Goal: Task Accomplishment & Management: Use online tool/utility

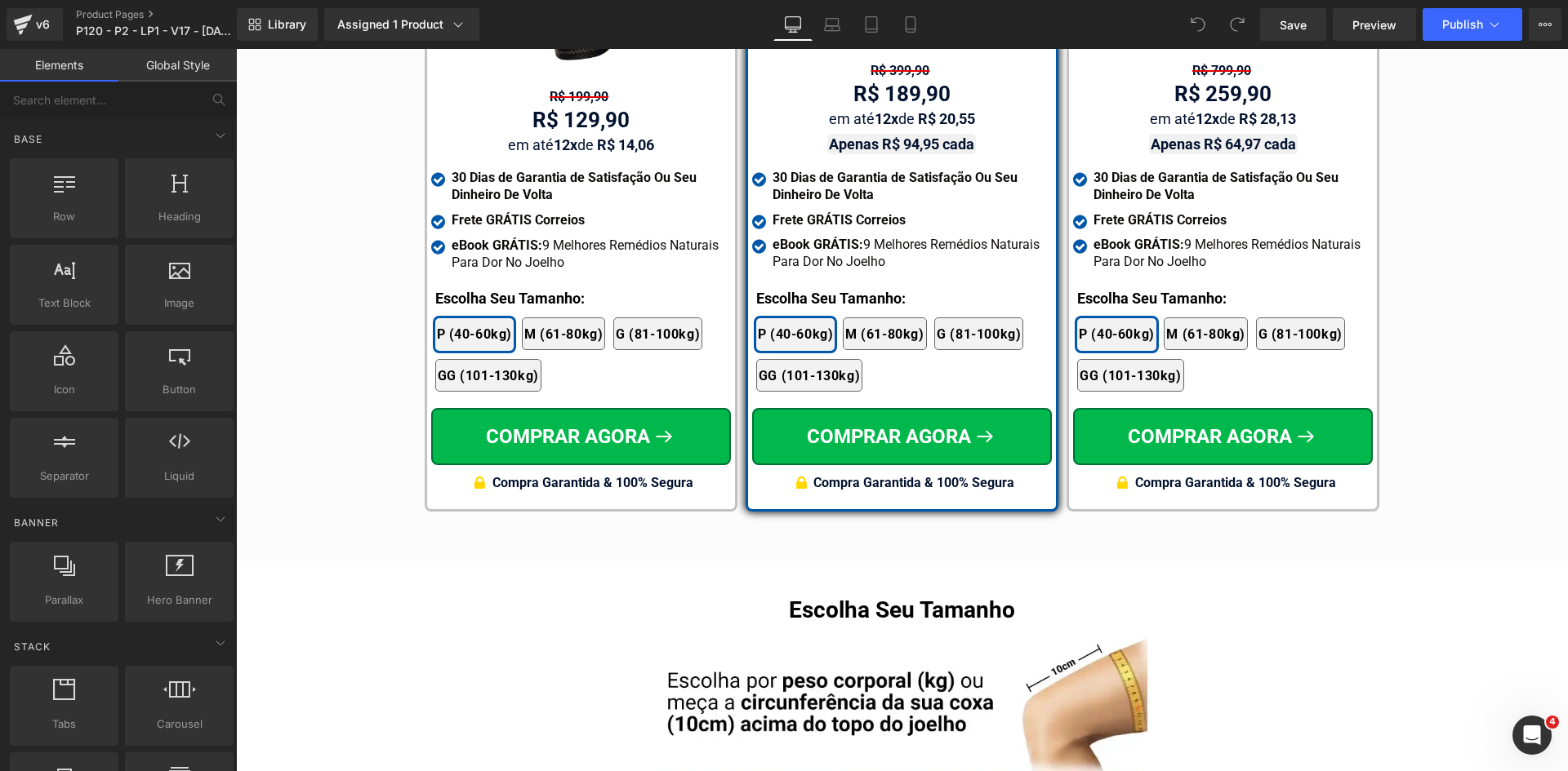
scroll to position [9542, 0]
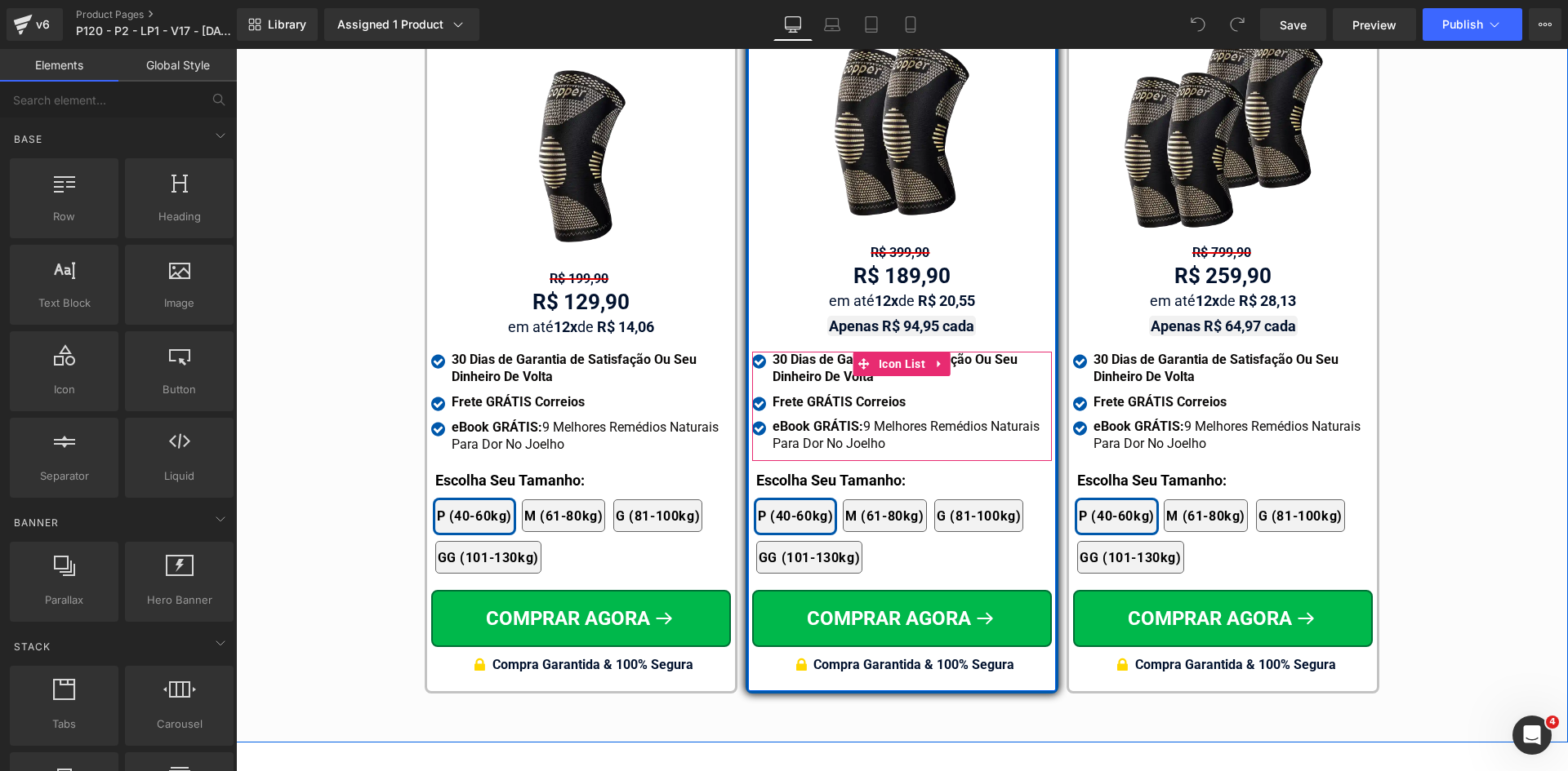
drag, startPoint x: 880, startPoint y: 342, endPoint x: 531, endPoint y: 384, distance: 351.5
click at [880, 352] on span "Icon List" at bounding box center [902, 364] width 55 height 24
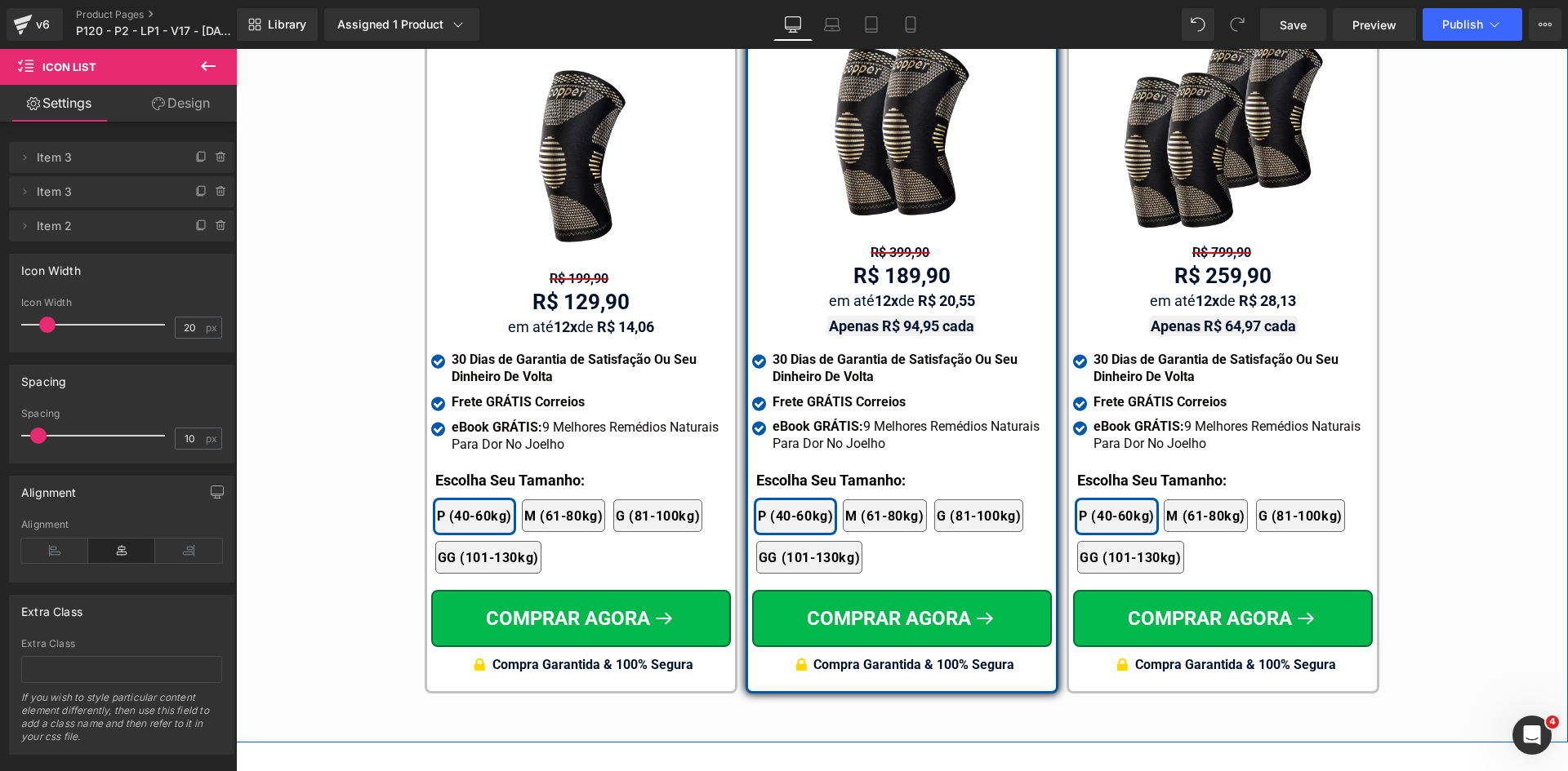
click at [793, 352] on strong "30 Dias de Garantia de Satisfação Ou Seu Dinheiro De Volta" at bounding box center [894, 369] width 245 height 33
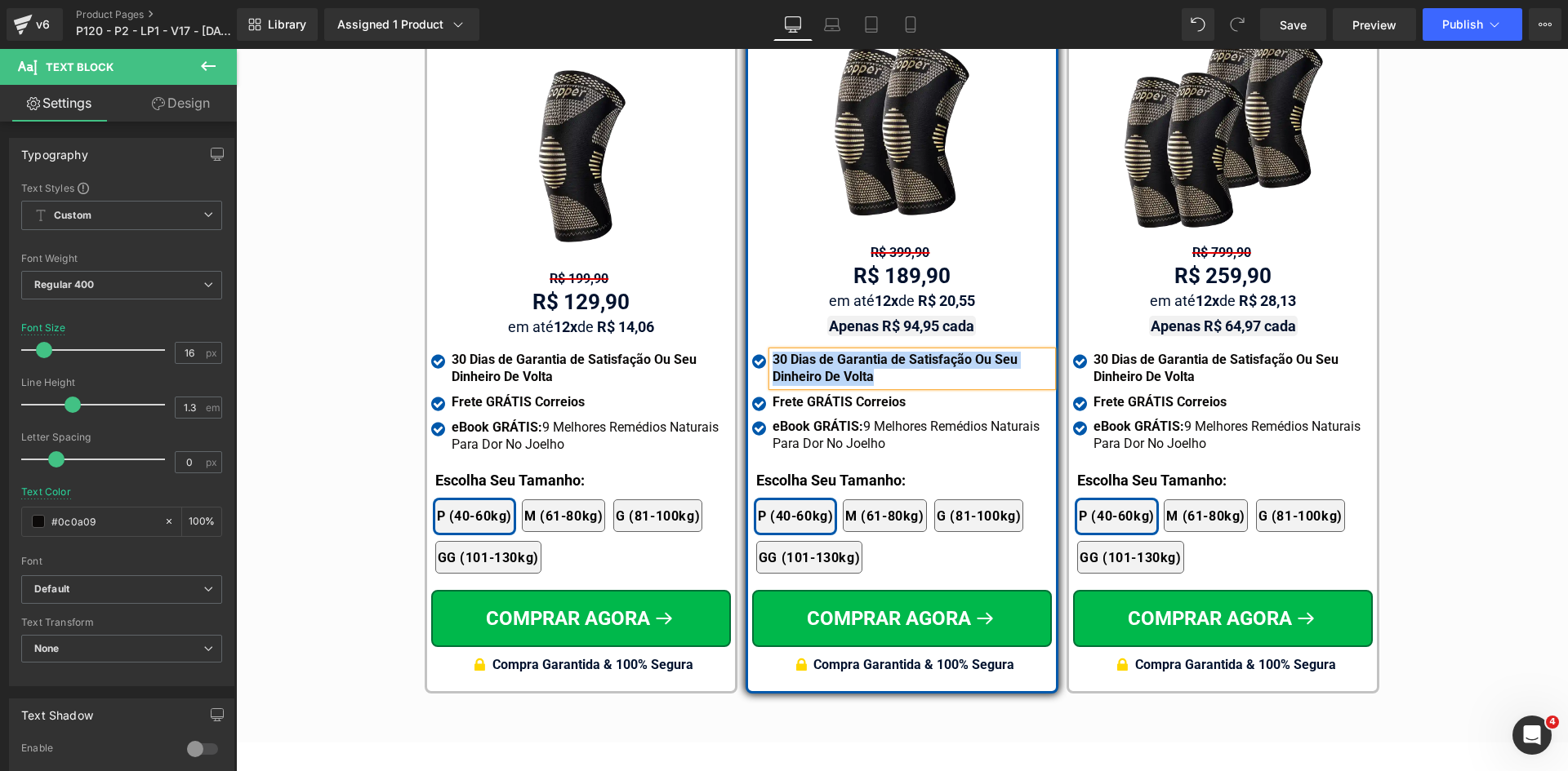
click at [1438, 426] on div "Tabela de Tamanhos Text Block Image Se você estiver entre tamanhos, recomendamo…" at bounding box center [902, 211] width 1332 height 982
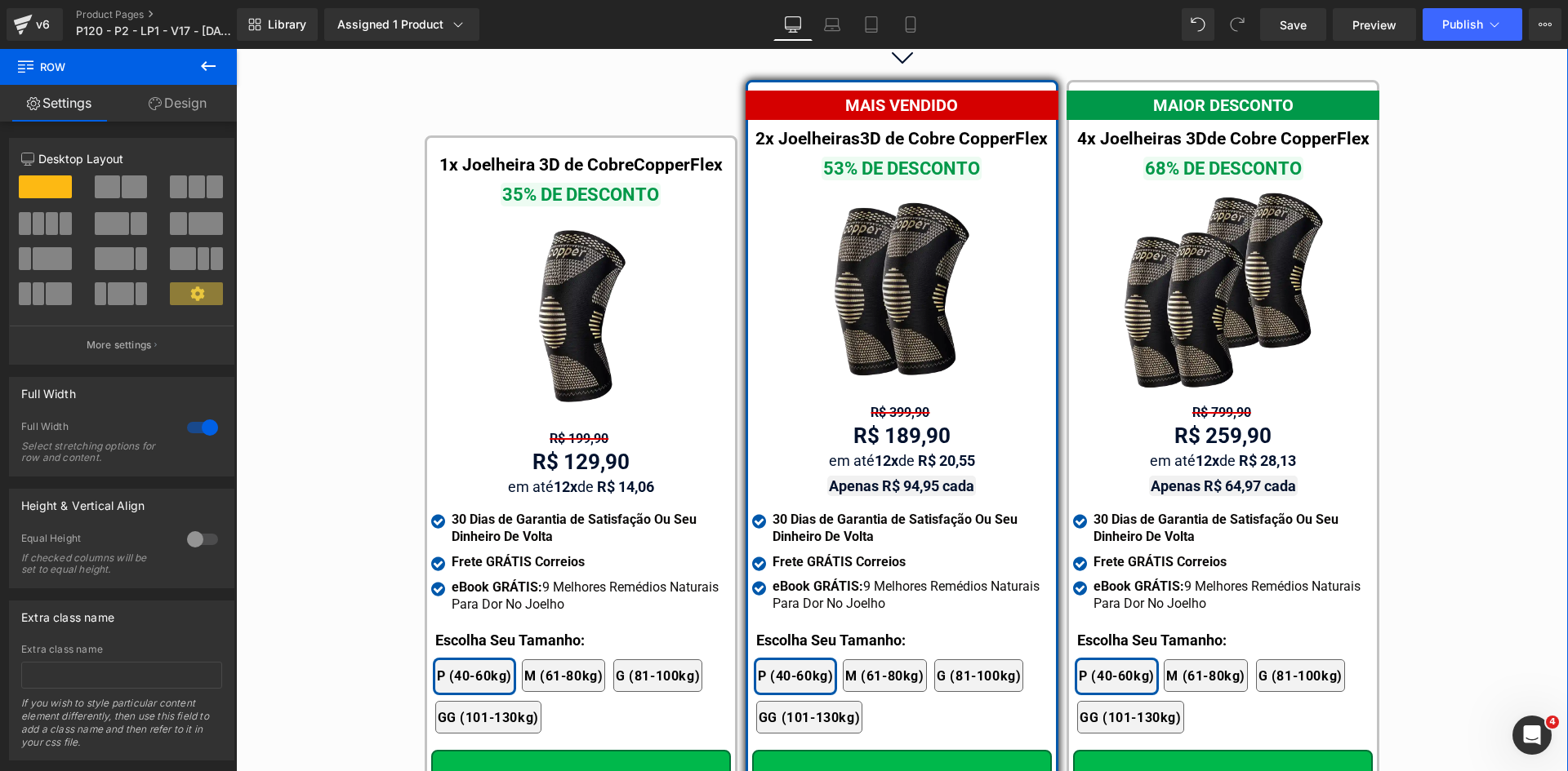
scroll to position [9297, 0]
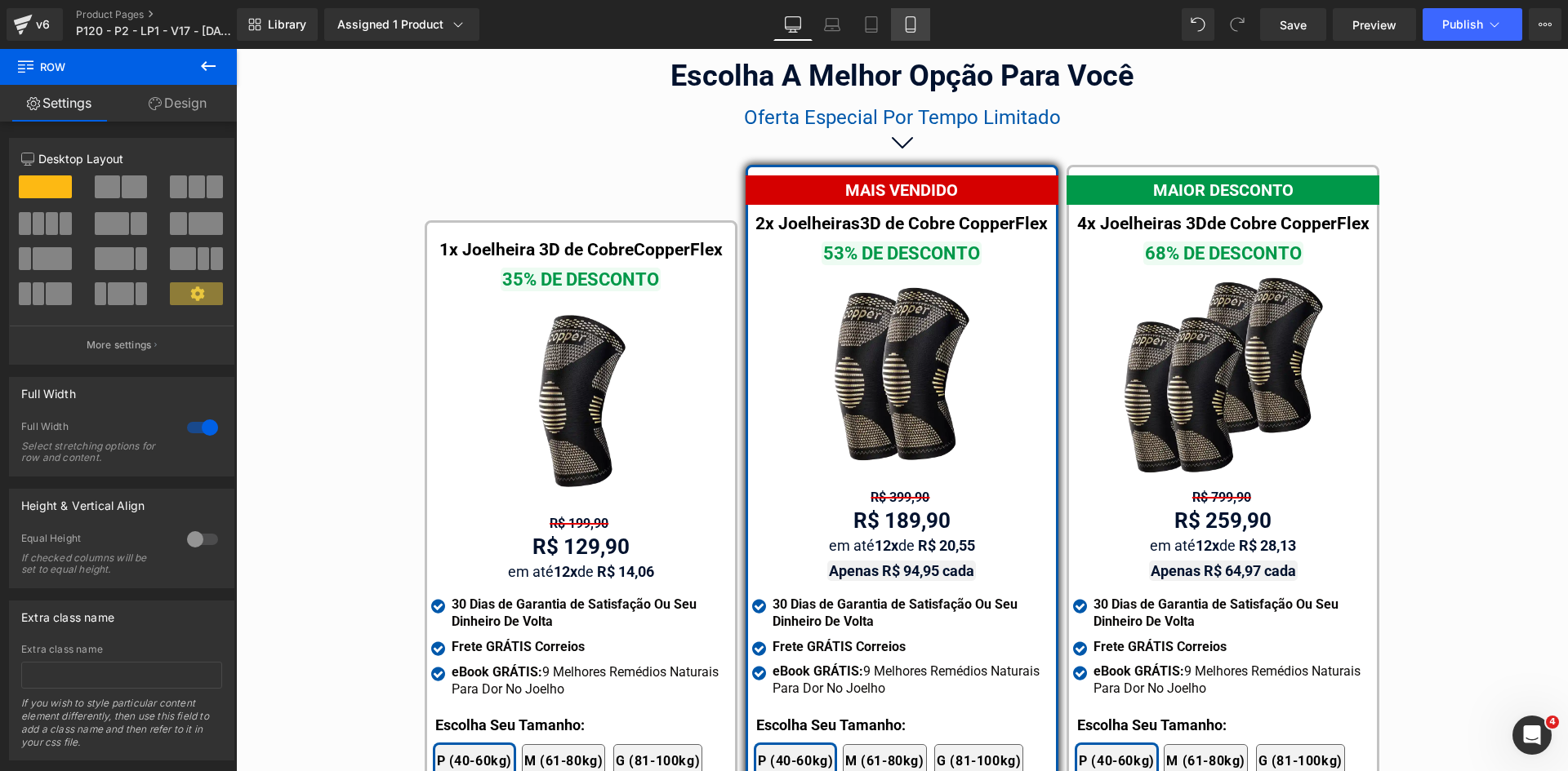
click at [913, 20] on icon at bounding box center [910, 24] width 16 height 16
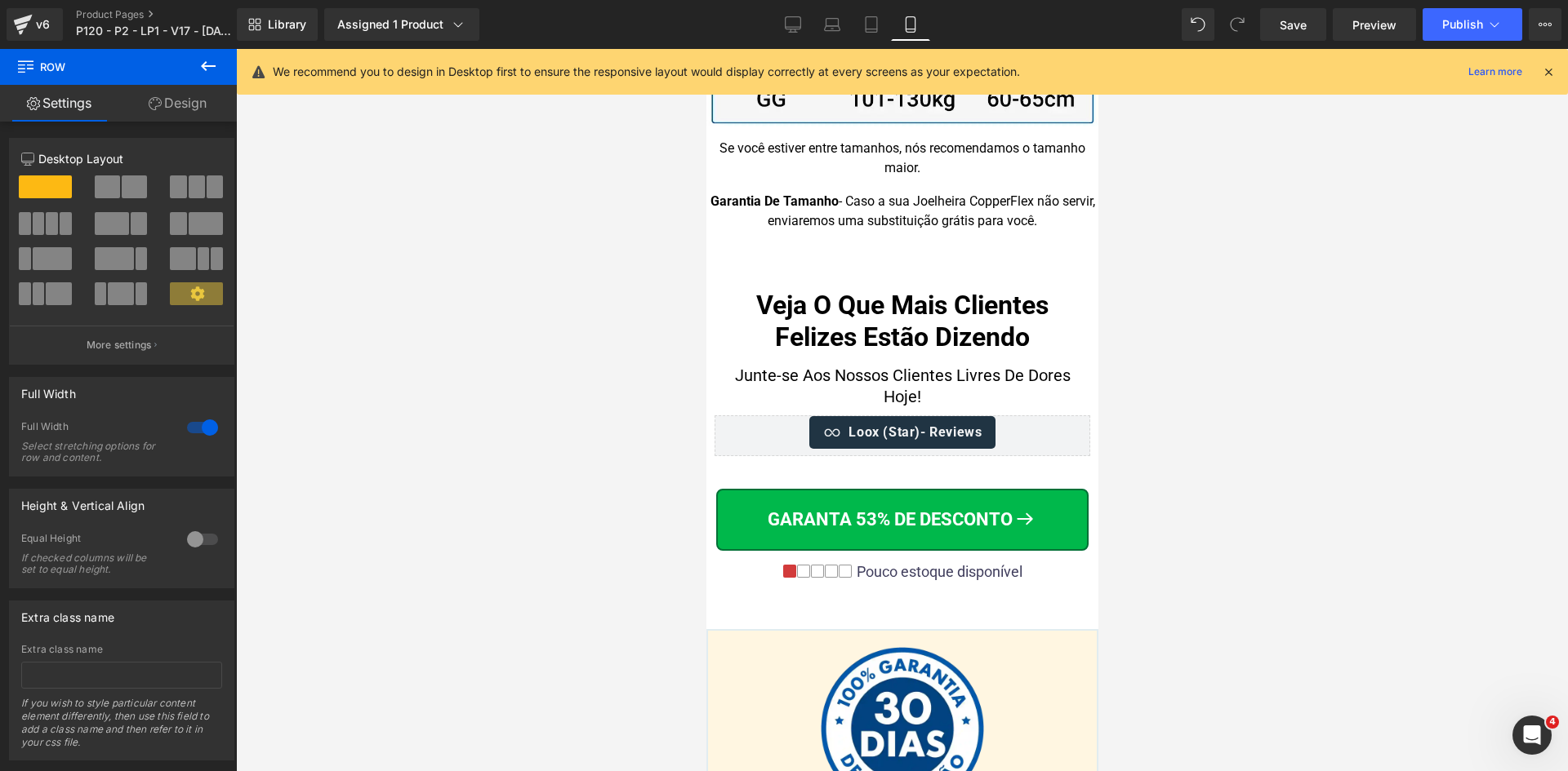
scroll to position [16424, 0]
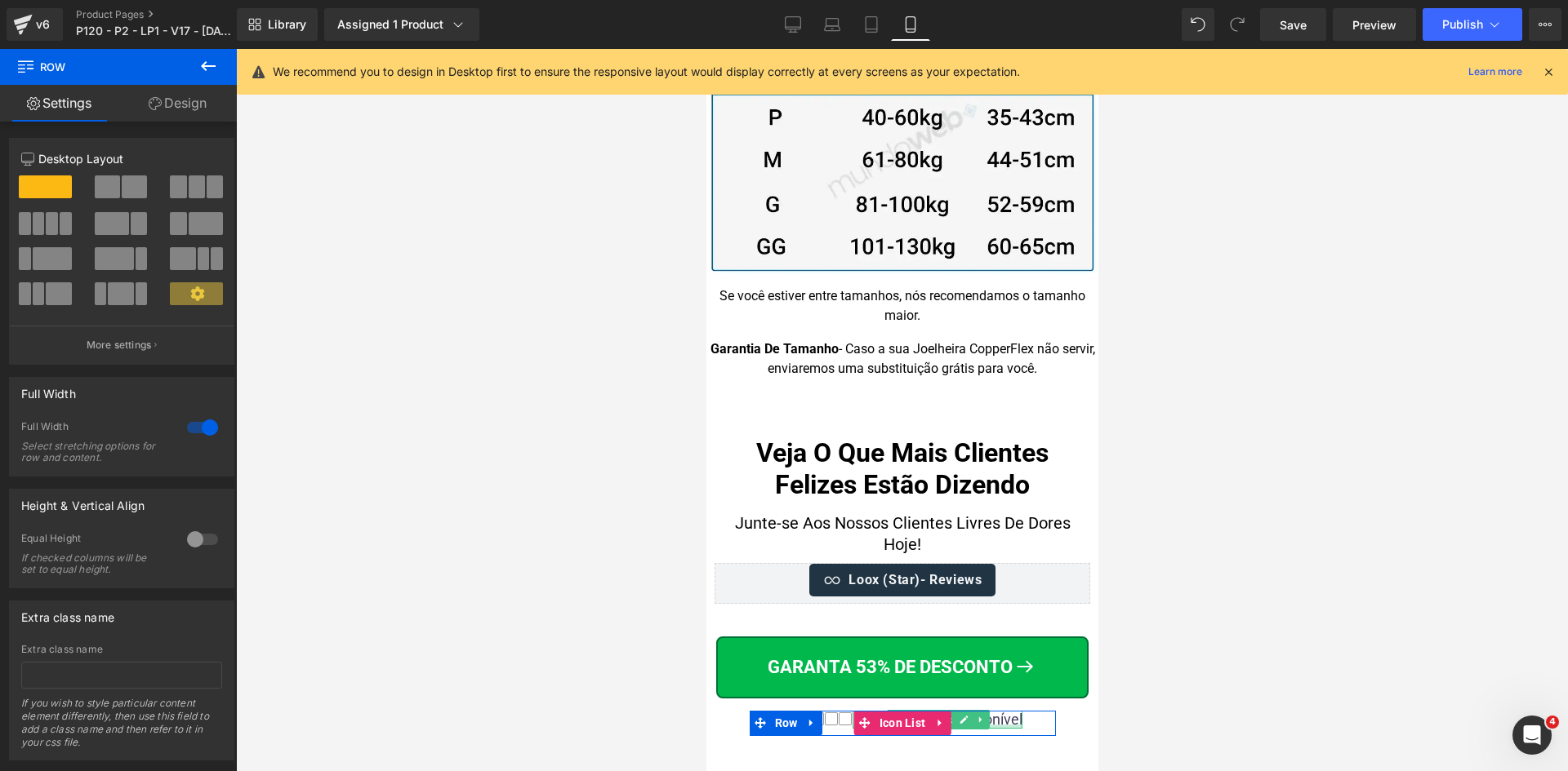
drag, startPoint x: 984, startPoint y: 704, endPoint x: 948, endPoint y: 639, distance: 74.3
click at [984, 711] on div "Pouco estoque disponível Text Block" at bounding box center [936, 720] width 169 height 18
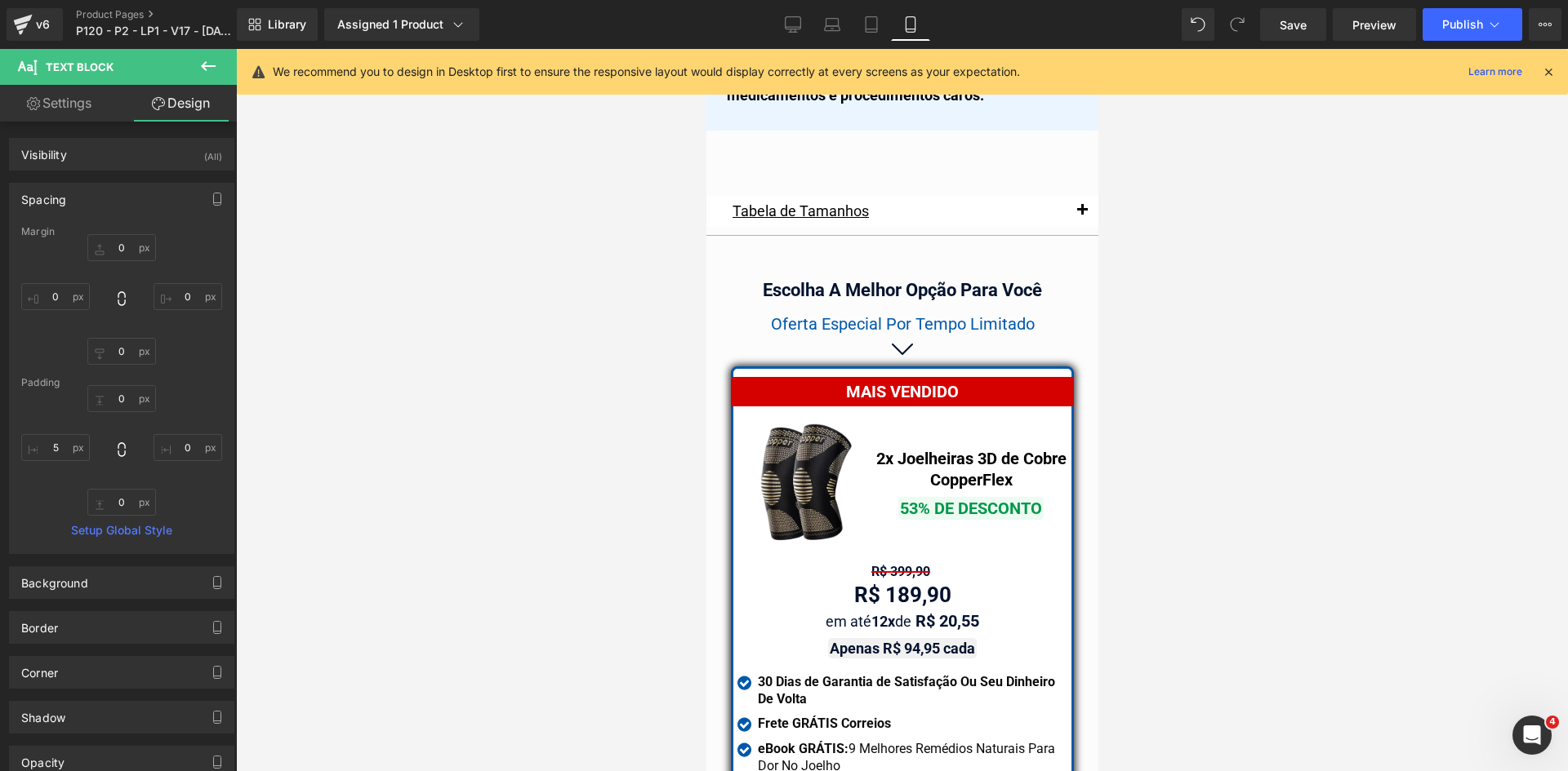
scroll to position [13813, 0]
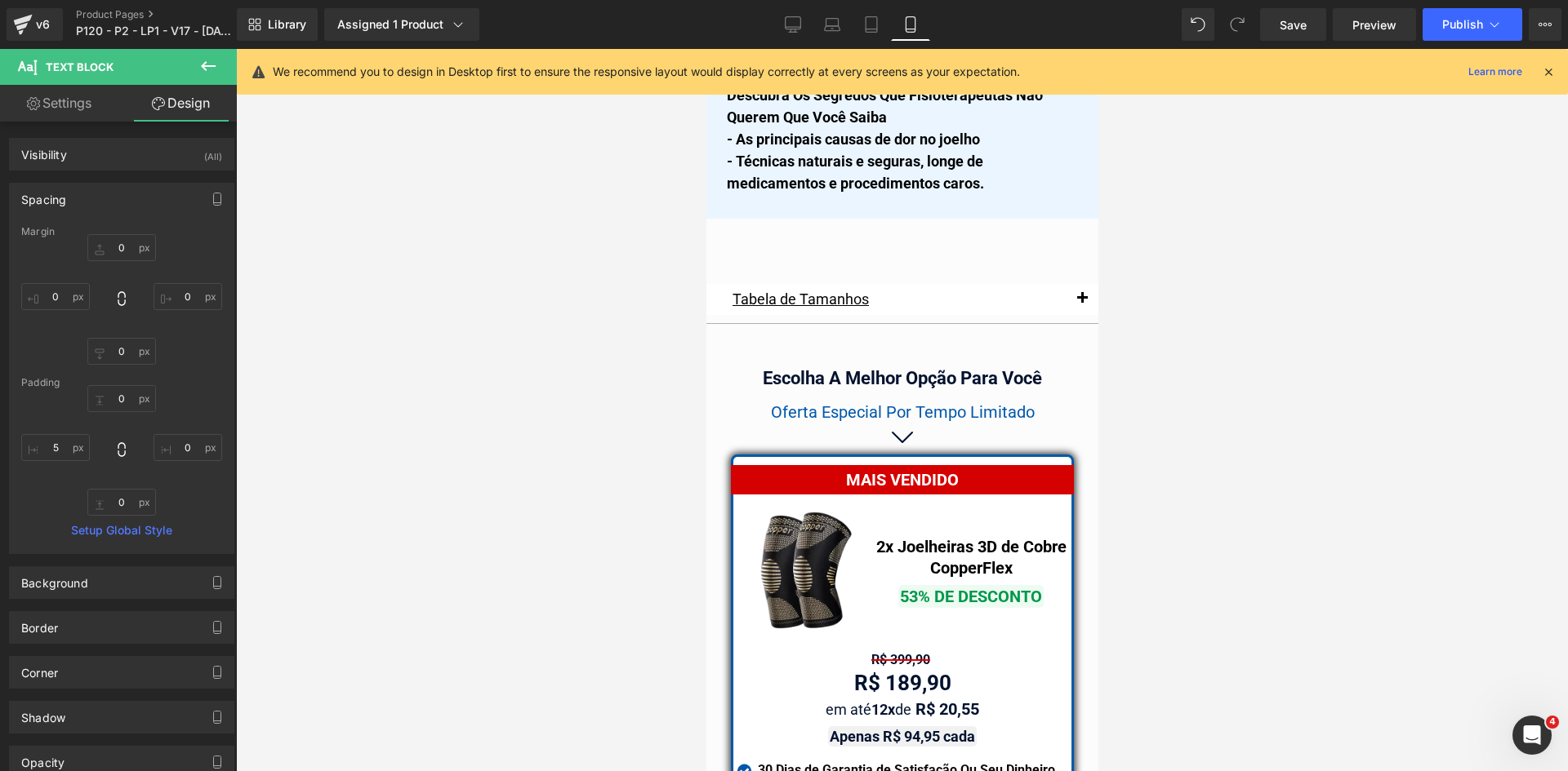
click at [1547, 70] on icon at bounding box center [1548, 72] width 15 height 15
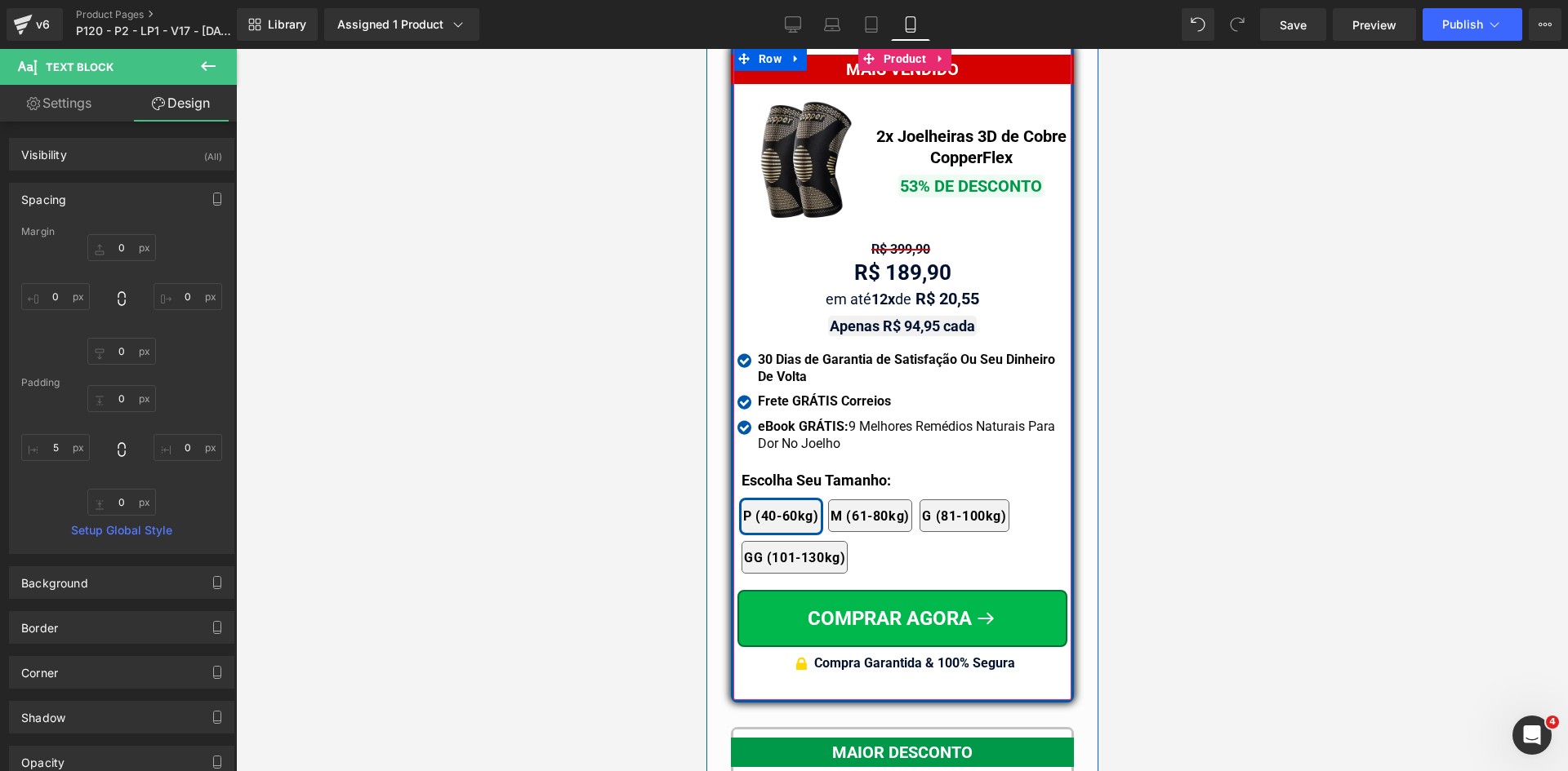
scroll to position [14238, 0]
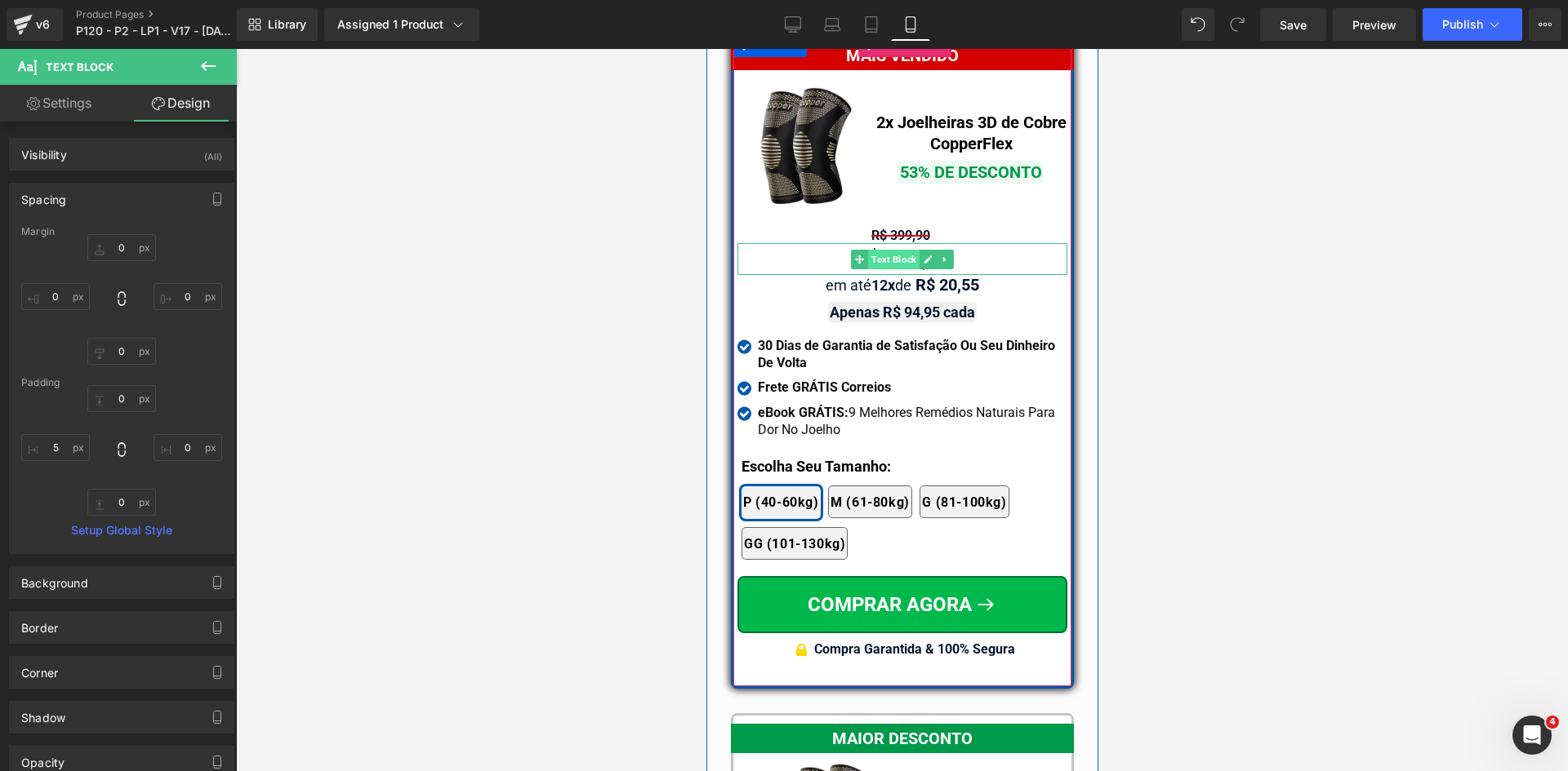
click at [887, 252] on span "Text Block" at bounding box center [892, 259] width 51 height 19
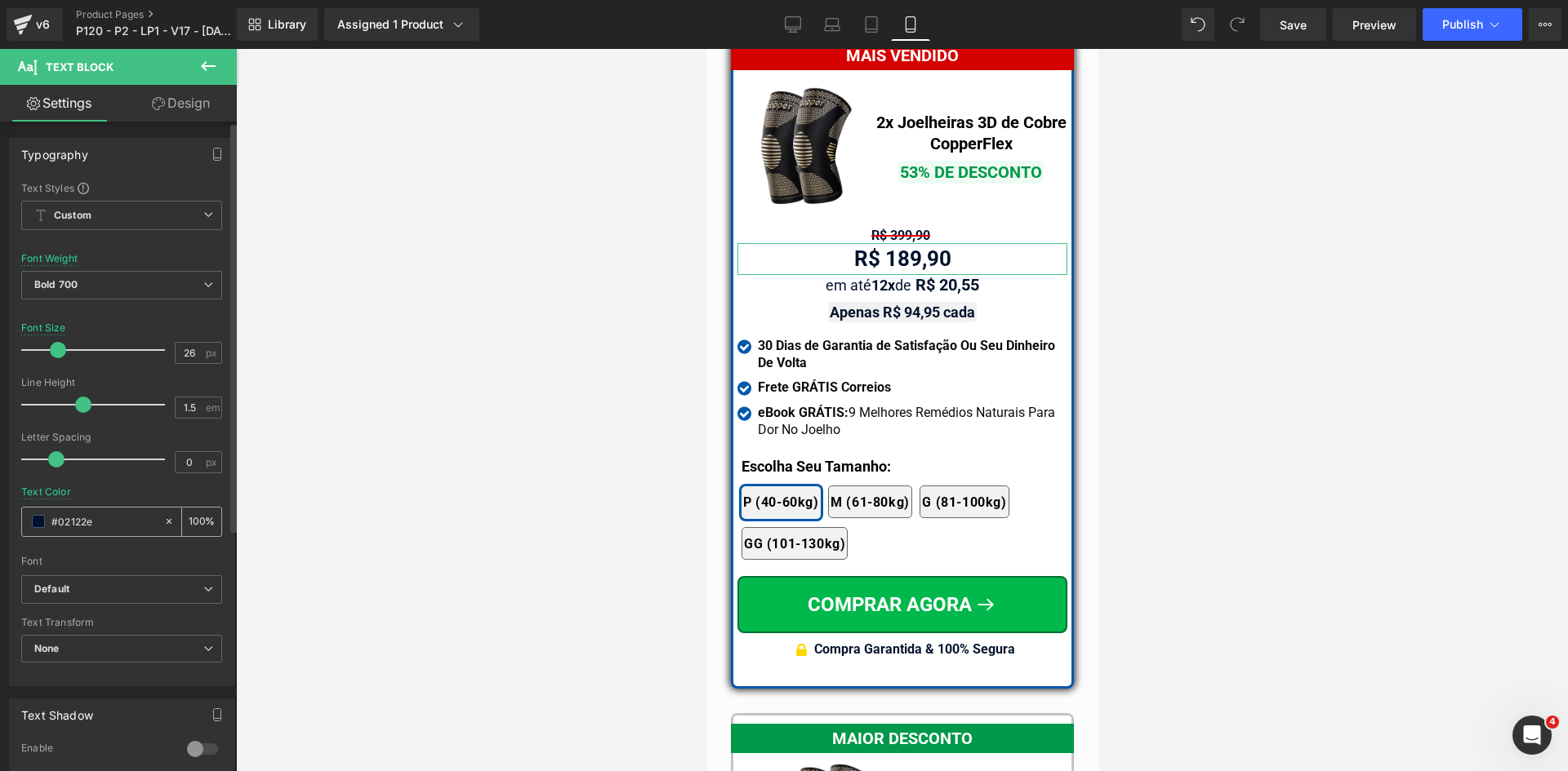
click at [130, 515] on input "#02122e" at bounding box center [104, 521] width 105 height 18
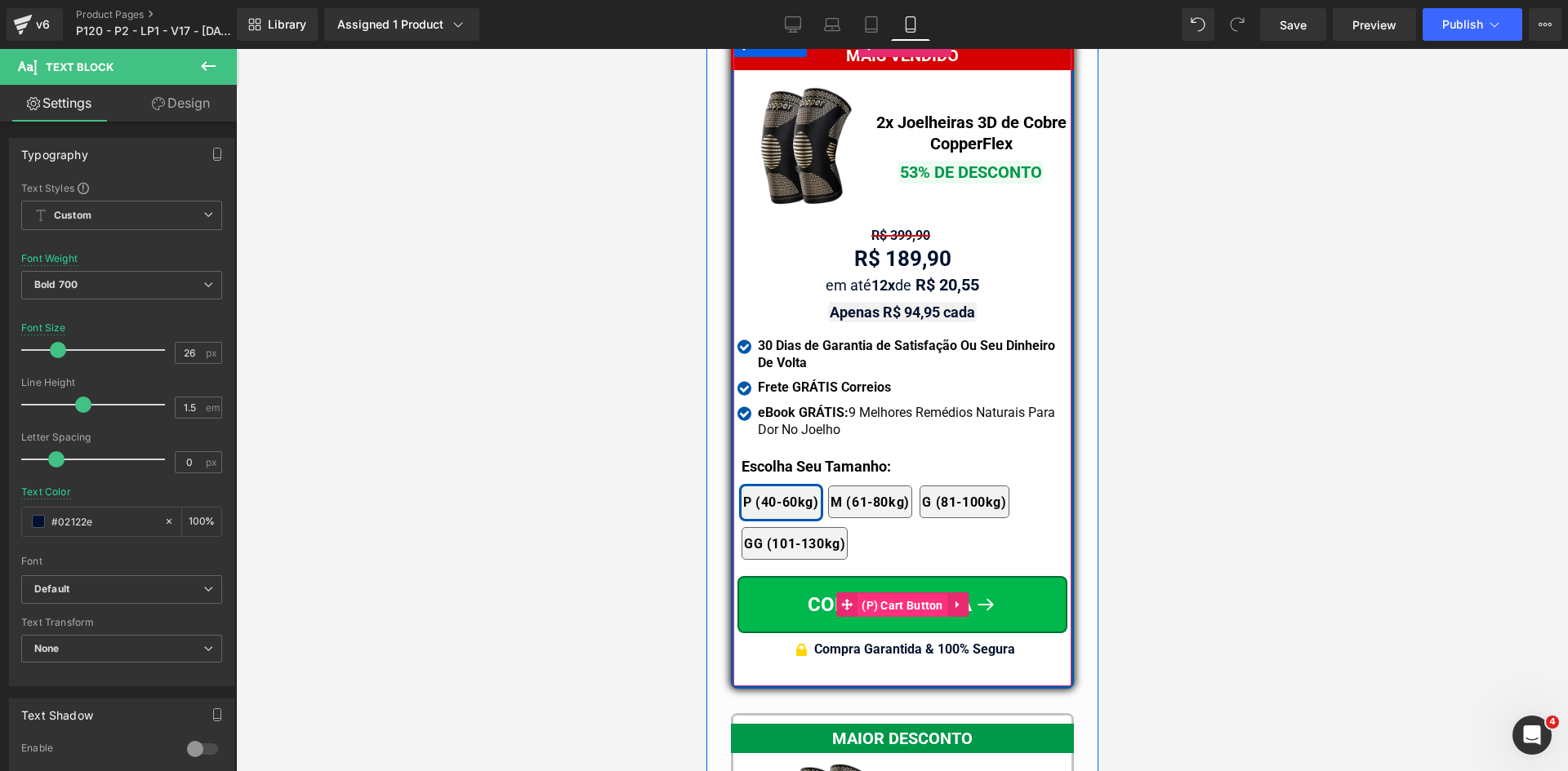
click at [907, 593] on span "(P) Cart Button" at bounding box center [901, 605] width 90 height 24
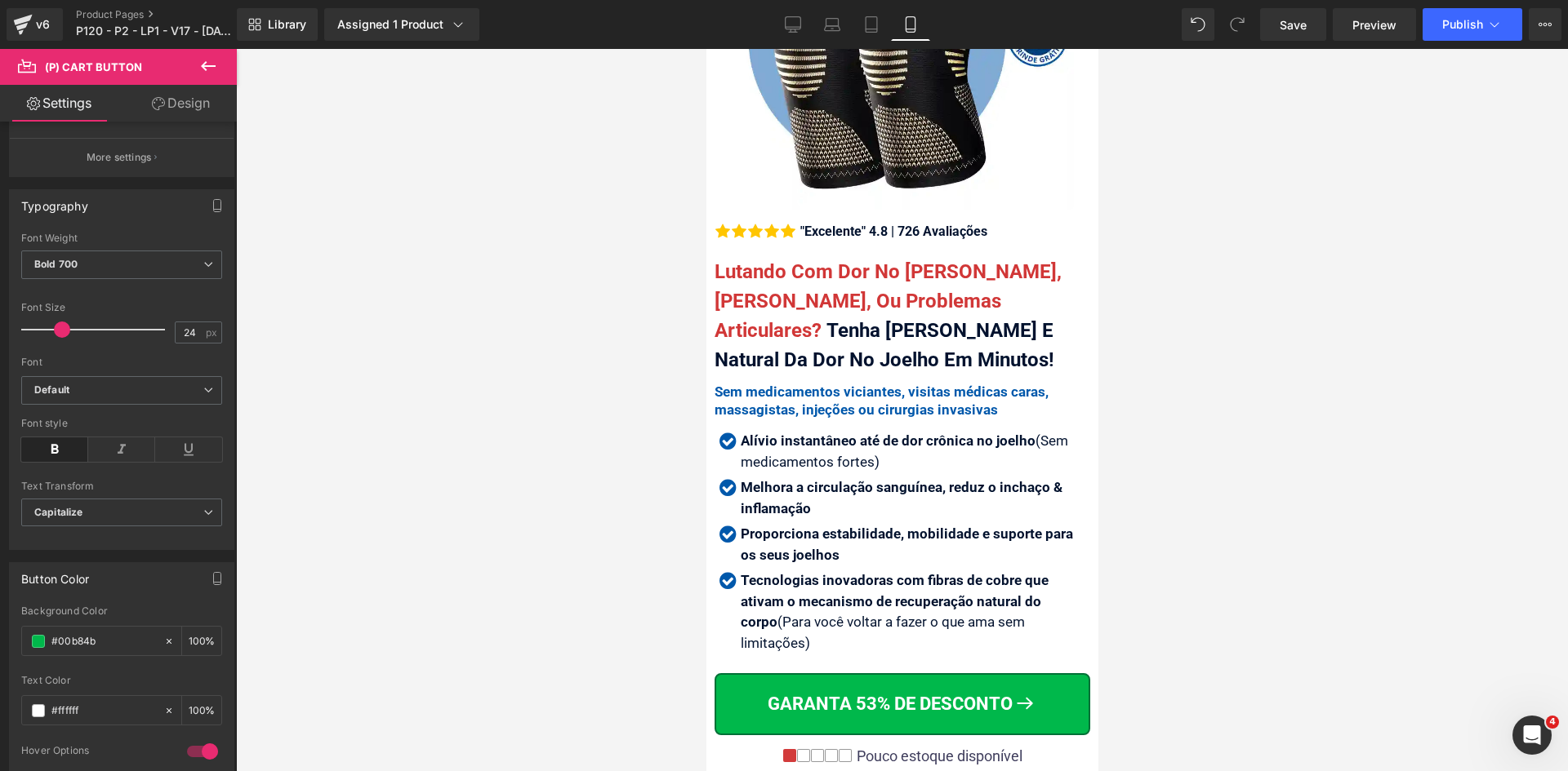
scroll to position [0, 0]
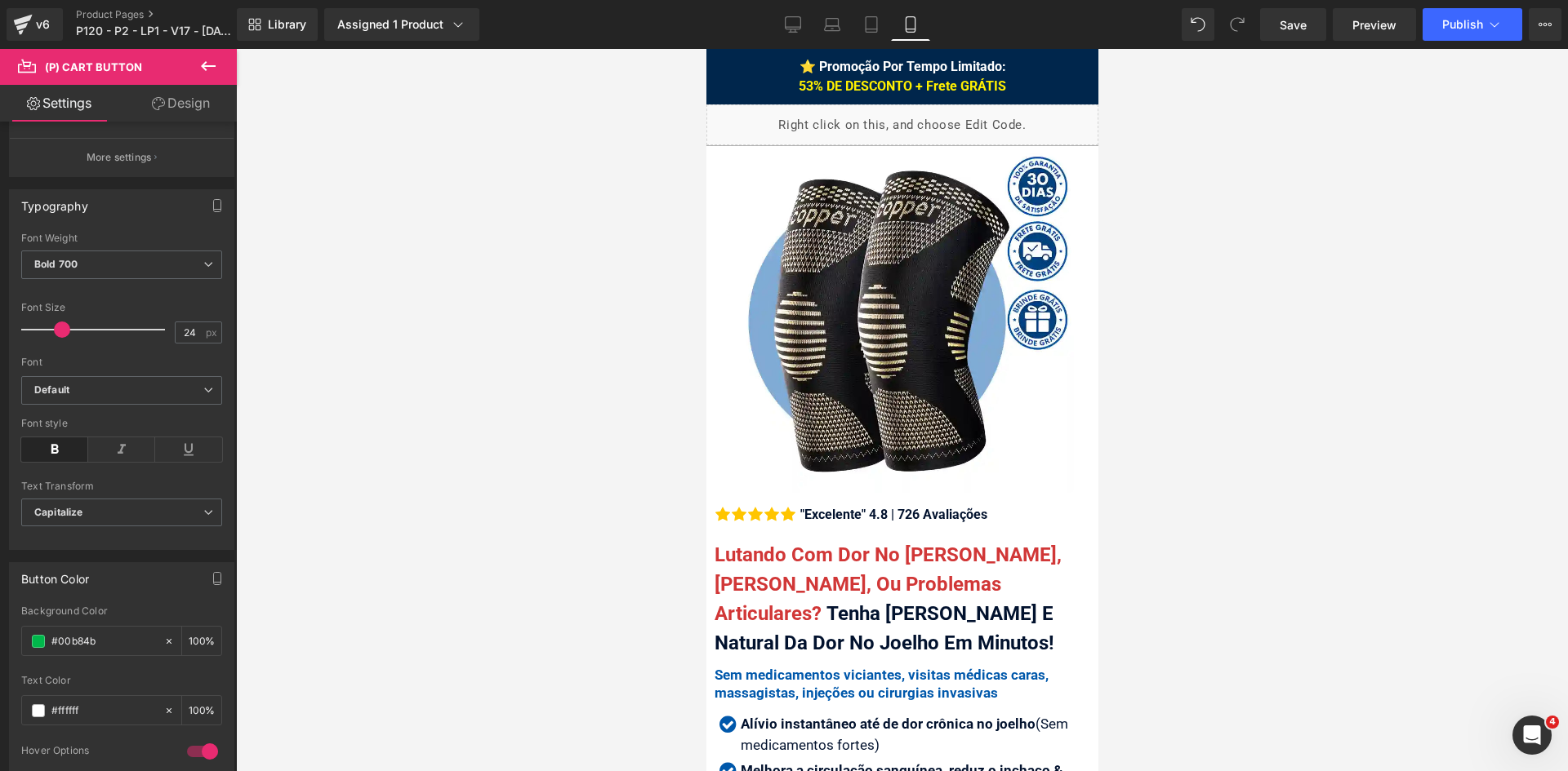
drag, startPoint x: 1094, startPoint y: 533, endPoint x: 1782, endPoint y: 91, distance: 817.7
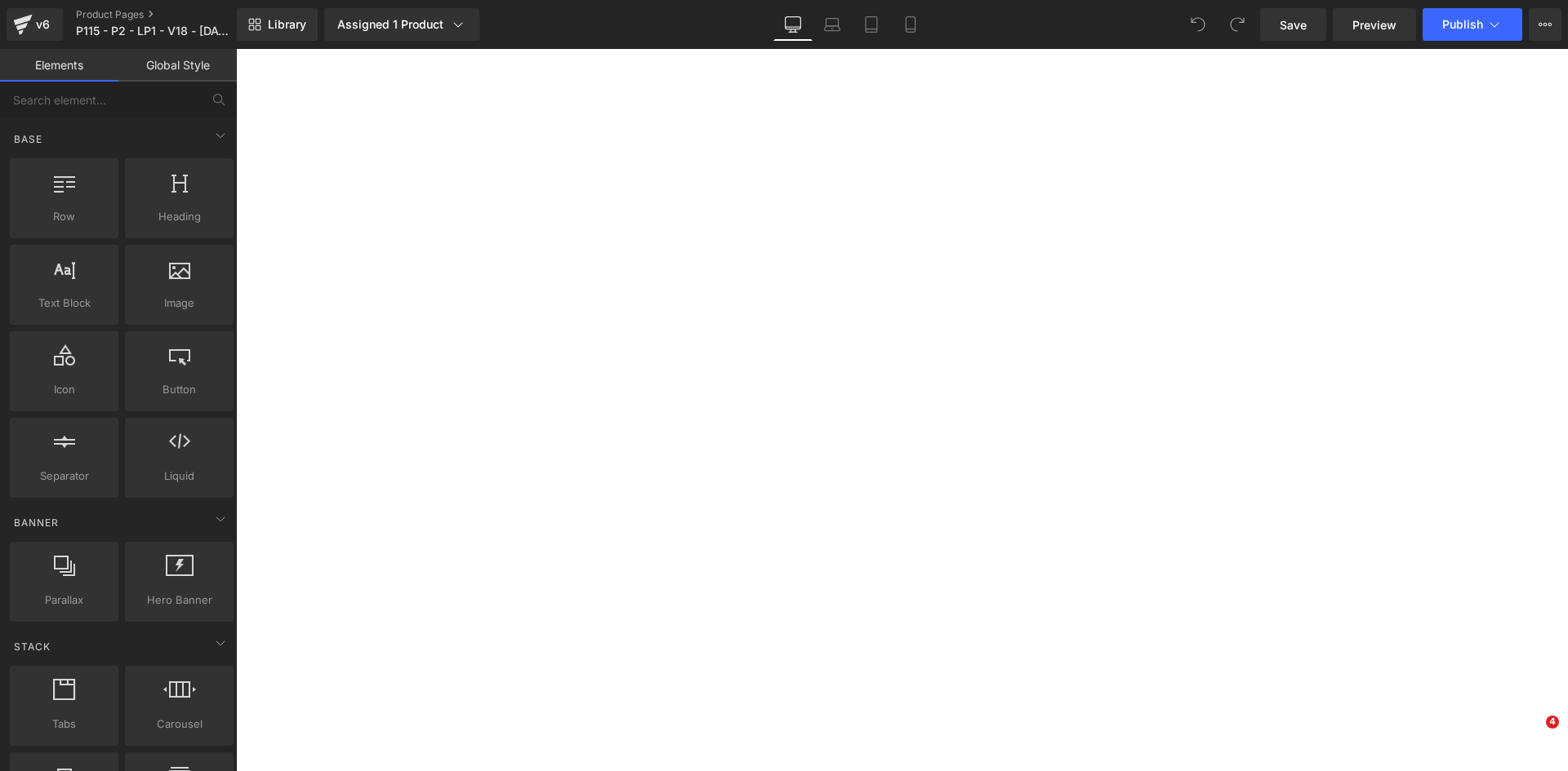
click at [910, 21] on icon at bounding box center [910, 24] width 16 height 16
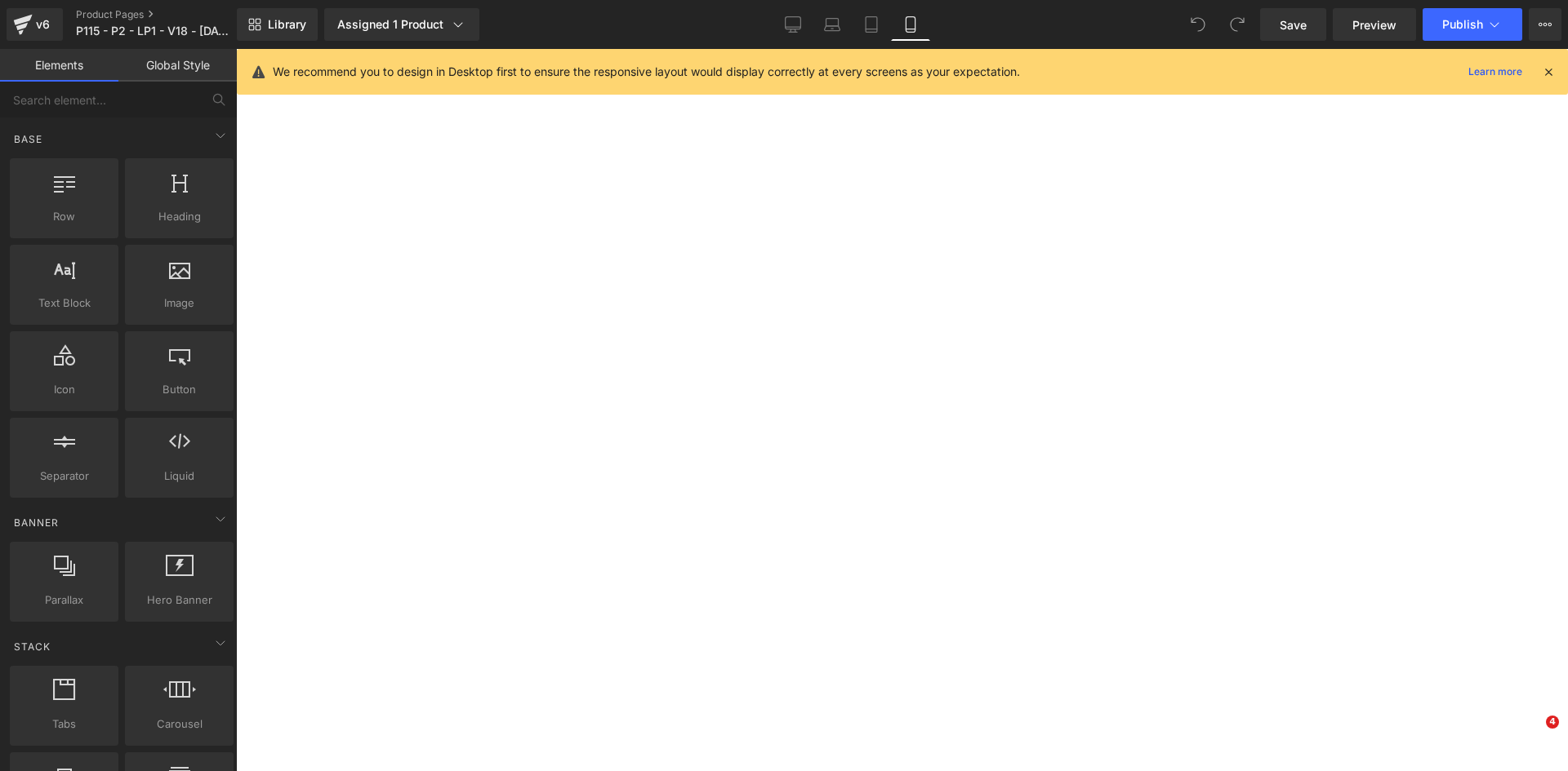
click at [910, 23] on icon at bounding box center [910, 24] width 16 height 16
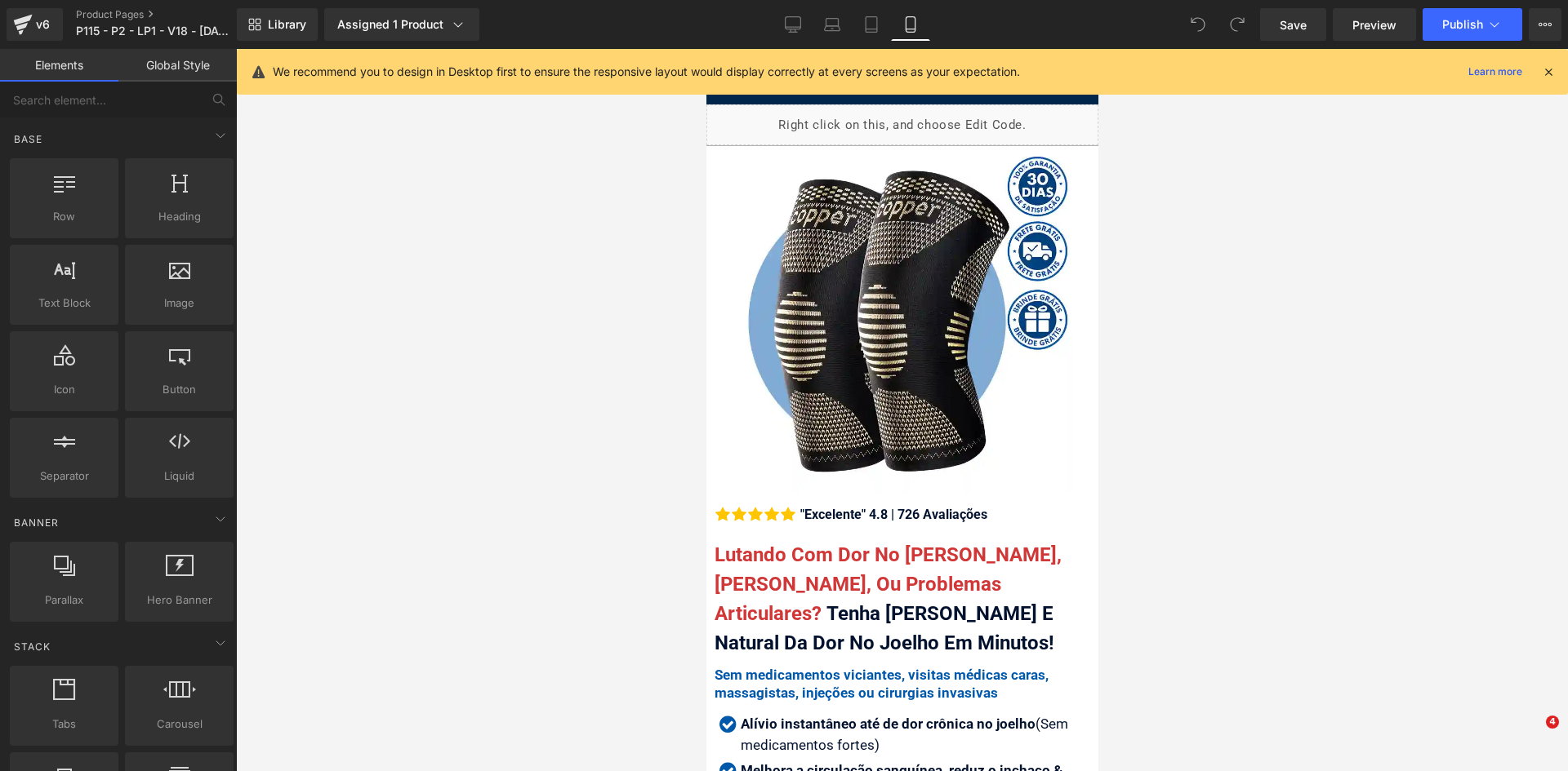
click at [1545, 68] on icon at bounding box center [1548, 72] width 15 height 15
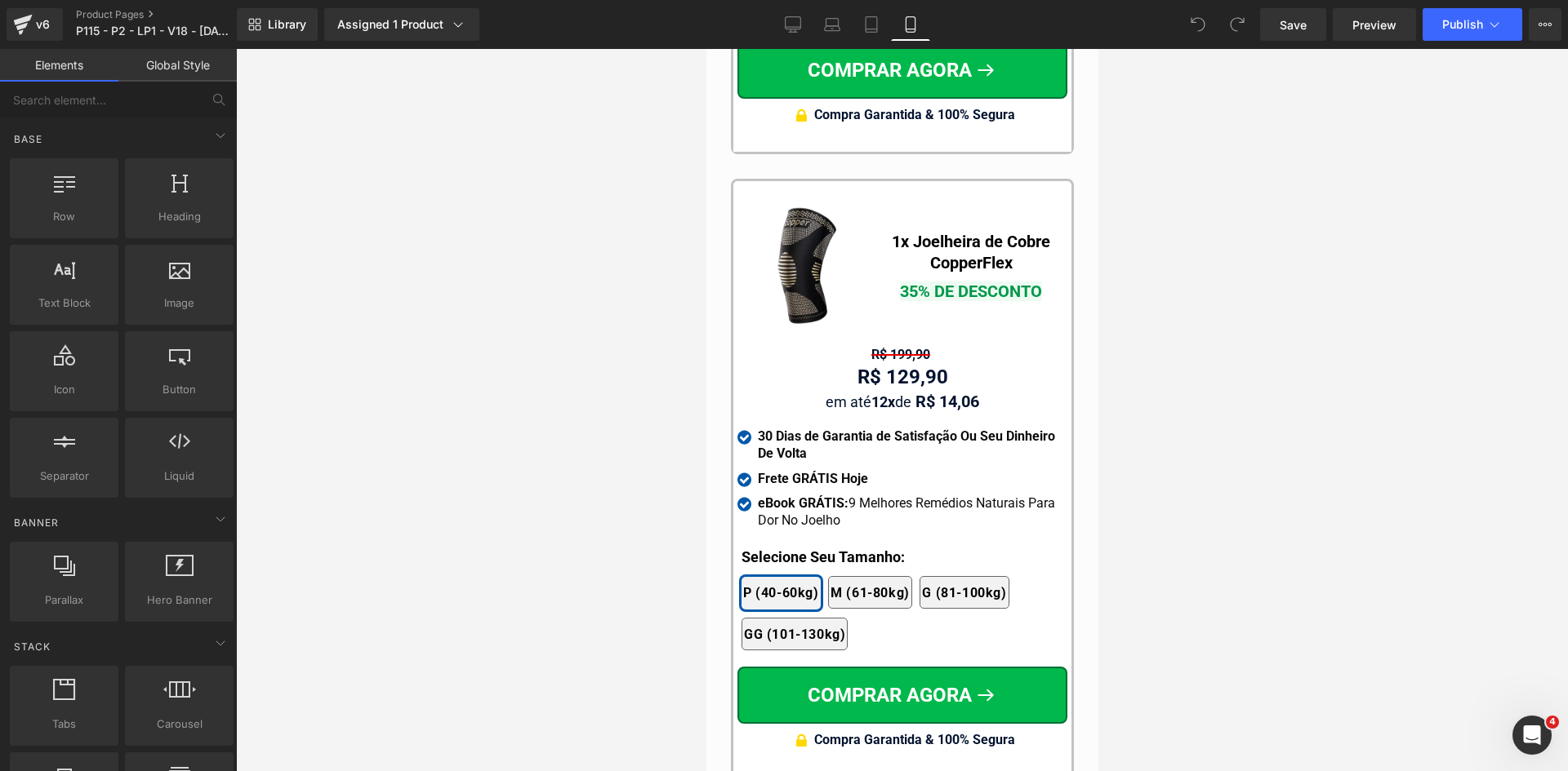
scroll to position [15504, 0]
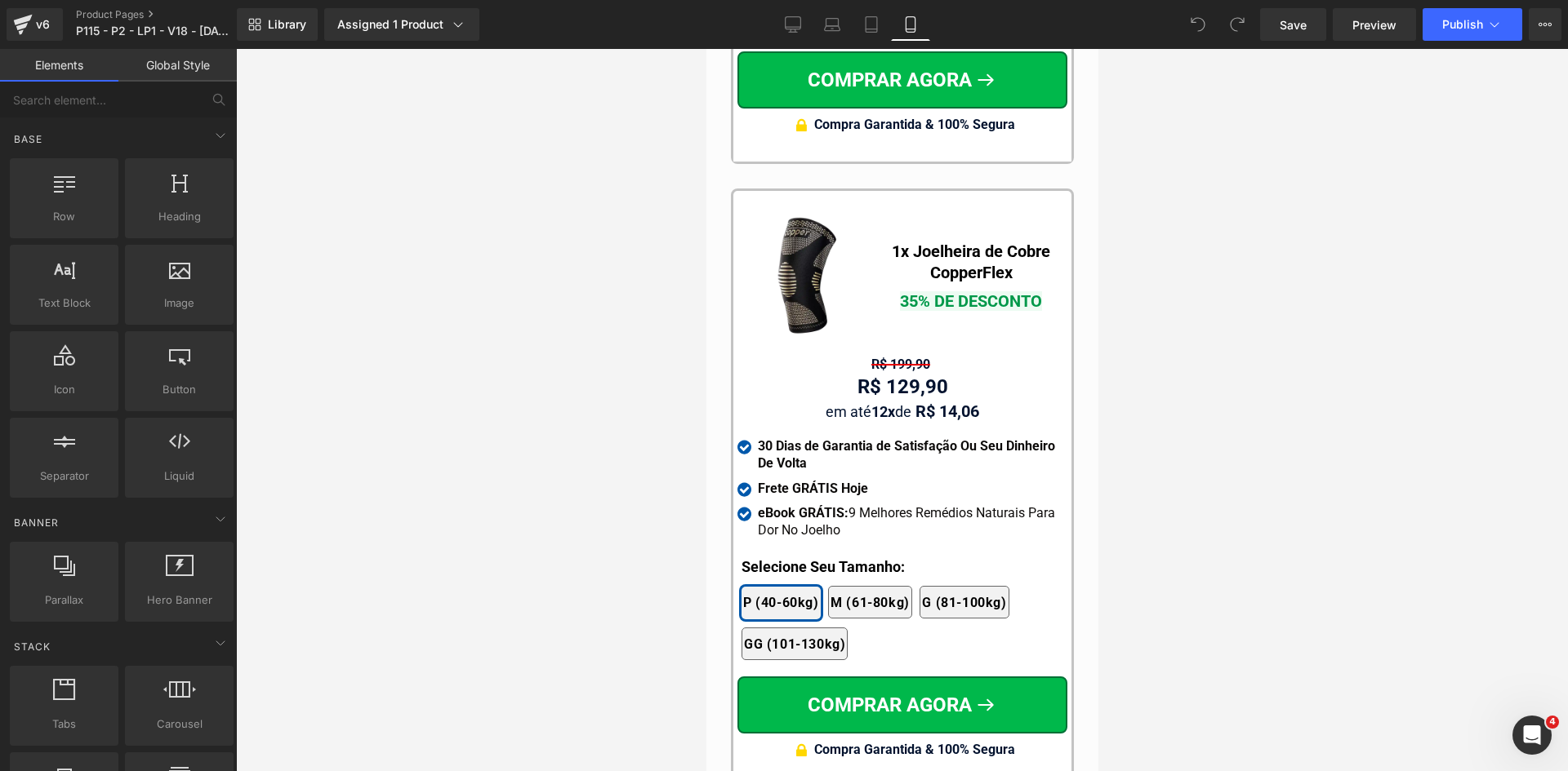
click at [901, 372] on div "R$ 129,90 Text Block" at bounding box center [901, 387] width 330 height 29
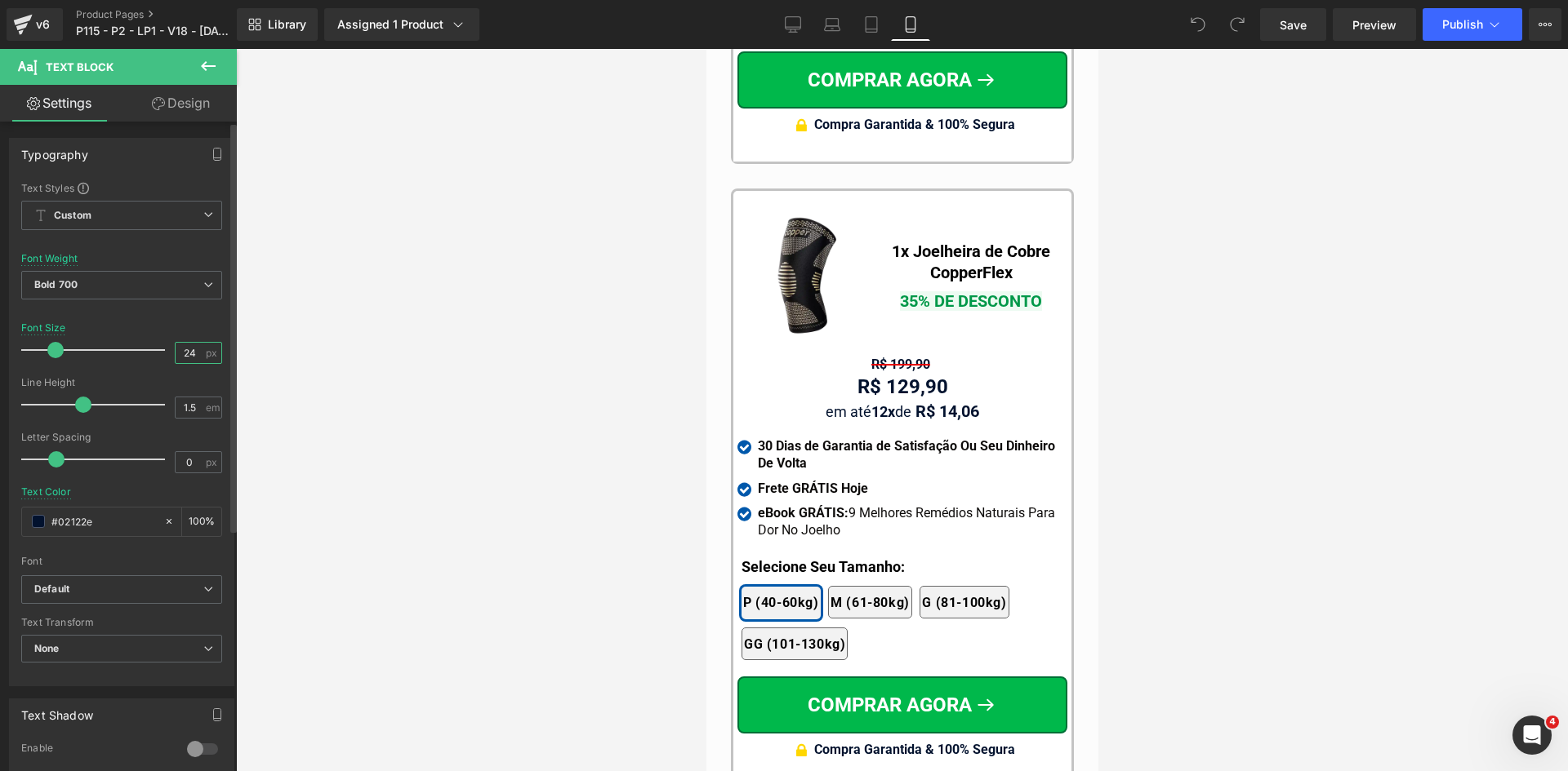
click at [188, 350] on input "24" at bounding box center [190, 352] width 29 height 20
type input "26"
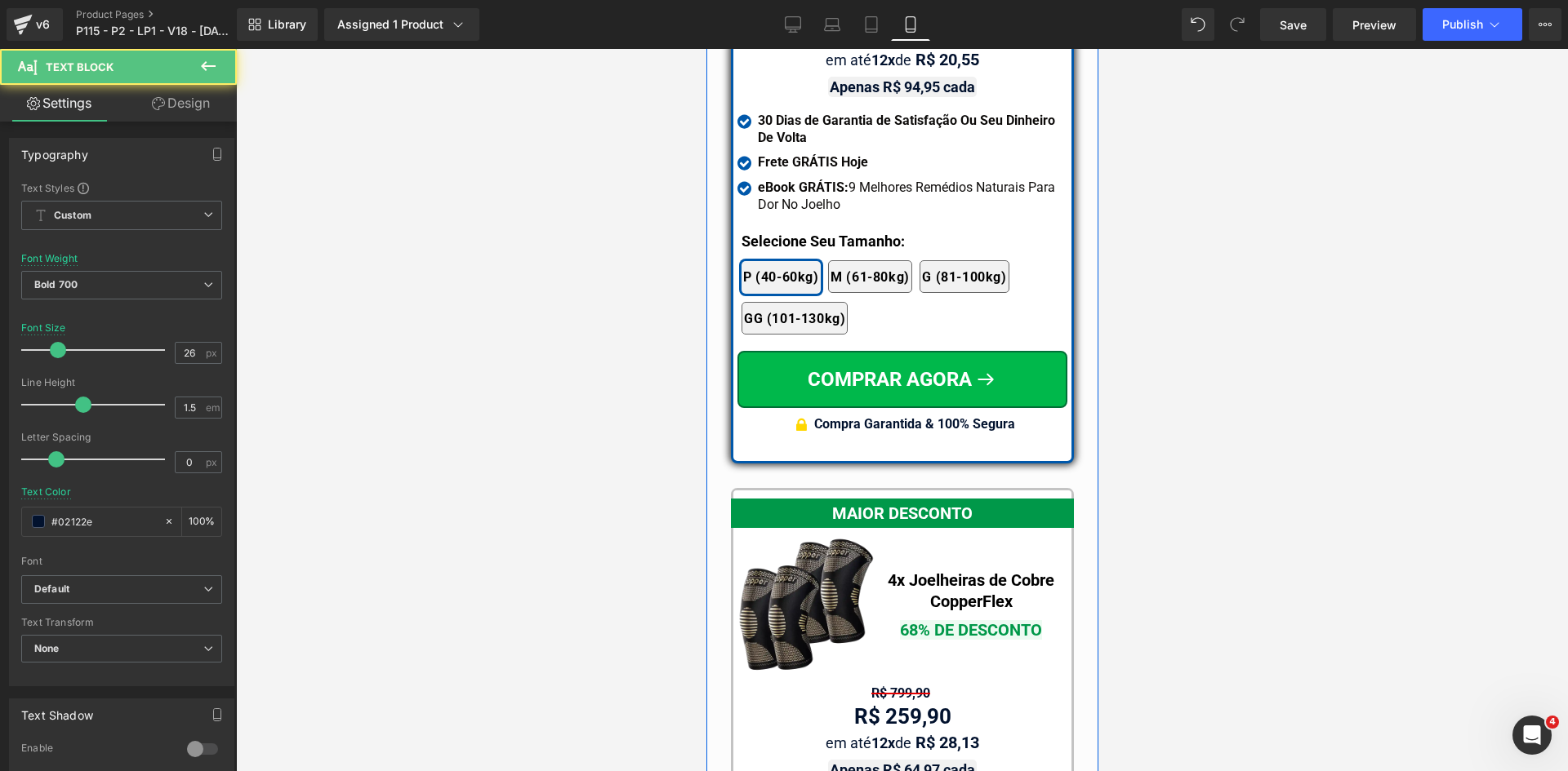
scroll to position [14362, 0]
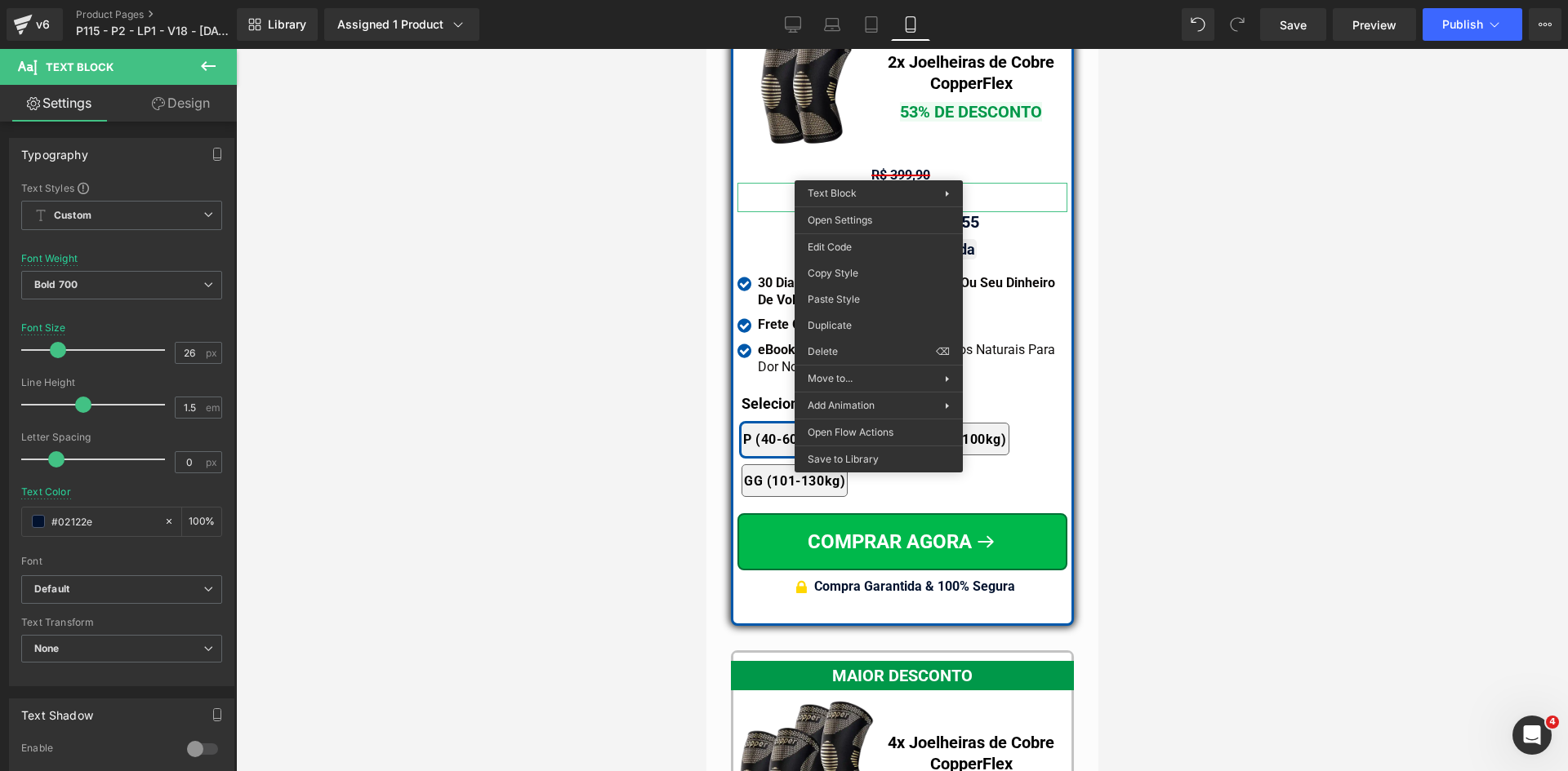
drag, startPoint x: 1558, startPoint y: 92, endPoint x: 859, endPoint y: 288, distance: 726.0
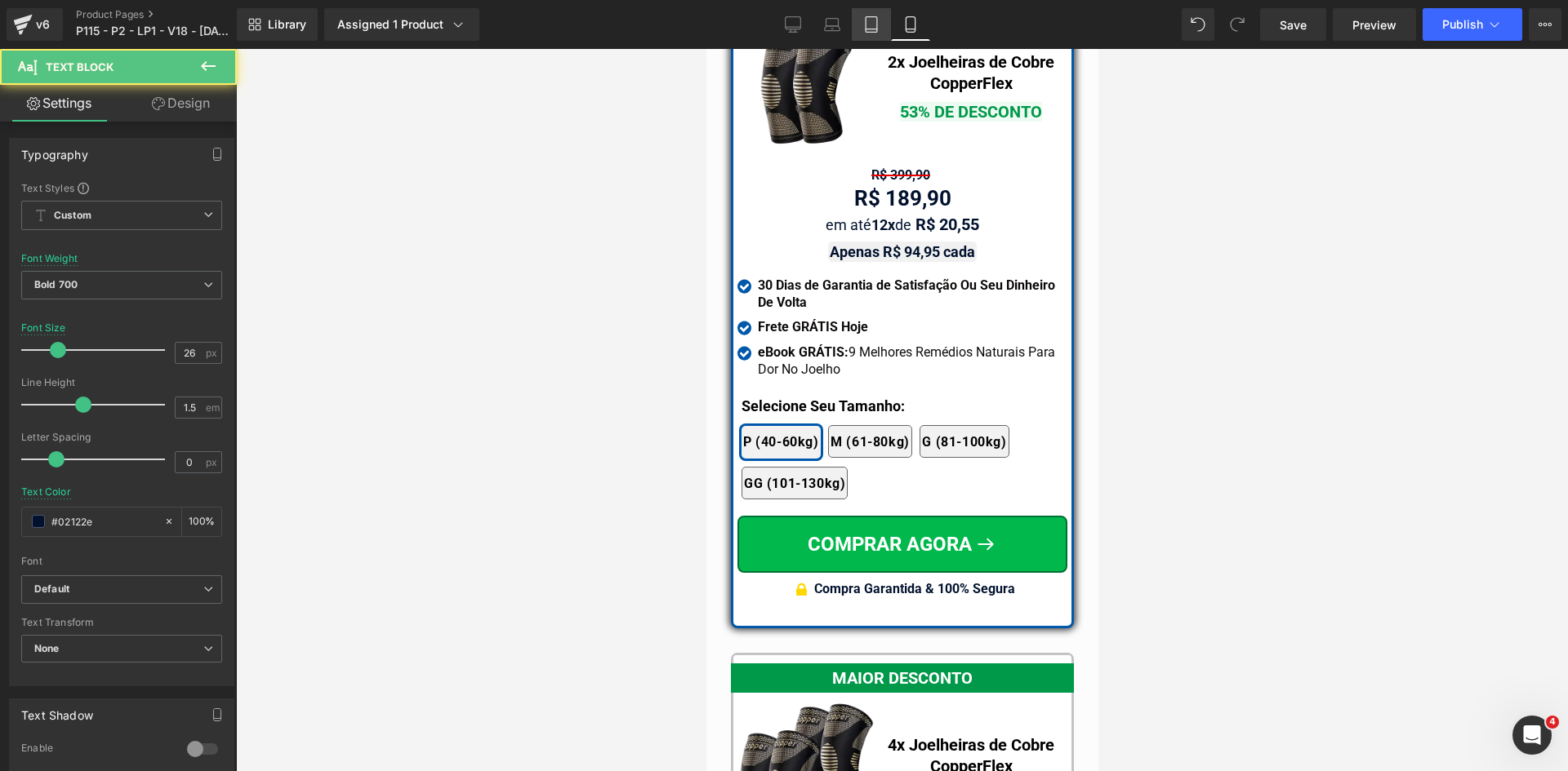
click at [872, 23] on icon at bounding box center [871, 24] width 16 height 16
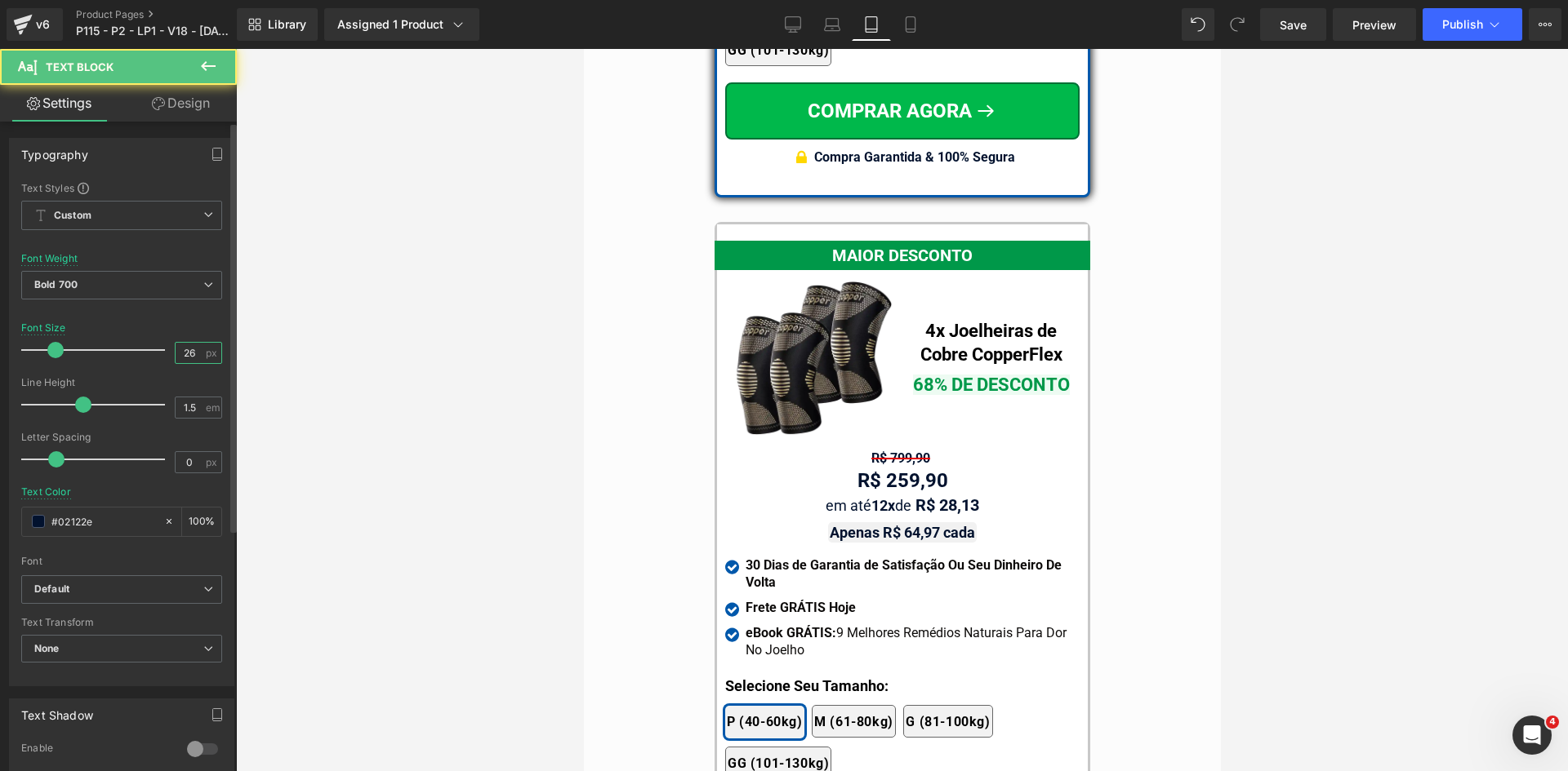
scroll to position [13931, 0]
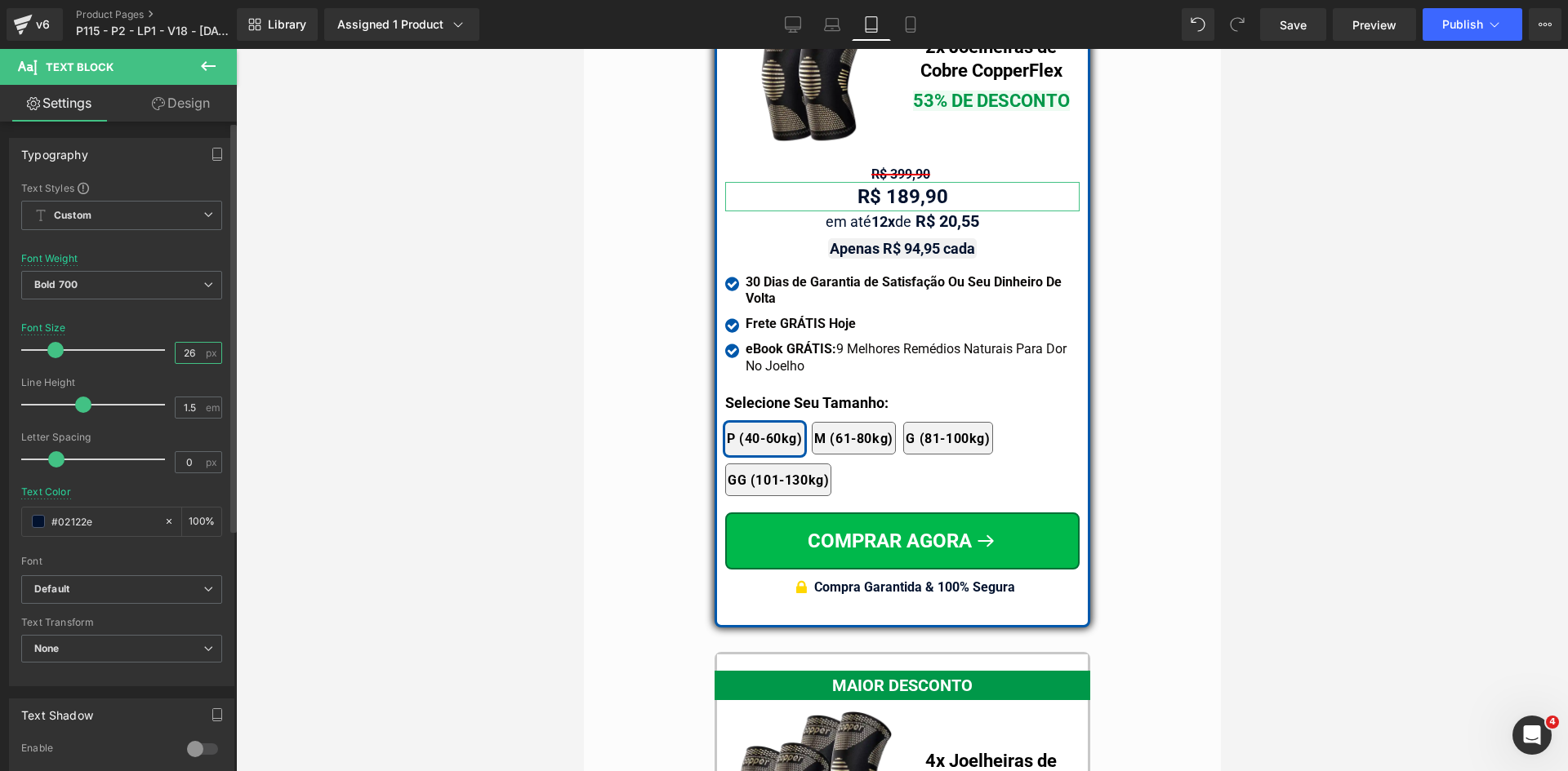
drag, startPoint x: 196, startPoint y: 350, endPoint x: 212, endPoint y: 351, distance: 16.0
click at [201, 351] on div "26 px" at bounding box center [198, 352] width 47 height 22
type input "26"
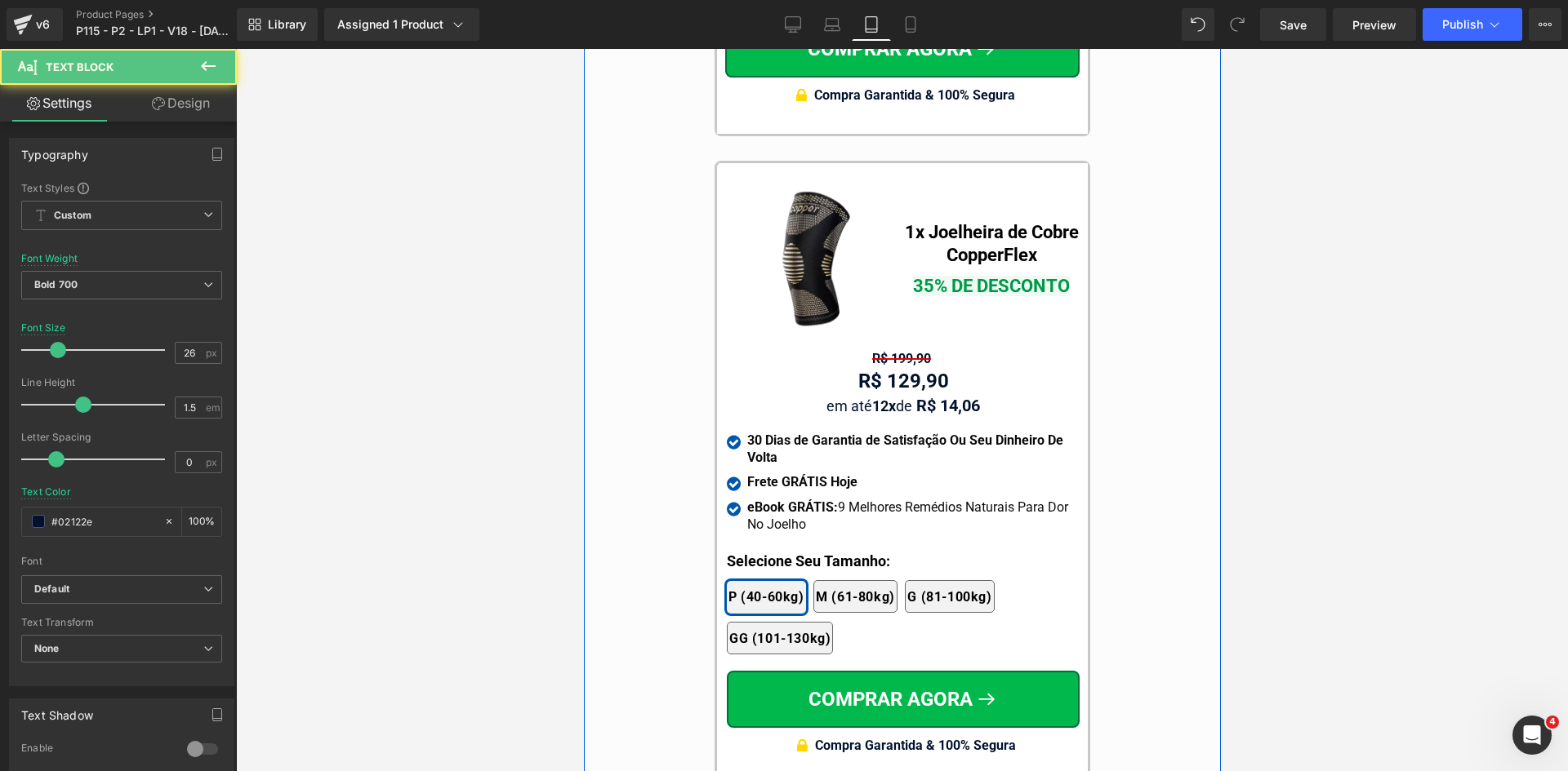
scroll to position [15156, 0]
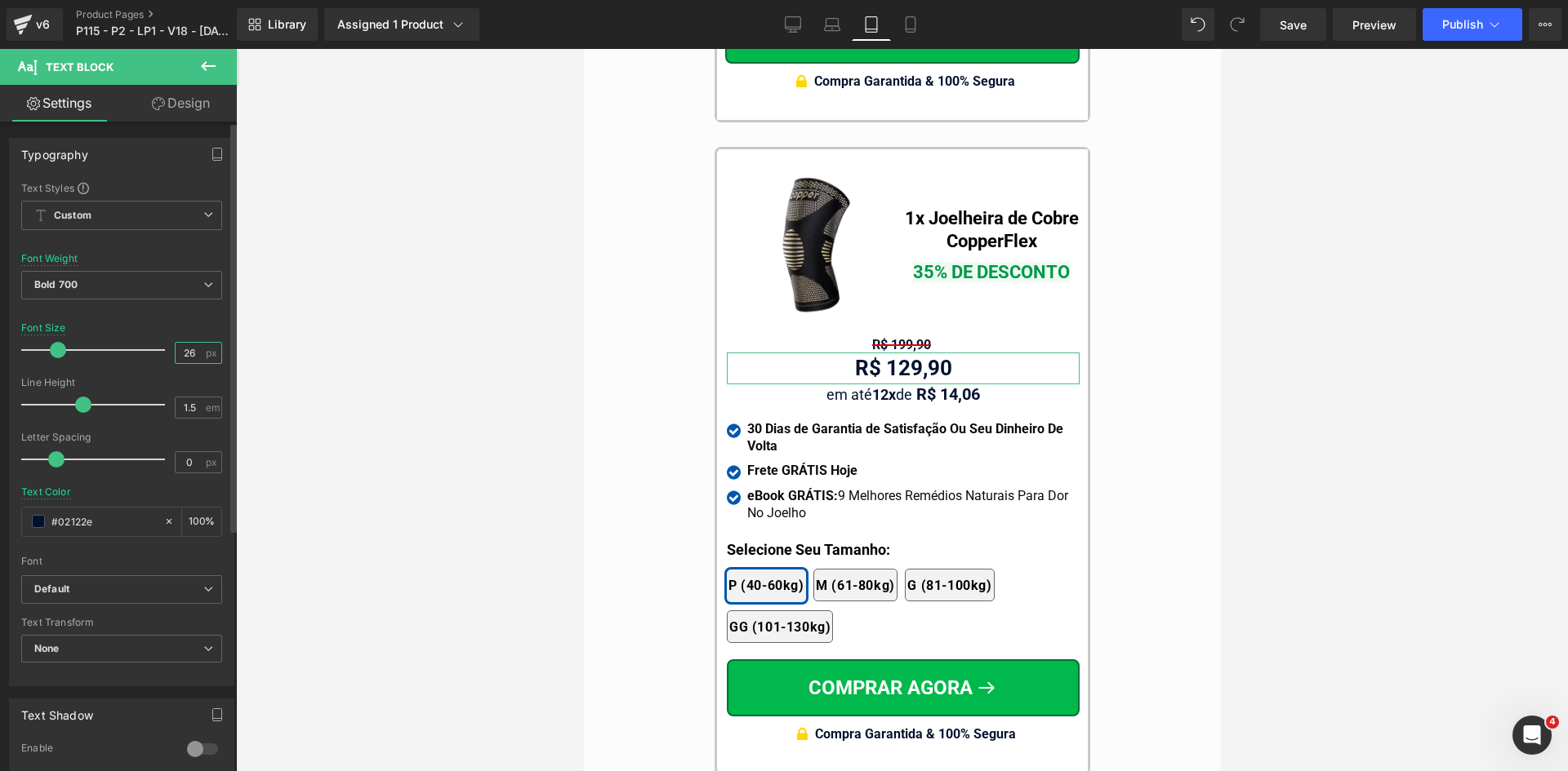
drag, startPoint x: 181, startPoint y: 350, endPoint x: 193, endPoint y: 352, distance: 12.2
click at [193, 352] on input "26" at bounding box center [190, 352] width 29 height 20
type input "28"
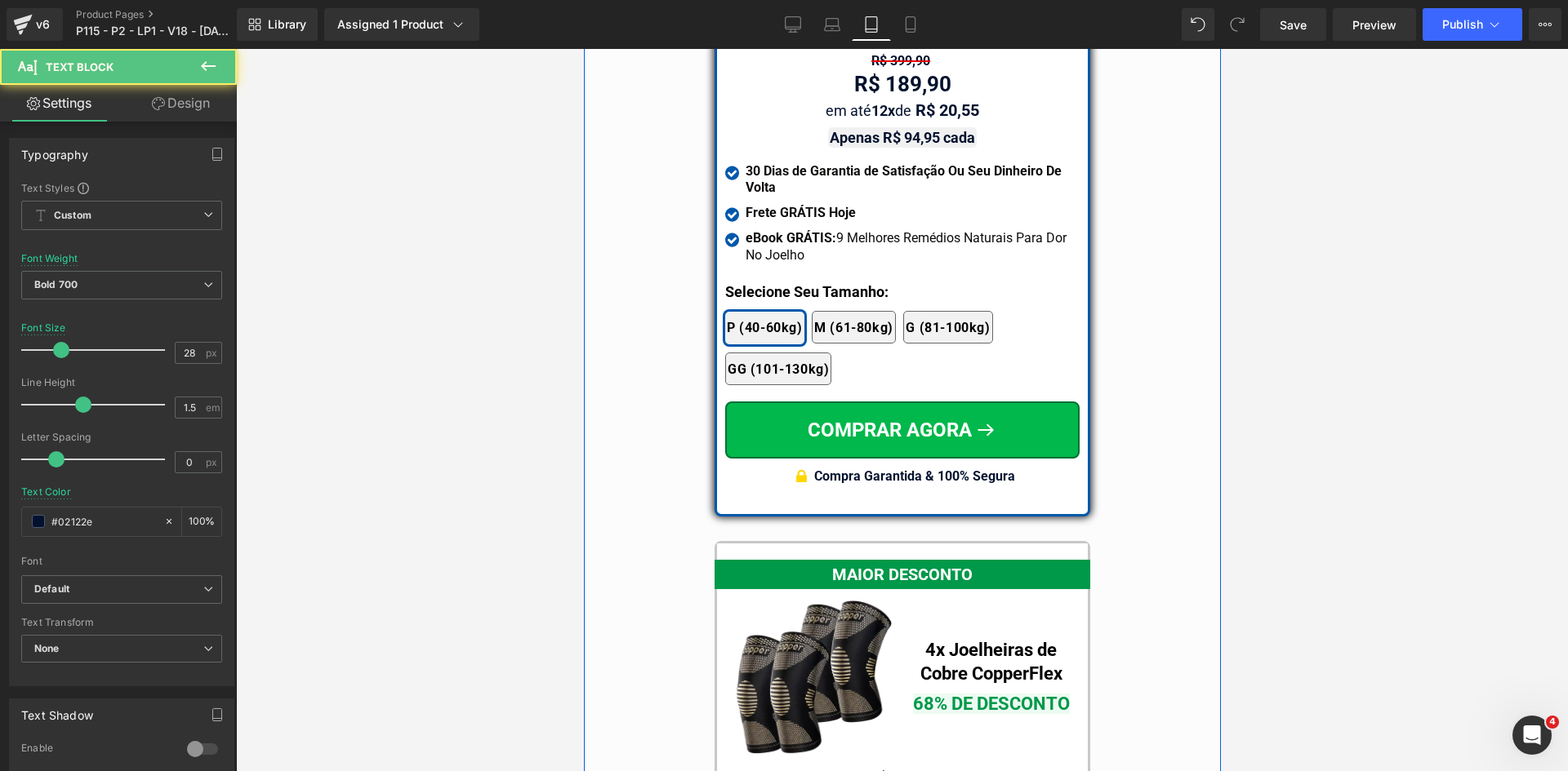
scroll to position [13931, 0]
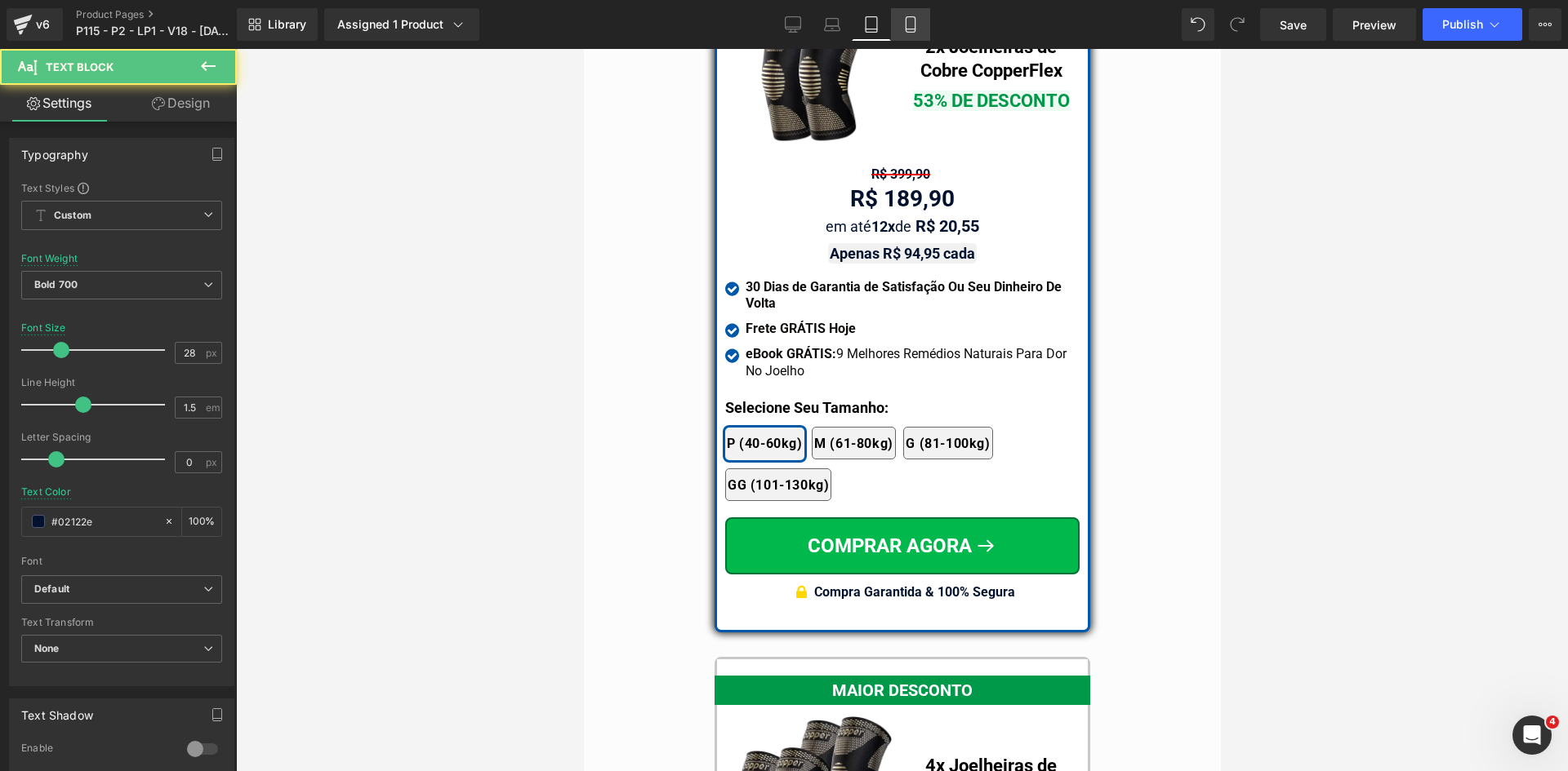
click at [915, 29] on icon at bounding box center [910, 29] width 9 height 0
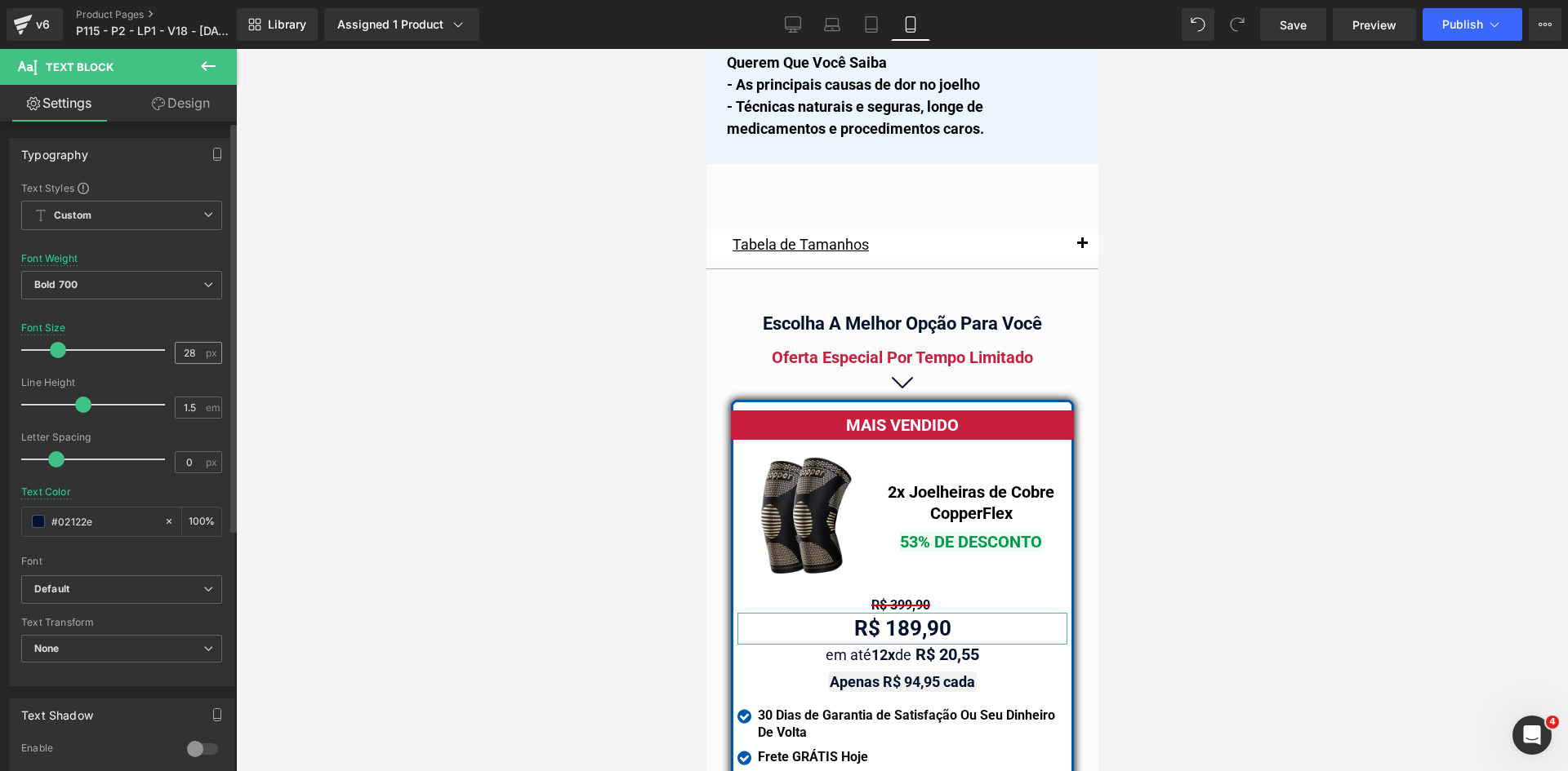
scroll to position [14339, 0]
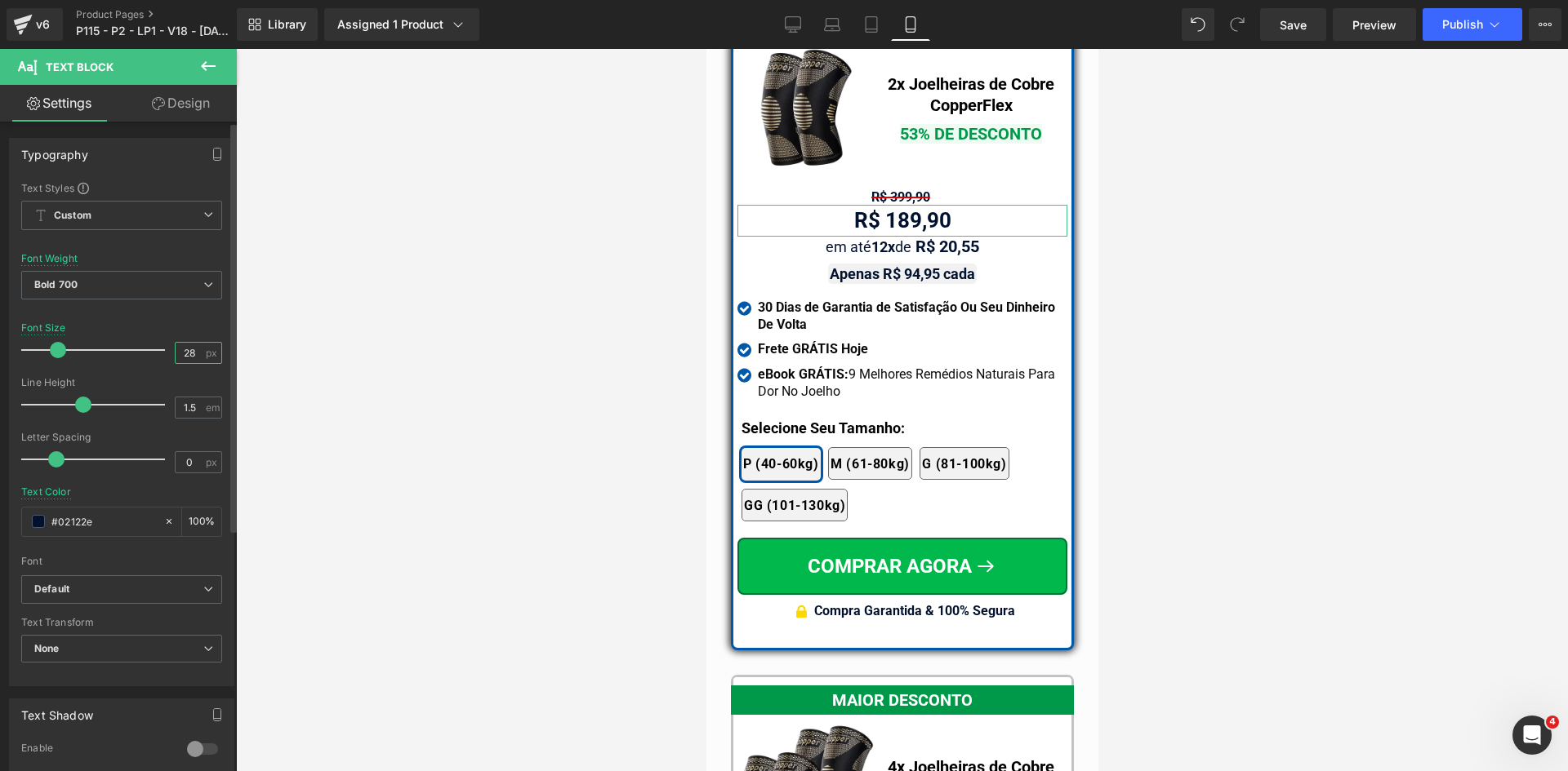
drag, startPoint x: 183, startPoint y: 352, endPoint x: 215, endPoint y: 358, distance: 32.6
click at [198, 353] on div "28 px" at bounding box center [198, 352] width 47 height 22
type input "28"
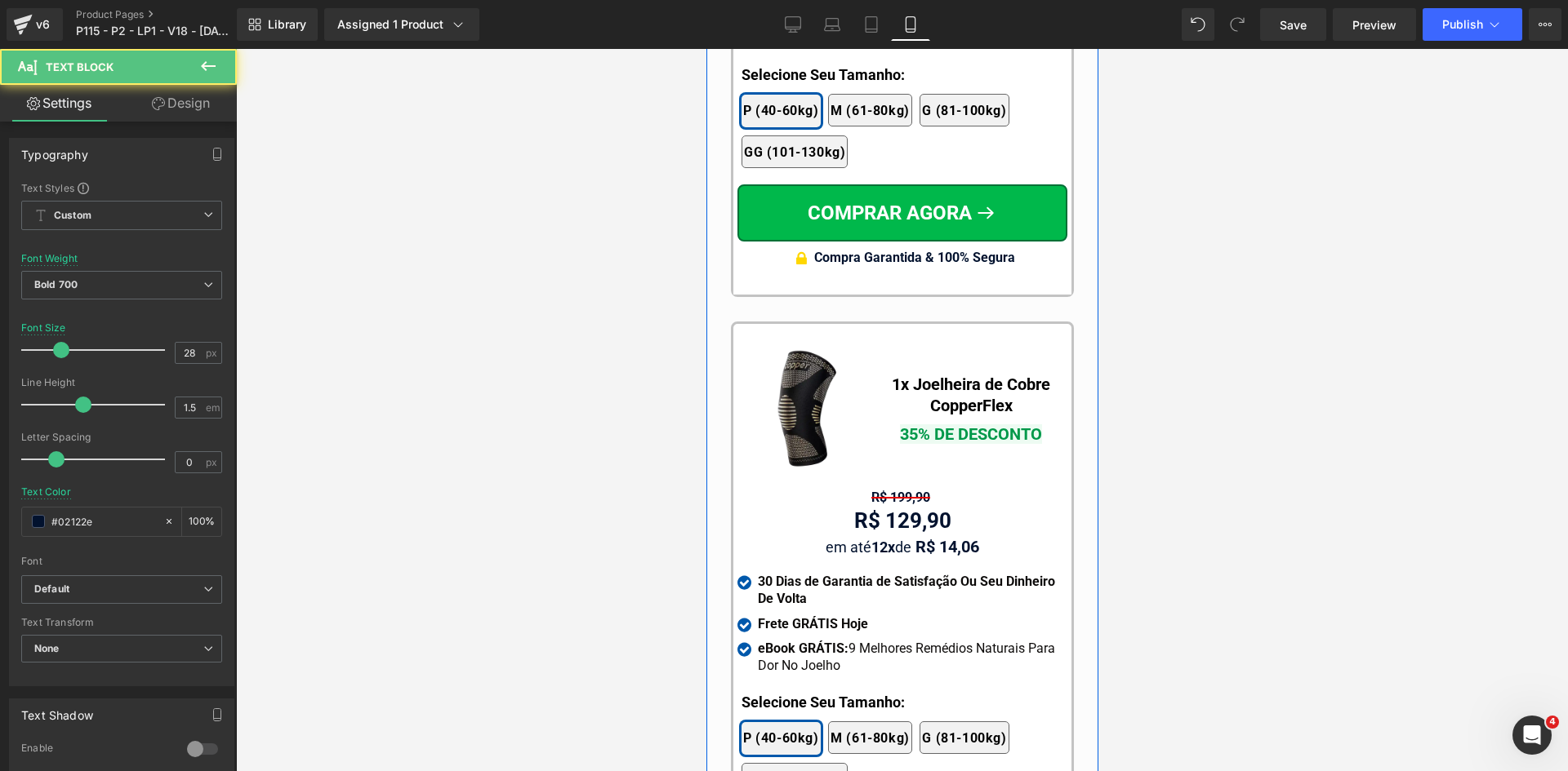
scroll to position [15401, 0]
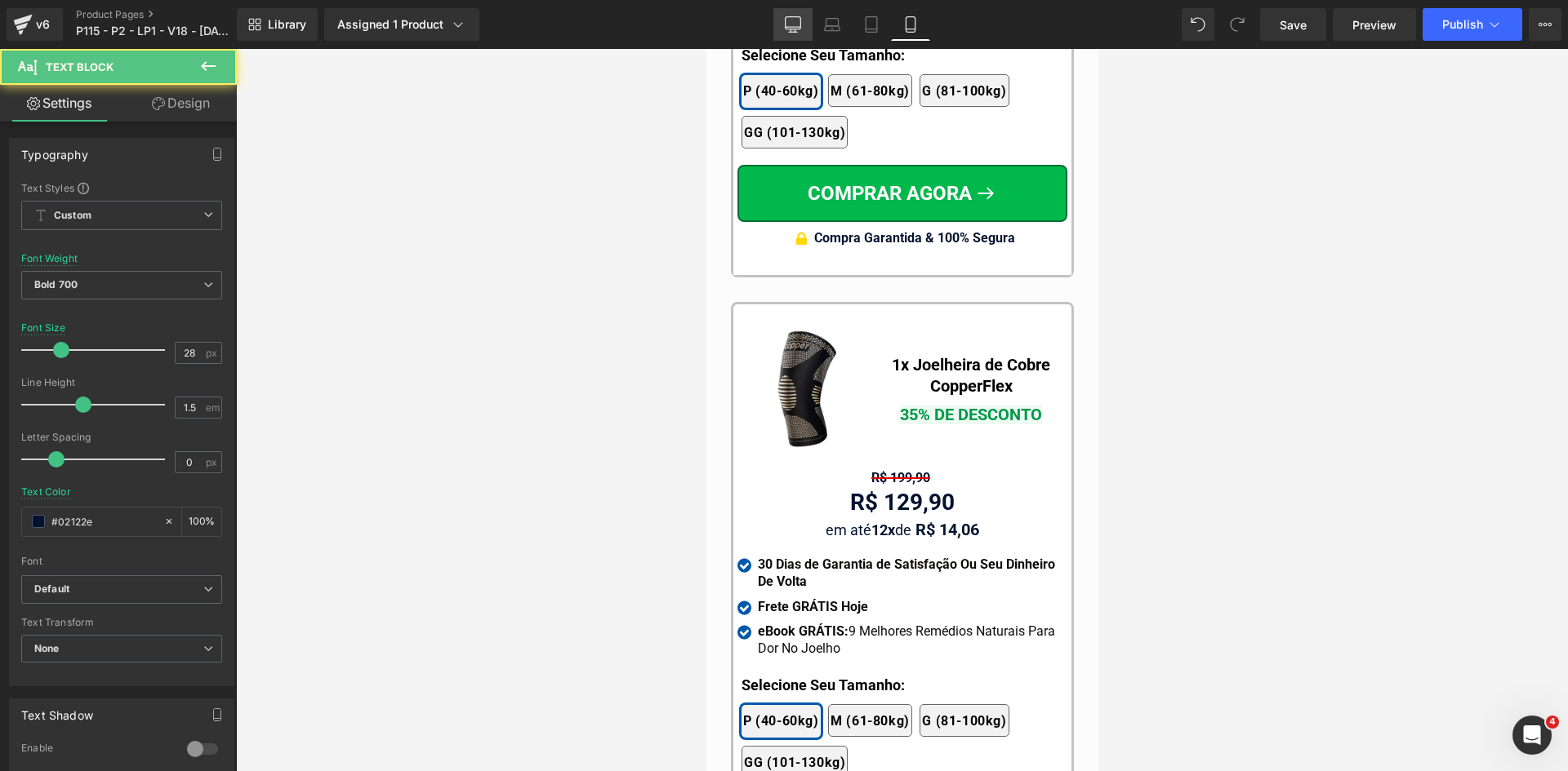
click at [789, 18] on icon at bounding box center [793, 24] width 16 height 16
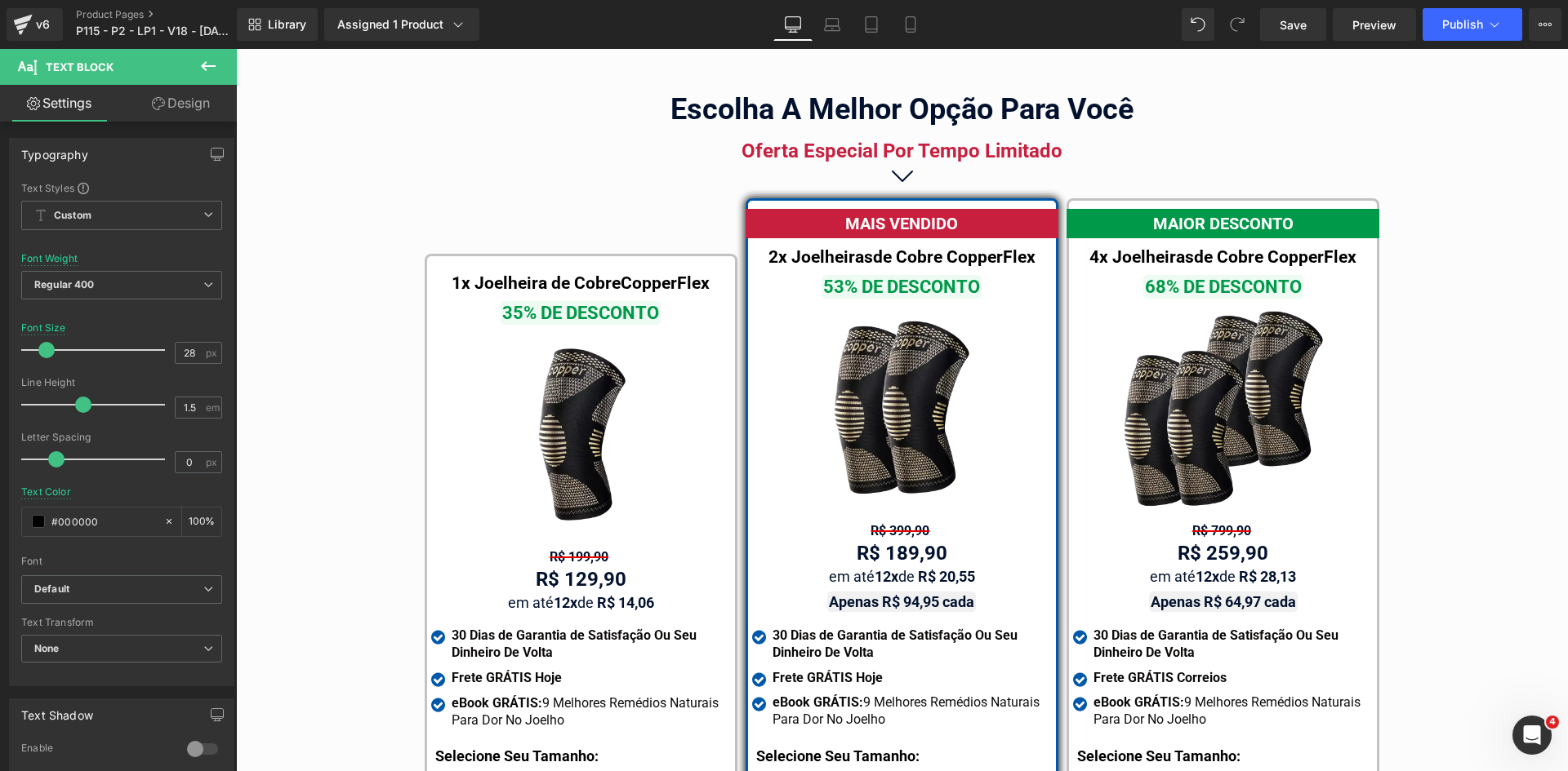
scroll to position [9439, 0]
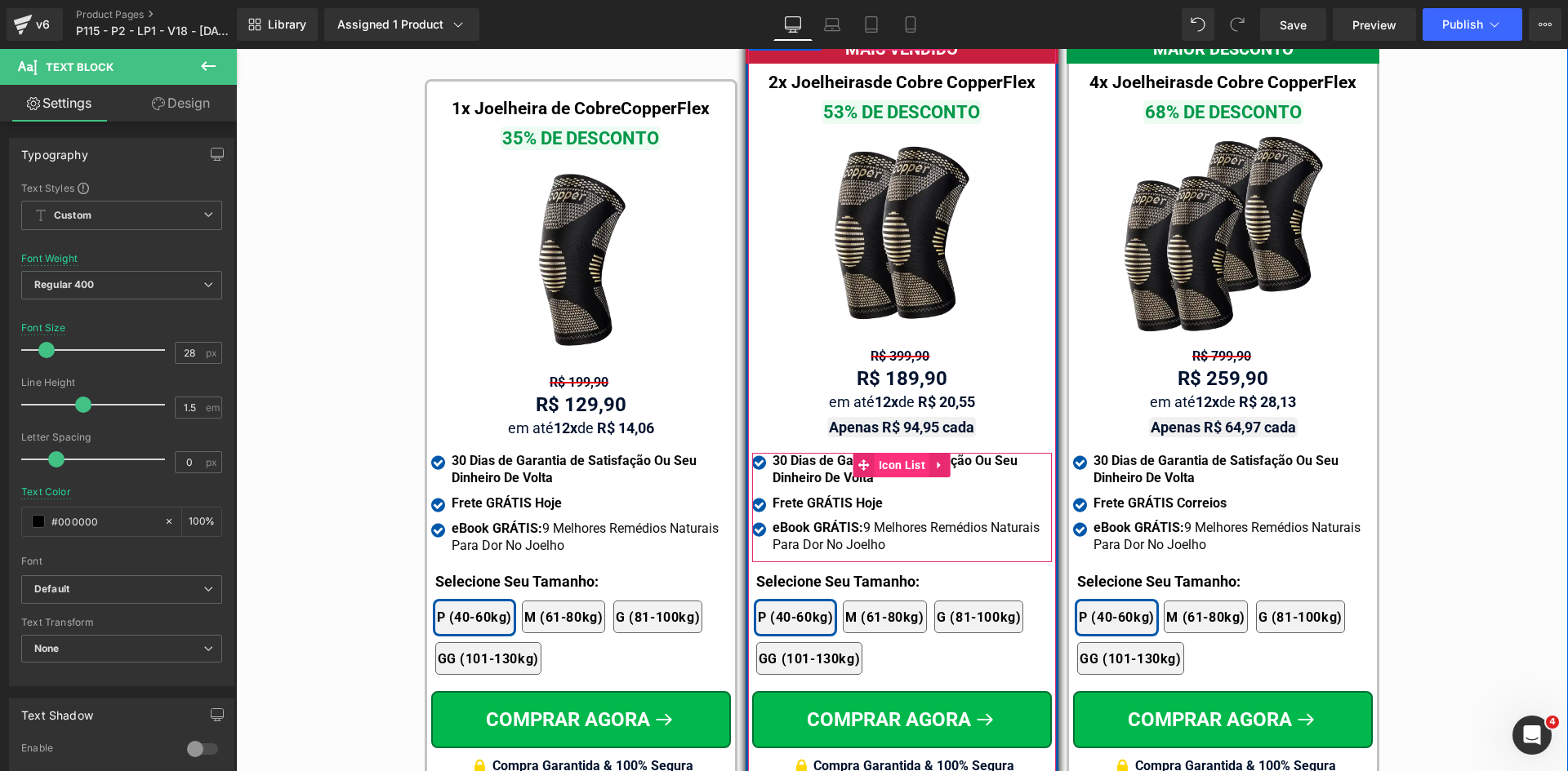
click at [880, 453] on span "Icon List" at bounding box center [902, 464] width 55 height 24
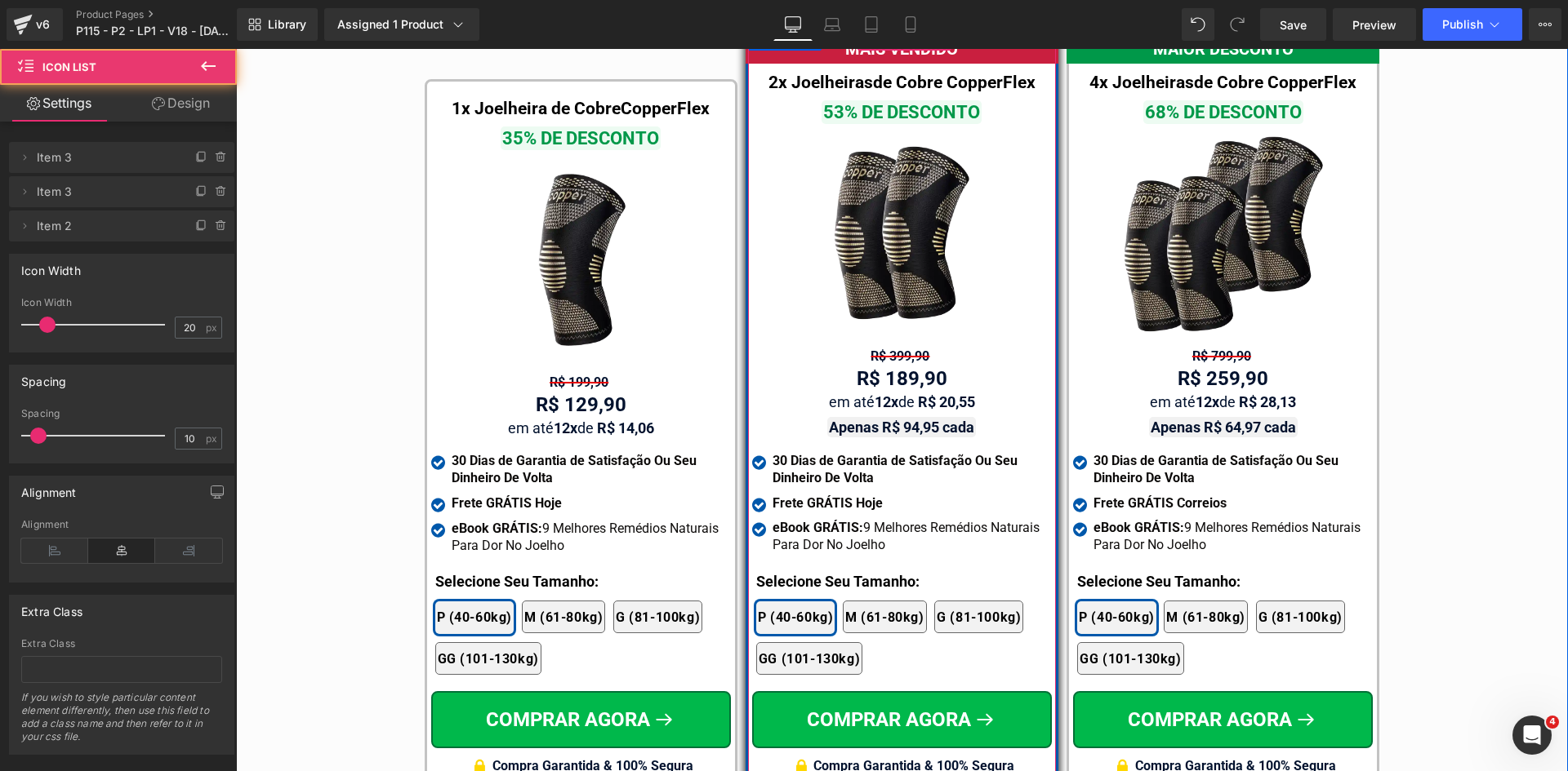
click at [886, 369] on span "Text Block" at bounding box center [892, 378] width 51 height 19
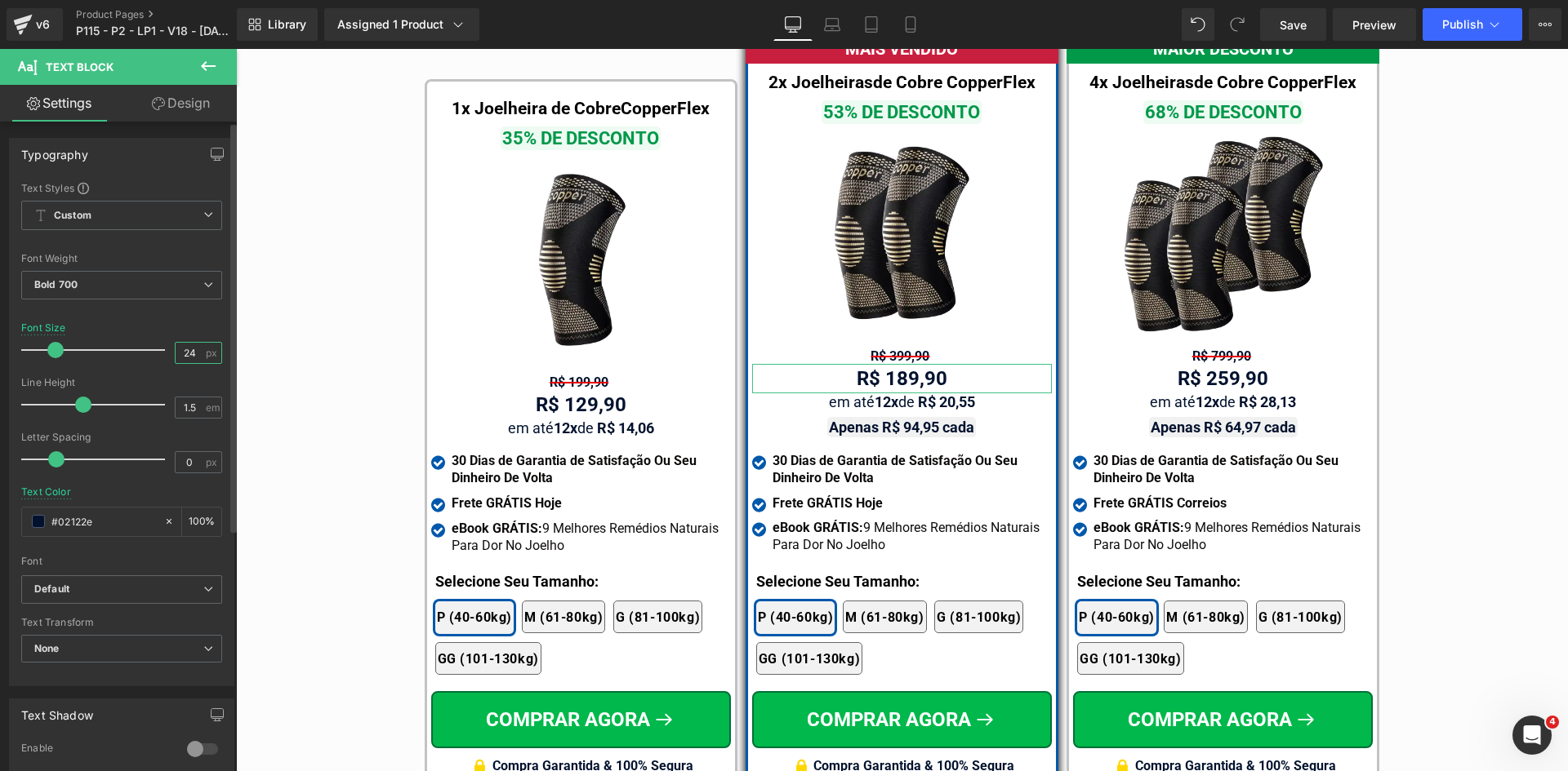
drag, startPoint x: 185, startPoint y: 349, endPoint x: 205, endPoint y: 352, distance: 20.2
click at [197, 350] on div "24 px" at bounding box center [198, 352] width 47 height 22
type input "28"
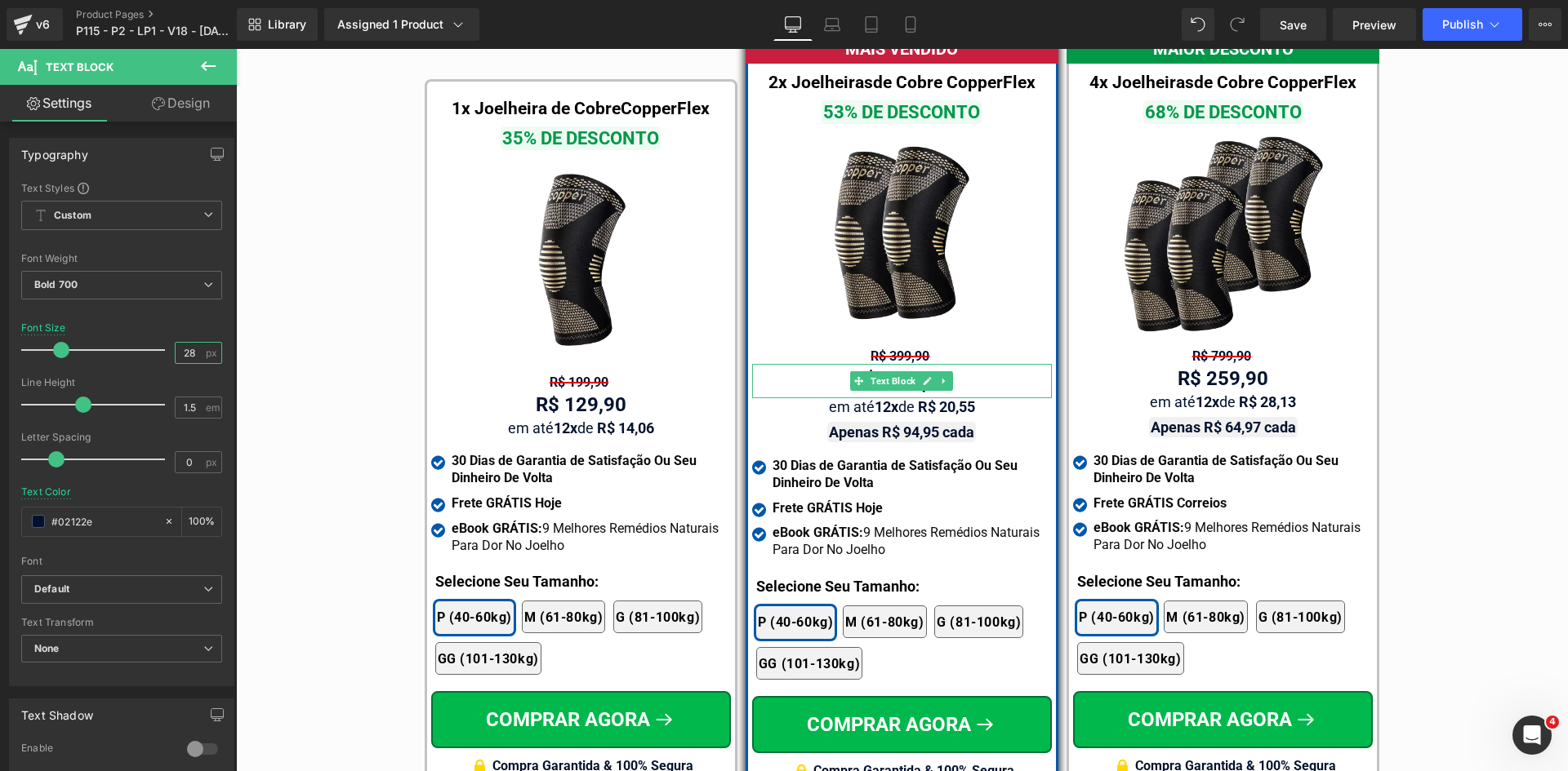
drag, startPoint x: 1107, startPoint y: 516, endPoint x: 1104, endPoint y: 418, distance: 98.0
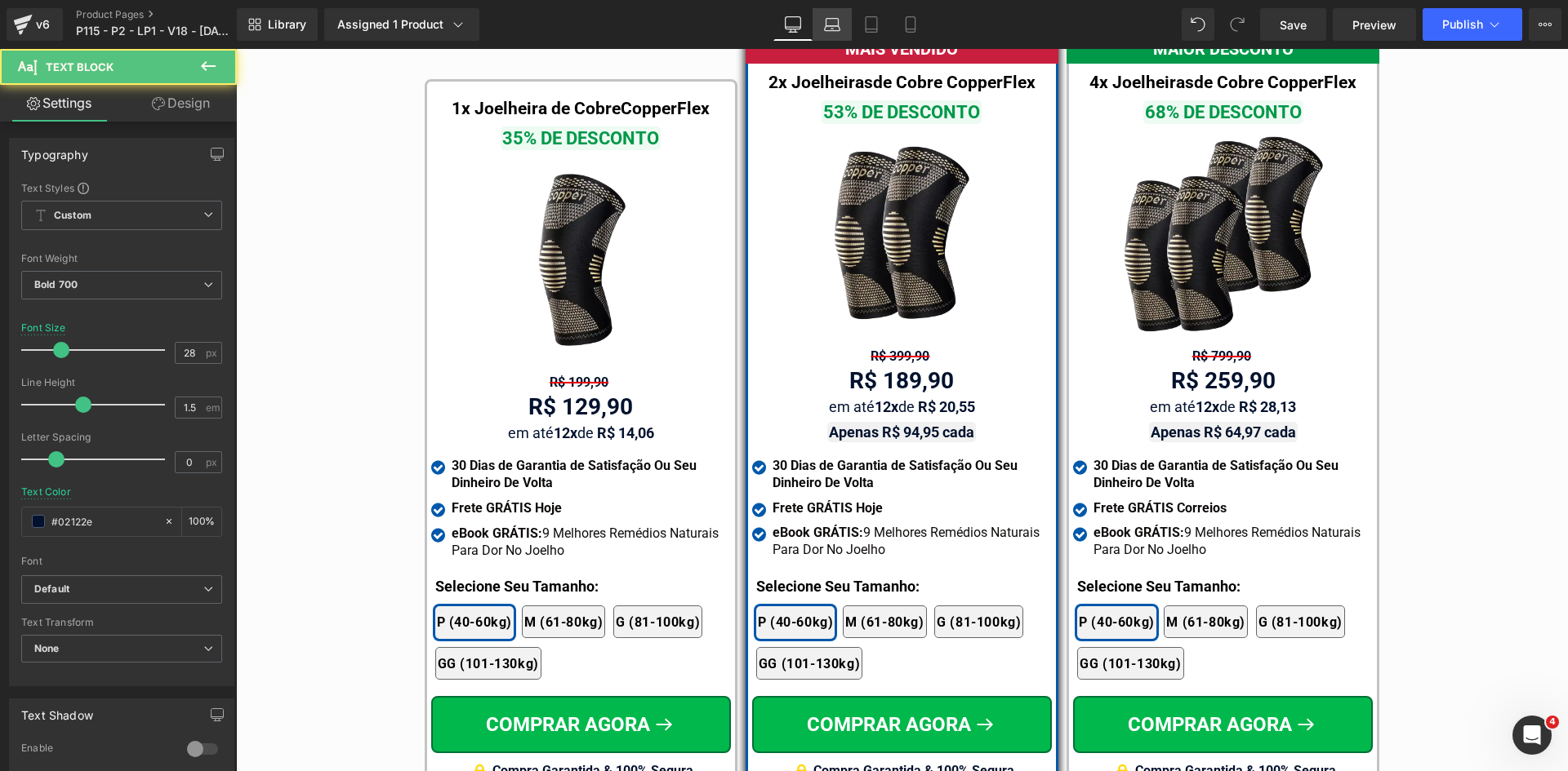
click at [828, 29] on icon at bounding box center [831, 24] width 16 height 16
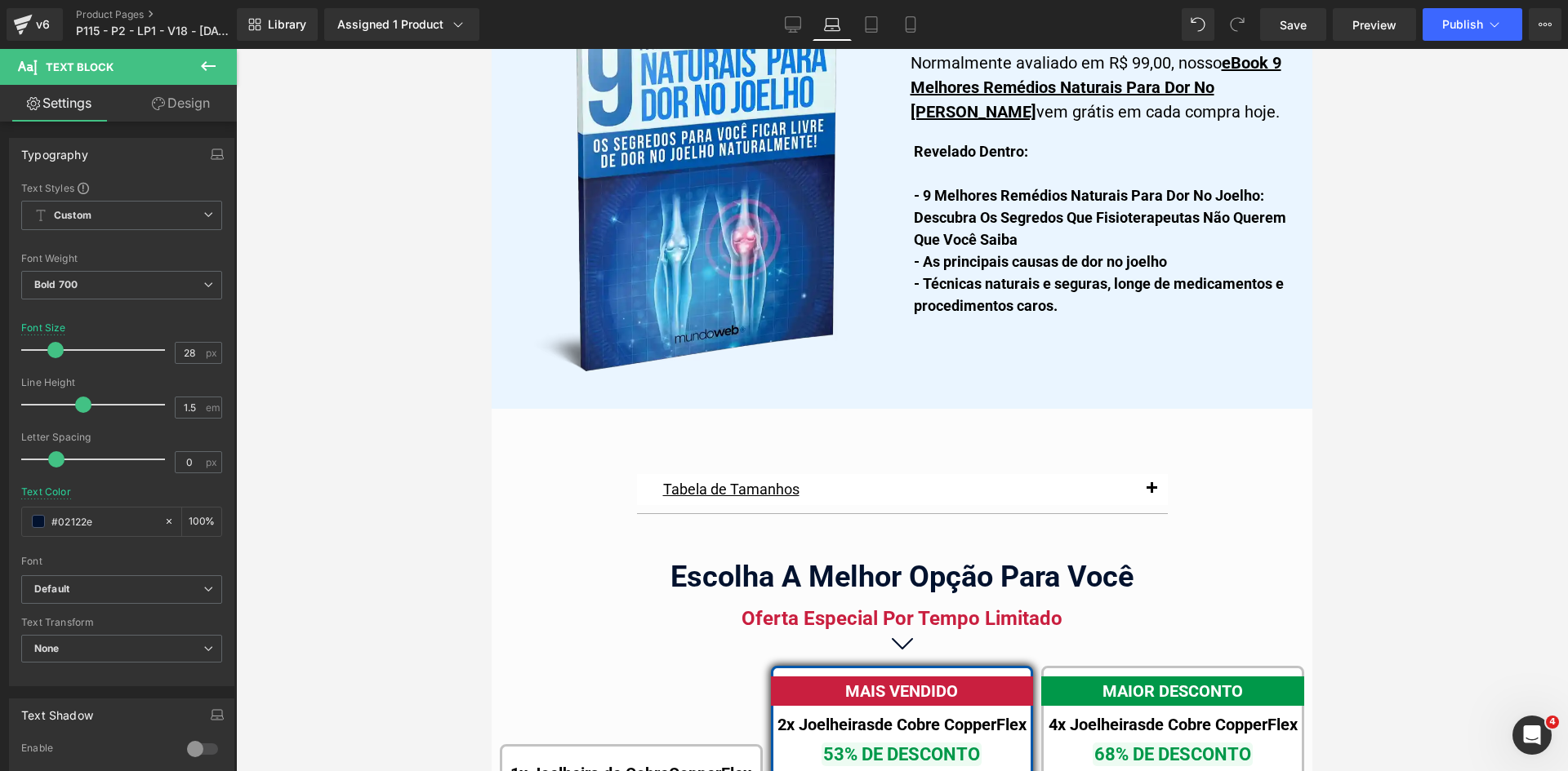
scroll to position [10085, 0]
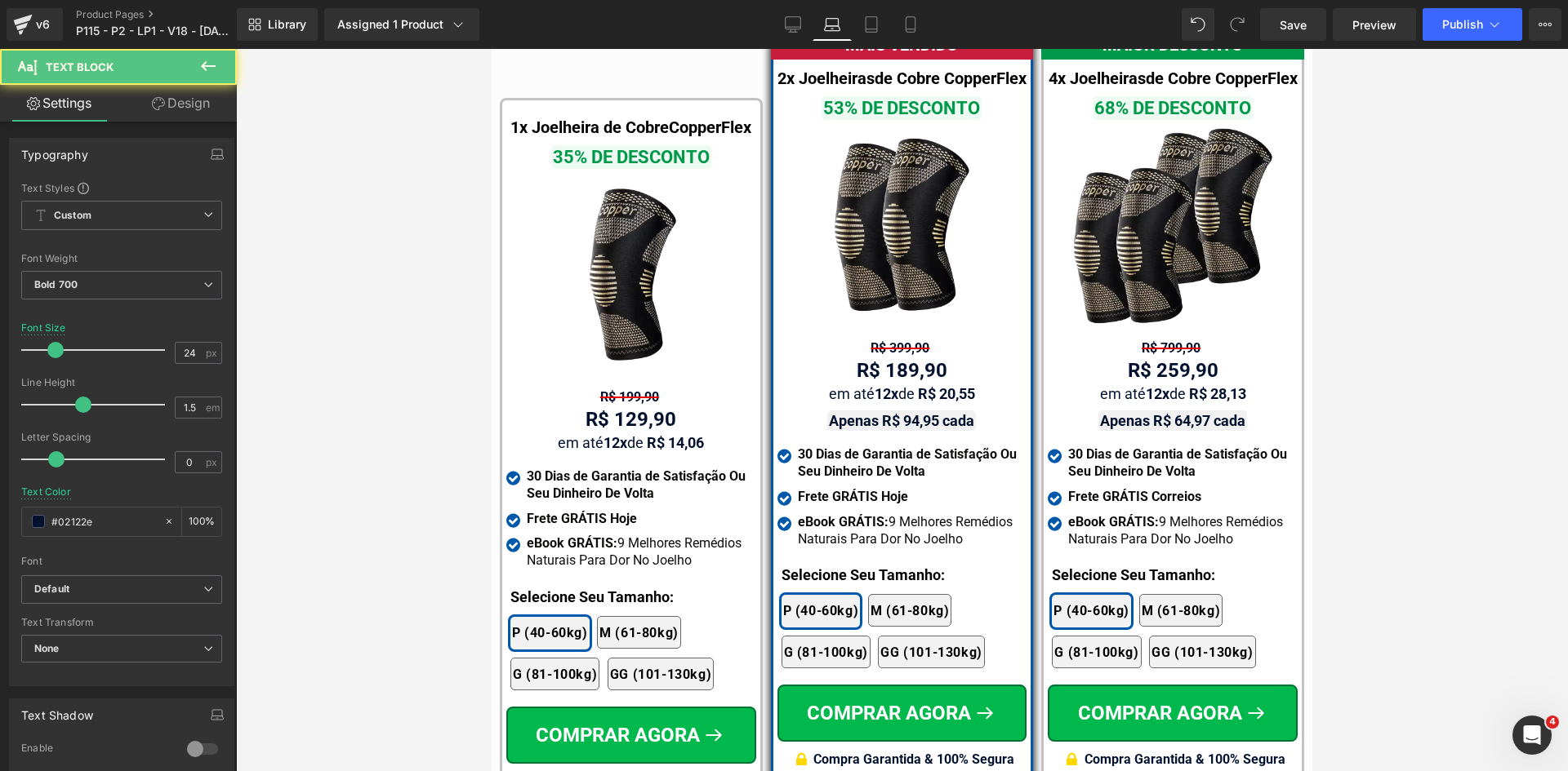
click at [895, 360] on div "R$ 189,90 Text Block" at bounding box center [902, 371] width 250 height 29
drag, startPoint x: 180, startPoint y: 351, endPoint x: 196, endPoint y: 351, distance: 16.0
click at [192, 351] on input "24" at bounding box center [190, 352] width 29 height 20
type input "28"
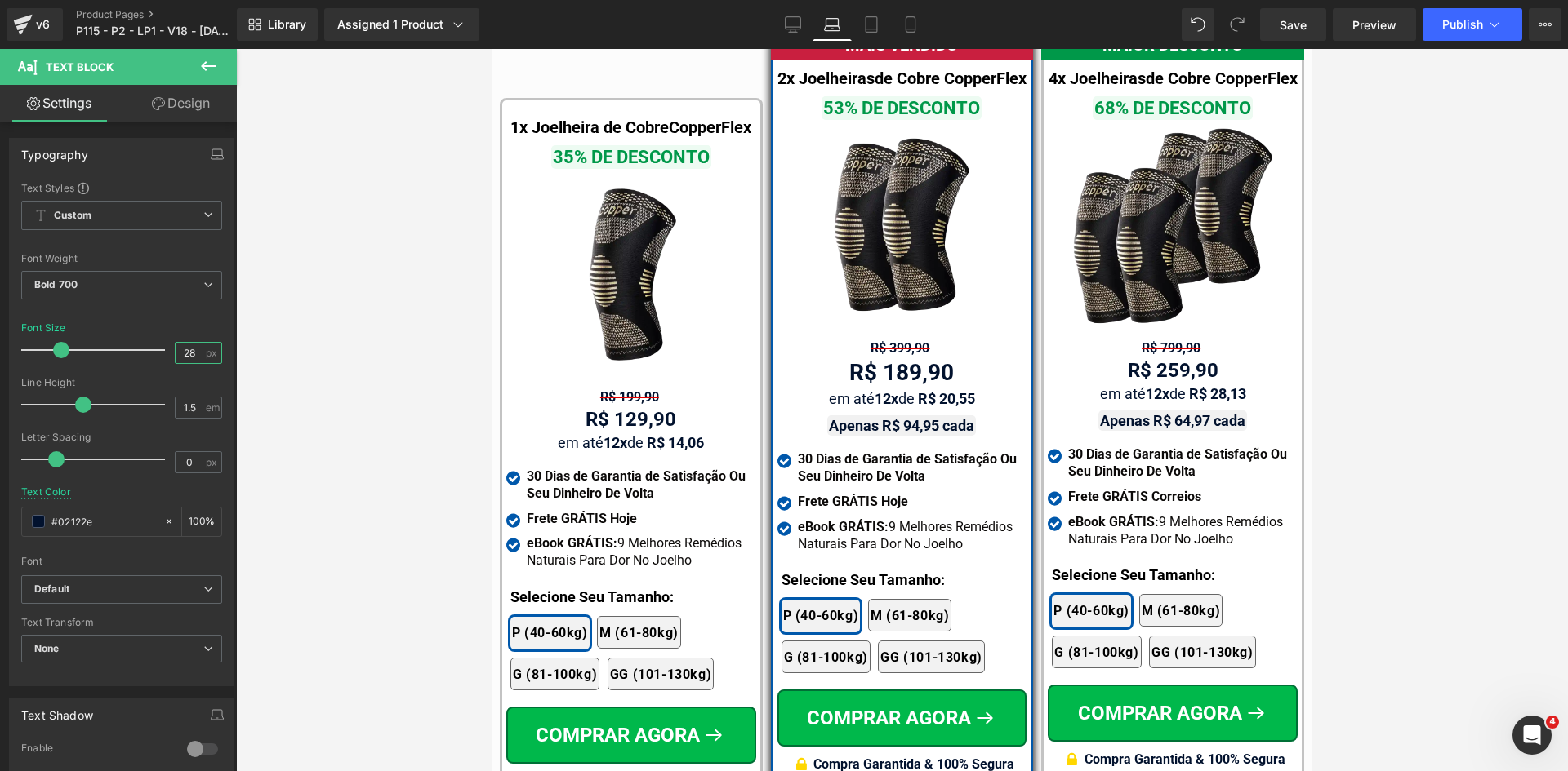
drag, startPoint x: 1354, startPoint y: 519, endPoint x: 1069, endPoint y: 412, distance: 304.4
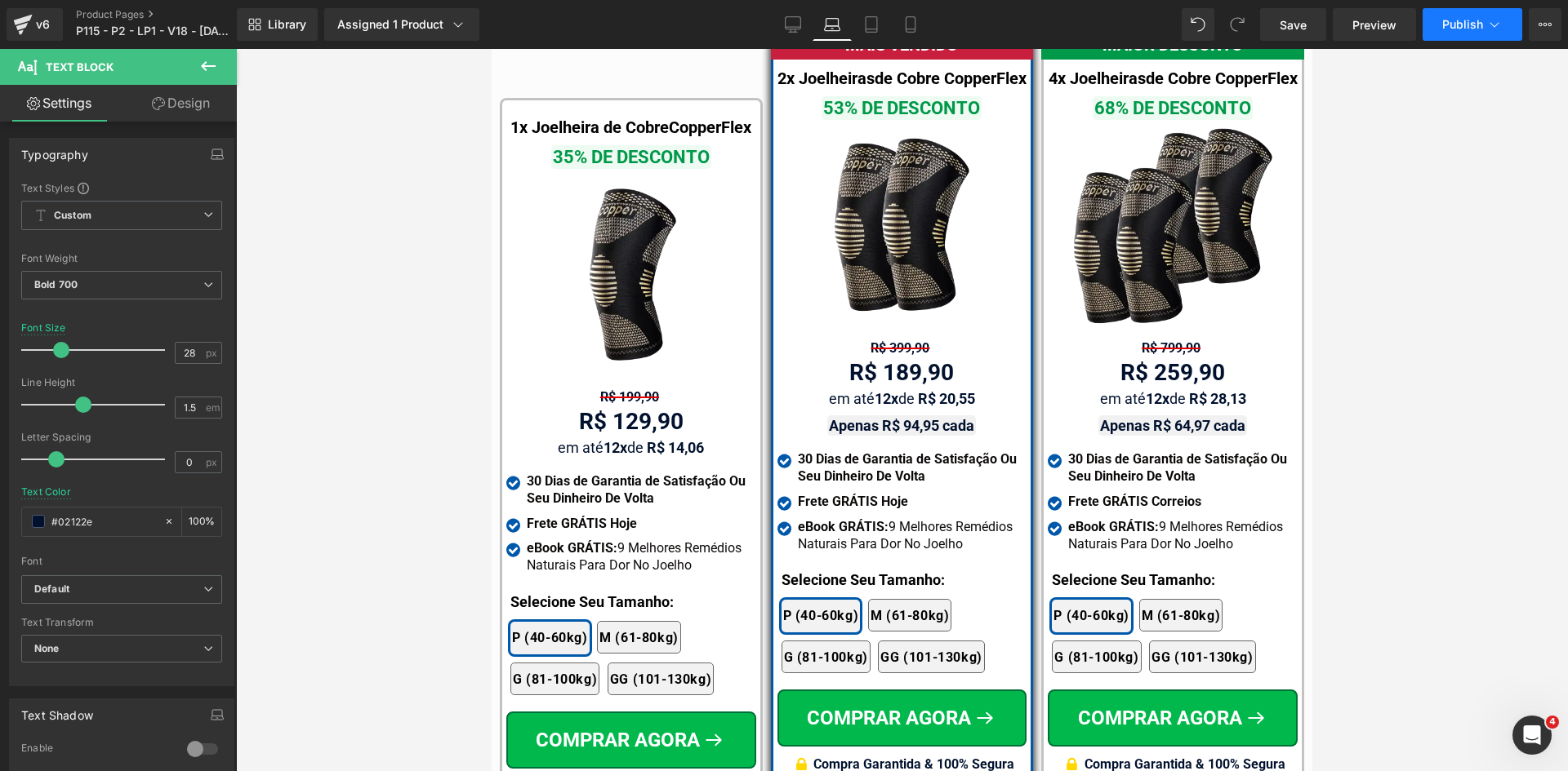
click at [1464, 34] on button "Publish" at bounding box center [1472, 24] width 100 height 33
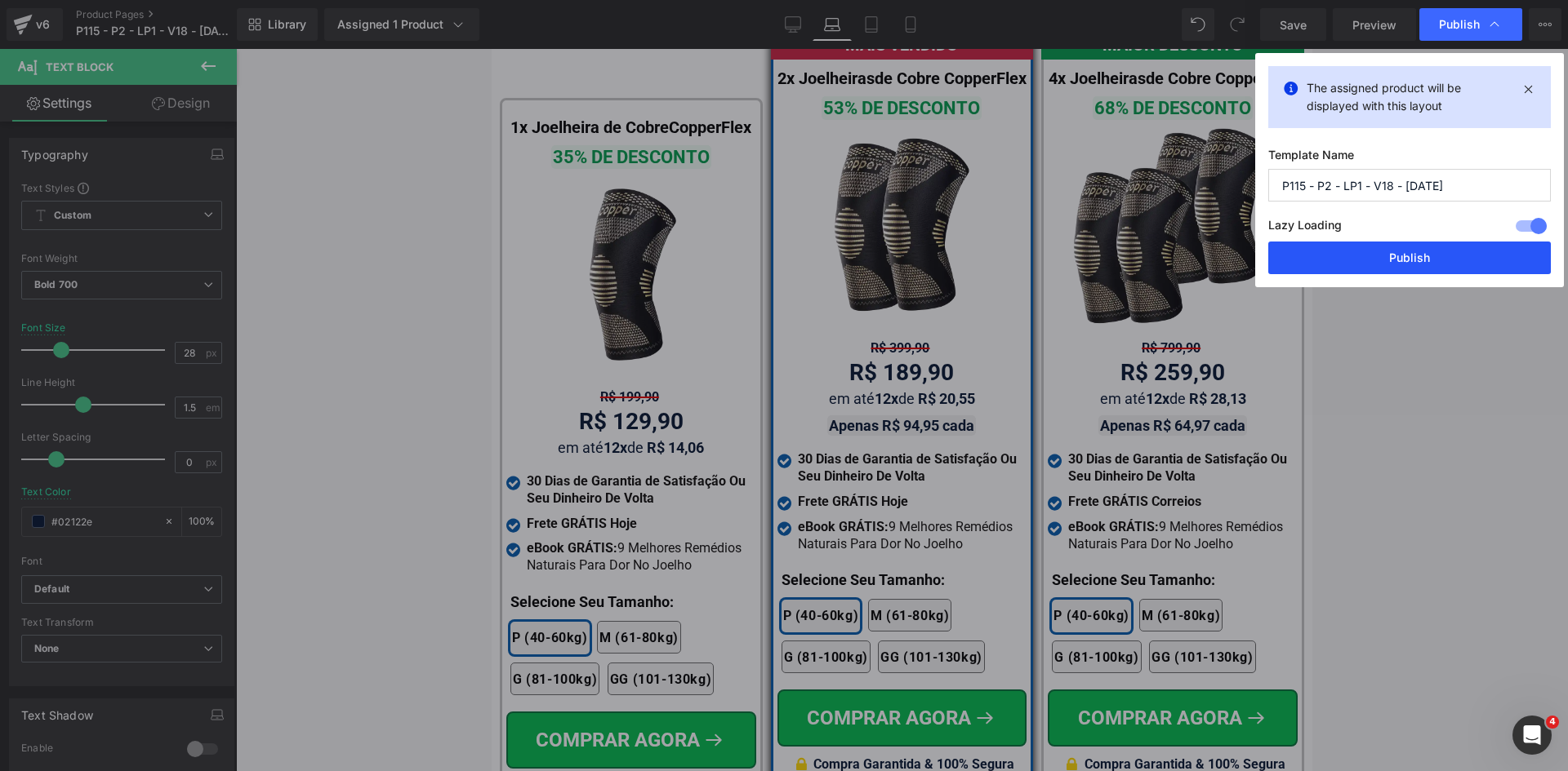
click at [1448, 264] on button "Publish" at bounding box center [1409, 258] width 283 height 33
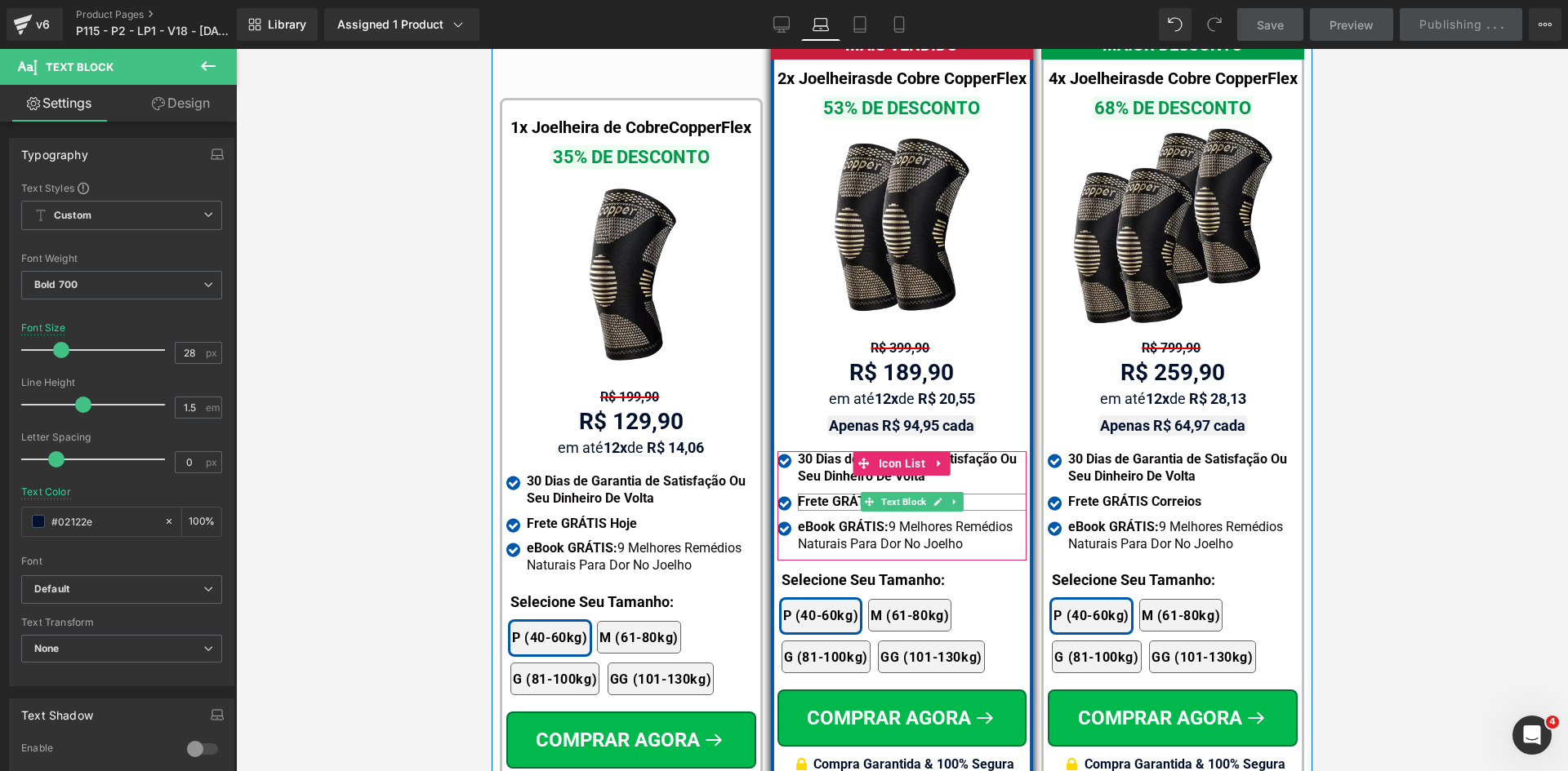
click at [848, 498] on b "Frete GRÁTIS Hoje" at bounding box center [853, 501] width 110 height 15
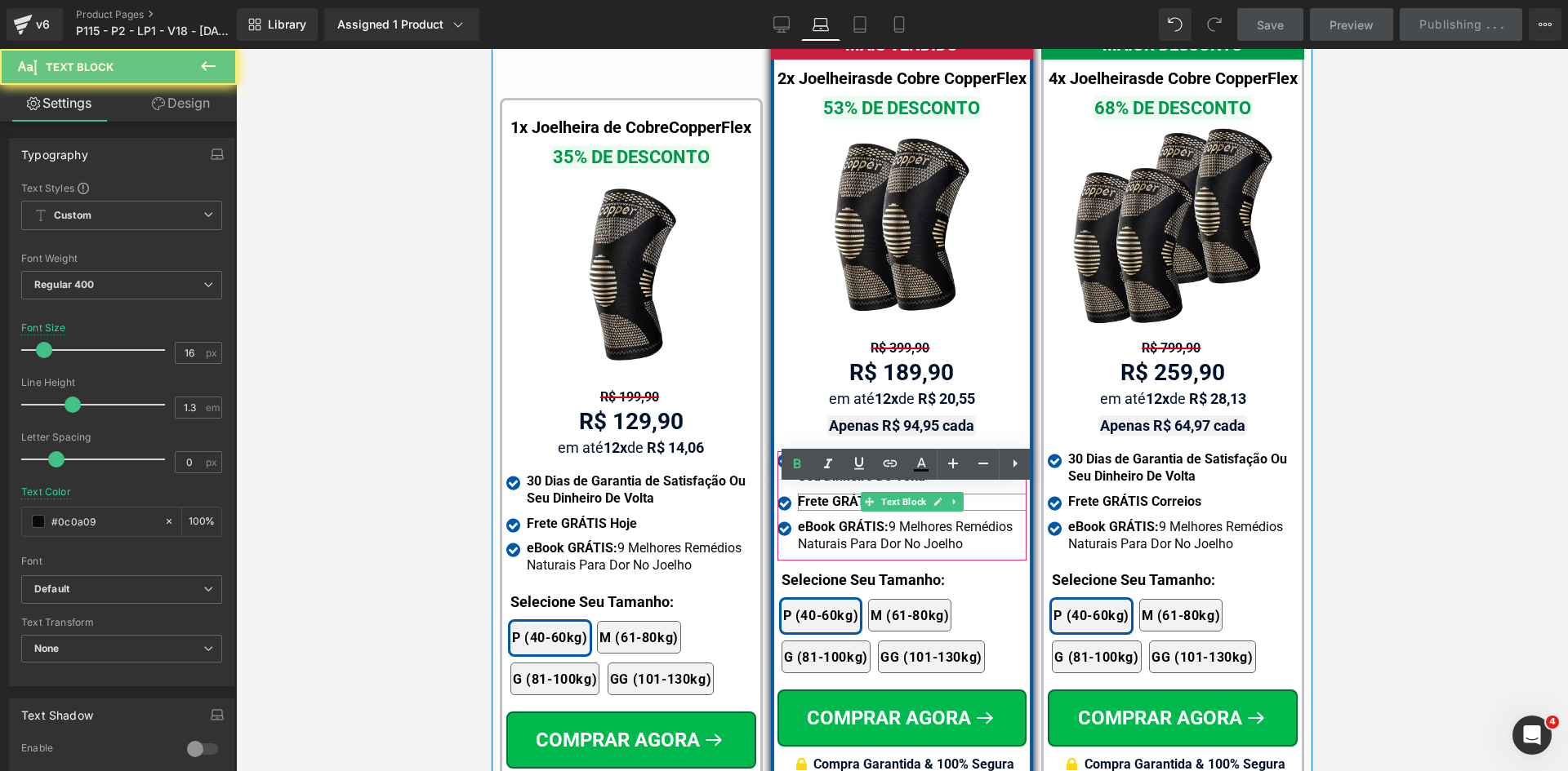
click at [848, 498] on b "Frete GRÁTIS Hoje" at bounding box center [853, 501] width 110 height 15
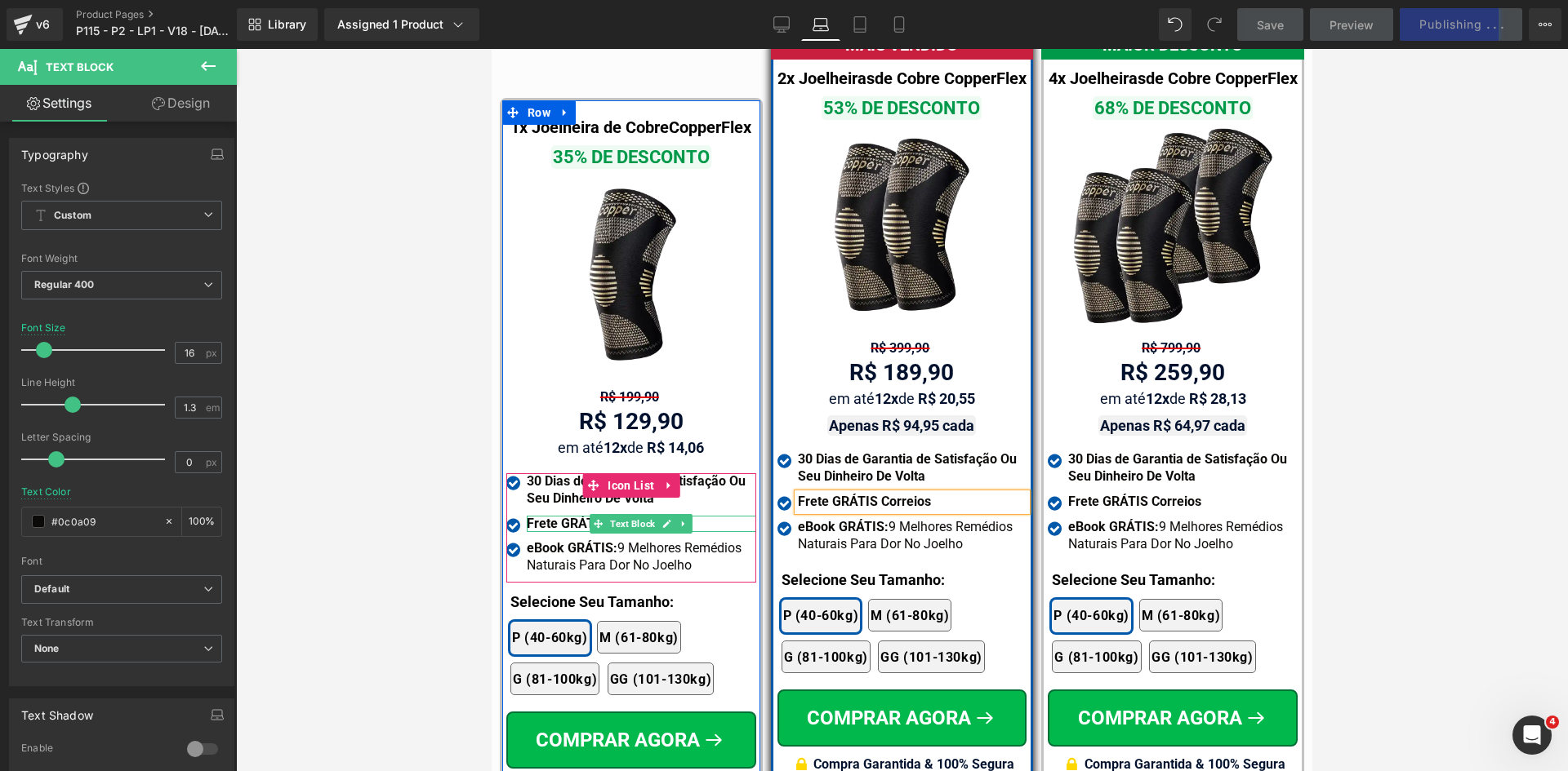
click at [531, 516] on b "Frete GRÁTIS Hoje" at bounding box center [582, 523] width 110 height 15
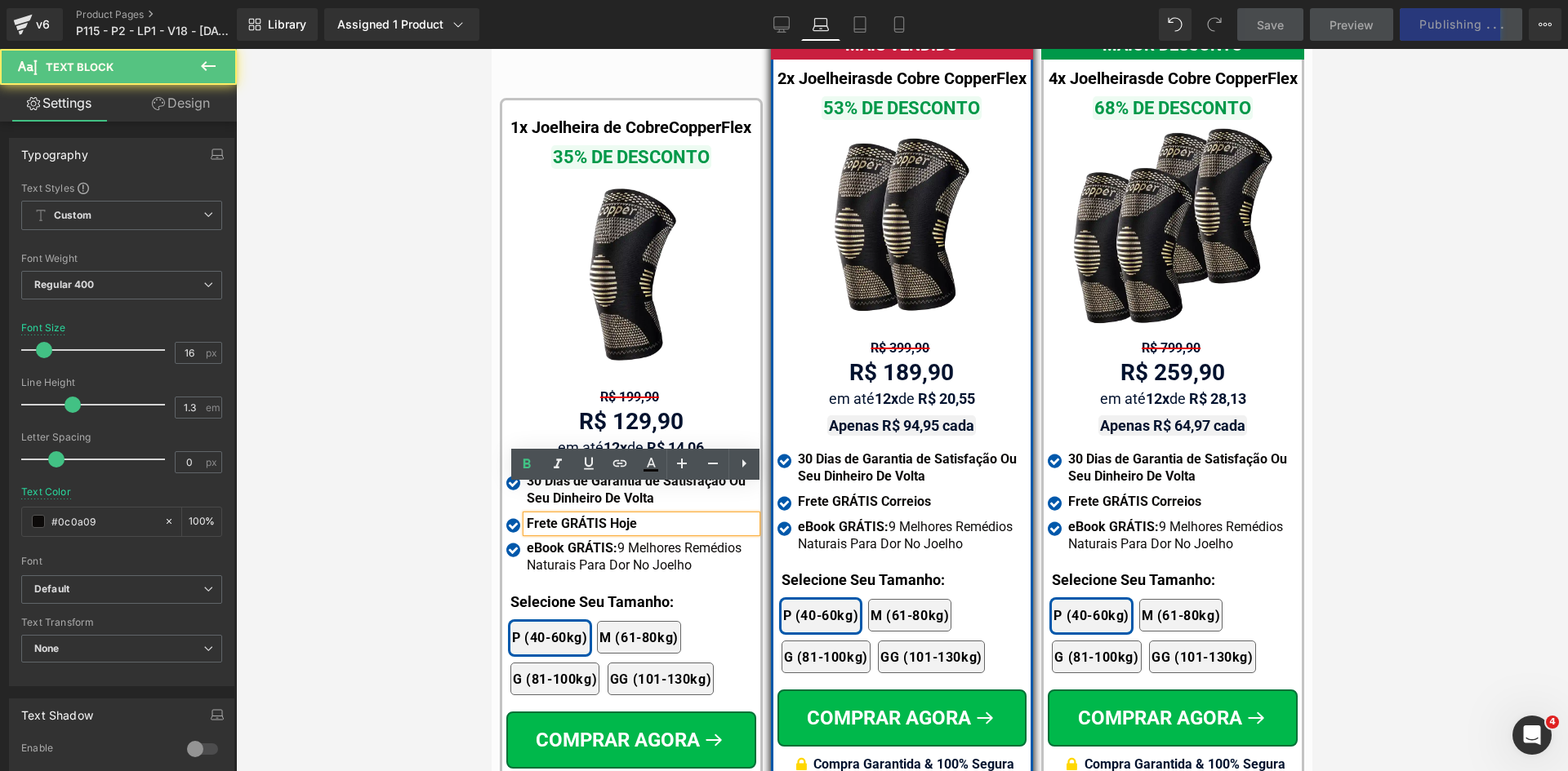
click at [531, 516] on b "Frete GRÁTIS Hoje" at bounding box center [582, 523] width 110 height 15
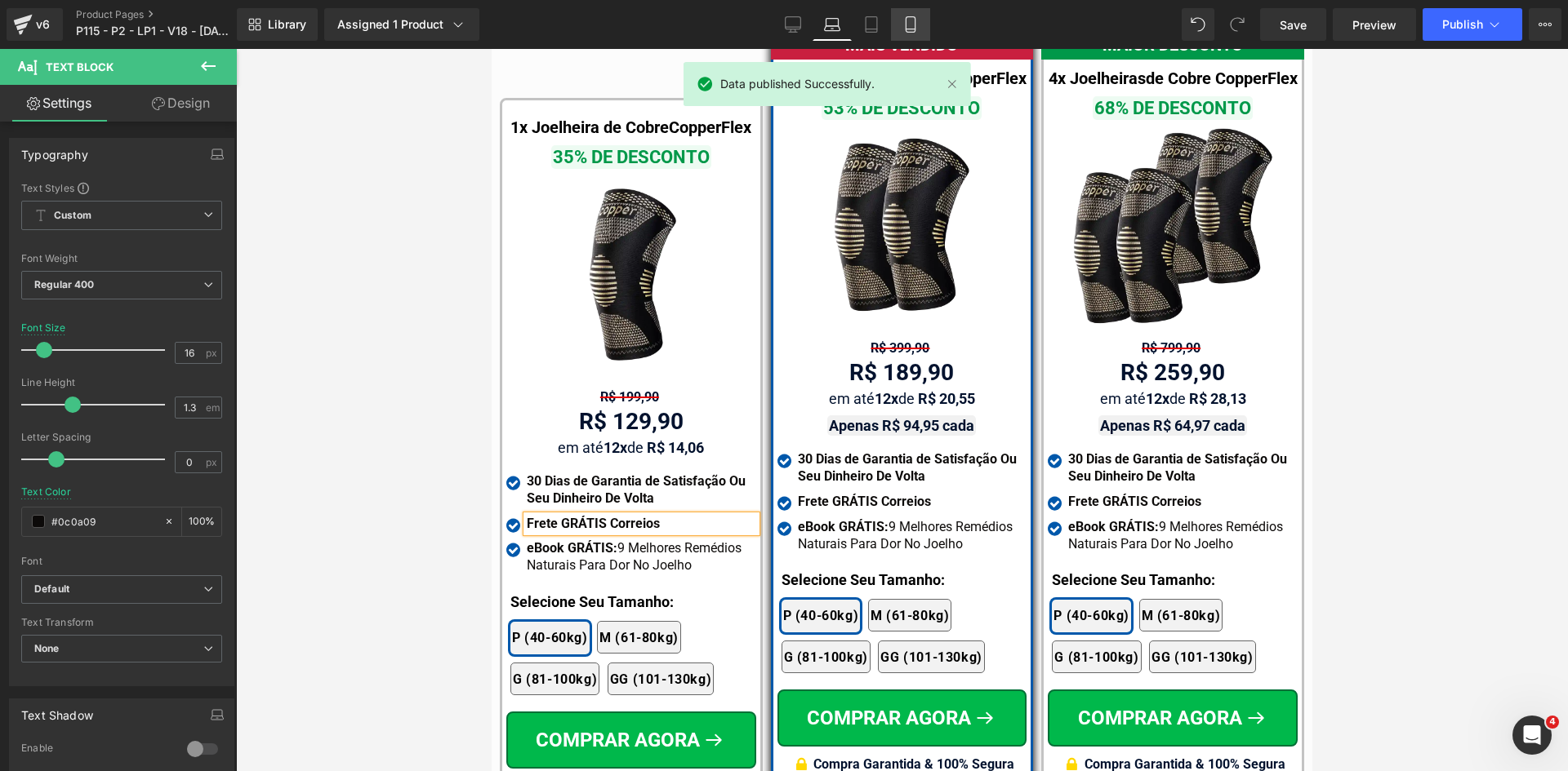
click at [918, 15] on link "Mobile" at bounding box center [910, 24] width 39 height 33
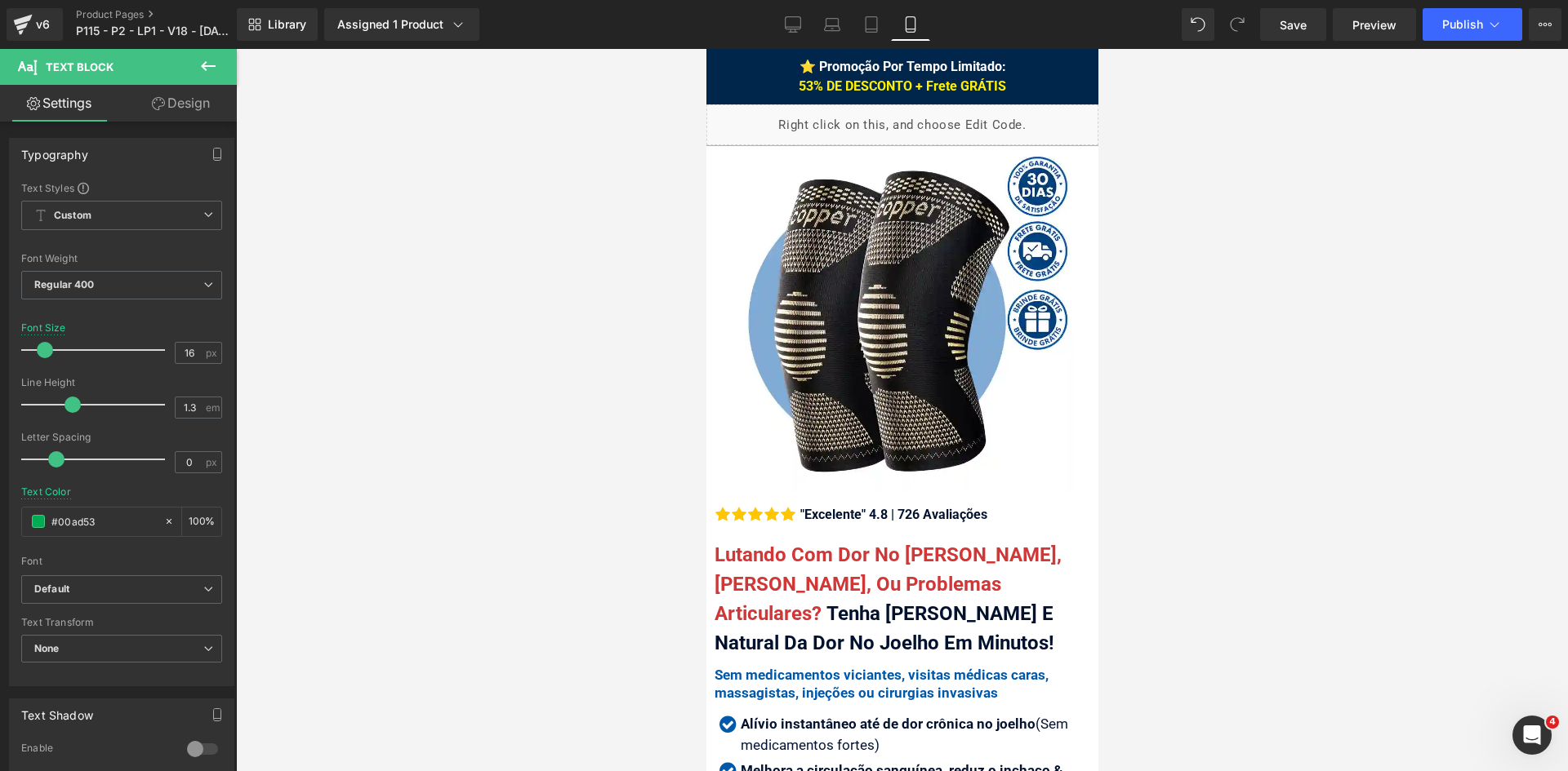
scroll to position [15741, 0]
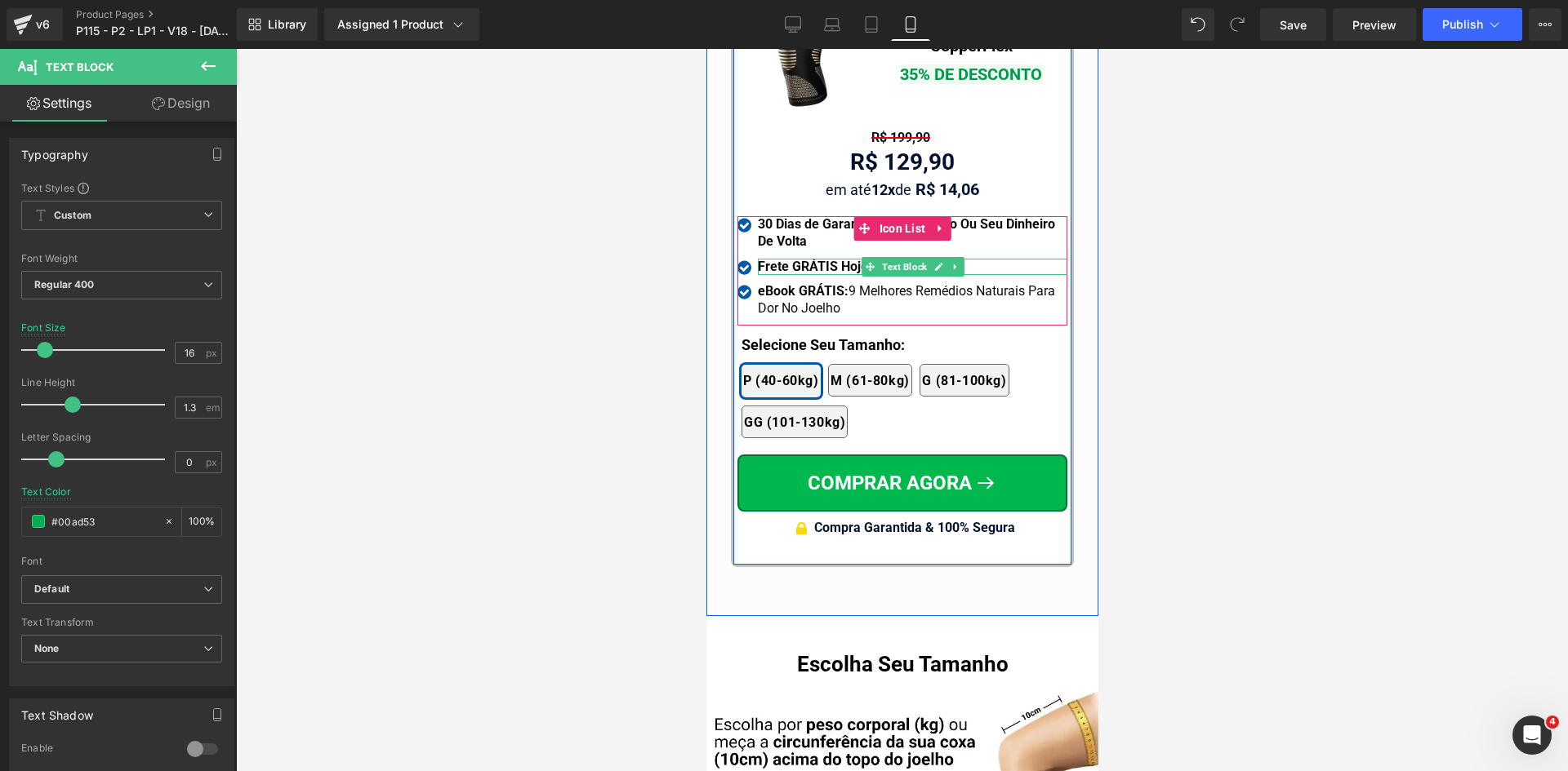
click at [785, 258] on strong "Frete GRÁTIS Hoje" at bounding box center [812, 266] width 110 height 15
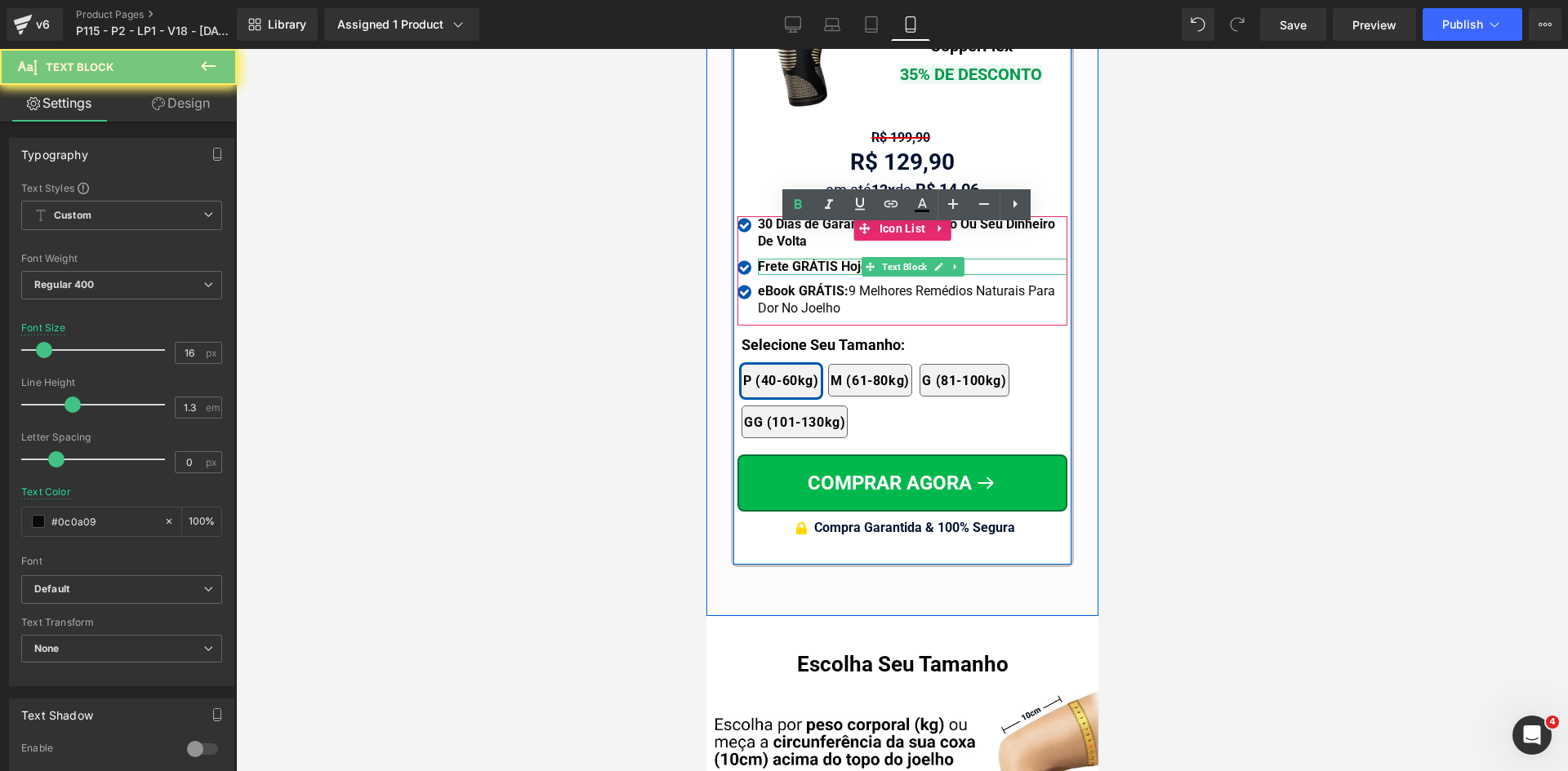
click at [785, 258] on strong "Frete GRÁTIS Hoje" at bounding box center [812, 266] width 110 height 15
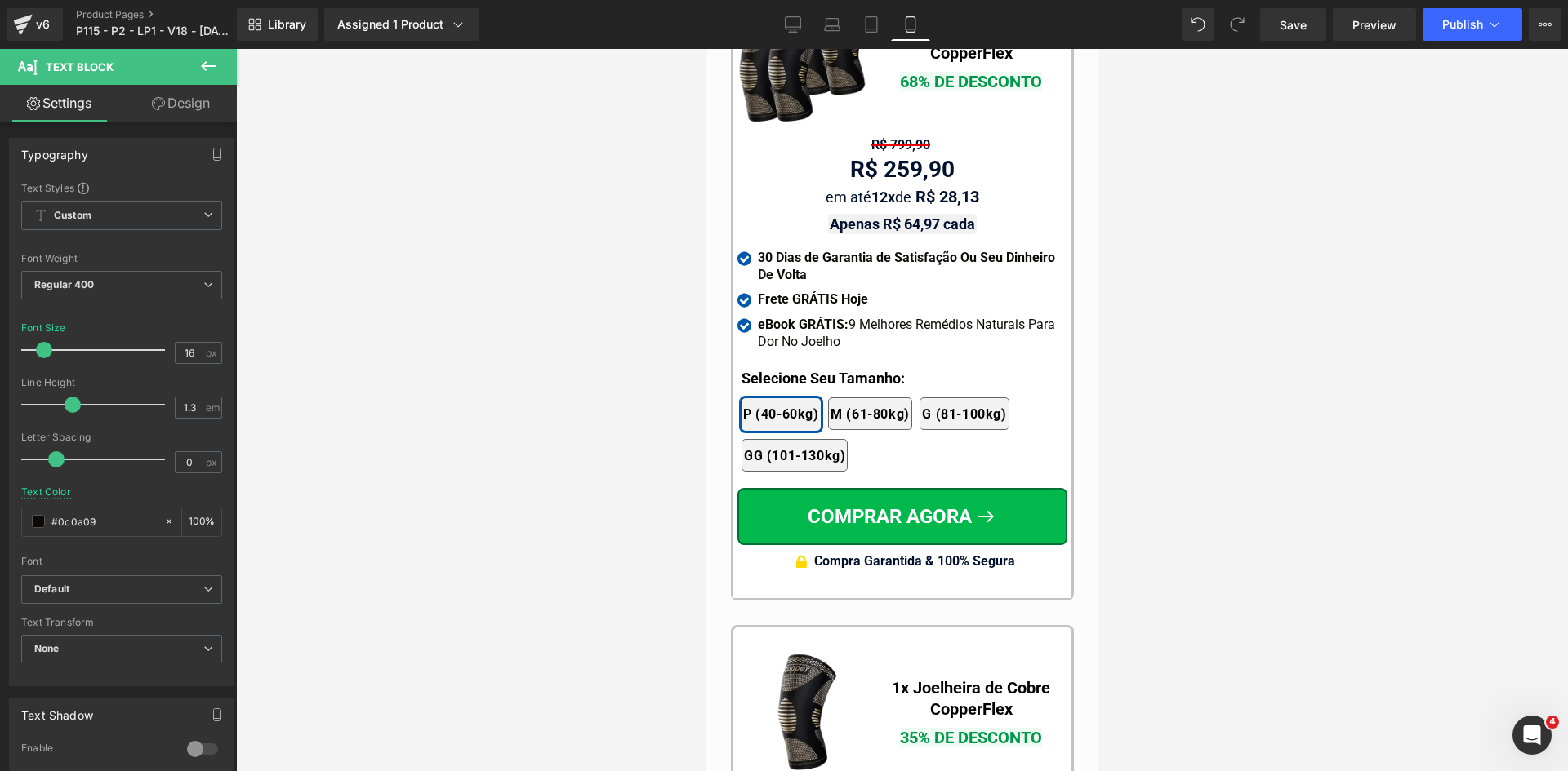
scroll to position [14925, 0]
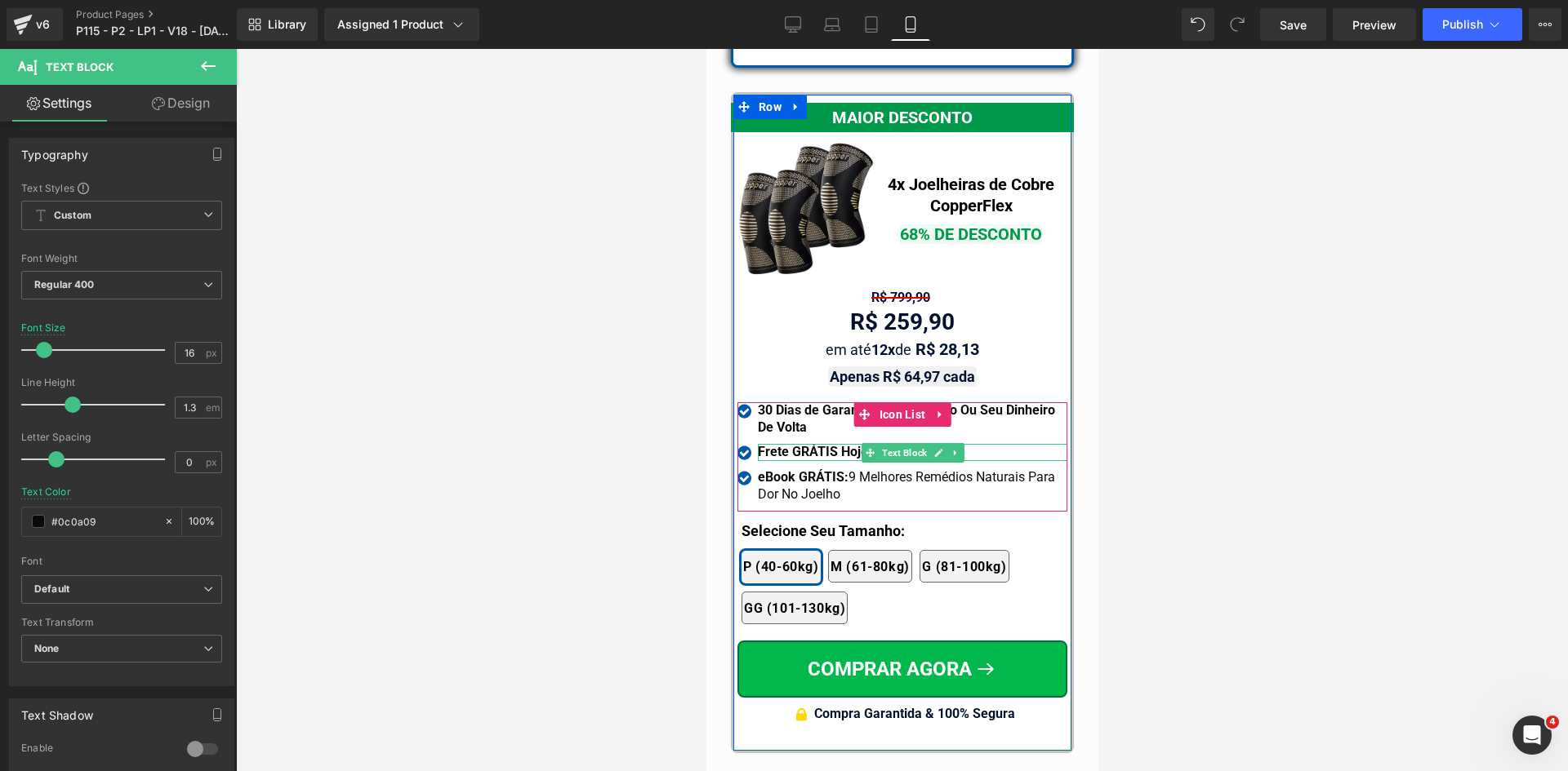
click at [804, 444] on b "Frete GRÁTIS Hoje" at bounding box center [812, 452] width 110 height 15
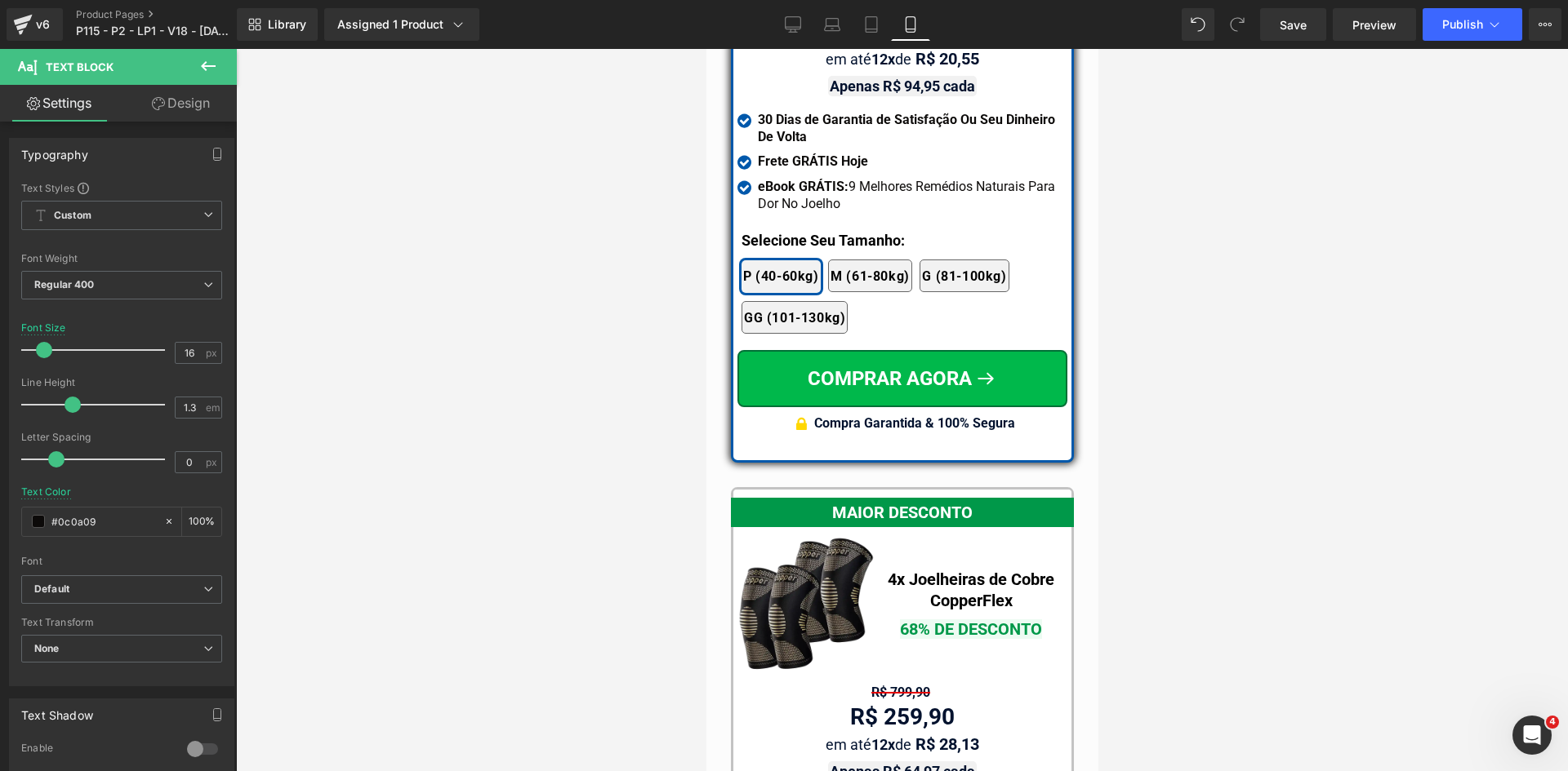
scroll to position [14272, 0]
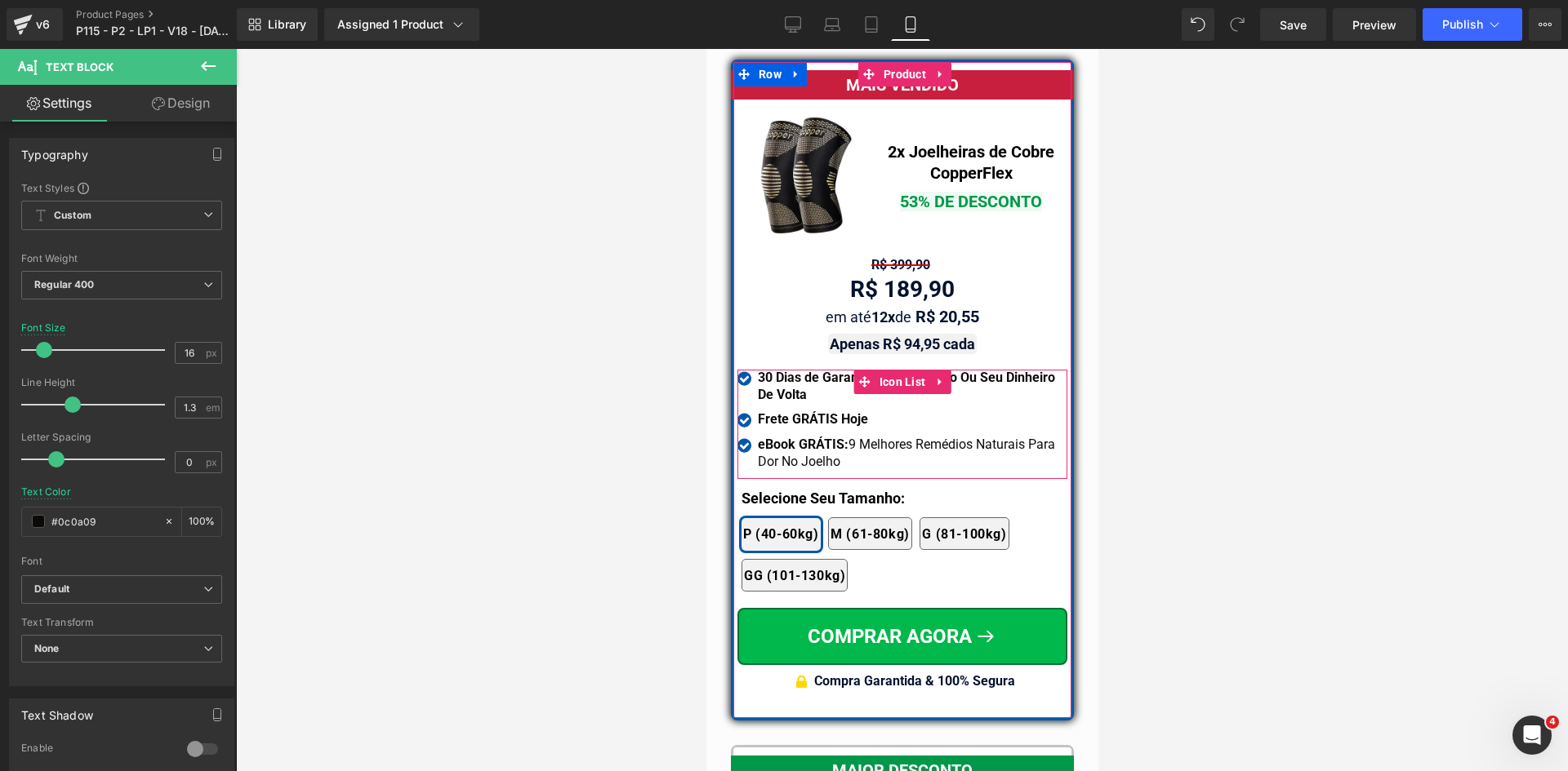
click at [807, 411] on b "Frete GRÁTIS Hoje" at bounding box center [812, 419] width 110 height 15
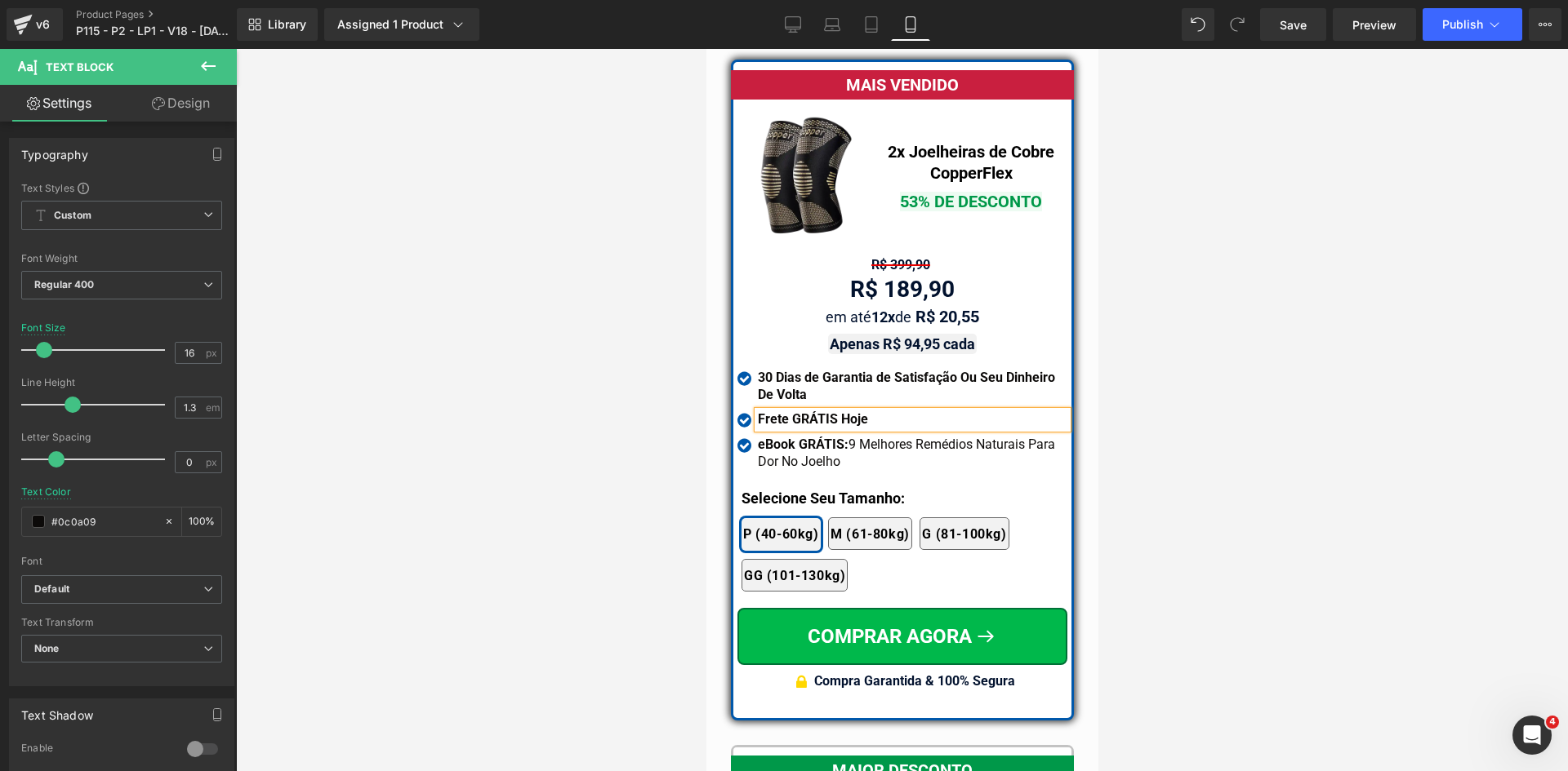
click at [807, 411] on b "Frete GRÁTIS Hoje" at bounding box center [812, 419] width 110 height 15
click at [1486, 10] on button "Publish" at bounding box center [1472, 24] width 100 height 33
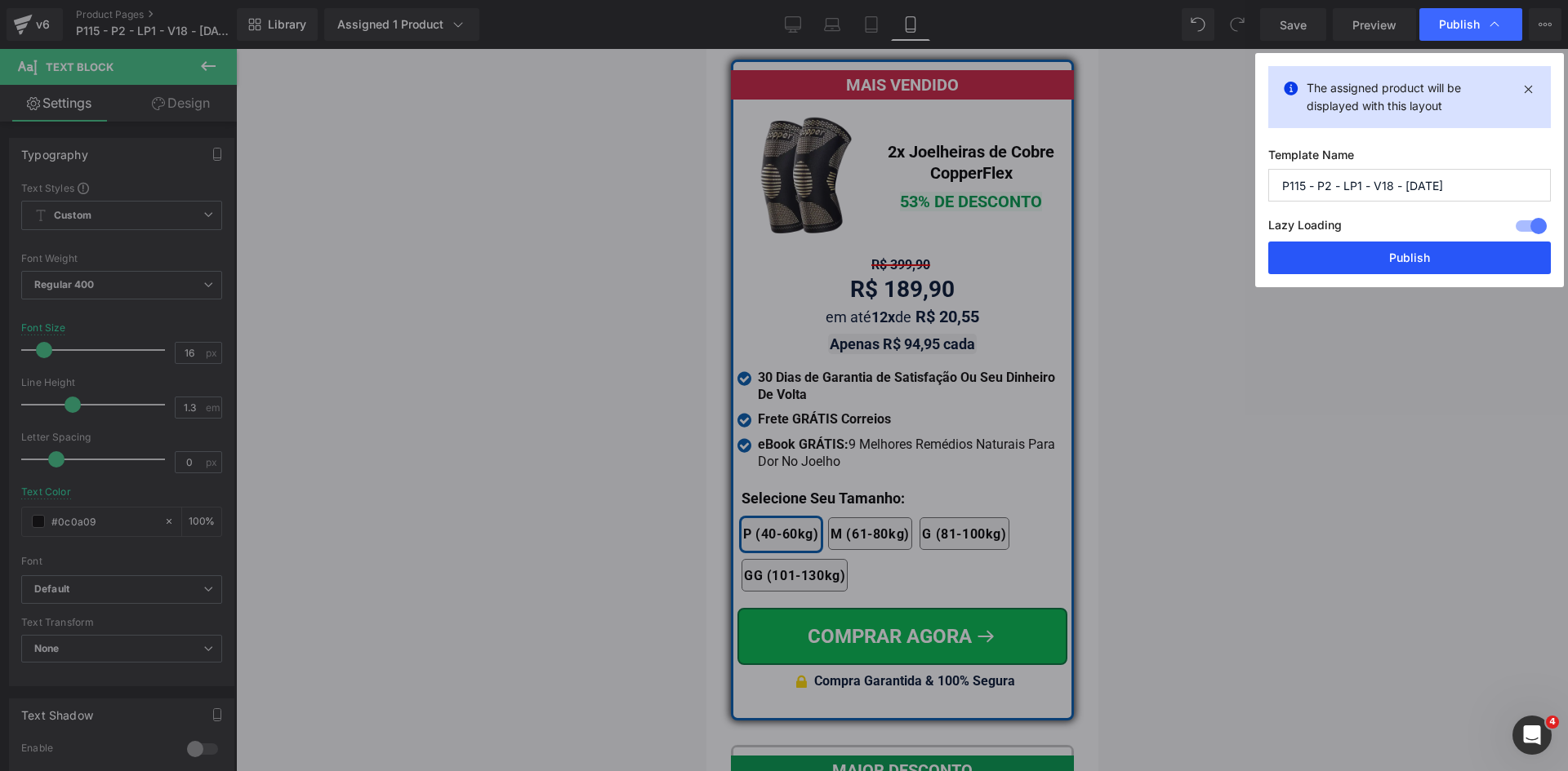
drag, startPoint x: 1419, startPoint y: 258, endPoint x: 1126, endPoint y: 153, distance: 311.2
click at [1418, 258] on button "Publish" at bounding box center [1409, 258] width 283 height 33
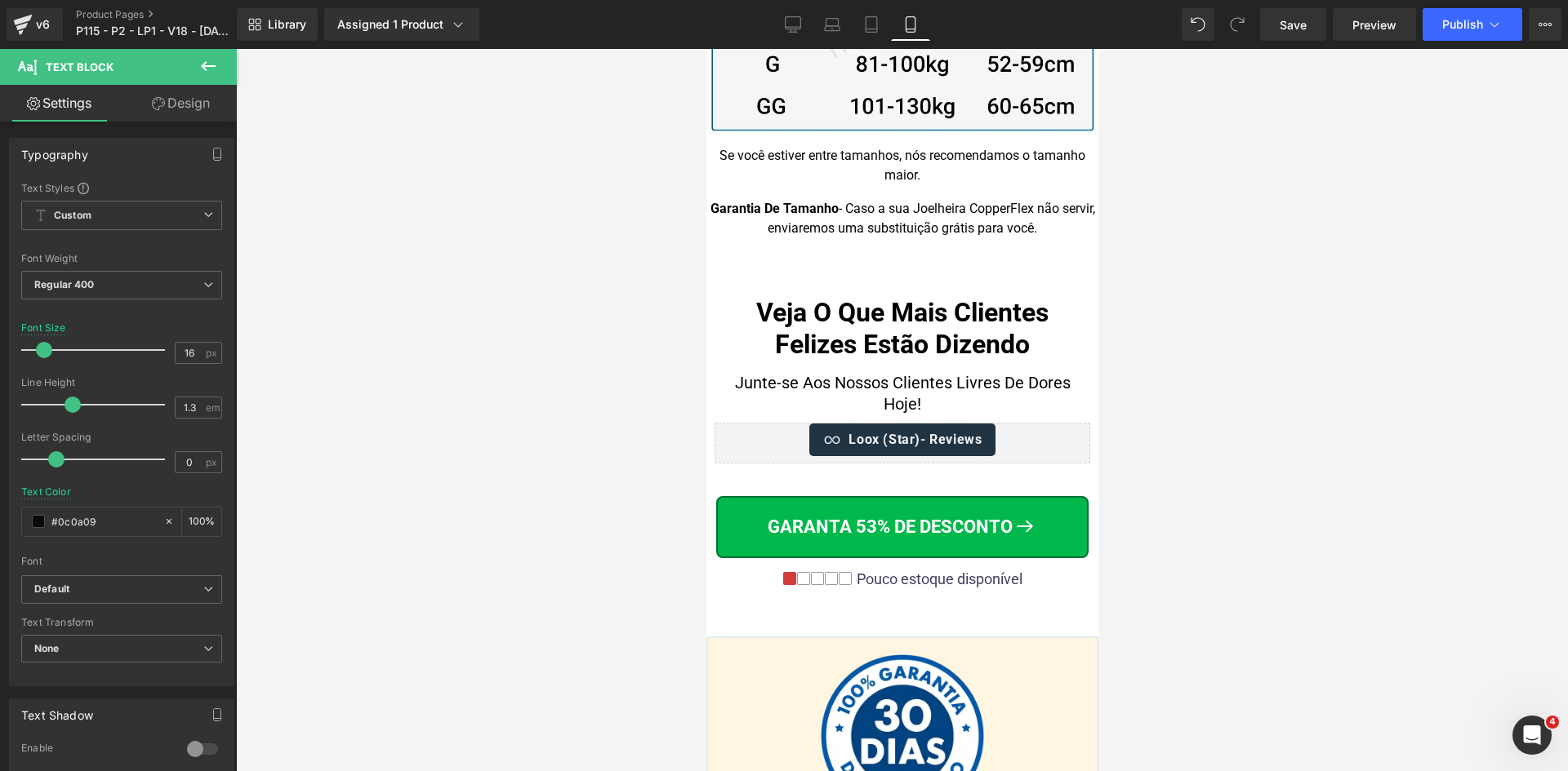
scroll to position [16720, 0]
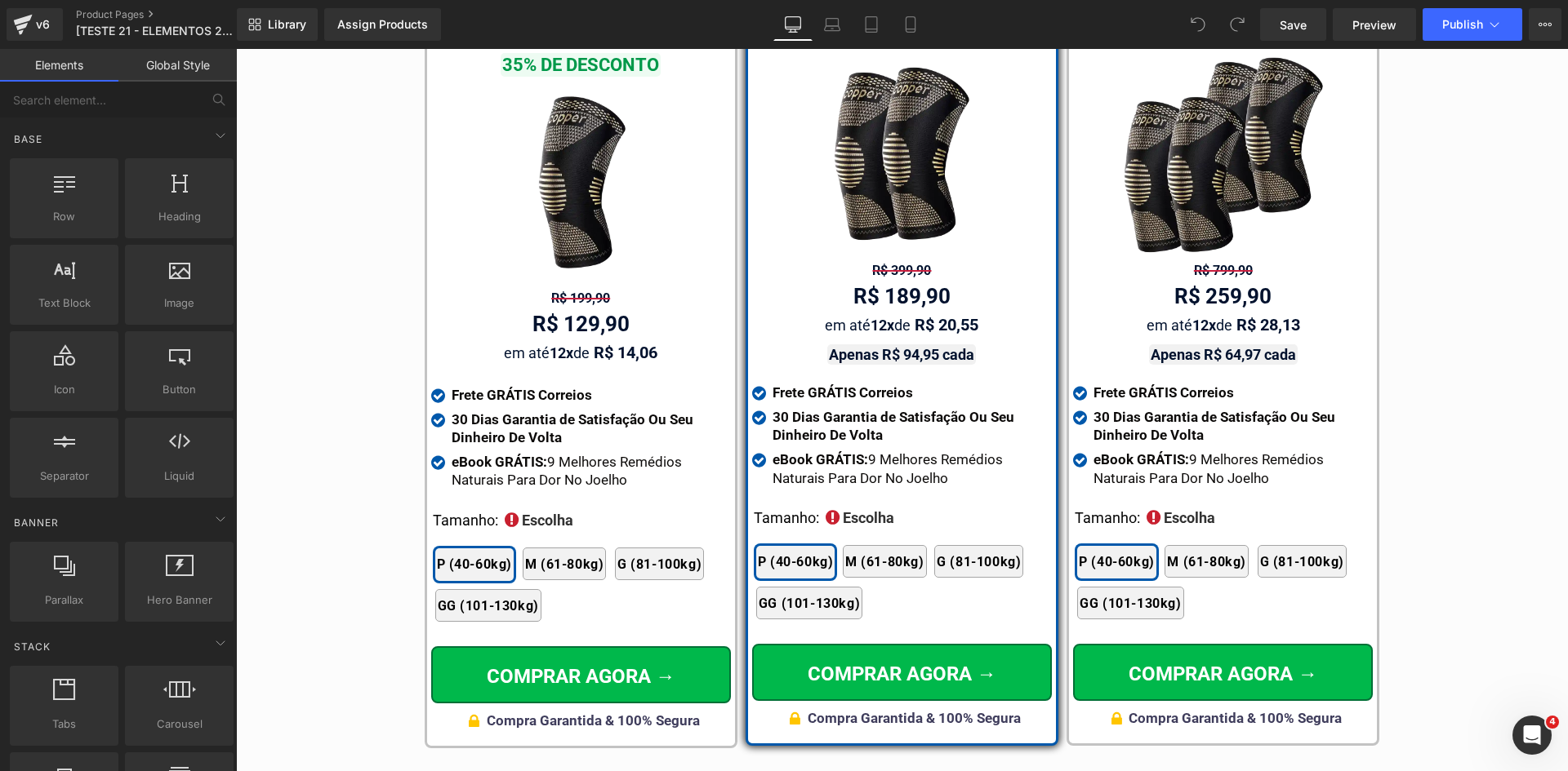
scroll to position [9487, 0]
click at [119, 14] on link "Product Pages" at bounding box center [169, 14] width 188 height 13
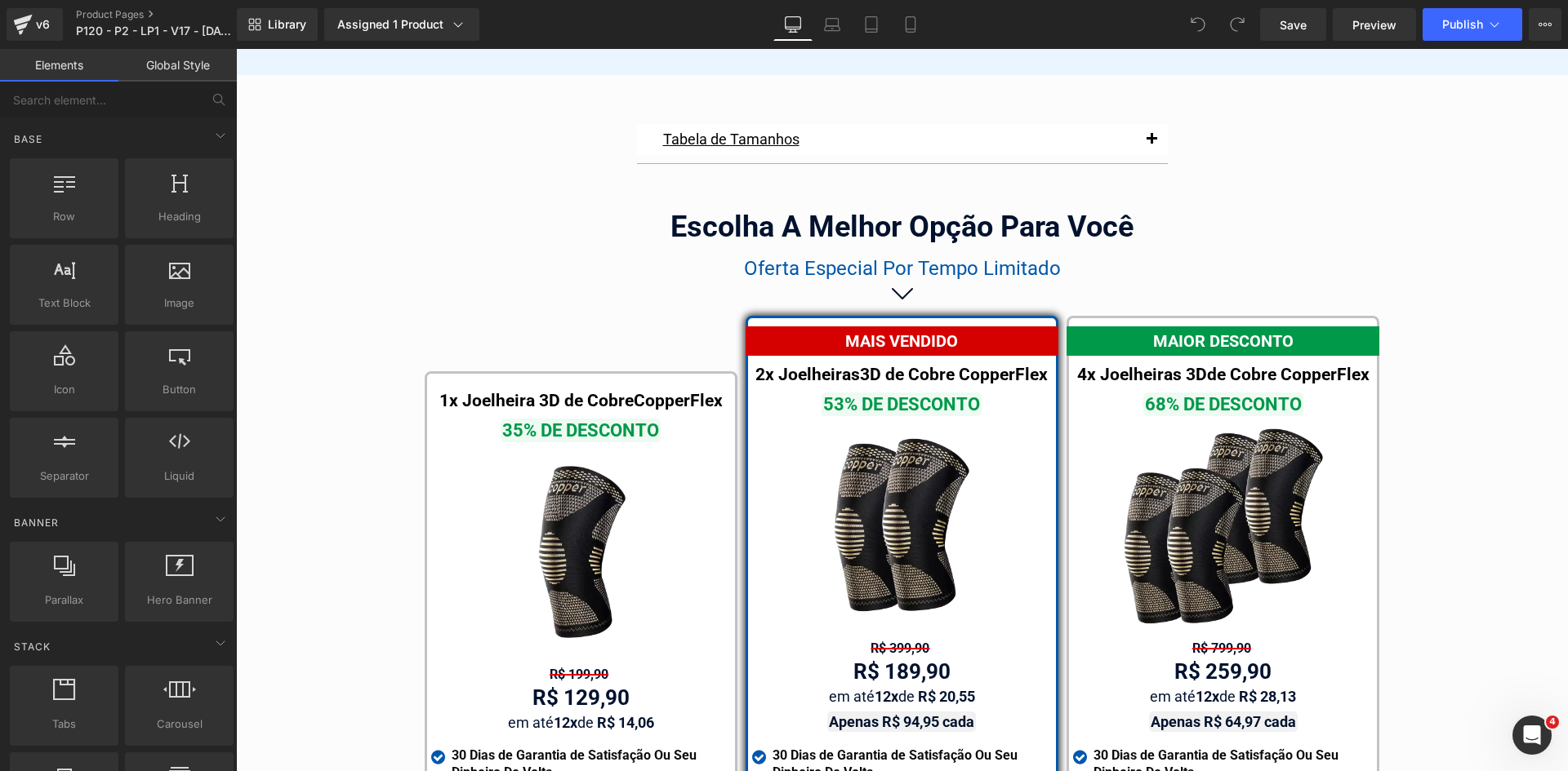
scroll to position [9242, 0]
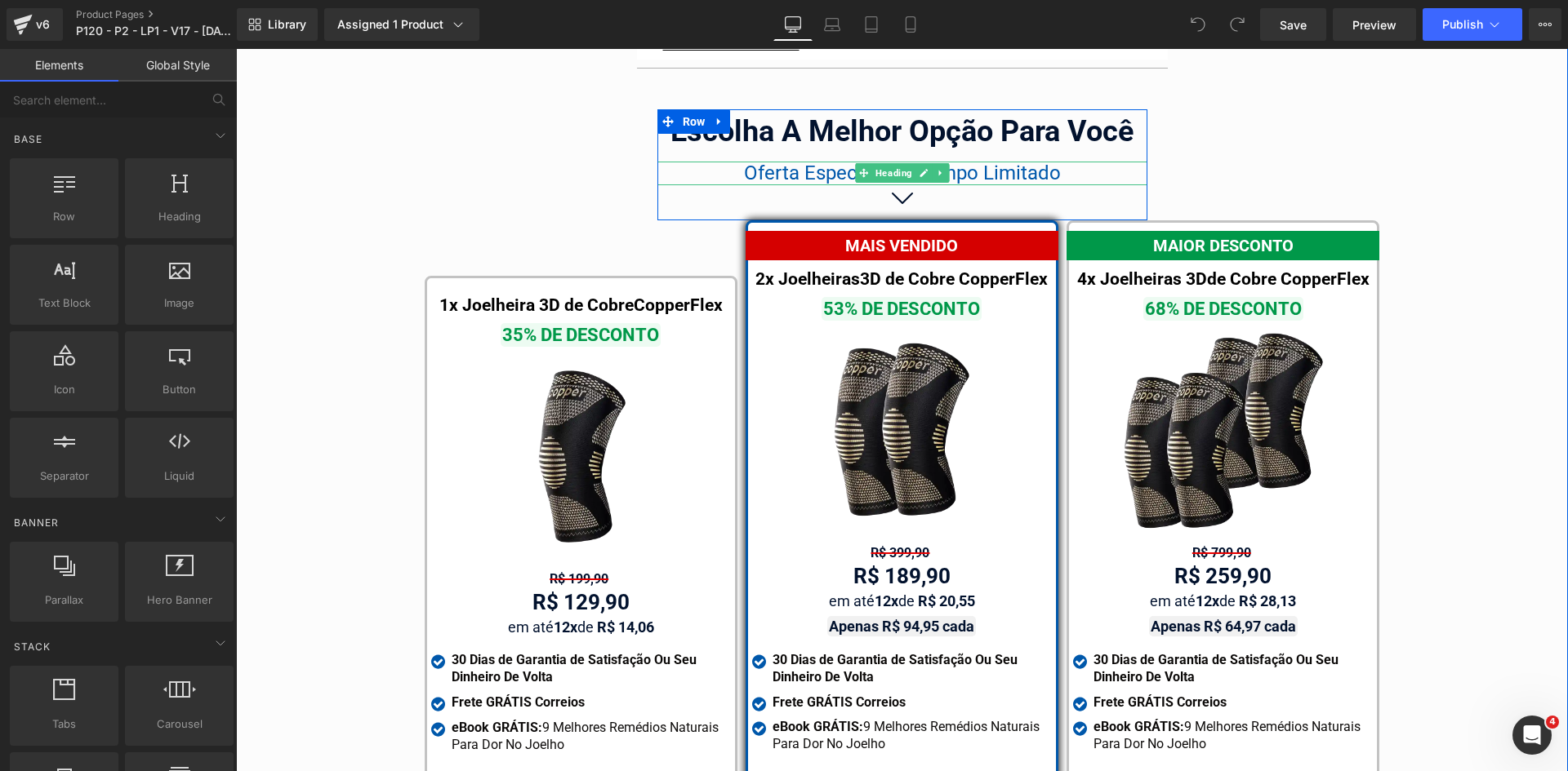
click at [832, 162] on span "Oferta Especial Por Tempo Limitado" at bounding box center [902, 173] width 317 height 23
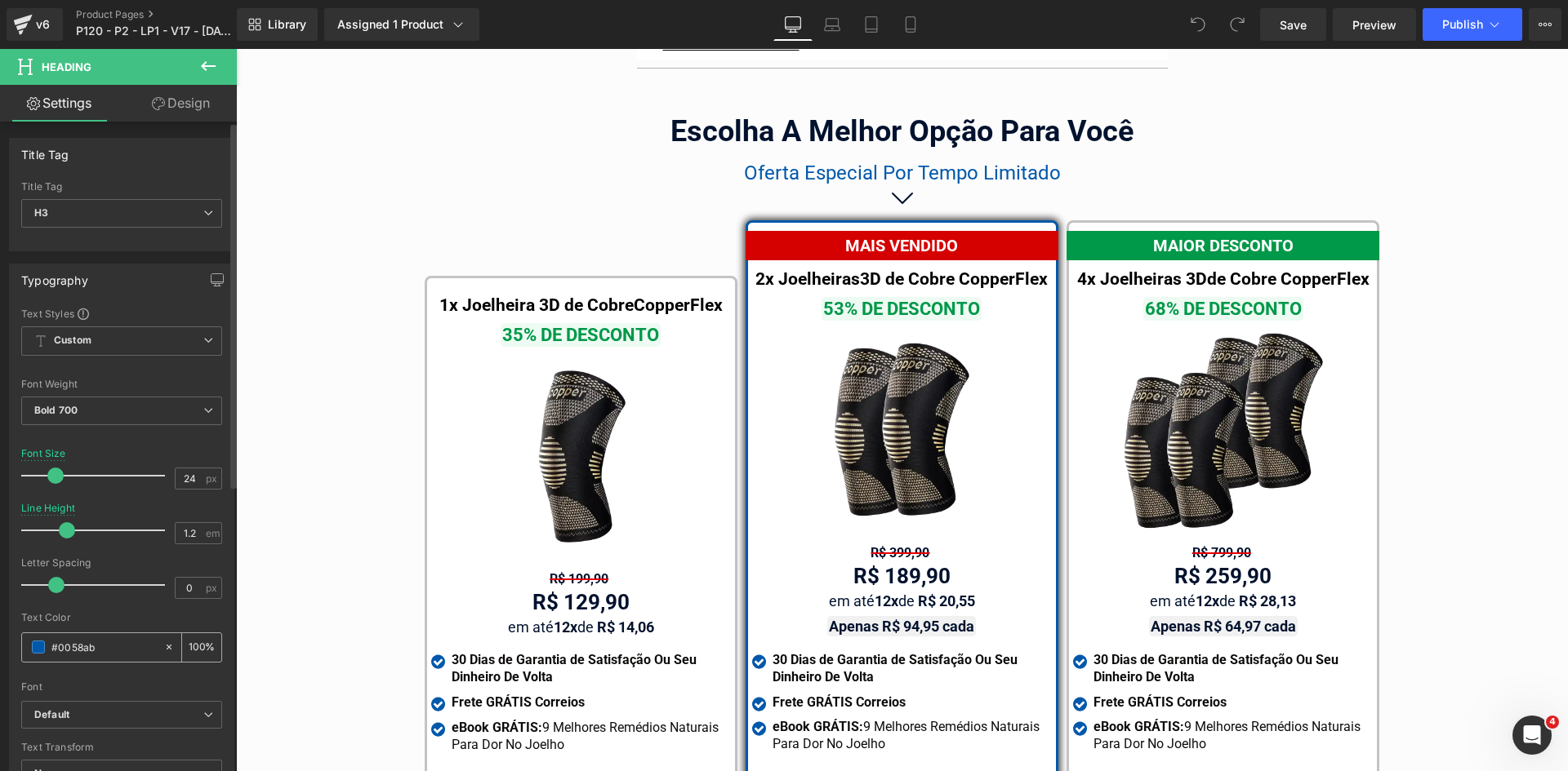
click at [106, 650] on input "#0058ab" at bounding box center [104, 647] width 105 height 18
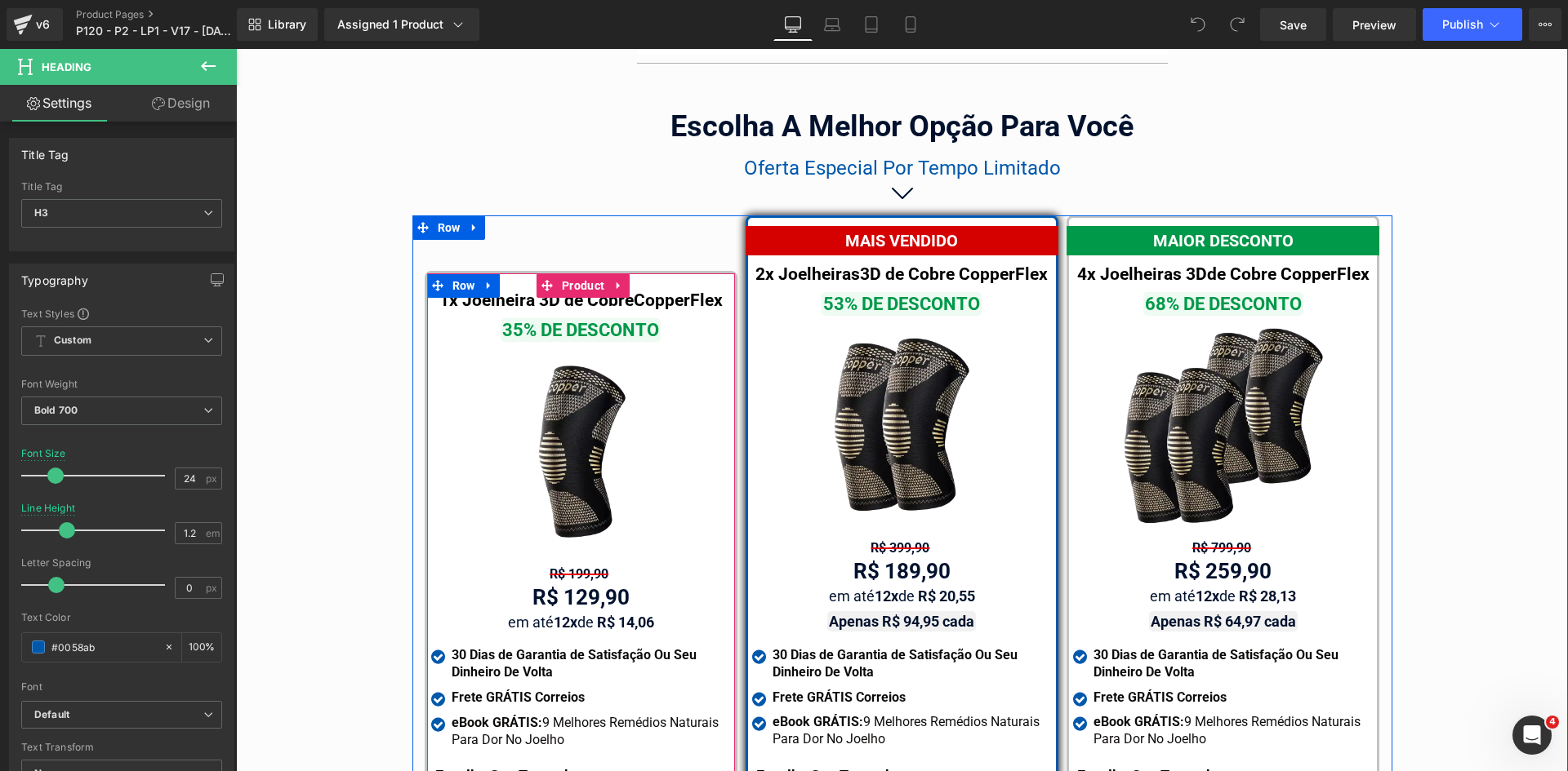
scroll to position [9324, 0]
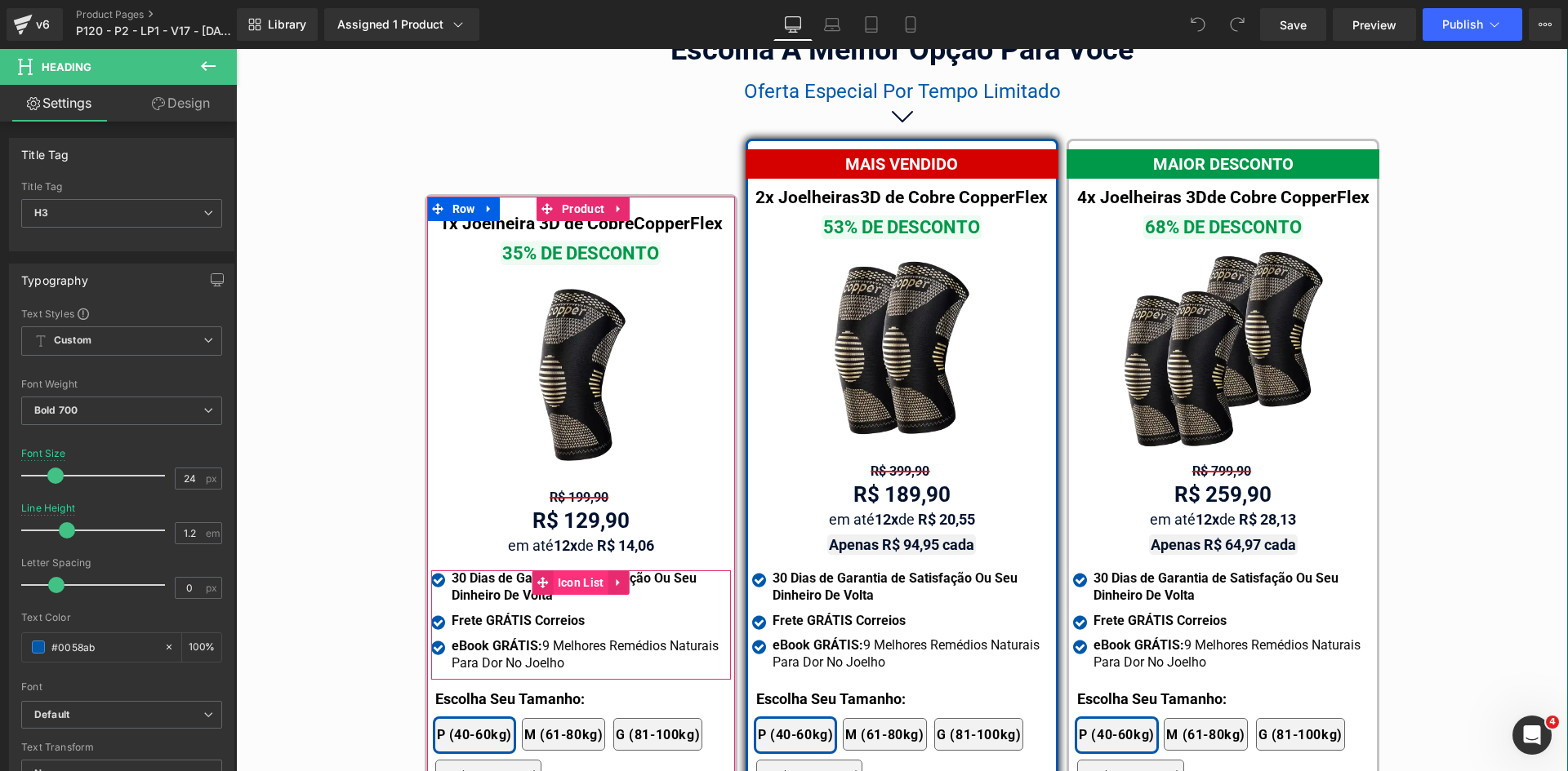
click at [557, 571] on span "Icon List" at bounding box center [581, 582] width 55 height 24
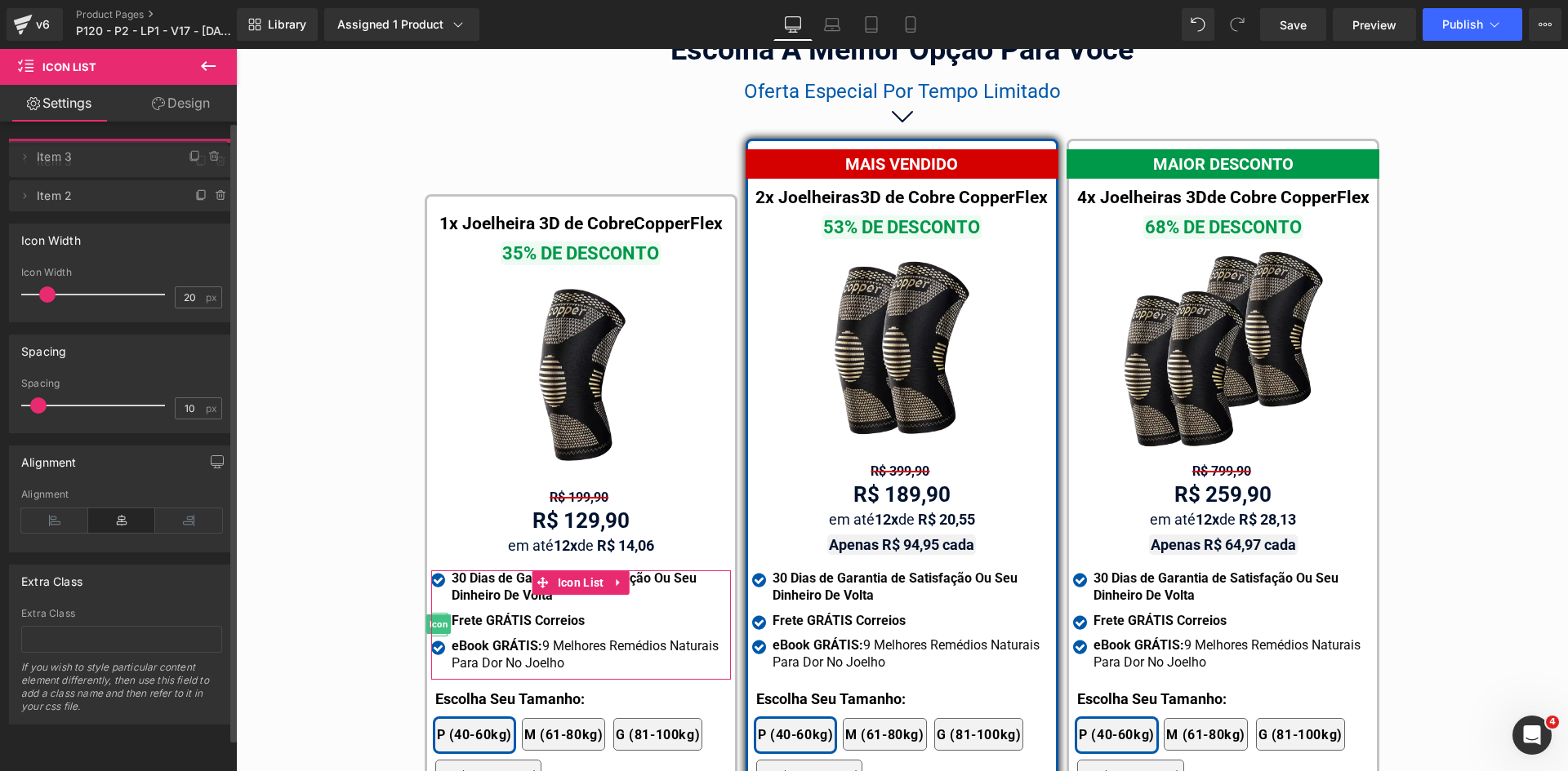
drag, startPoint x: 117, startPoint y: 187, endPoint x: 114, endPoint y: 152, distance: 35.1
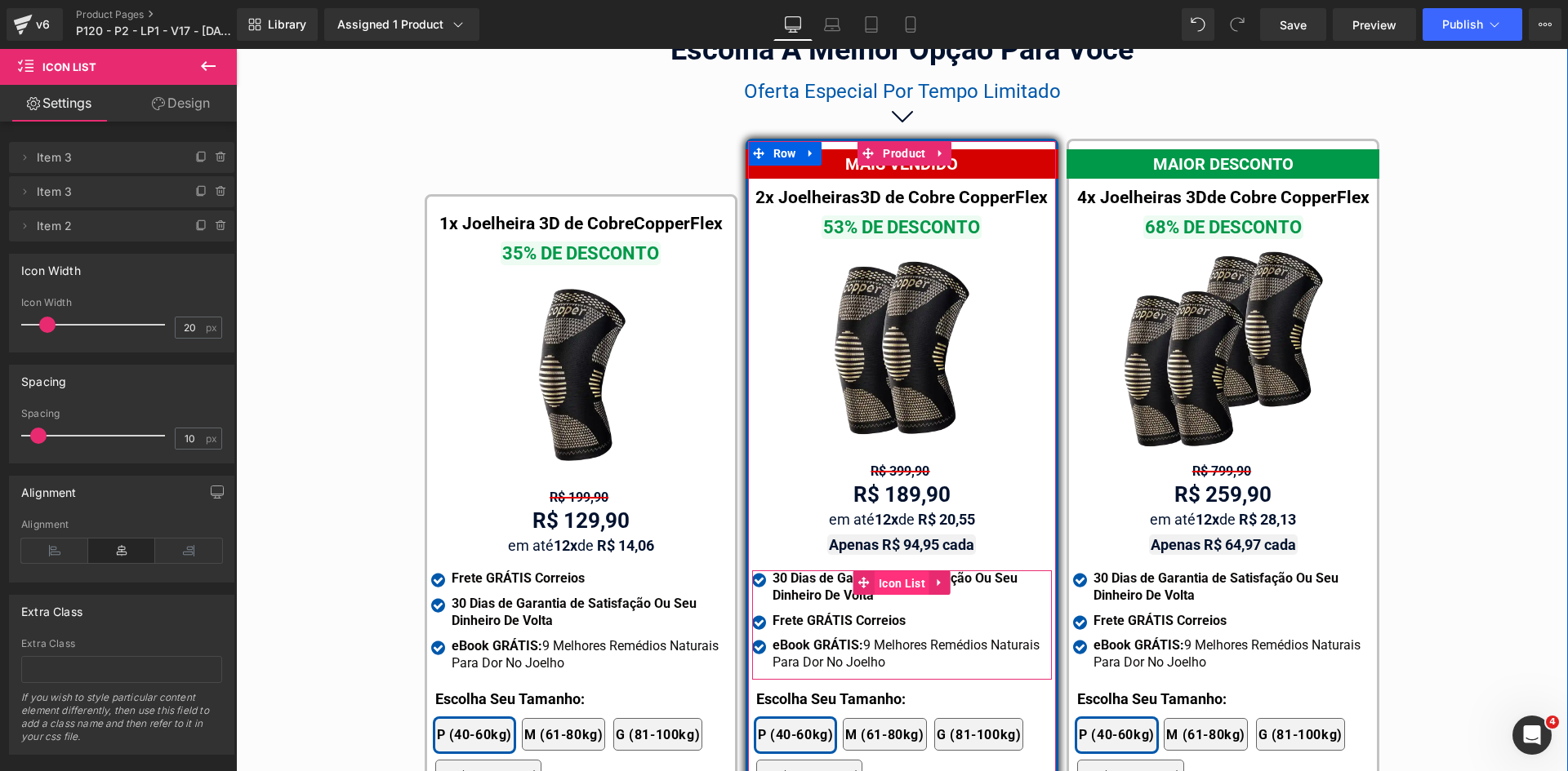
click at [904, 572] on span "Icon List" at bounding box center [902, 583] width 55 height 24
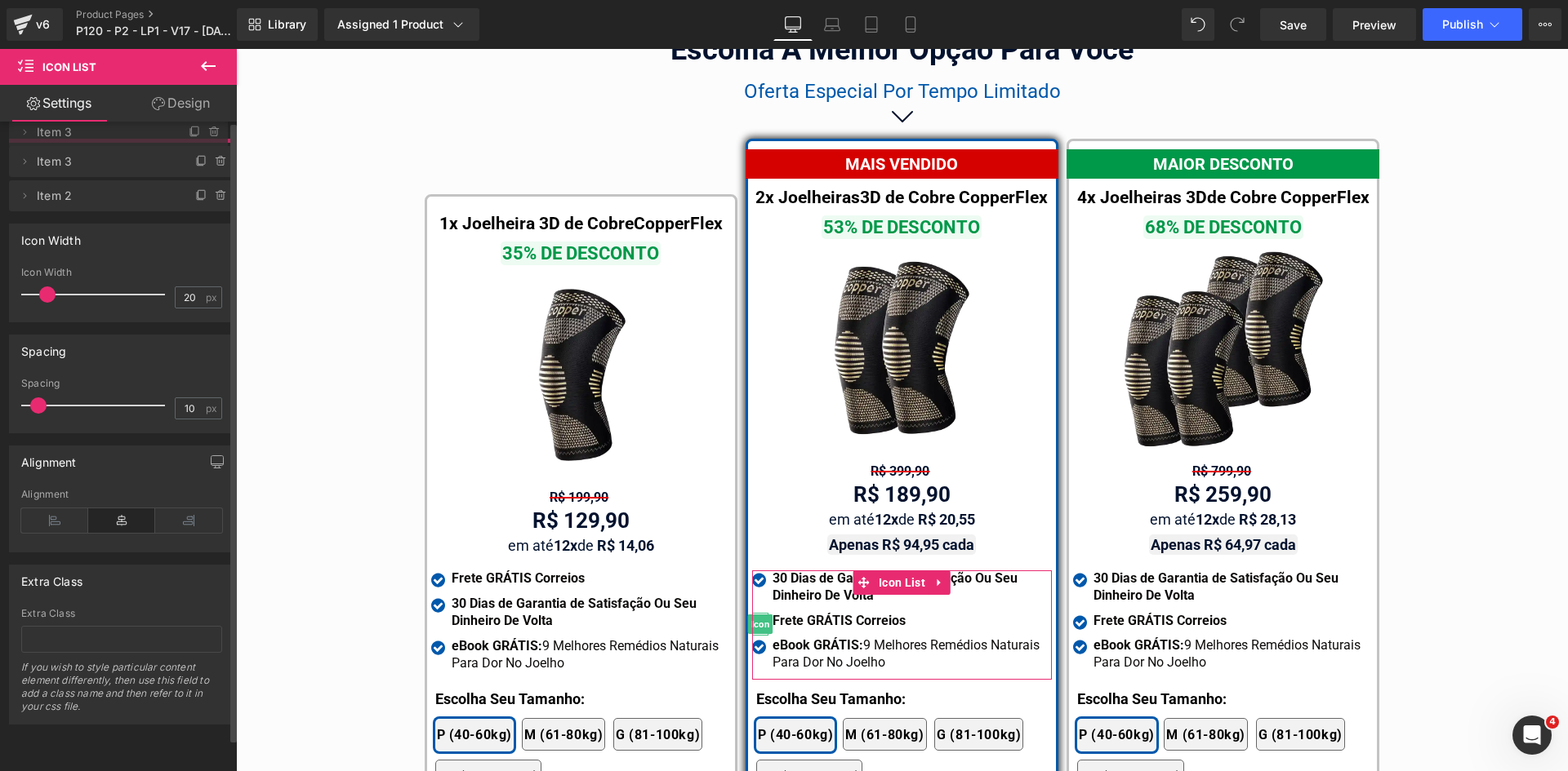
drag, startPoint x: 101, startPoint y: 195, endPoint x: 170, endPoint y: 154, distance: 80.3
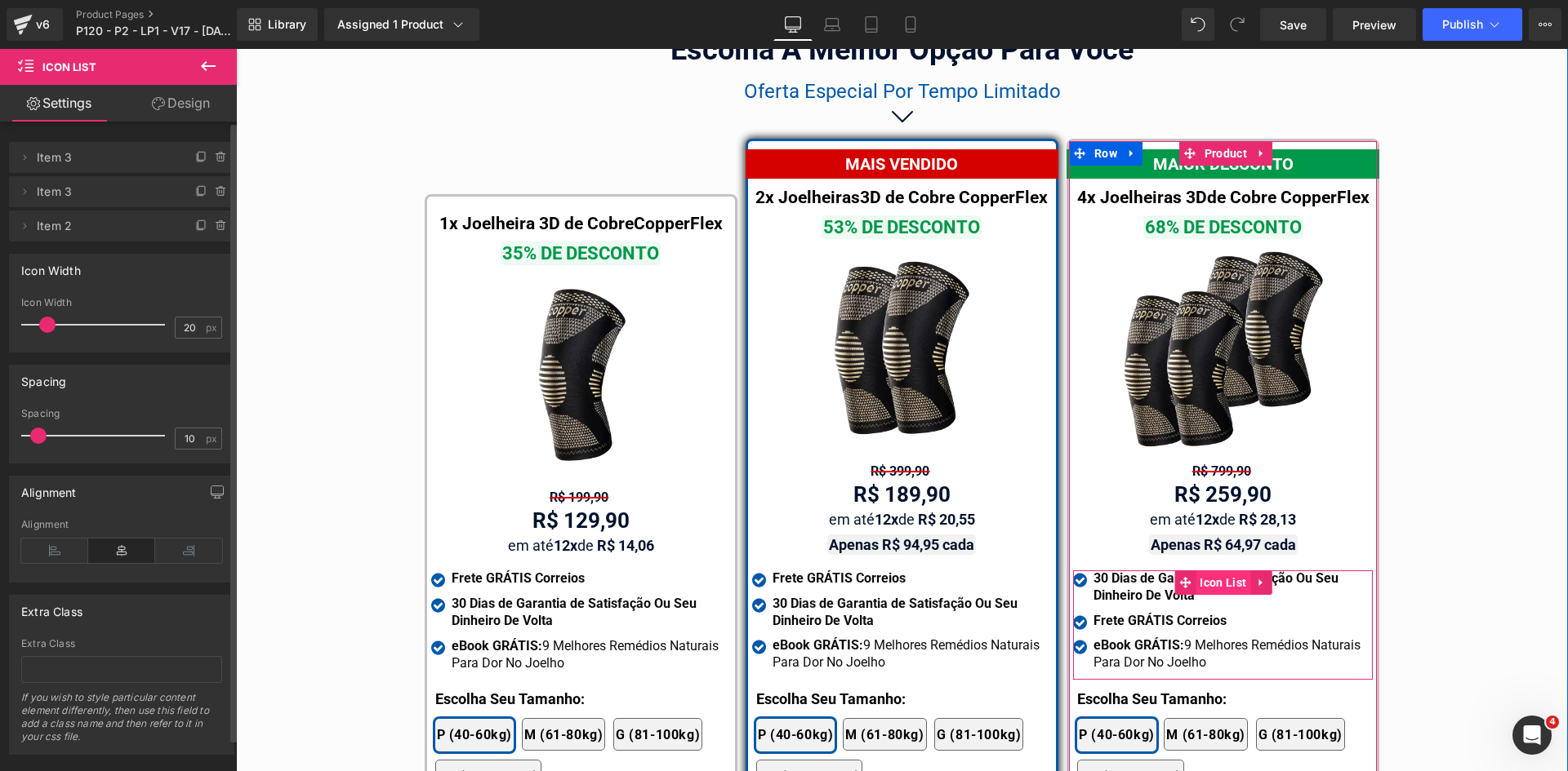
click at [1212, 571] on span "Icon List" at bounding box center [1222, 582] width 55 height 24
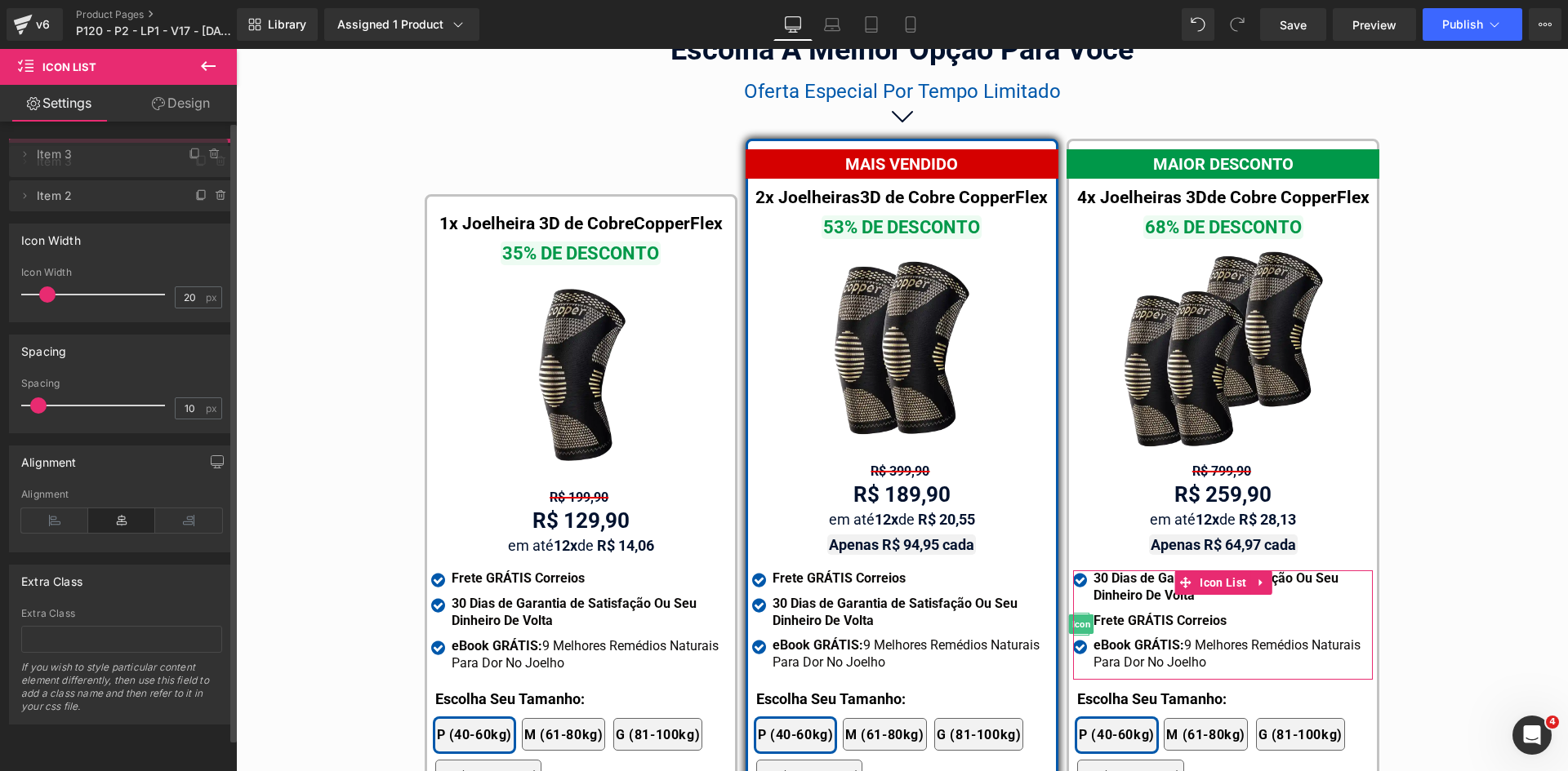
drag, startPoint x: 58, startPoint y: 190, endPoint x: 64, endPoint y: 151, distance: 39.5
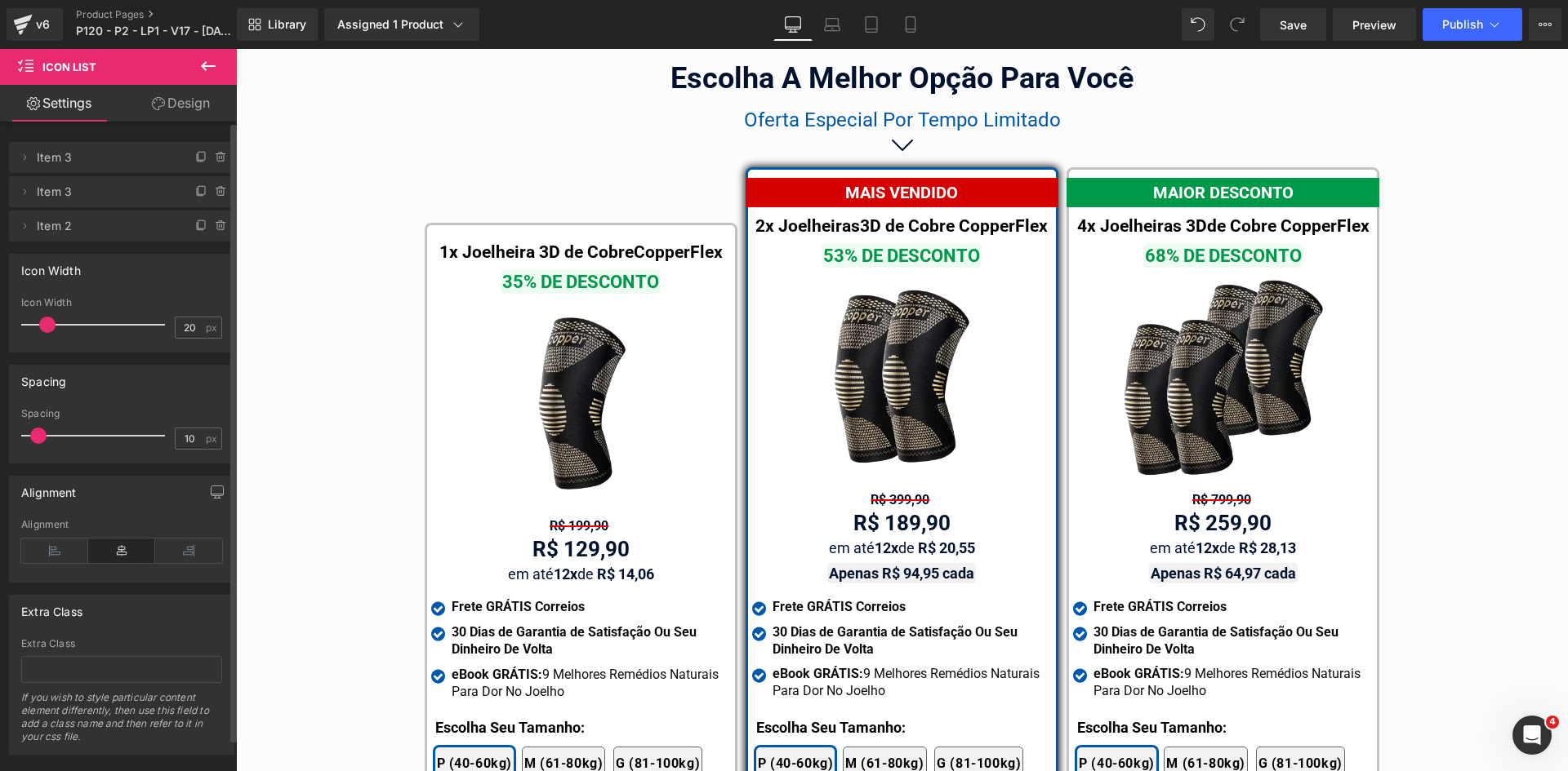
scroll to position [9079, 0]
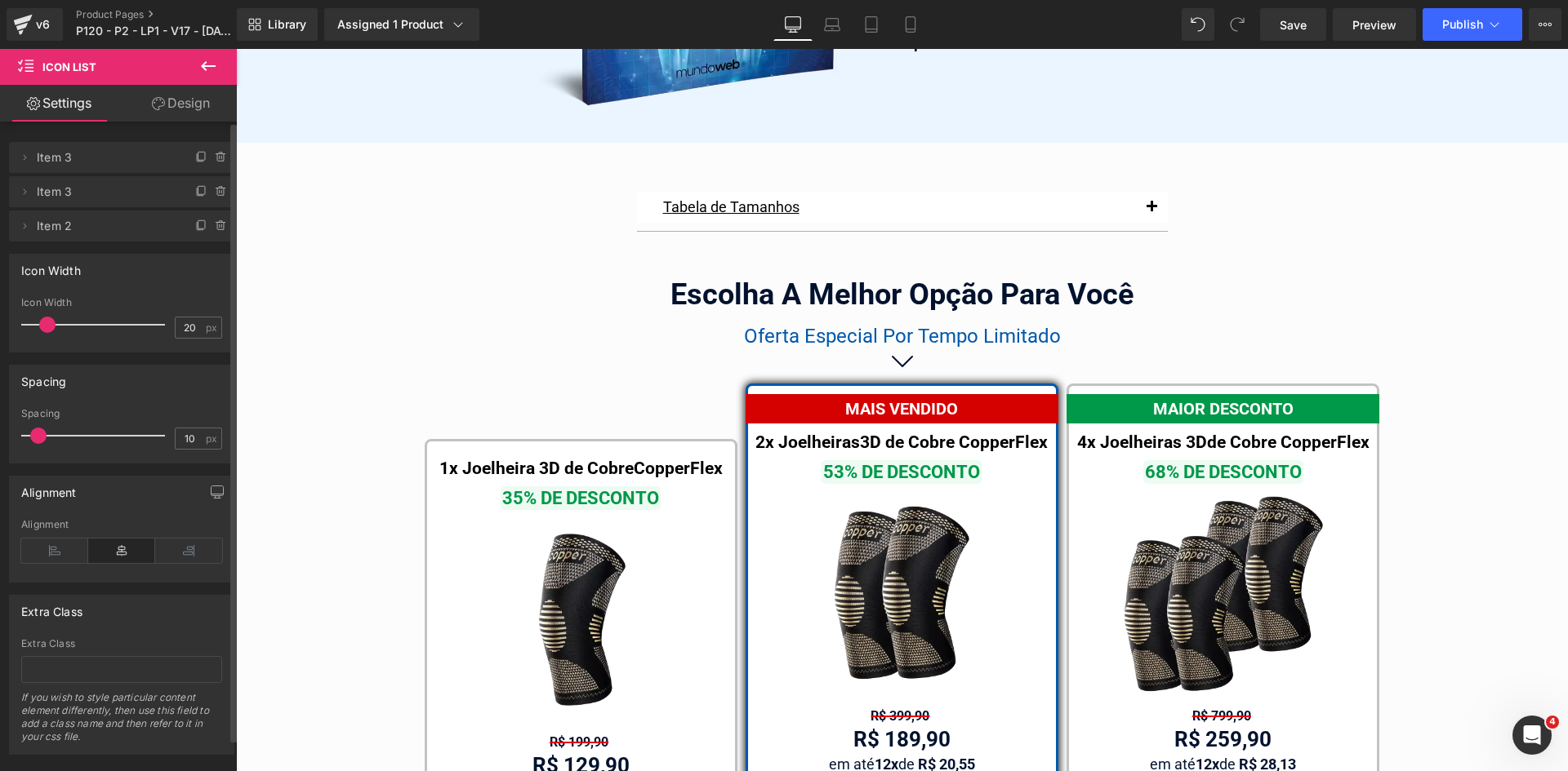
drag, startPoint x: 895, startPoint y: 26, endPoint x: 1423, endPoint y: 112, distance: 535.0
click at [895, 25] on link "Mobile" at bounding box center [910, 24] width 39 height 33
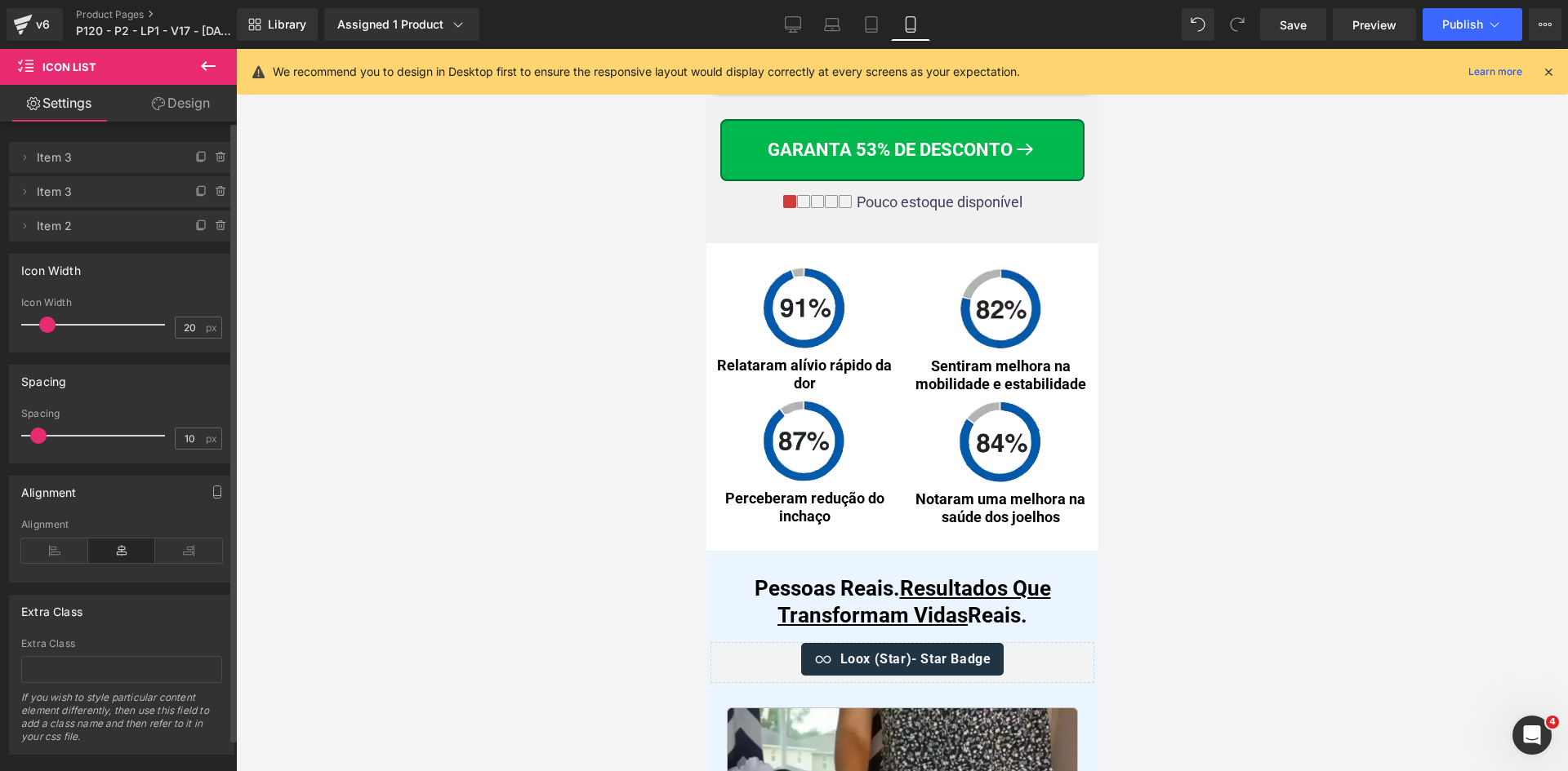
scroll to position [0, 0]
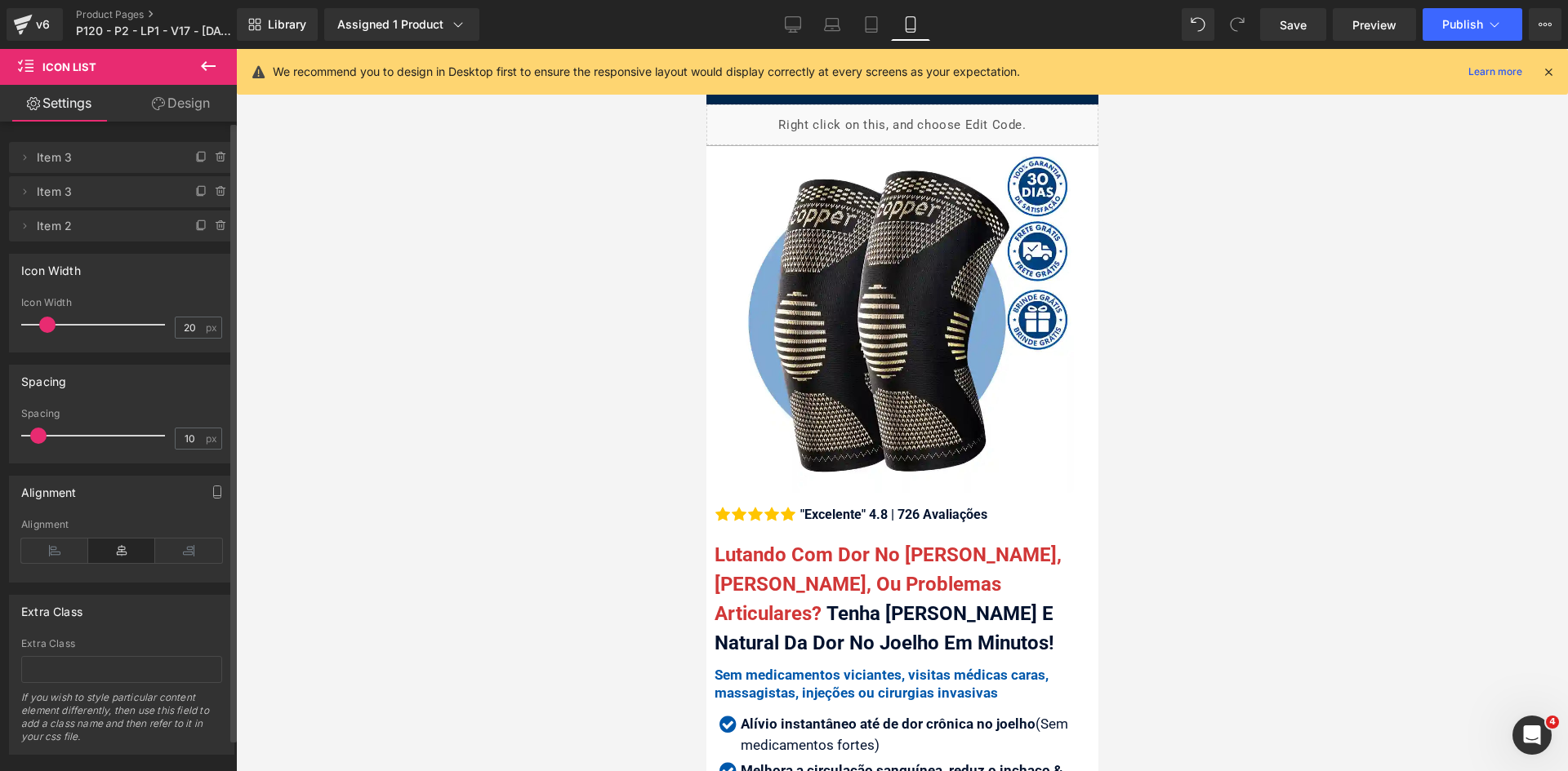
click at [1544, 68] on icon at bounding box center [1548, 72] width 15 height 15
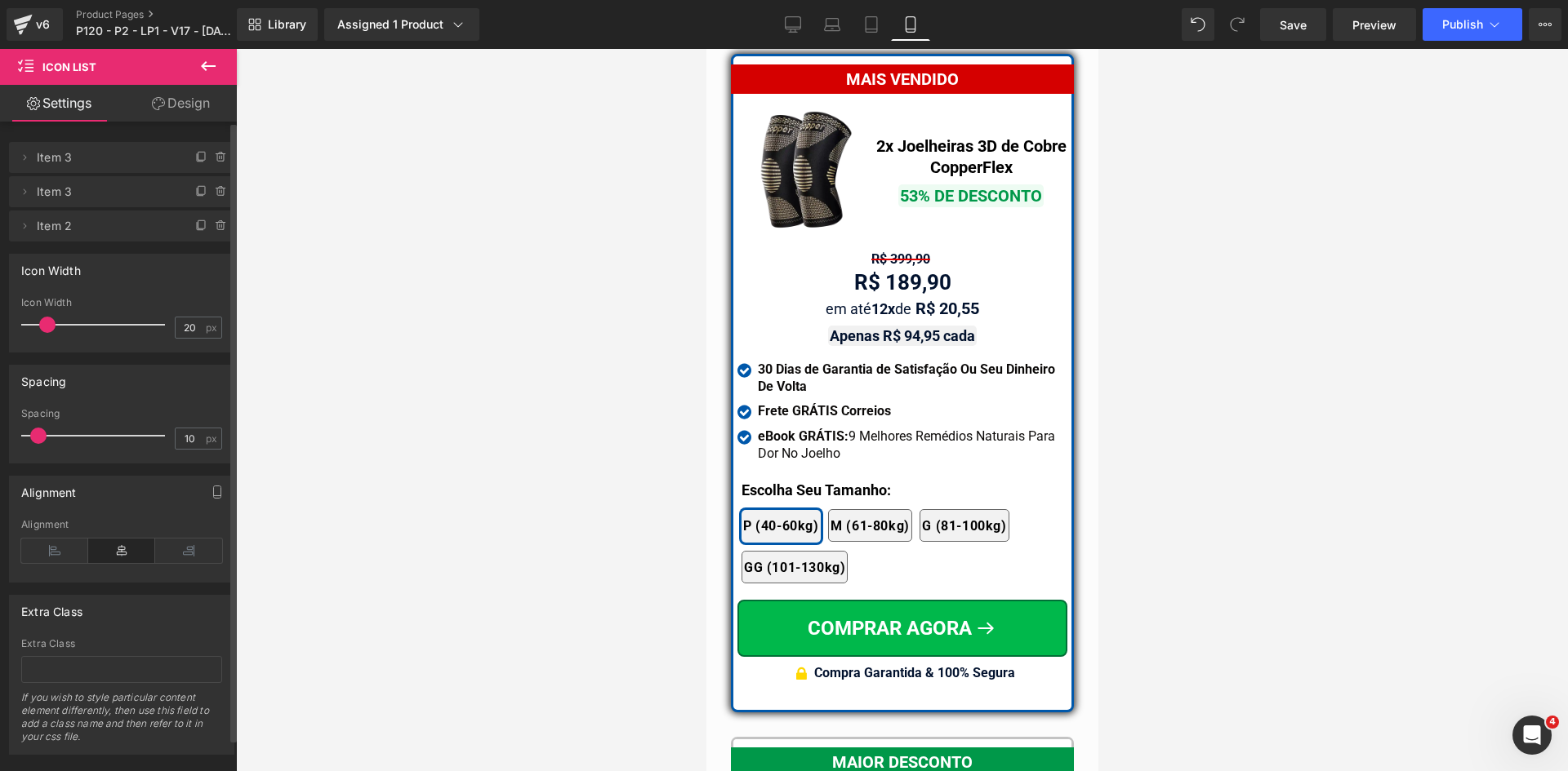
scroll to position [14334, 0]
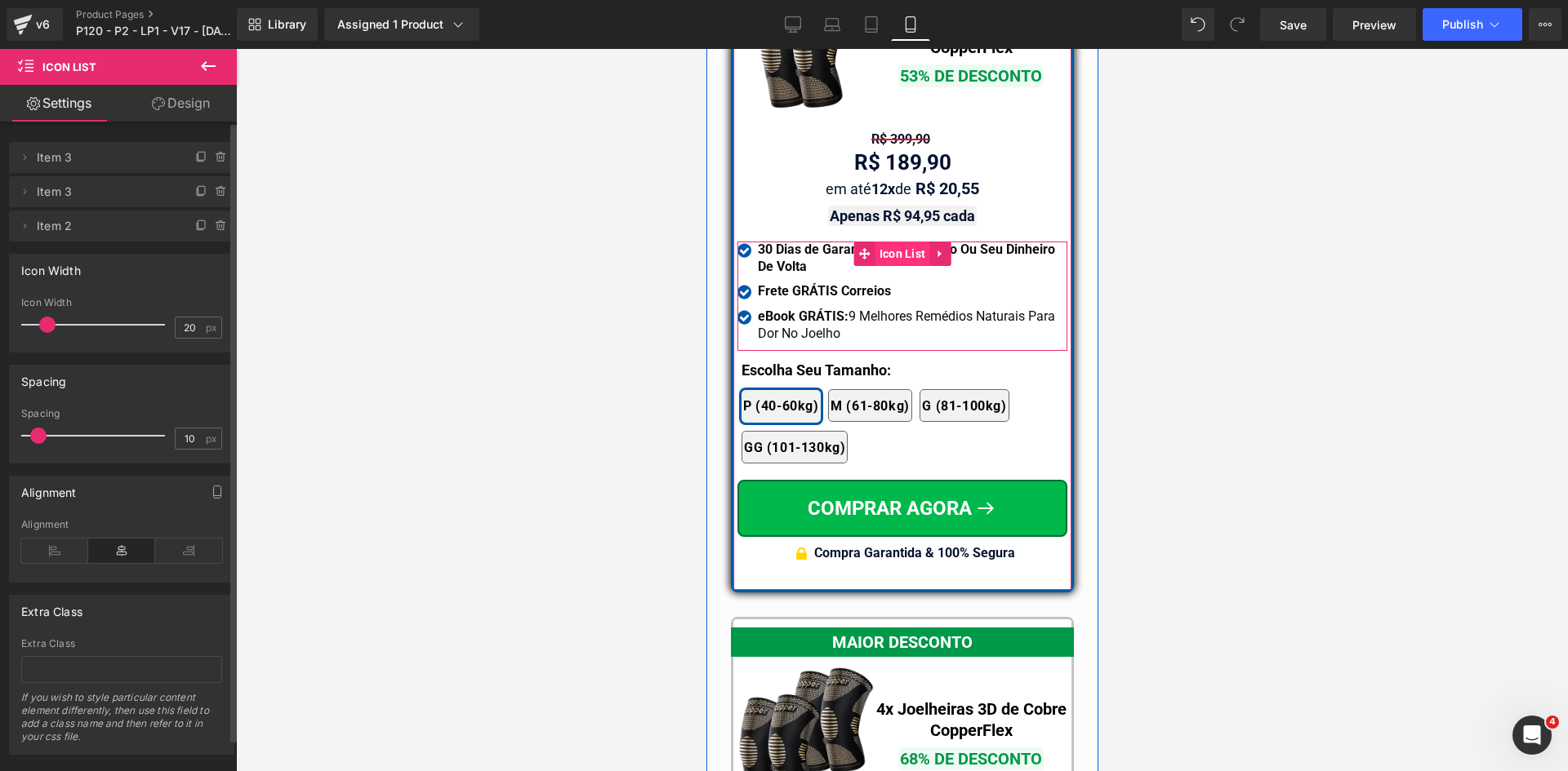
click at [890, 242] on span "Icon List" at bounding box center [902, 253] width 55 height 24
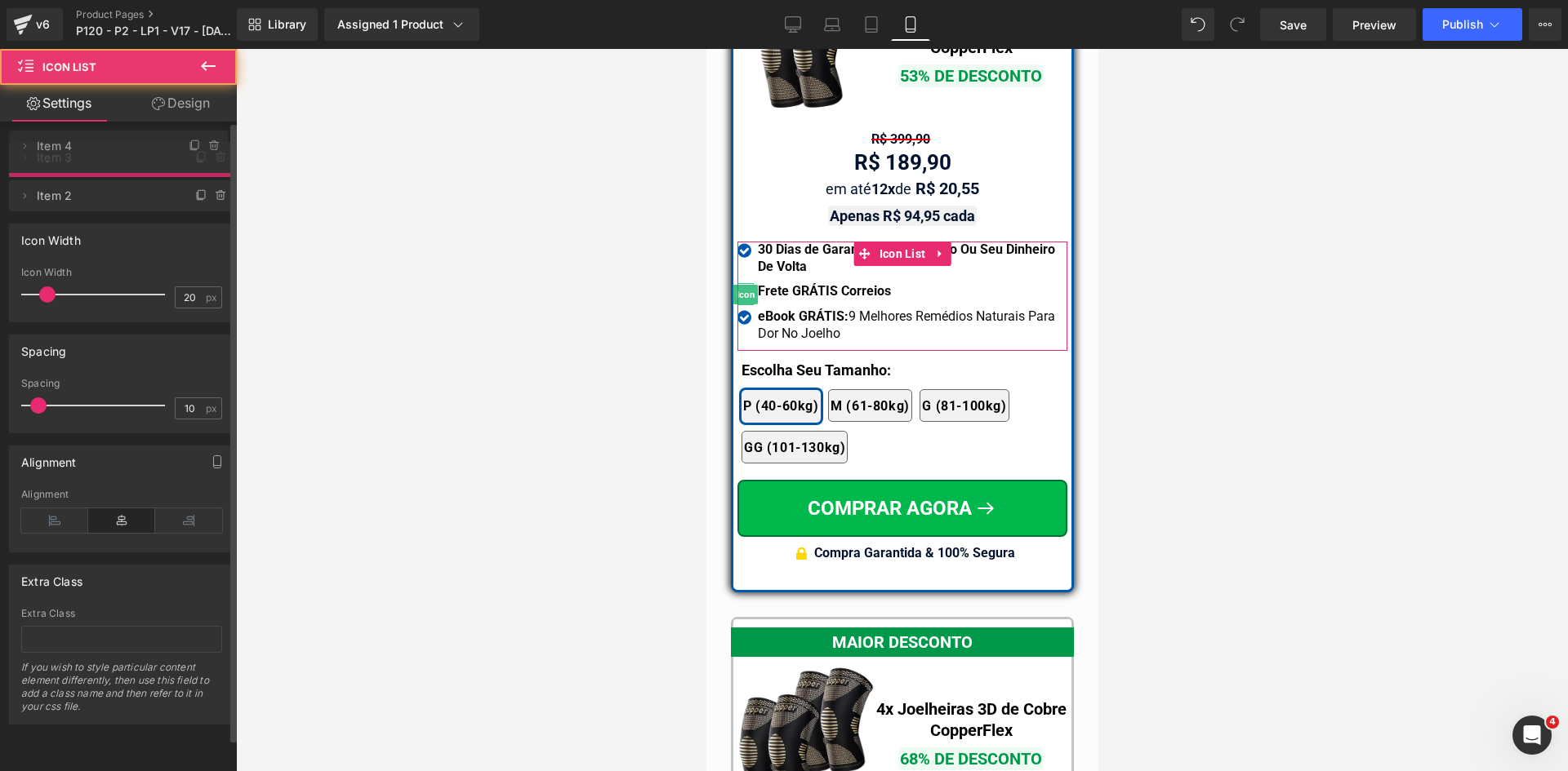
drag, startPoint x: 134, startPoint y: 196, endPoint x: 126, endPoint y: 149, distance: 47.7
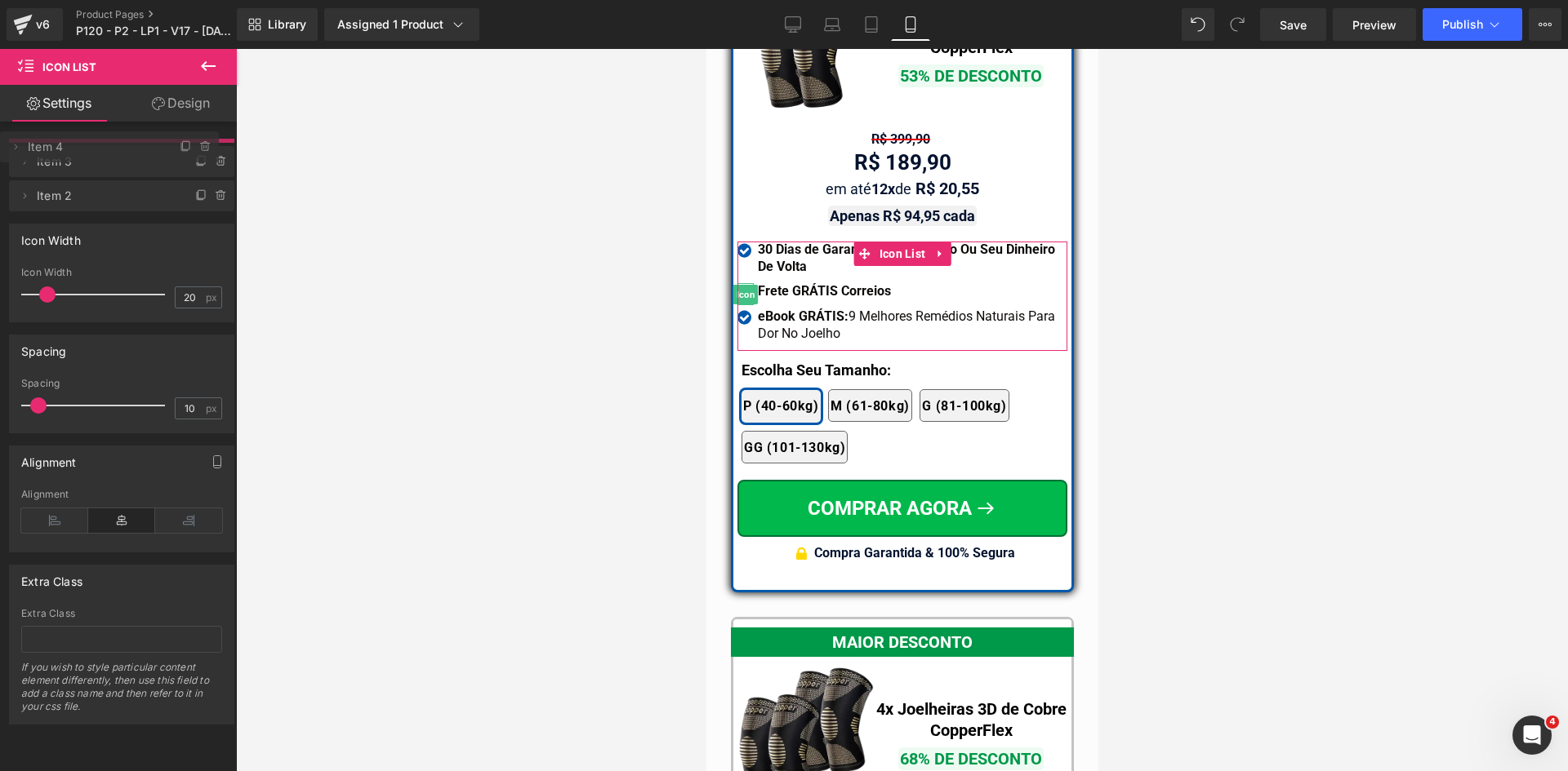
drag, startPoint x: 100, startPoint y: 196, endPoint x: 474, endPoint y: 230, distance: 375.5
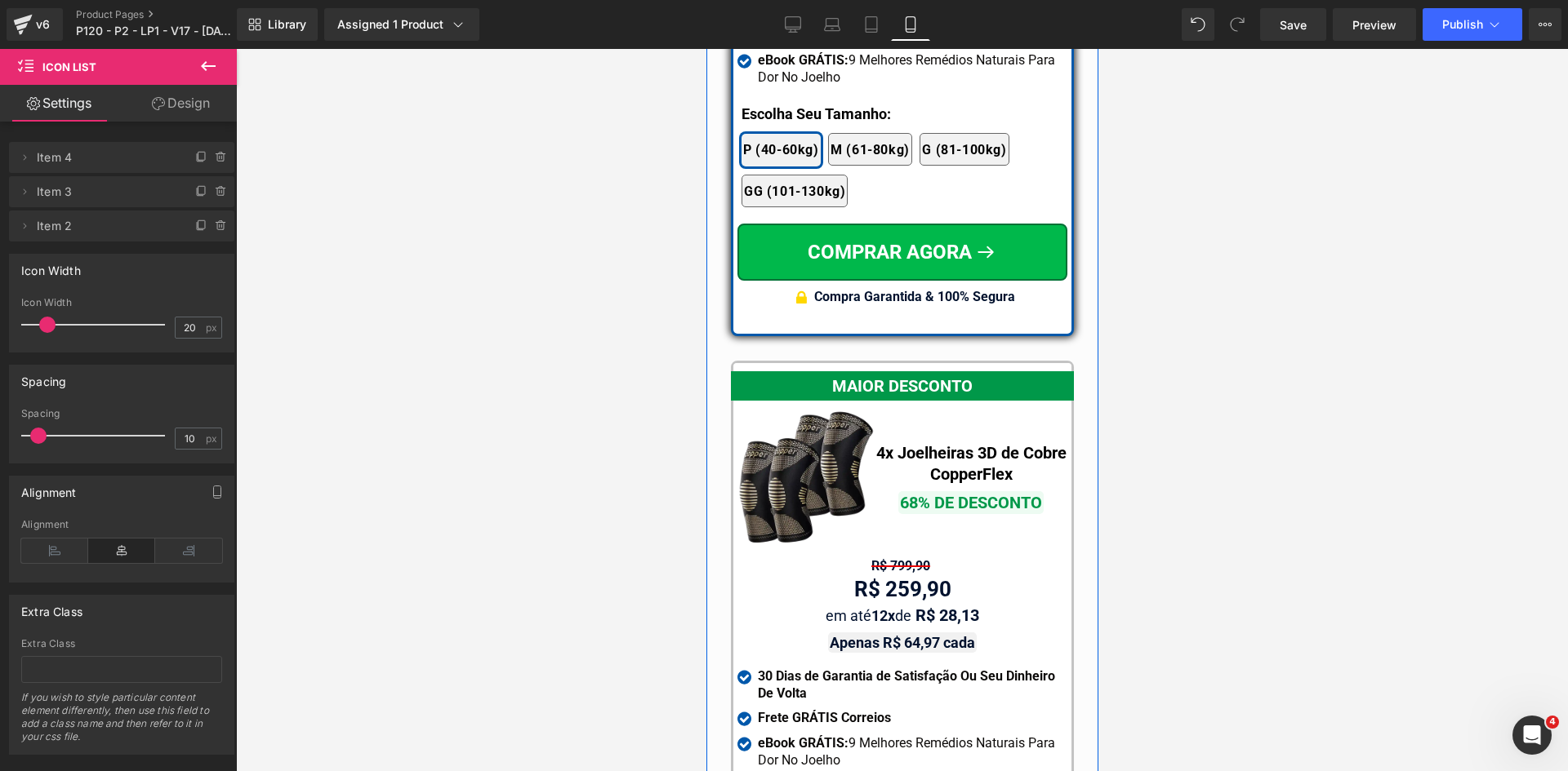
scroll to position [14742, 0]
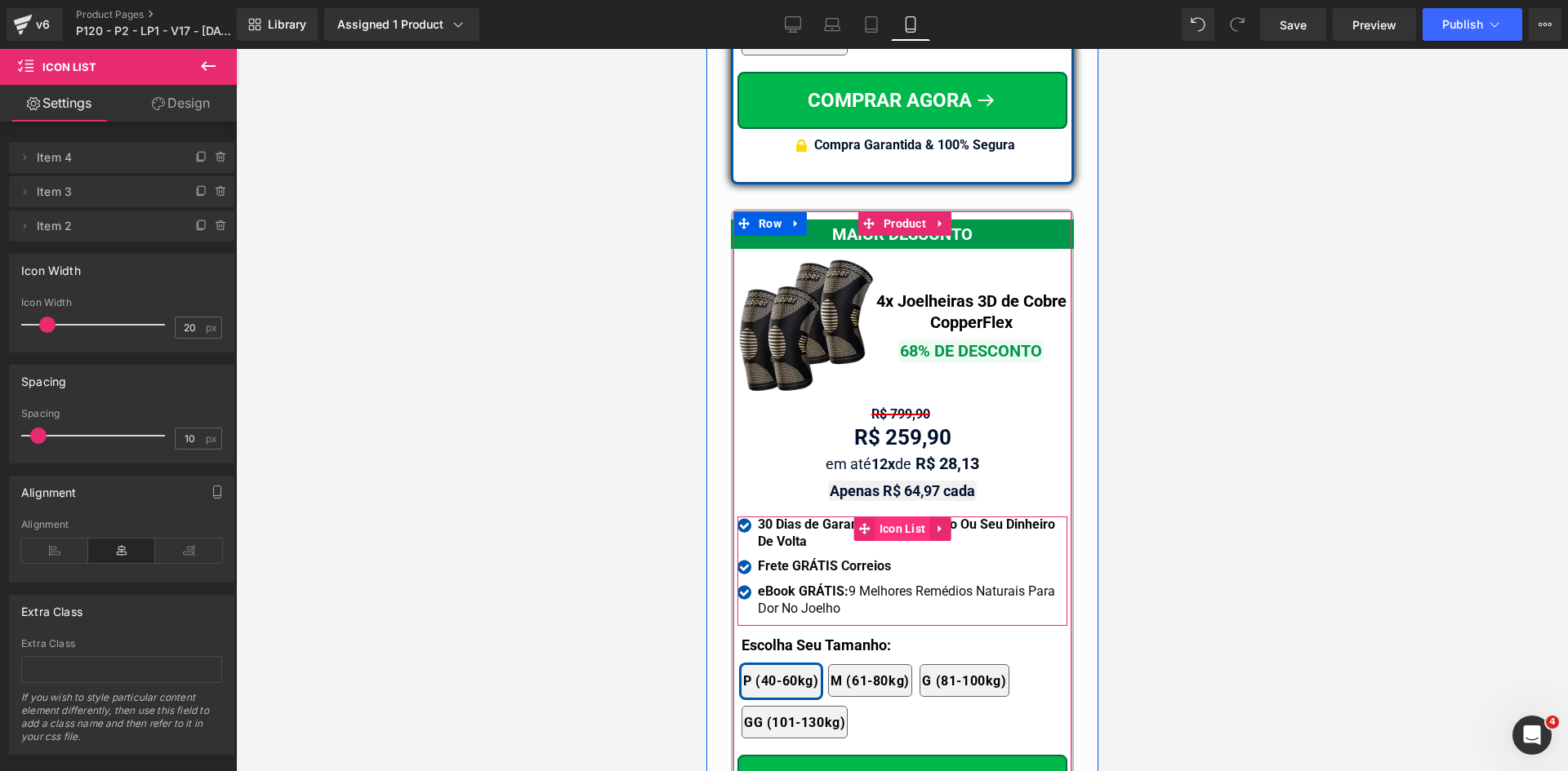
click at [887, 517] on span "Icon List" at bounding box center [902, 528] width 55 height 24
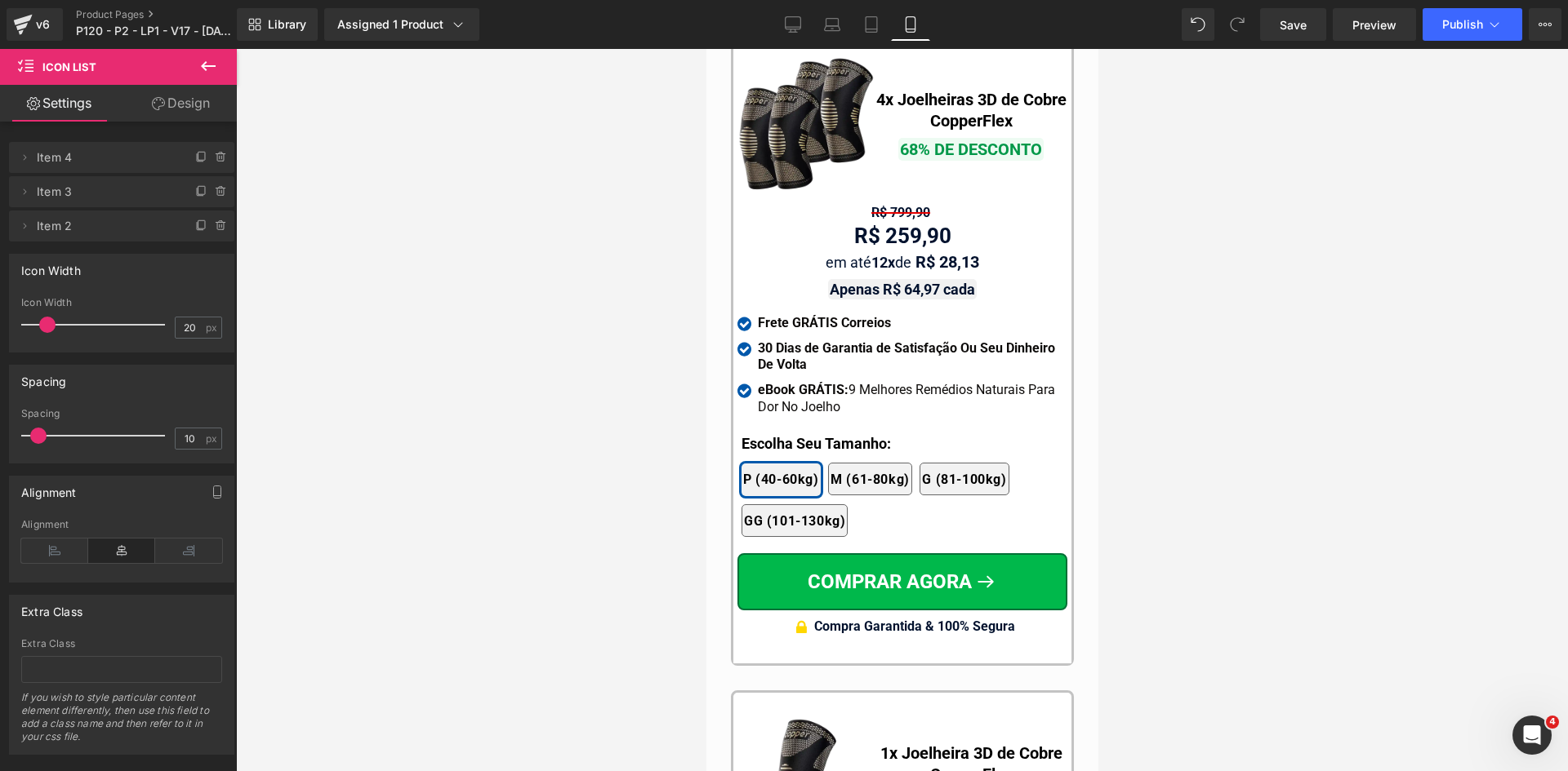
scroll to position [15231, 0]
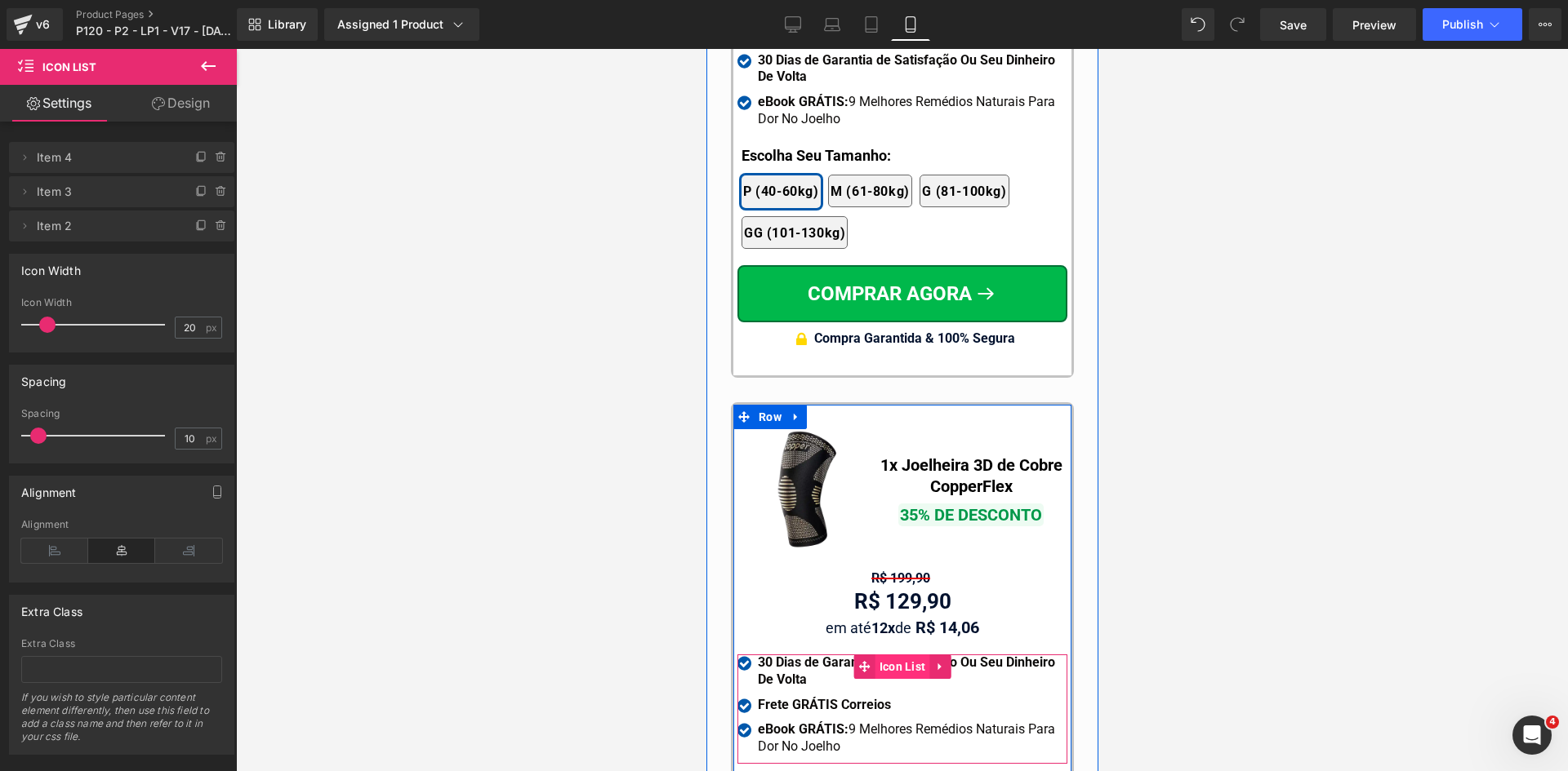
click at [894, 657] on span "Icon List" at bounding box center [902, 667] width 55 height 24
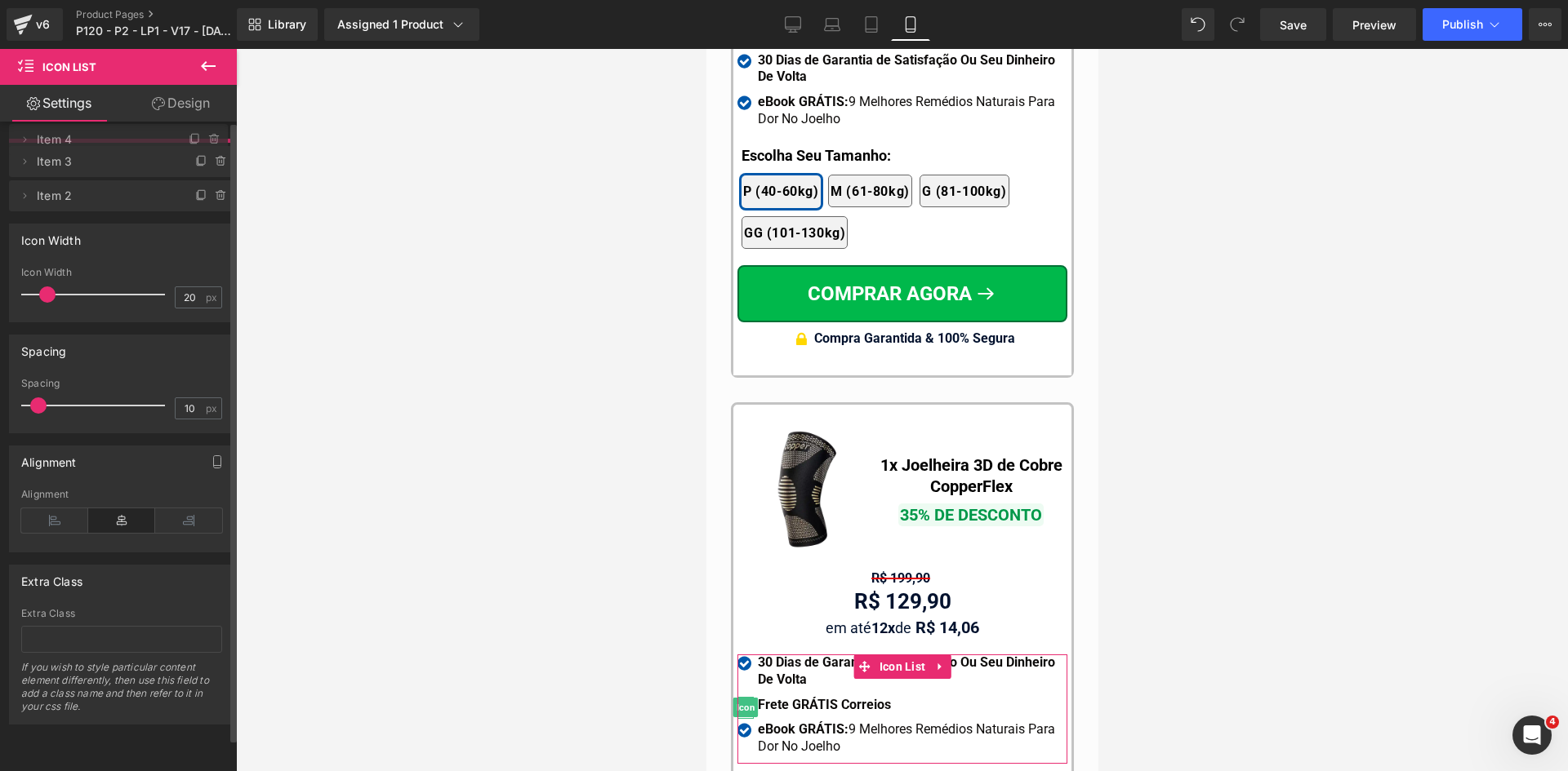
drag, startPoint x: 87, startPoint y: 190, endPoint x: 86, endPoint y: 139, distance: 51.0
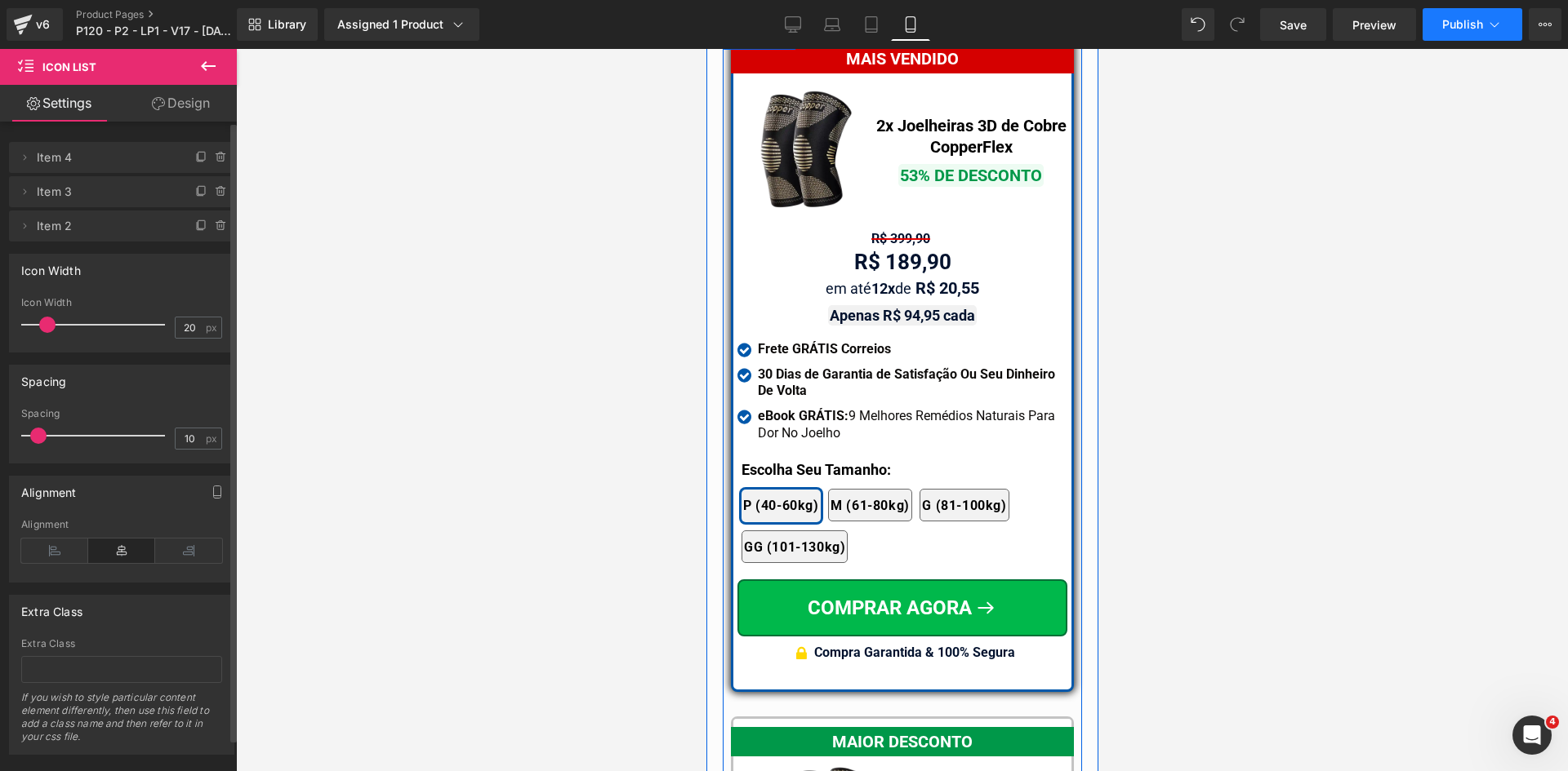
scroll to position [14089, 0]
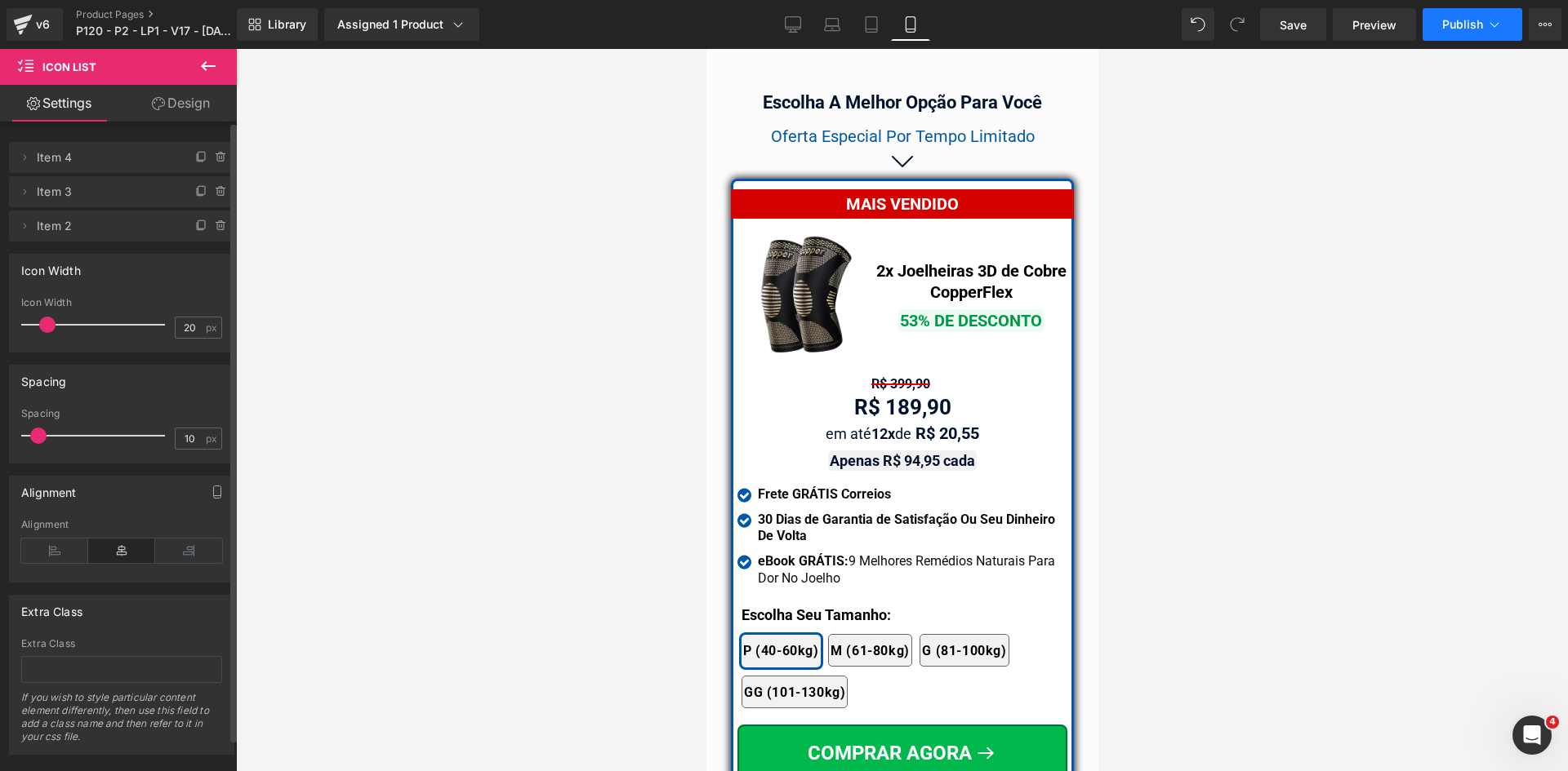
click at [1478, 21] on span "Publish" at bounding box center [1462, 24] width 41 height 13
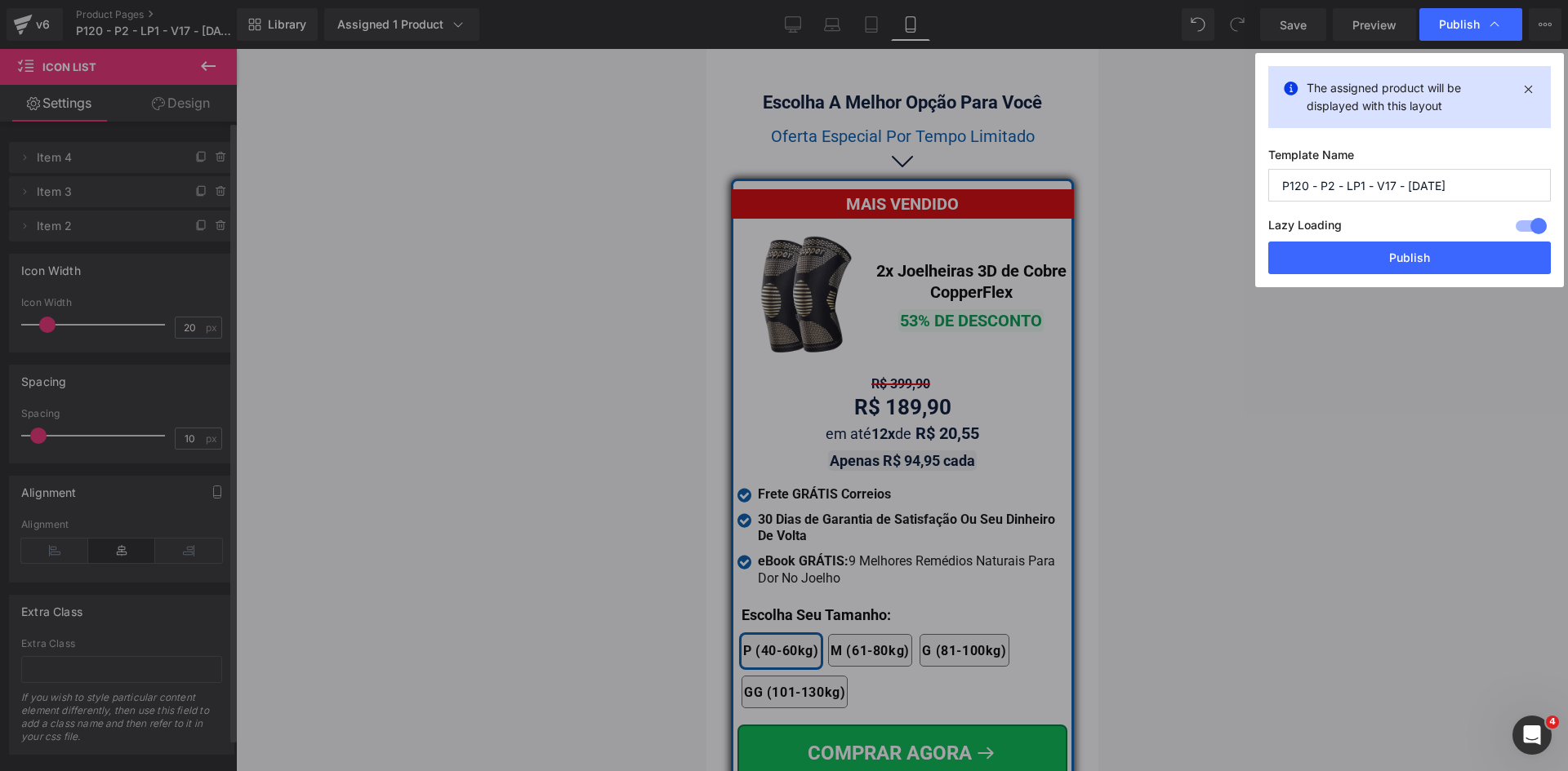
drag, startPoint x: 1455, startPoint y: 255, endPoint x: 1130, endPoint y: 164, distance: 337.5
click at [1453, 255] on button "Publish" at bounding box center [1409, 258] width 283 height 33
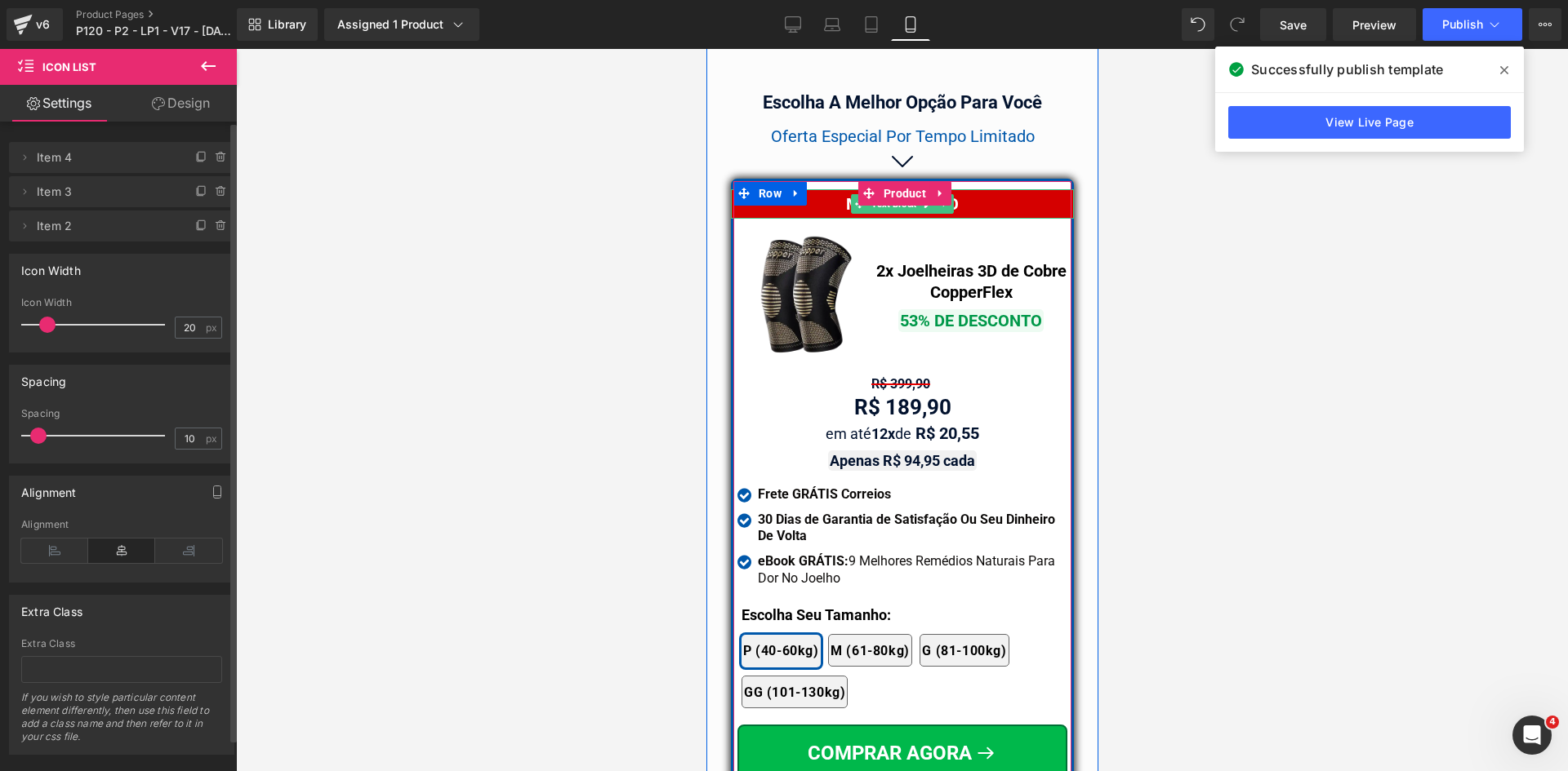
click at [1019, 191] on div "MAIS VENDIDO" at bounding box center [901, 204] width 343 height 29
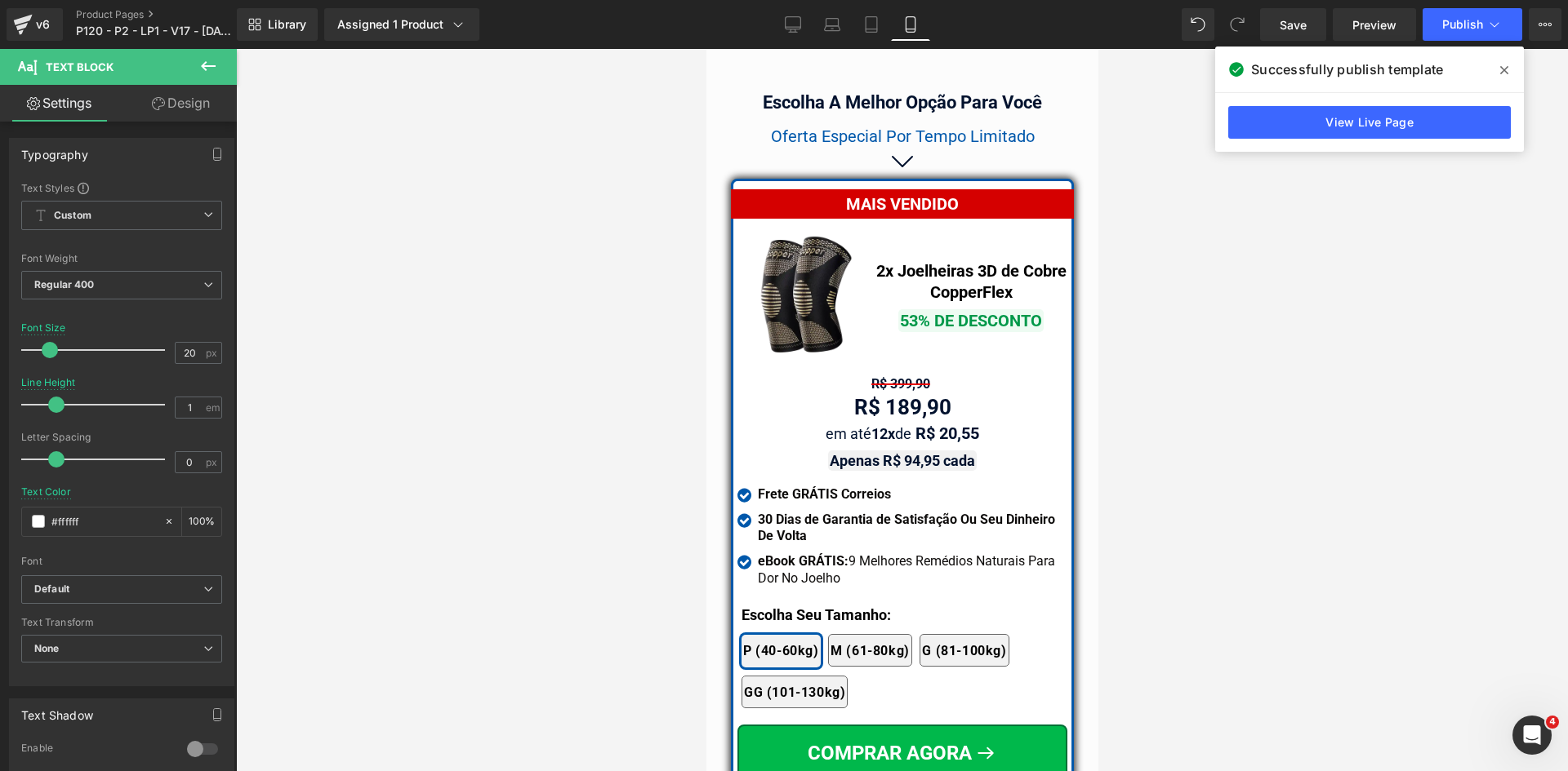
click at [180, 99] on link "Design" at bounding box center [181, 104] width 118 height 37
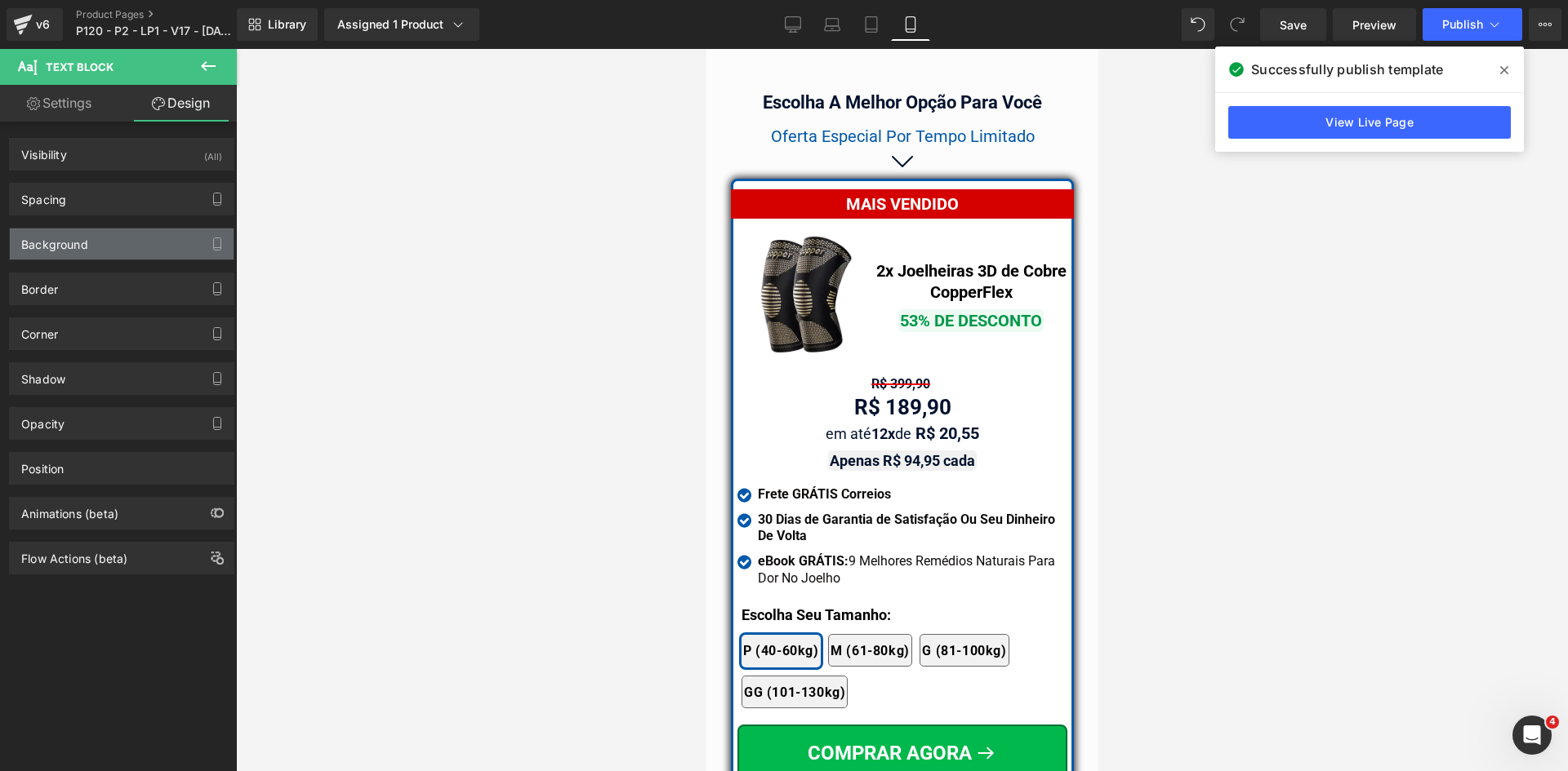
click at [93, 251] on div "Background" at bounding box center [121, 244] width 224 height 31
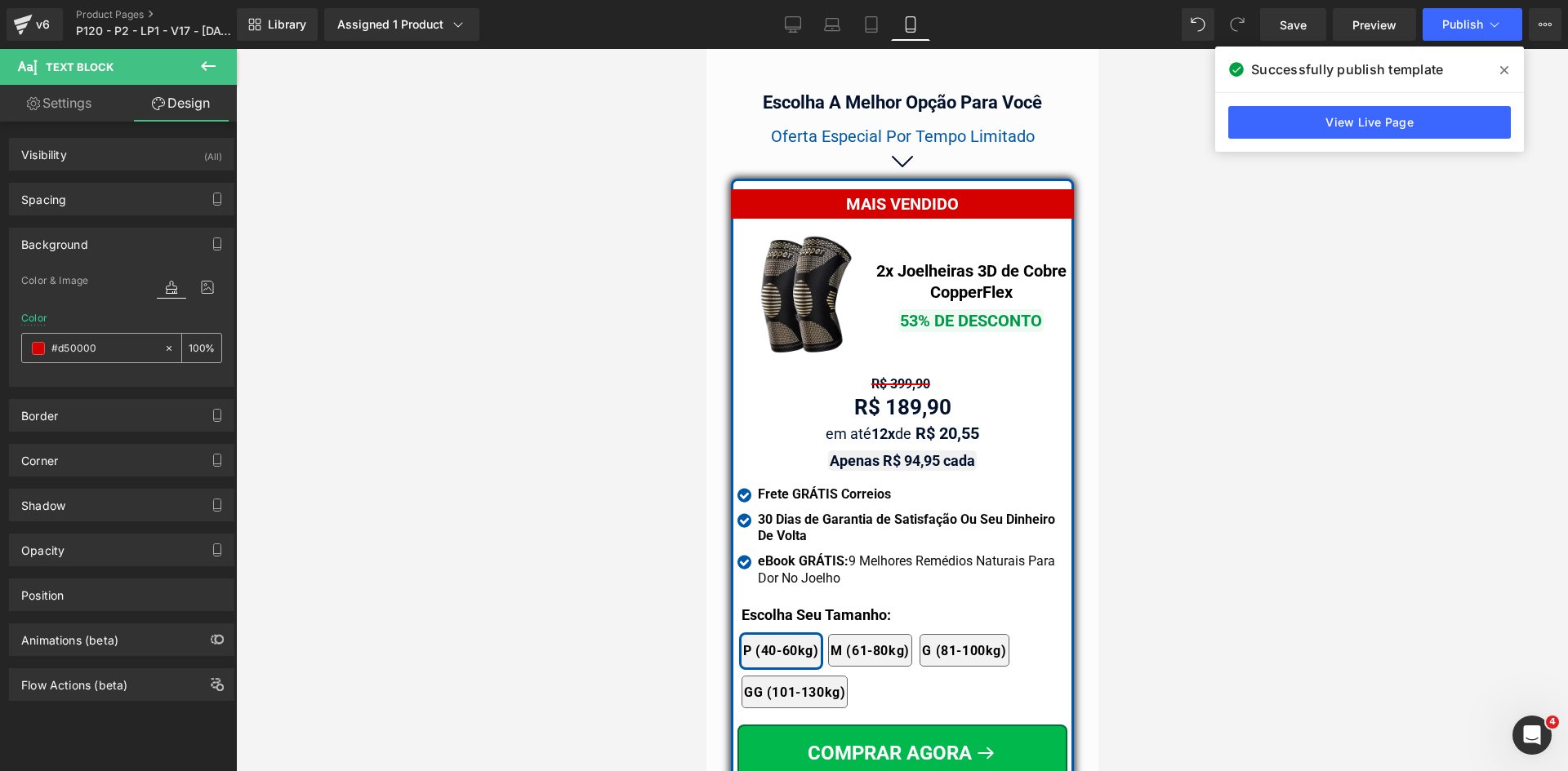
click at [103, 345] on input "text" at bounding box center [104, 348] width 105 height 18
type input "#d50000"
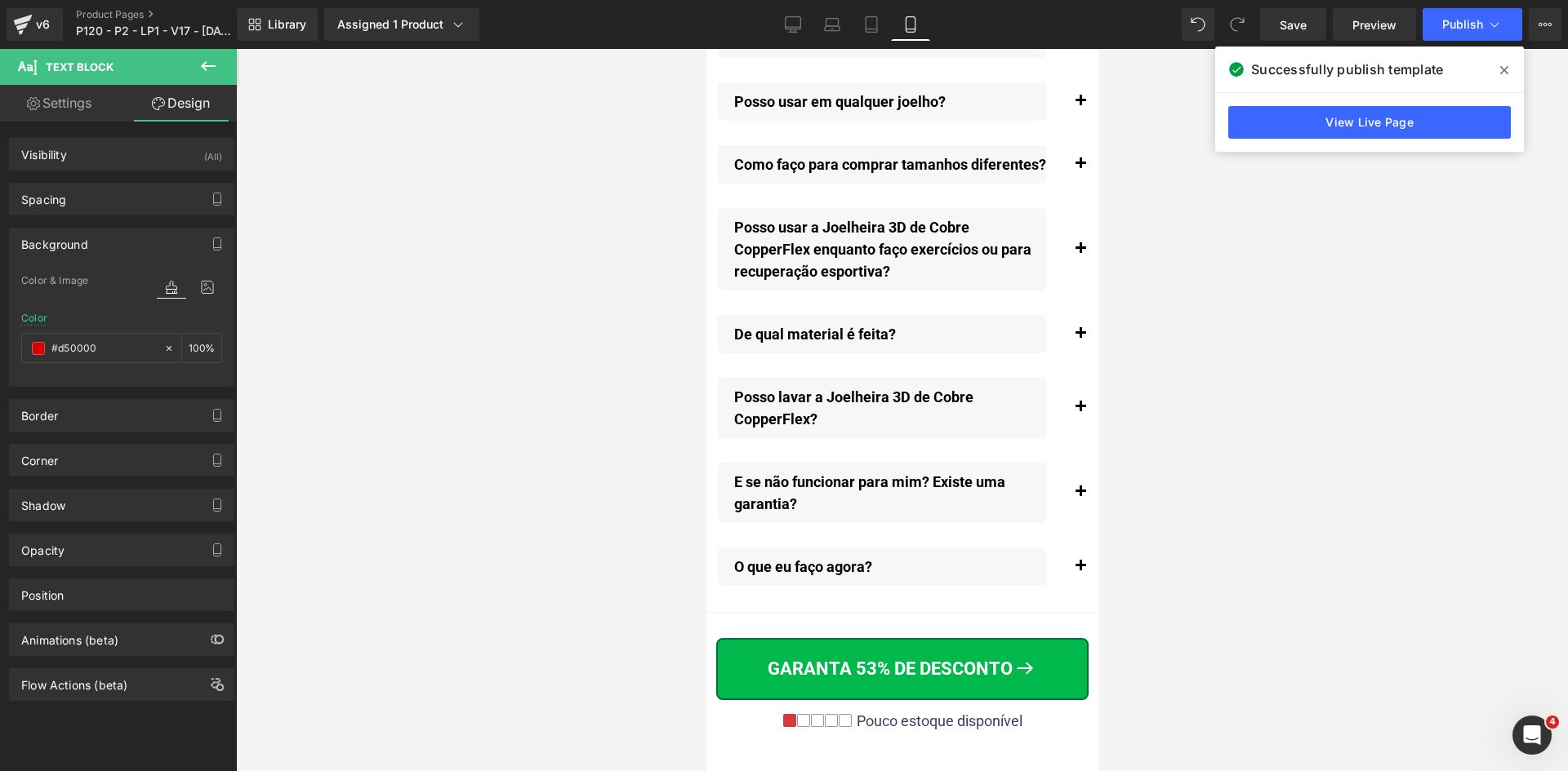
scroll to position [18578, 0]
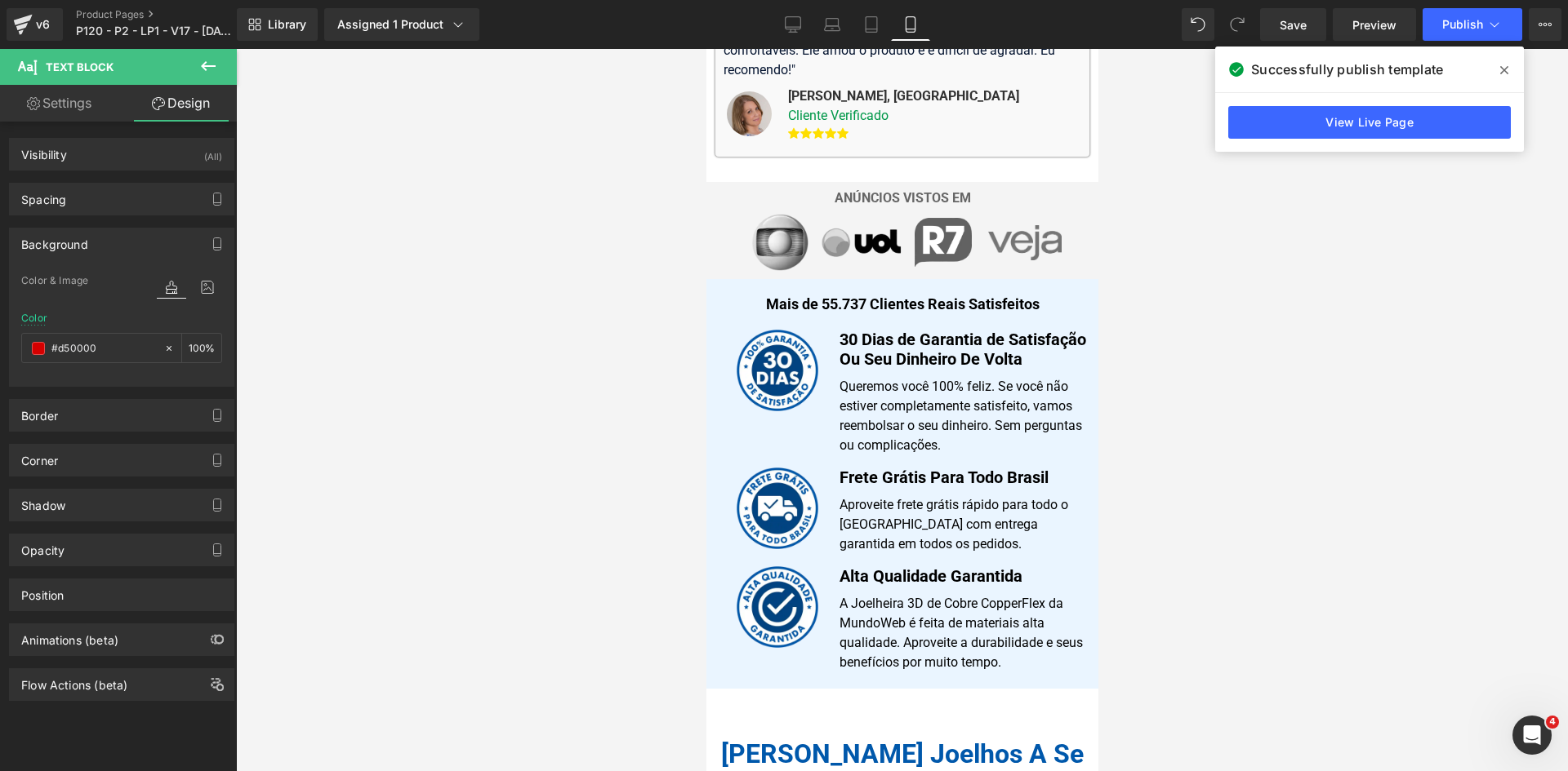
drag, startPoint x: 1091, startPoint y: 703, endPoint x: 1809, endPoint y: 126, distance: 921.1
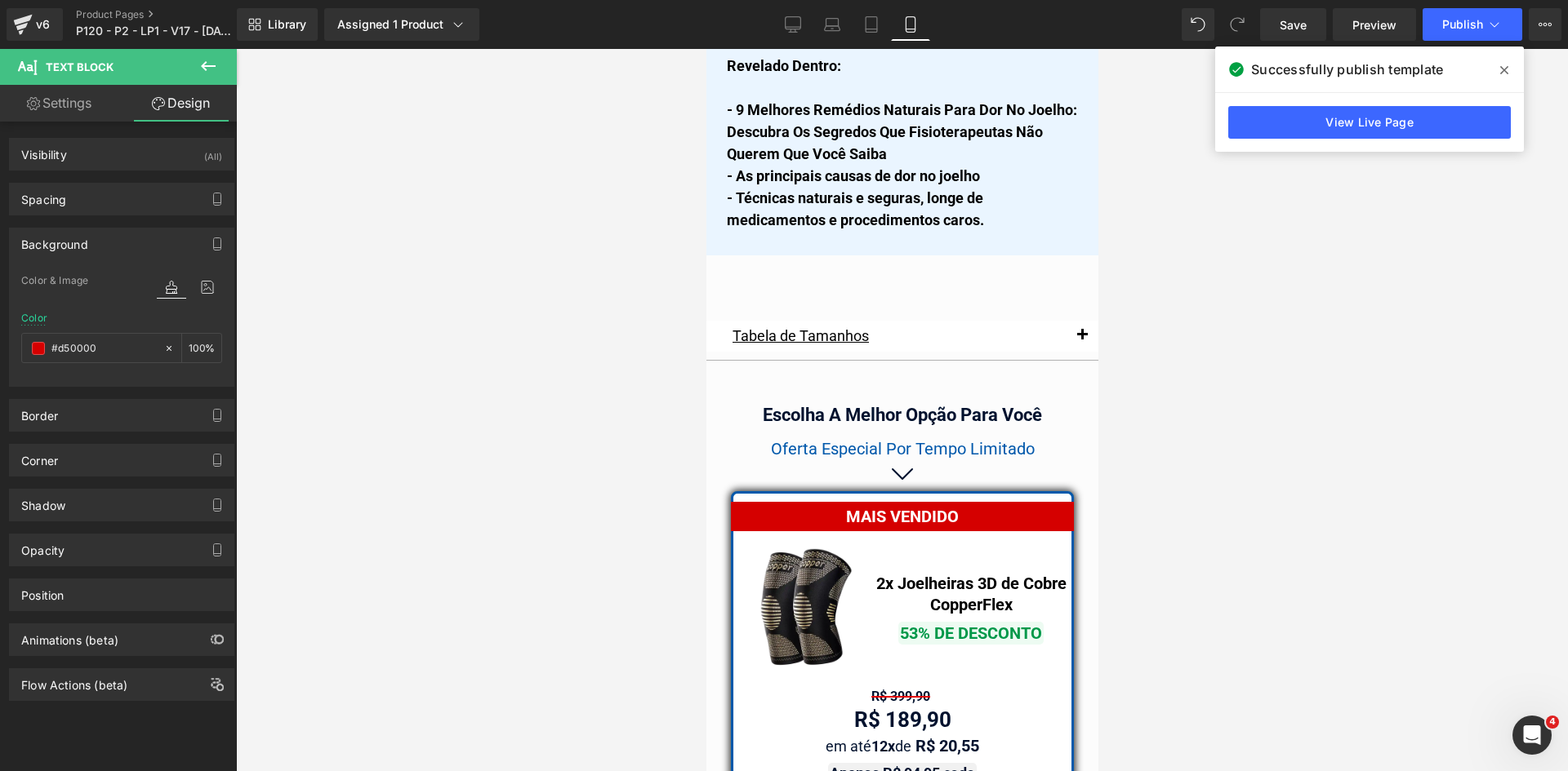
scroll to position [13752, 0]
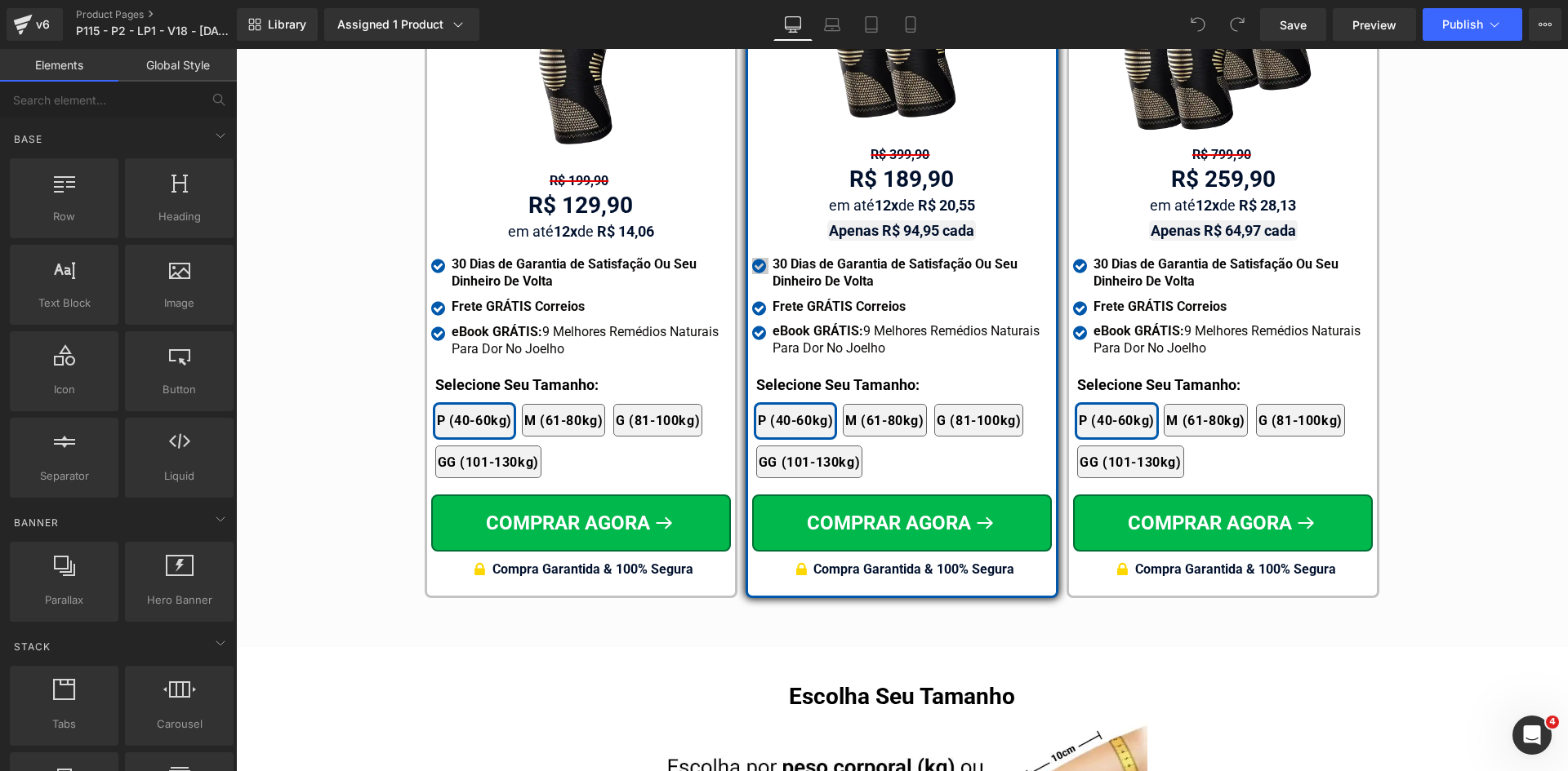
scroll to position [9612, 0]
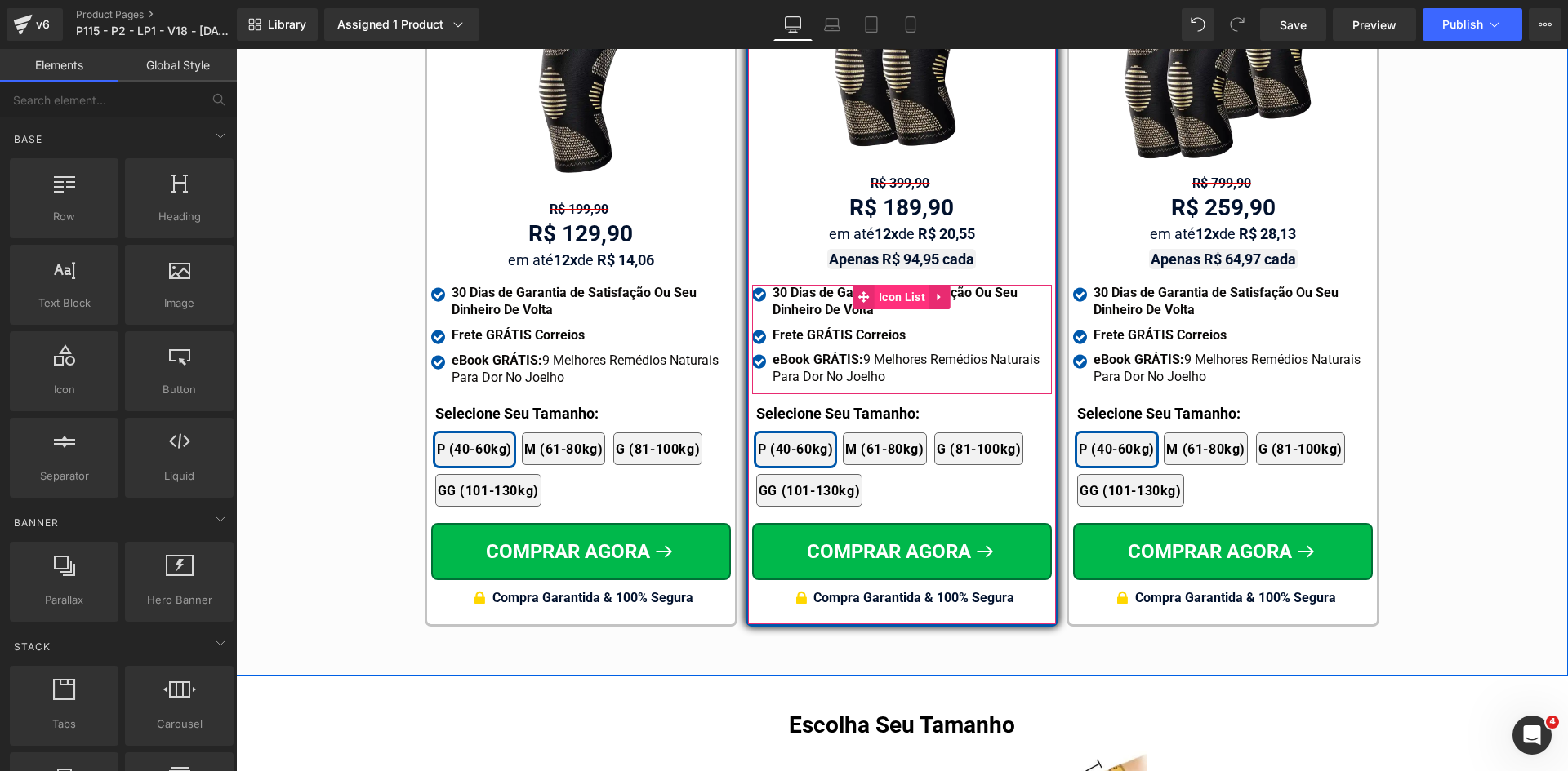
click at [881, 284] on span "Icon List" at bounding box center [902, 296] width 55 height 24
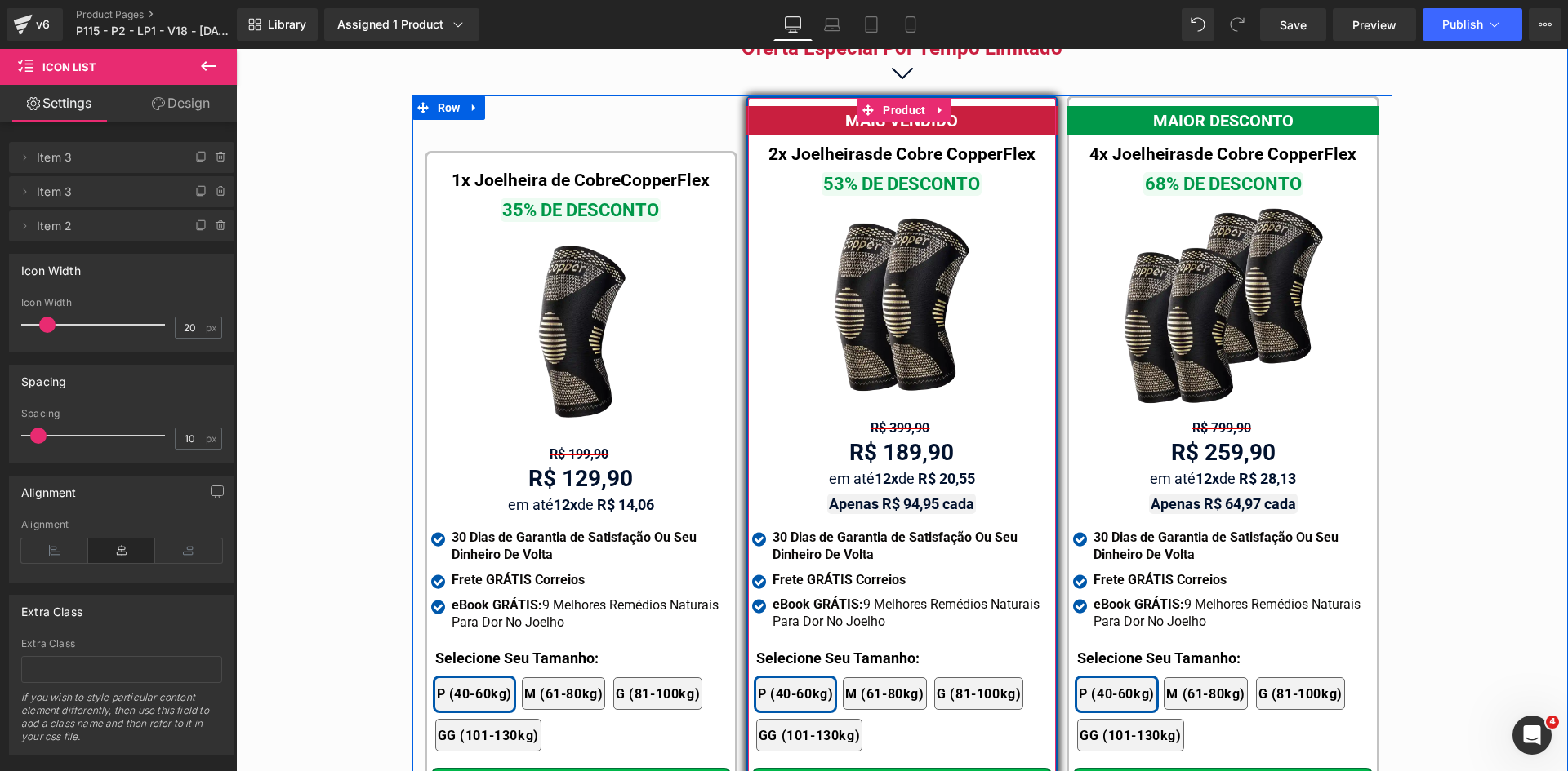
scroll to position [9285, 0]
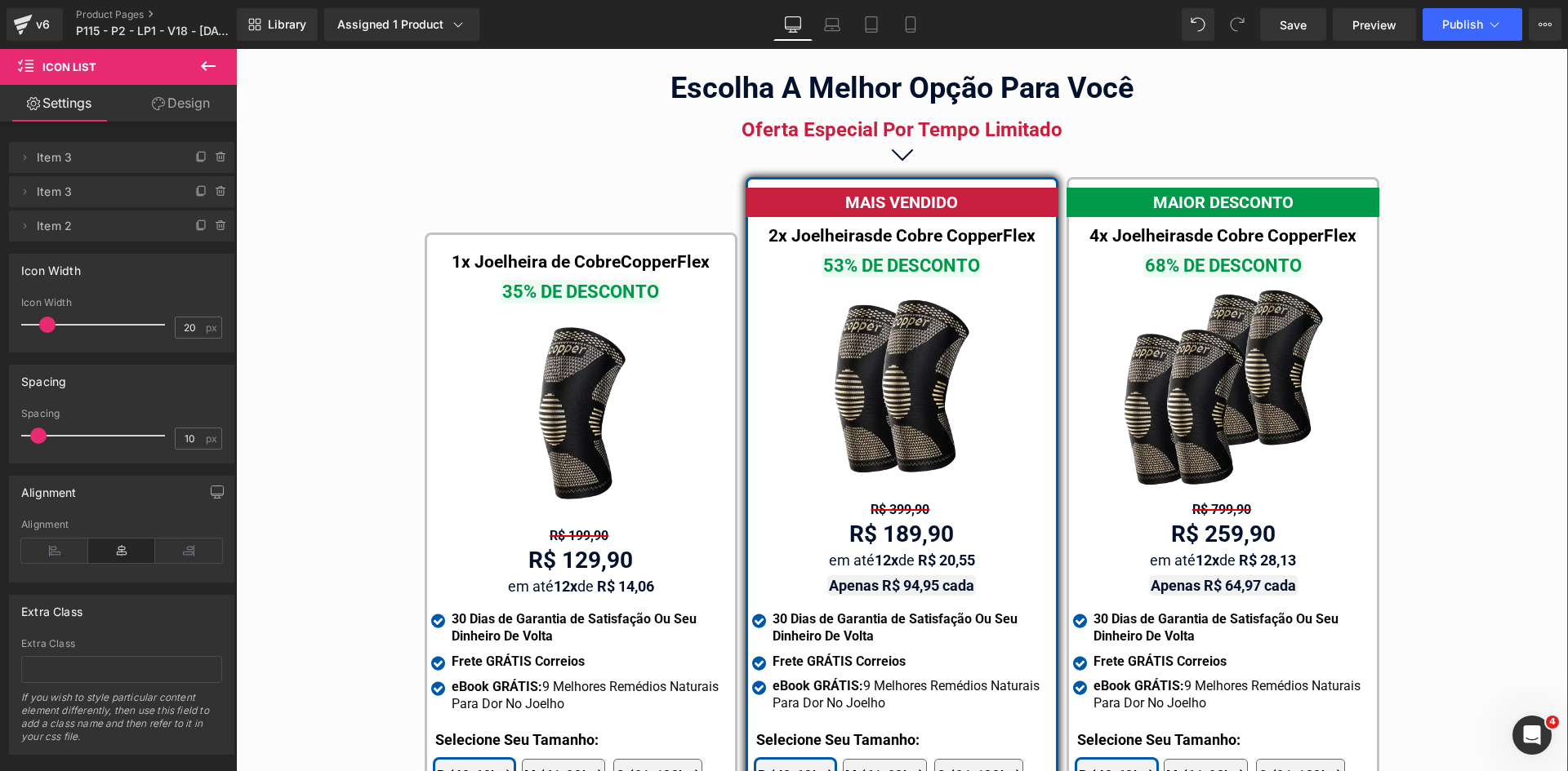
click at [849, 118] on div "Oferta Especial Por Tempo Limitado" at bounding box center [902, 130] width 490 height 23
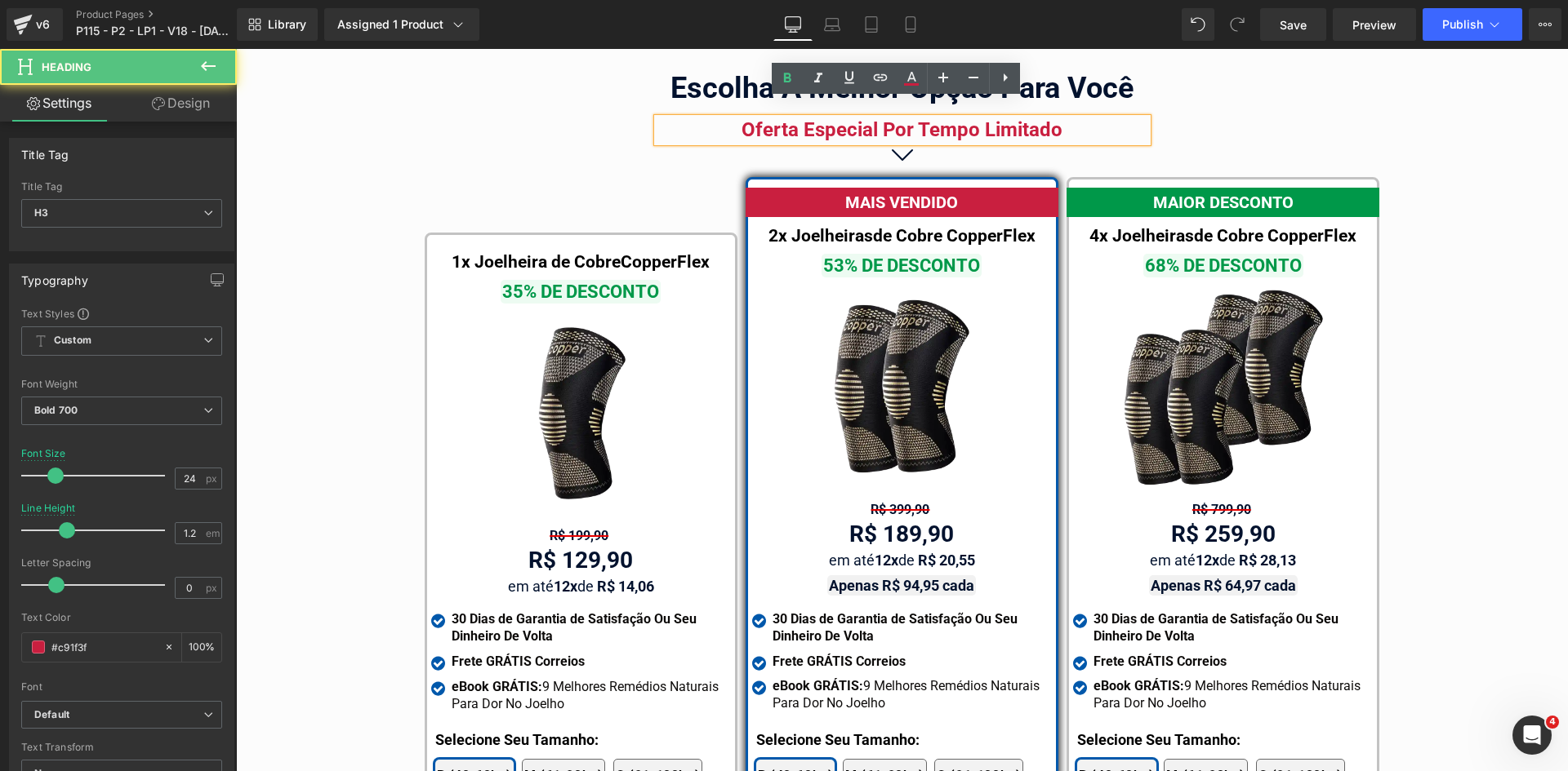
click at [848, 118] on div "Oferta Especial Por Tempo Limitado" at bounding box center [902, 130] width 490 height 23
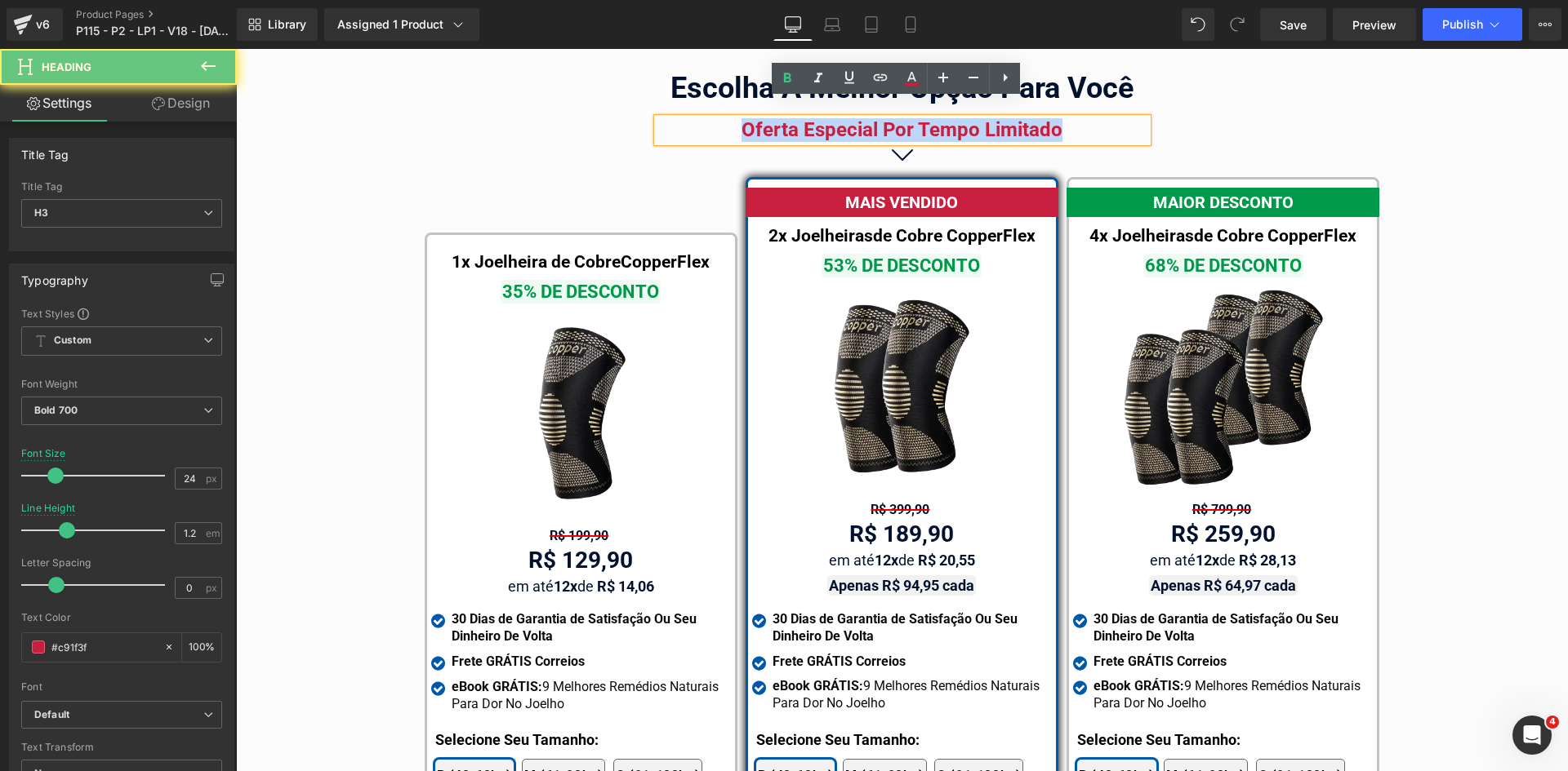
click at [848, 118] on div "Oferta Especial Por Tempo Limitado" at bounding box center [902, 130] width 490 height 23
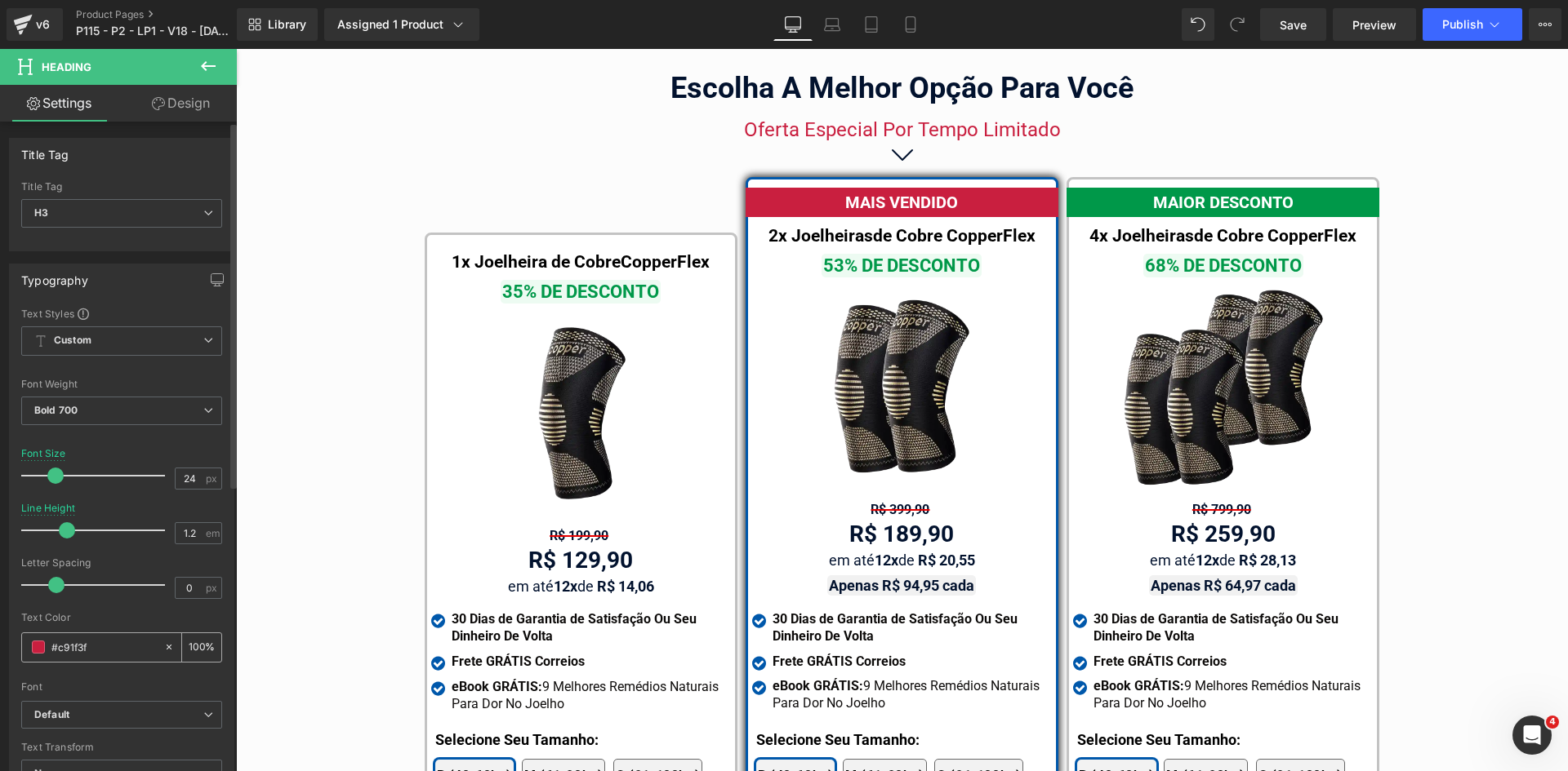
click at [100, 650] on input "#c91f3f" at bounding box center [104, 647] width 105 height 18
type input "#0058ab"
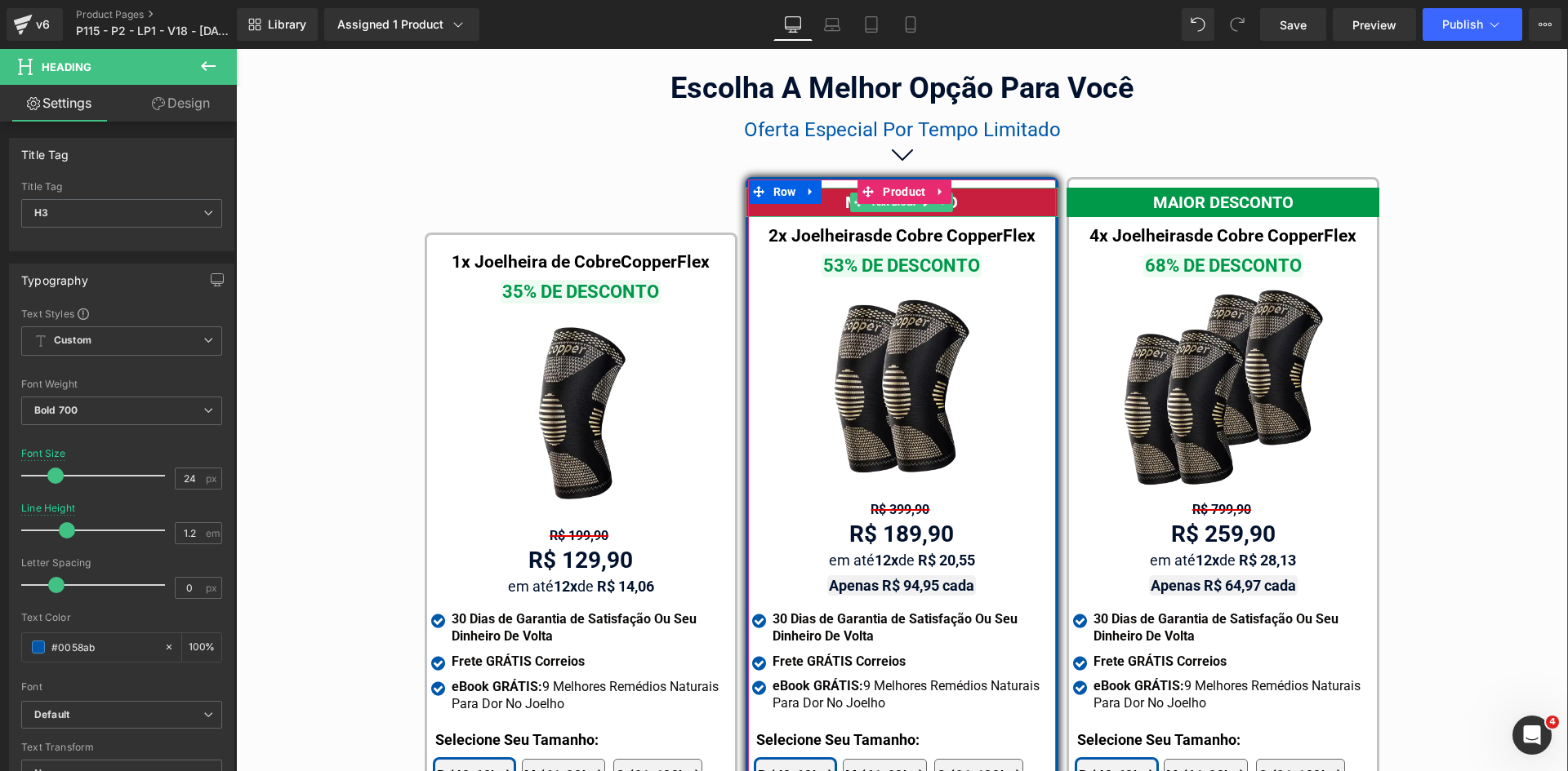
click at [1032, 188] on div "MAIS VENDIDO" at bounding box center [901, 202] width 313 height 29
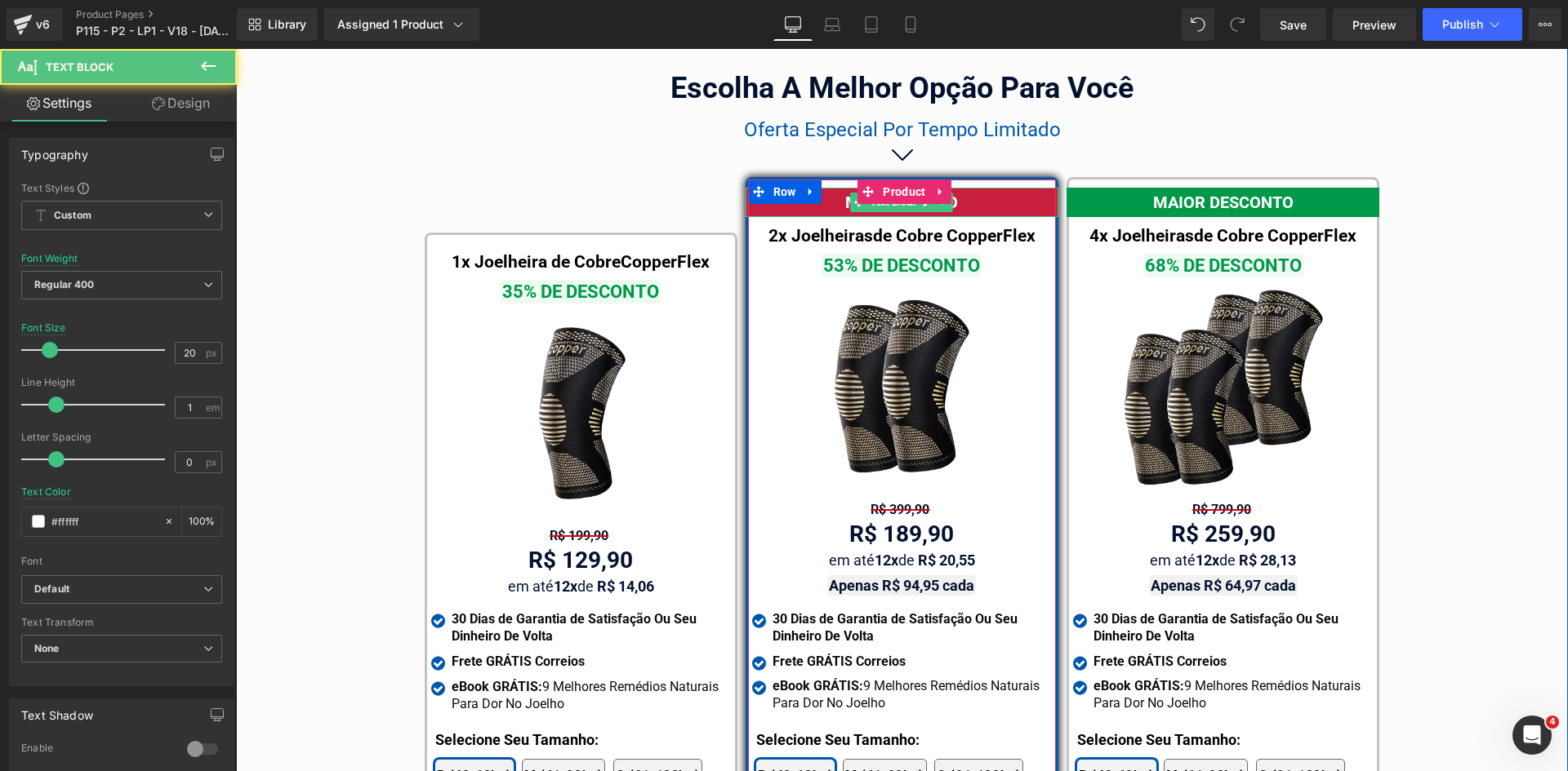
click at [1005, 188] on div "MAIS VENDIDO" at bounding box center [901, 202] width 313 height 29
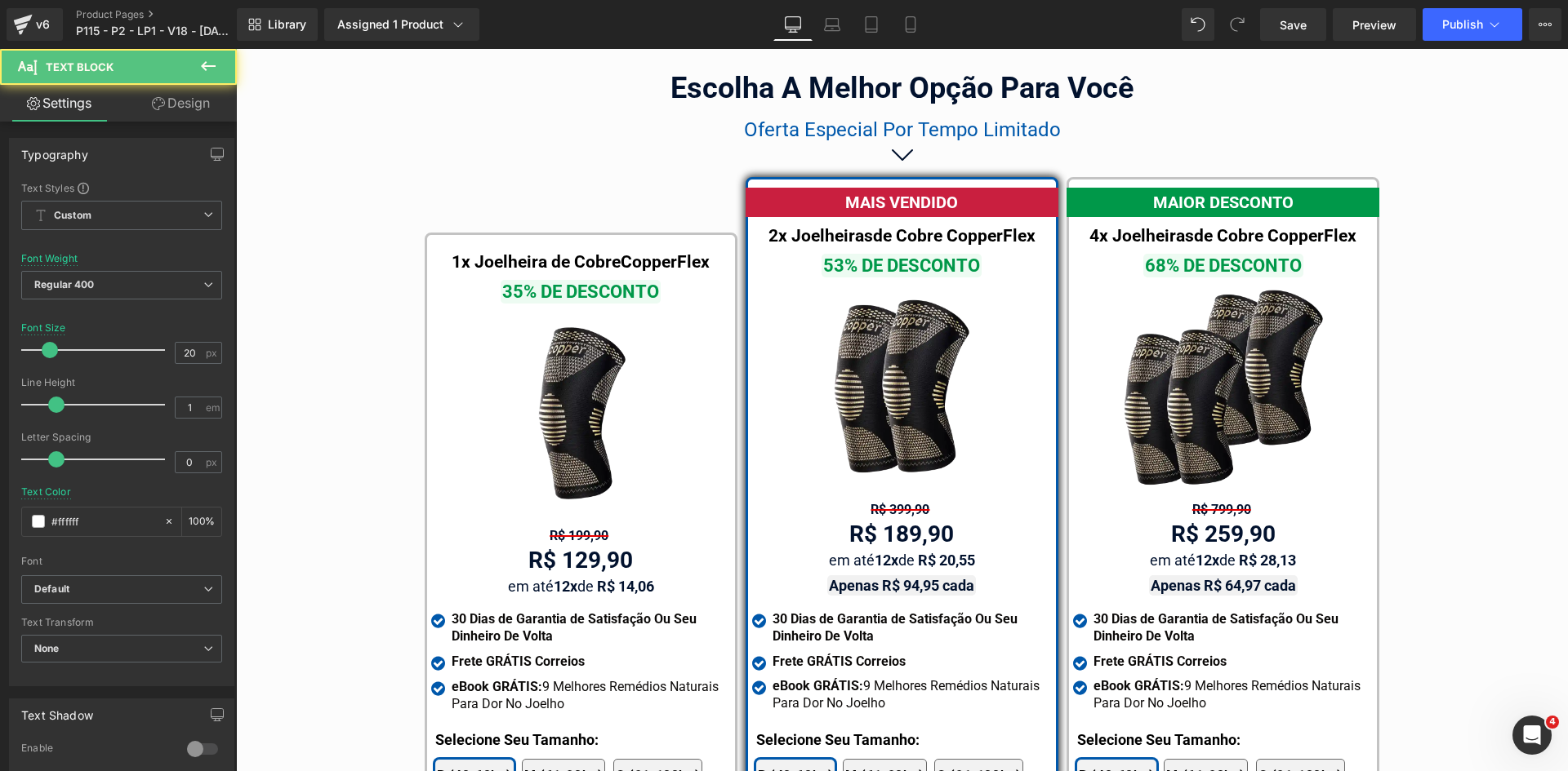
click at [186, 108] on link "Design" at bounding box center [181, 104] width 118 height 37
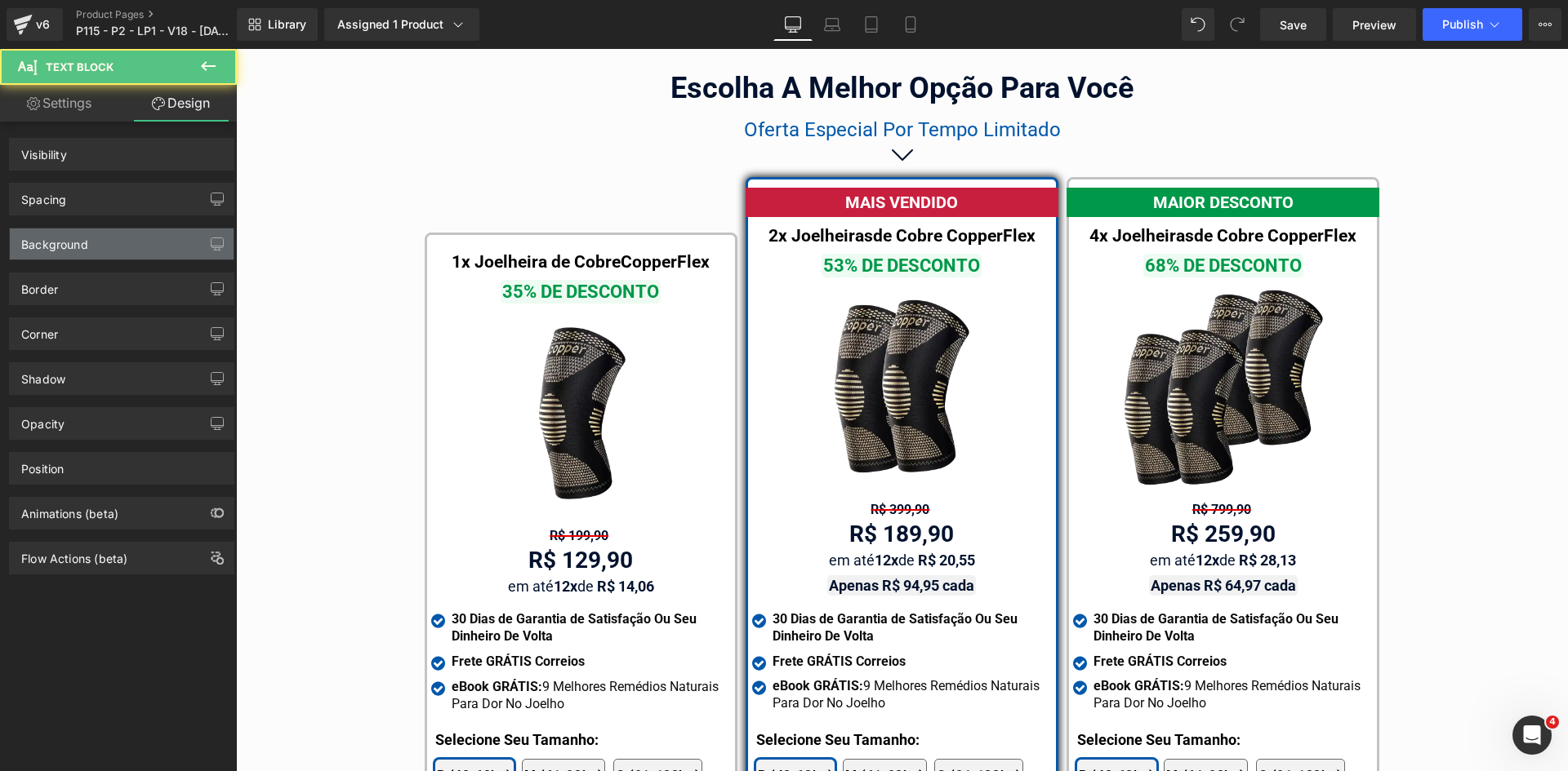
click at [83, 243] on div "Background" at bounding box center [54, 240] width 67 height 23
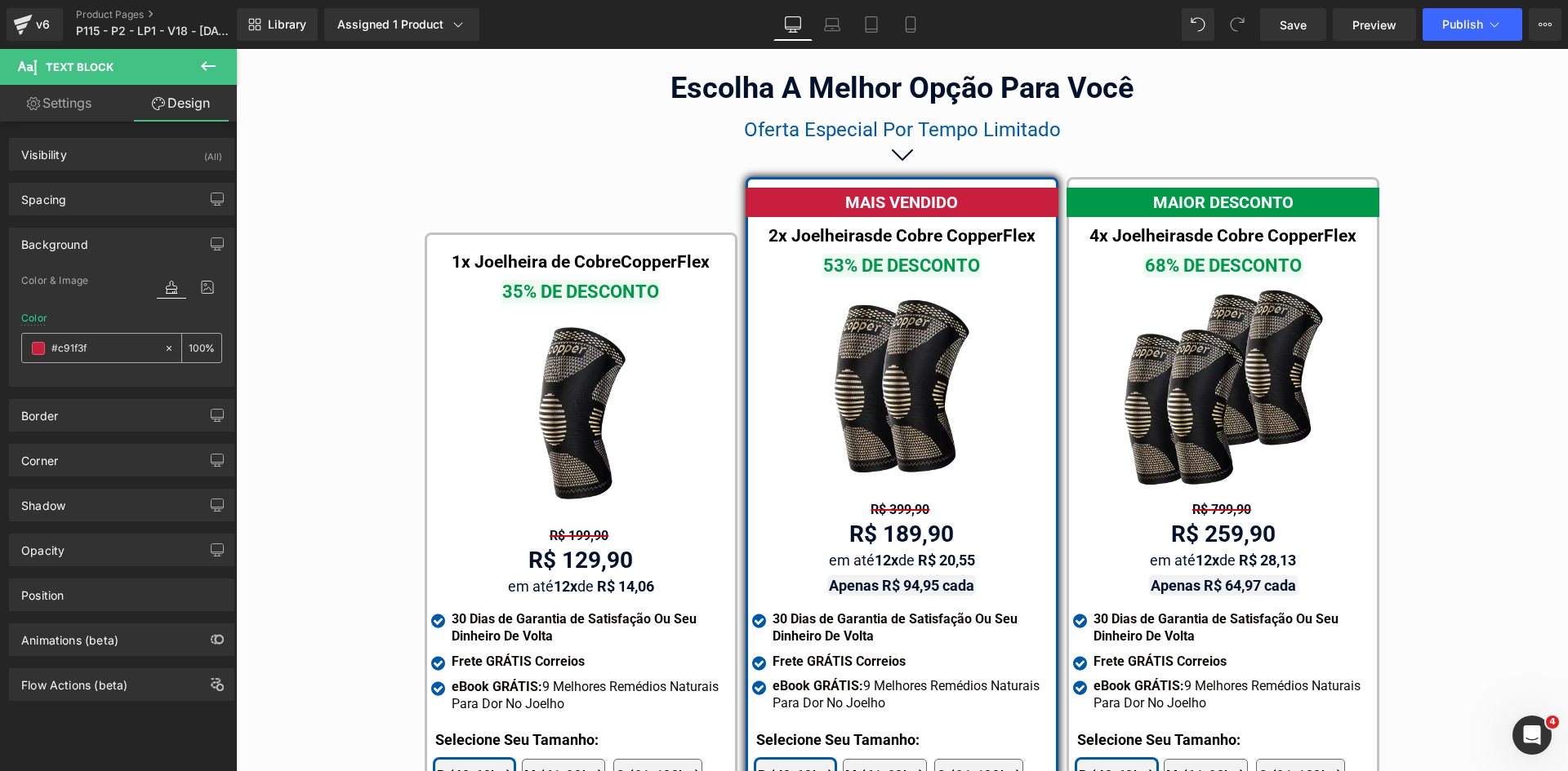
click at [105, 352] on input "text" at bounding box center [104, 348] width 105 height 18
paste input "d50000"
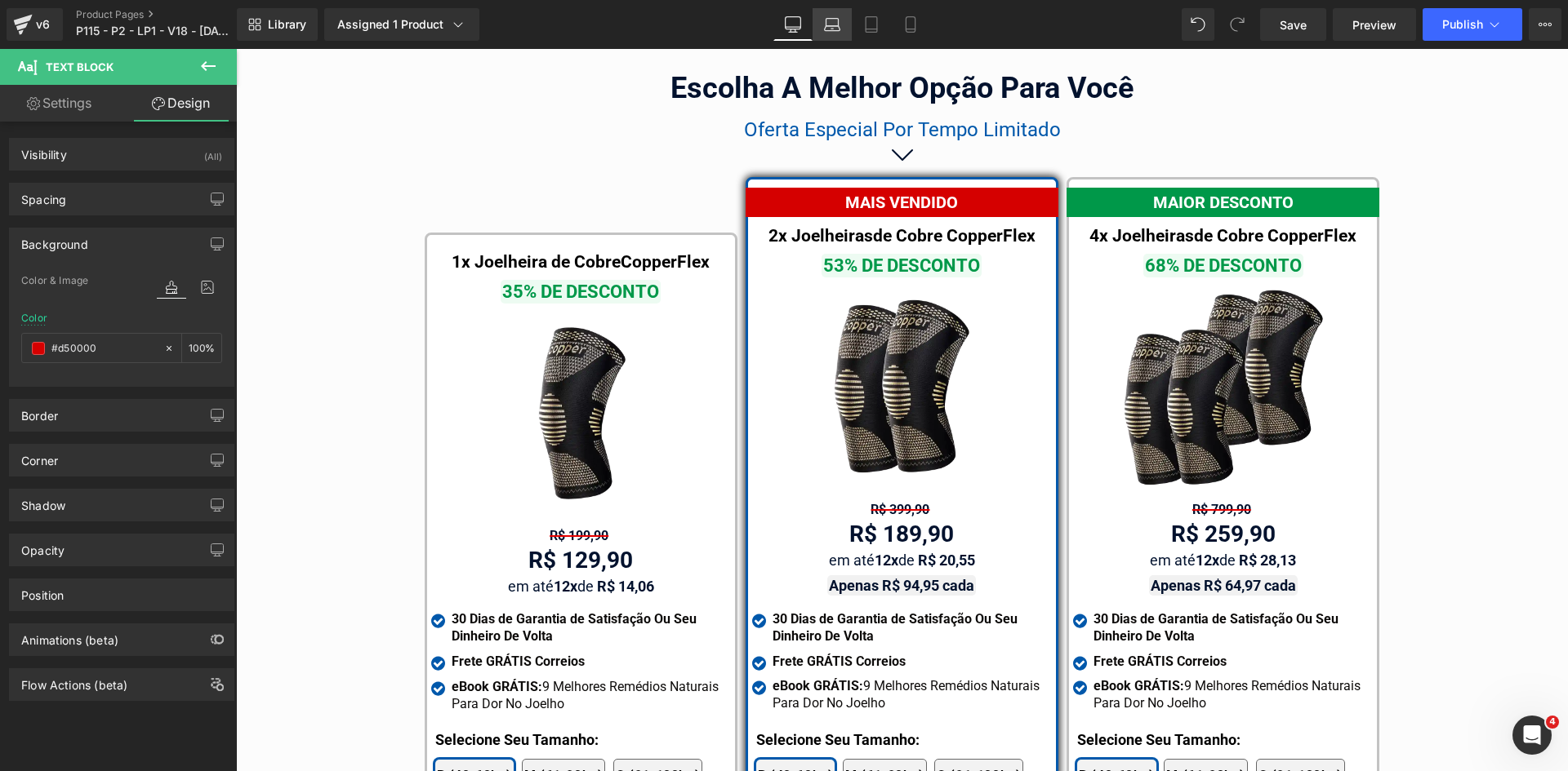
click at [833, 30] on icon at bounding box center [832, 28] width 15 height 5
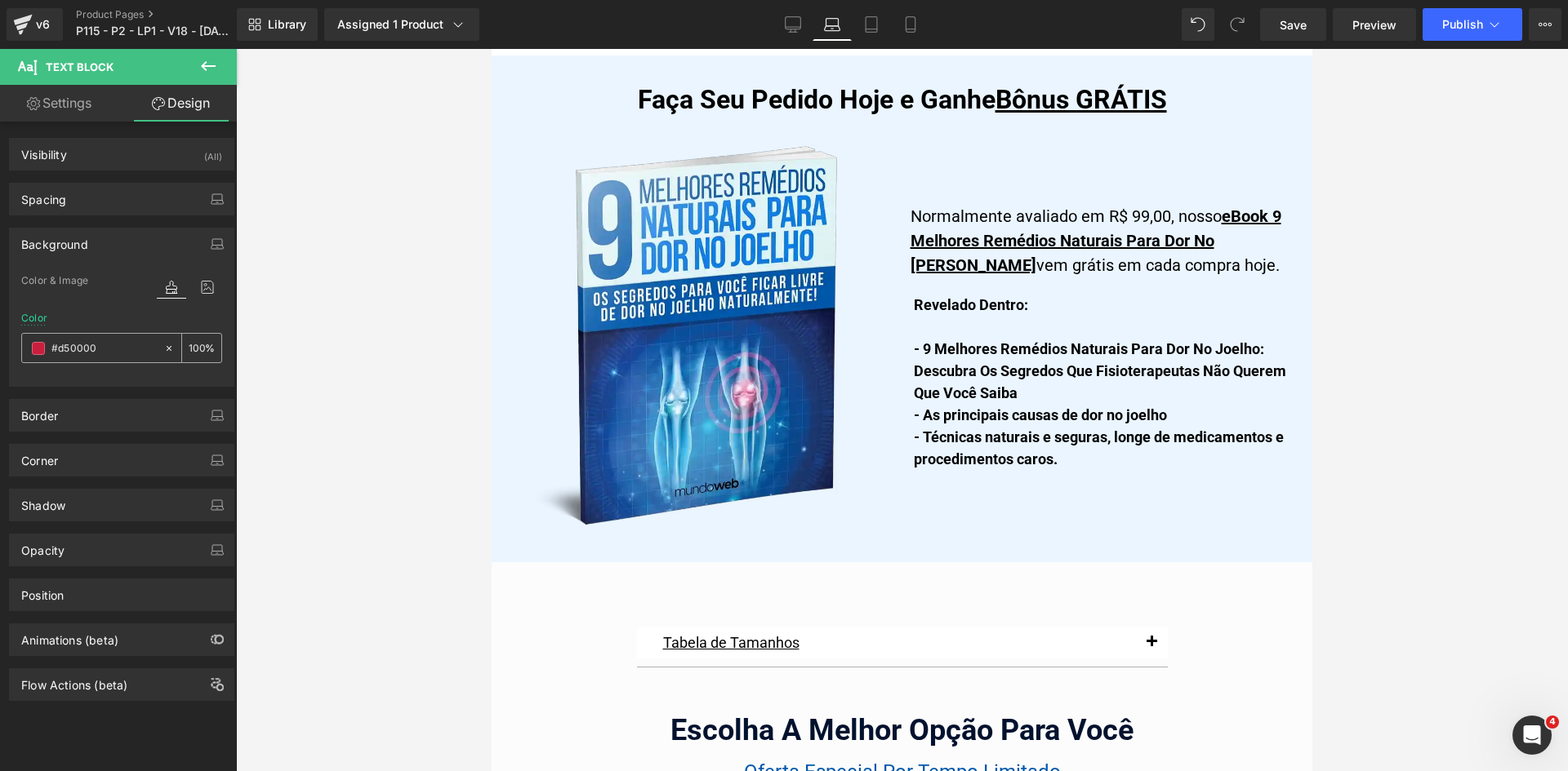
scroll to position [9794, 0]
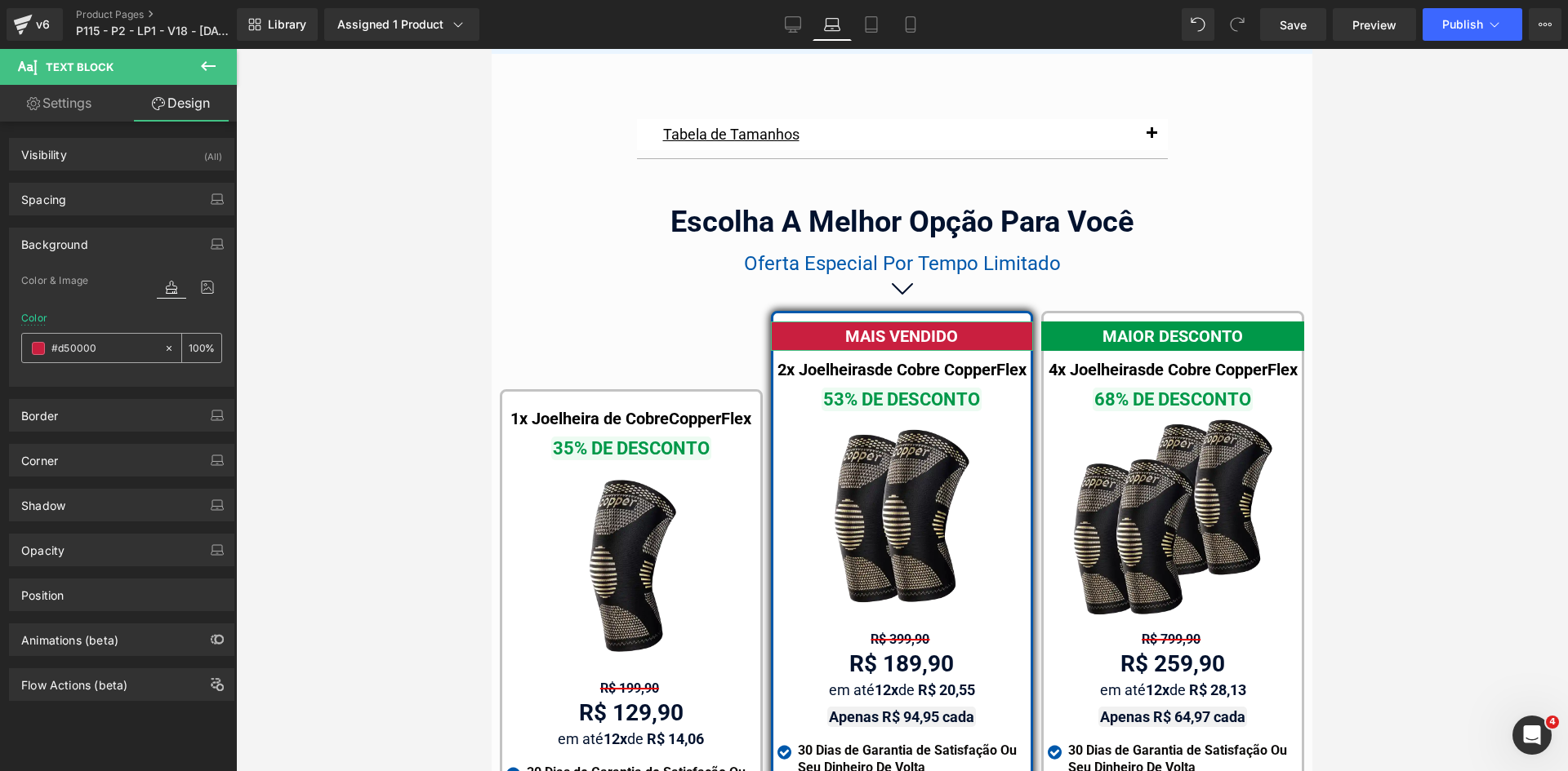
click at [92, 347] on input "#d50000" at bounding box center [104, 348] width 105 height 18
paste input "d50000"
type input "#d50000"
drag, startPoint x: 866, startPoint y: 26, endPoint x: 891, endPoint y: 36, distance: 26.9
click at [867, 26] on icon at bounding box center [871, 24] width 16 height 16
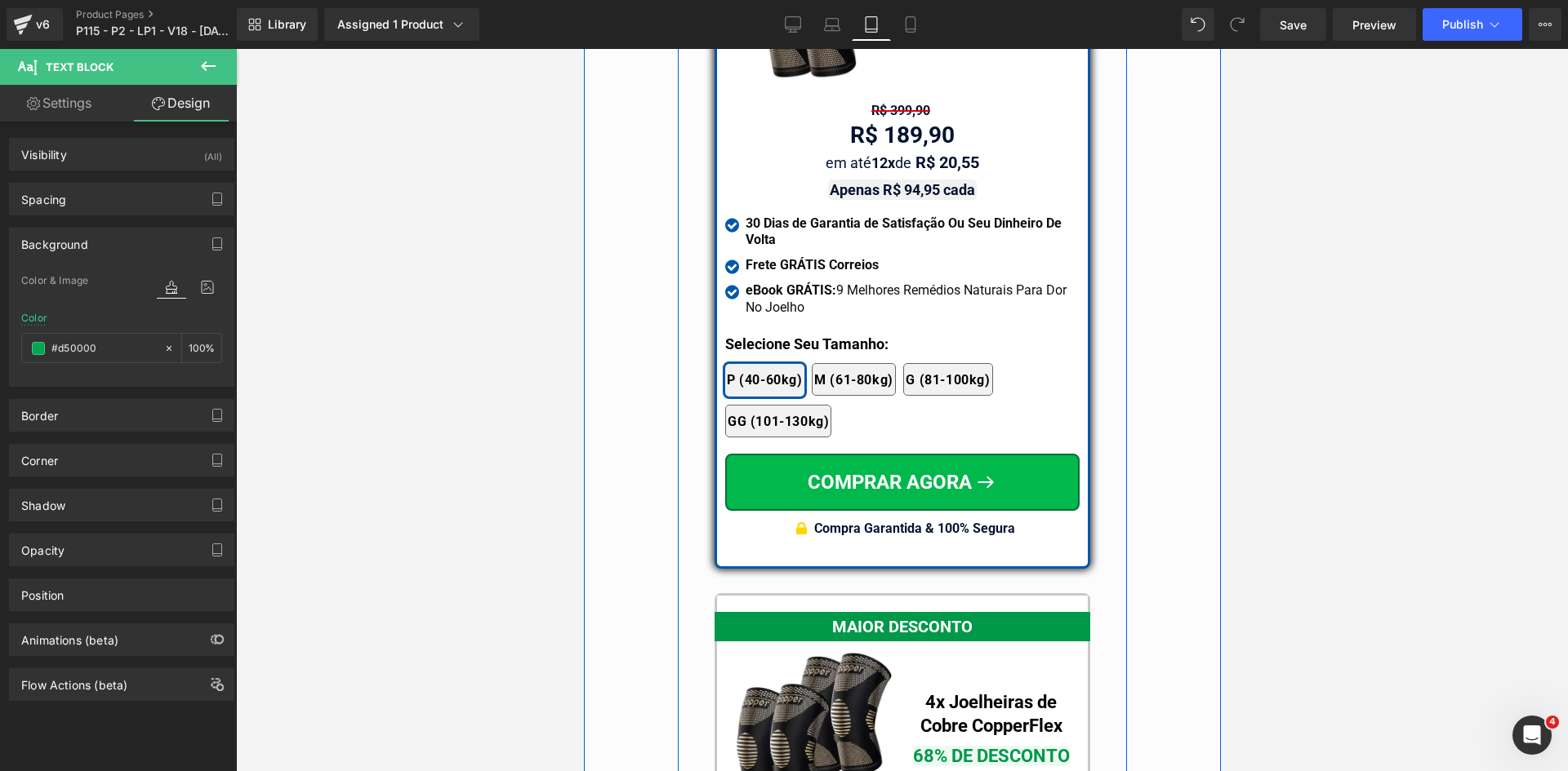
scroll to position [13749, 0]
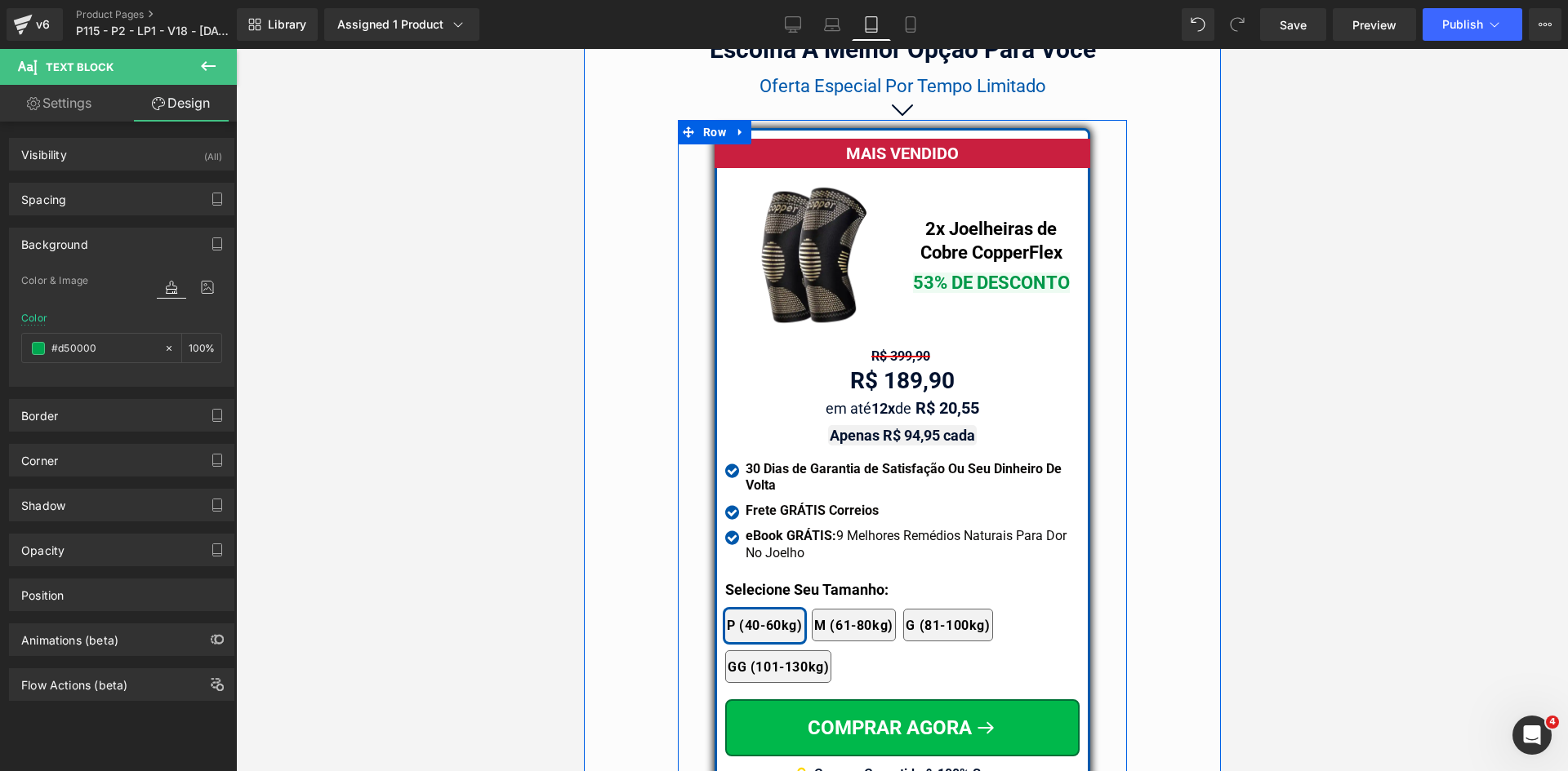
click at [1030, 138] on div "MAIS VENDIDO" at bounding box center [901, 153] width 376 height 29
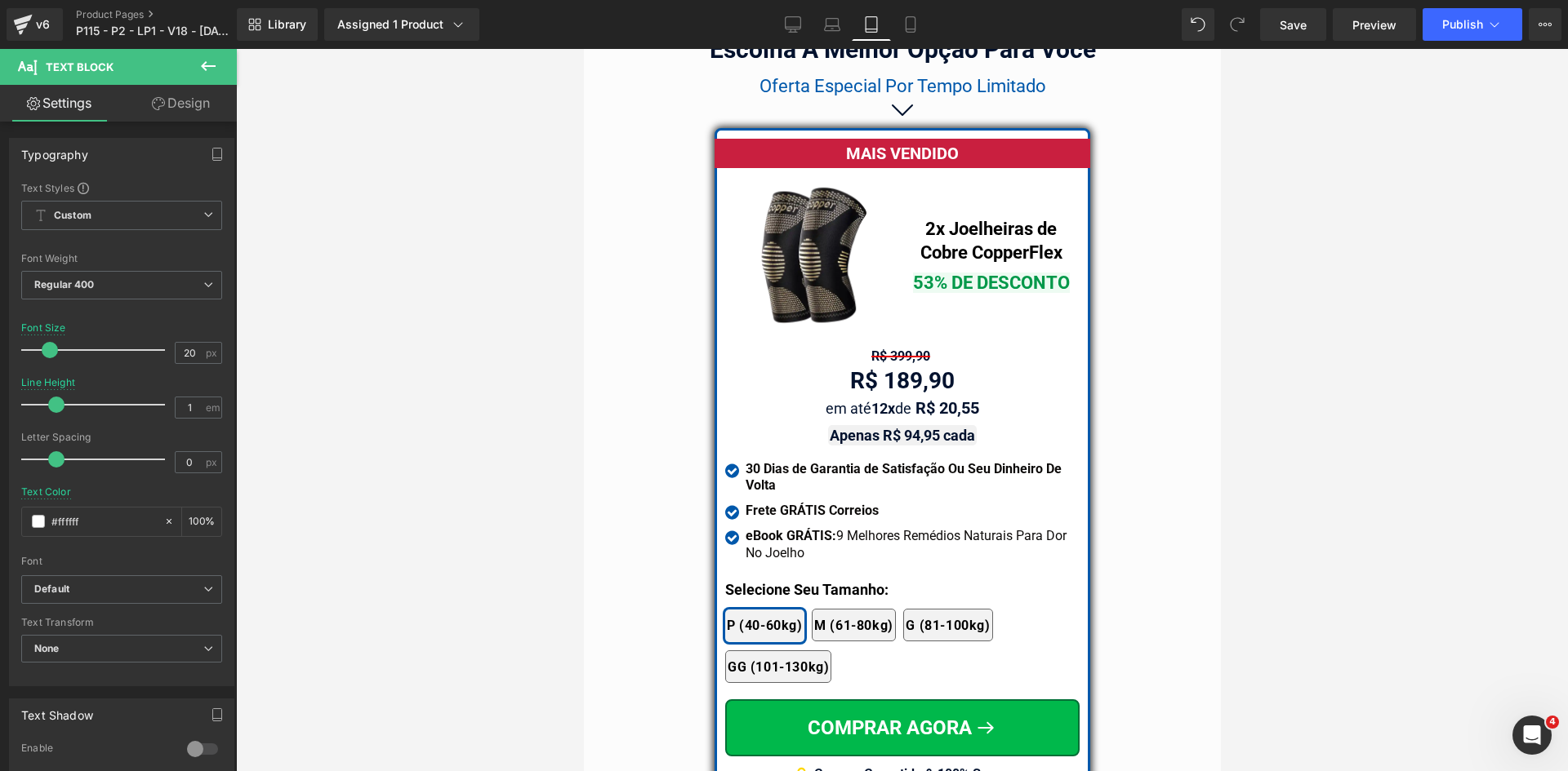
click at [181, 108] on link "Design" at bounding box center [181, 104] width 118 height 37
click at [0, 0] on div "Background" at bounding box center [0, 0] width 0 height 0
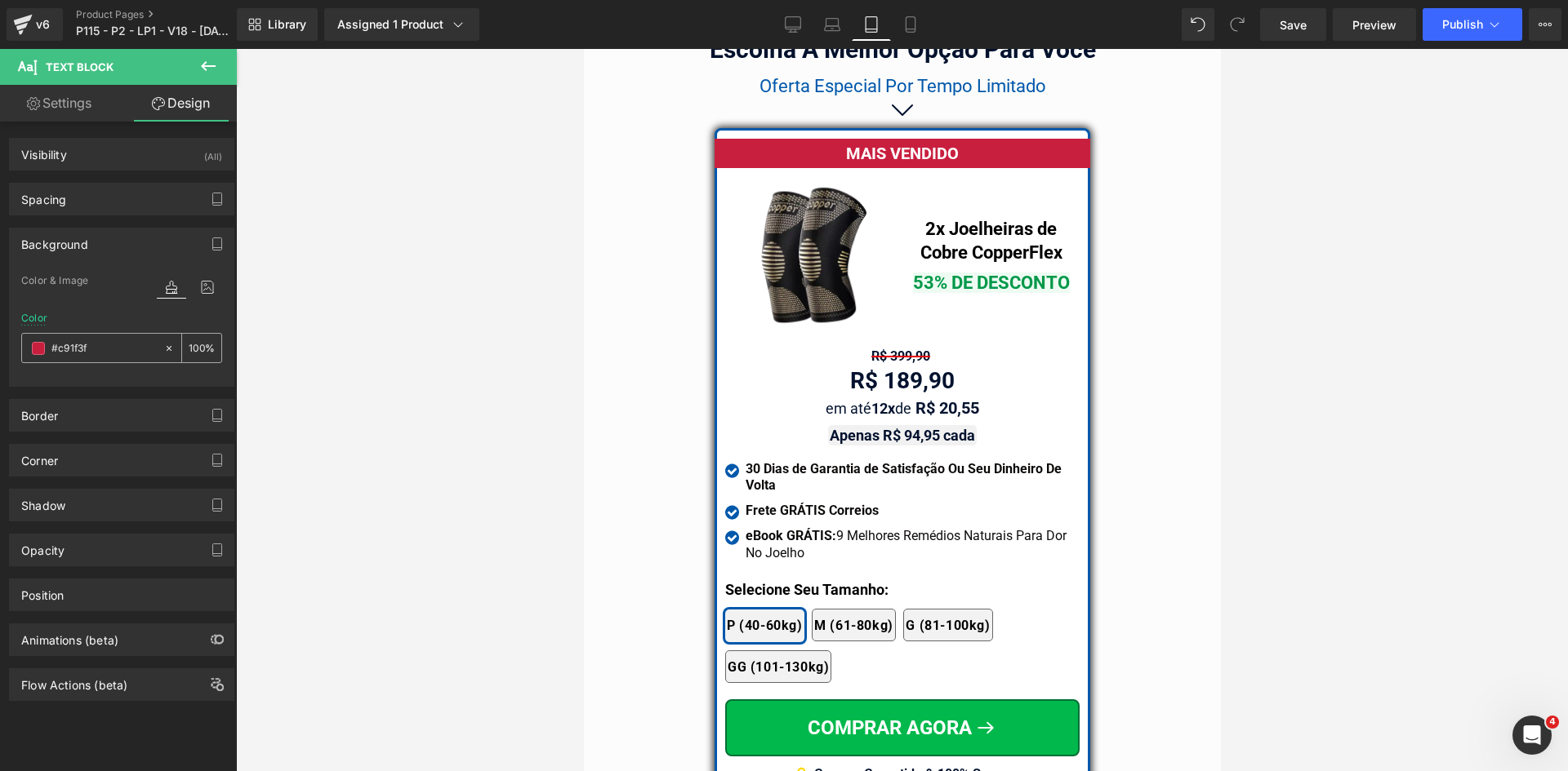
click at [90, 347] on input "#c91f3f" at bounding box center [104, 348] width 105 height 18
paste input "d50000"
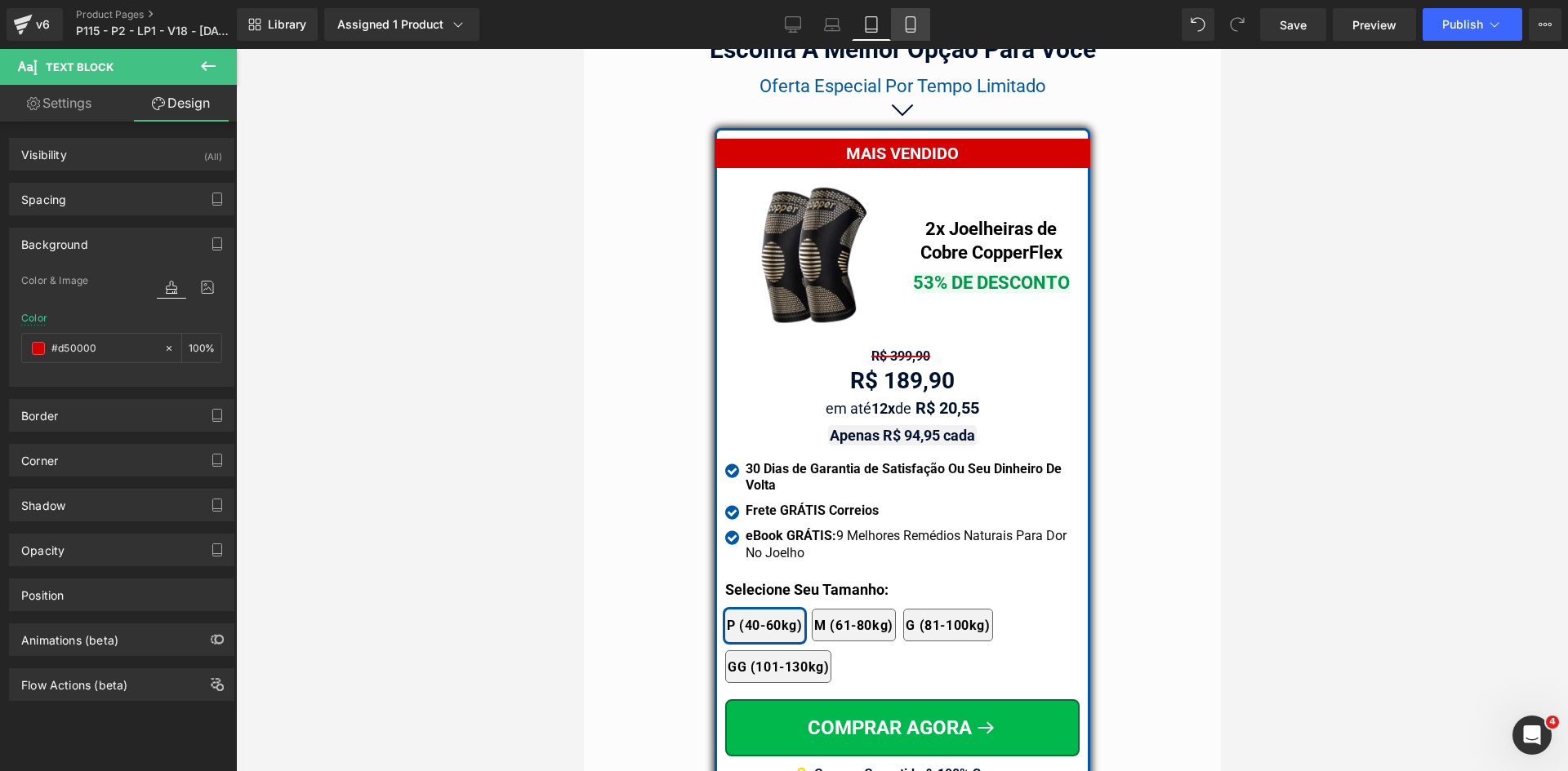
click at [913, 23] on icon at bounding box center [910, 24] width 16 height 16
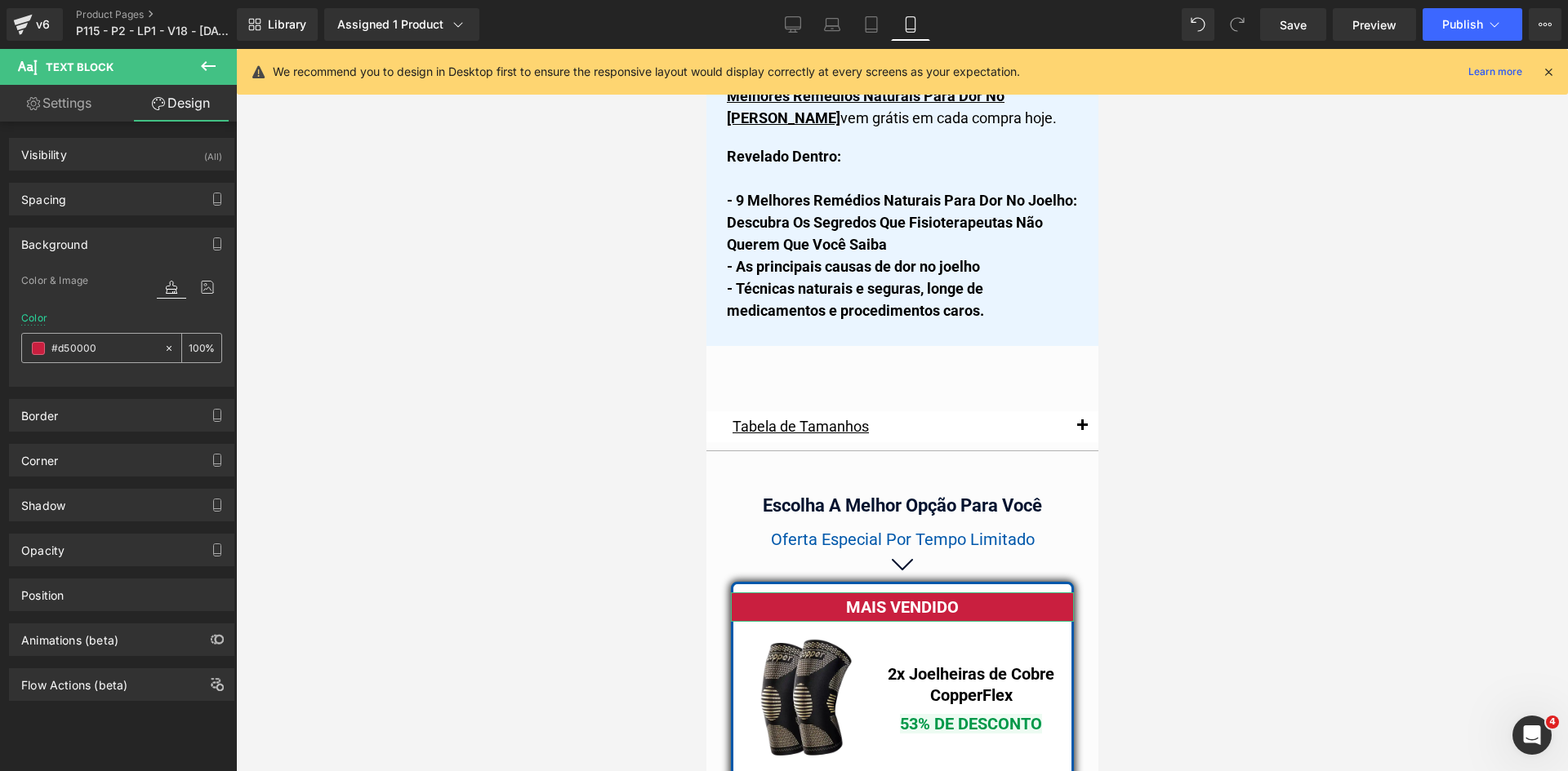
scroll to position [14202, 0]
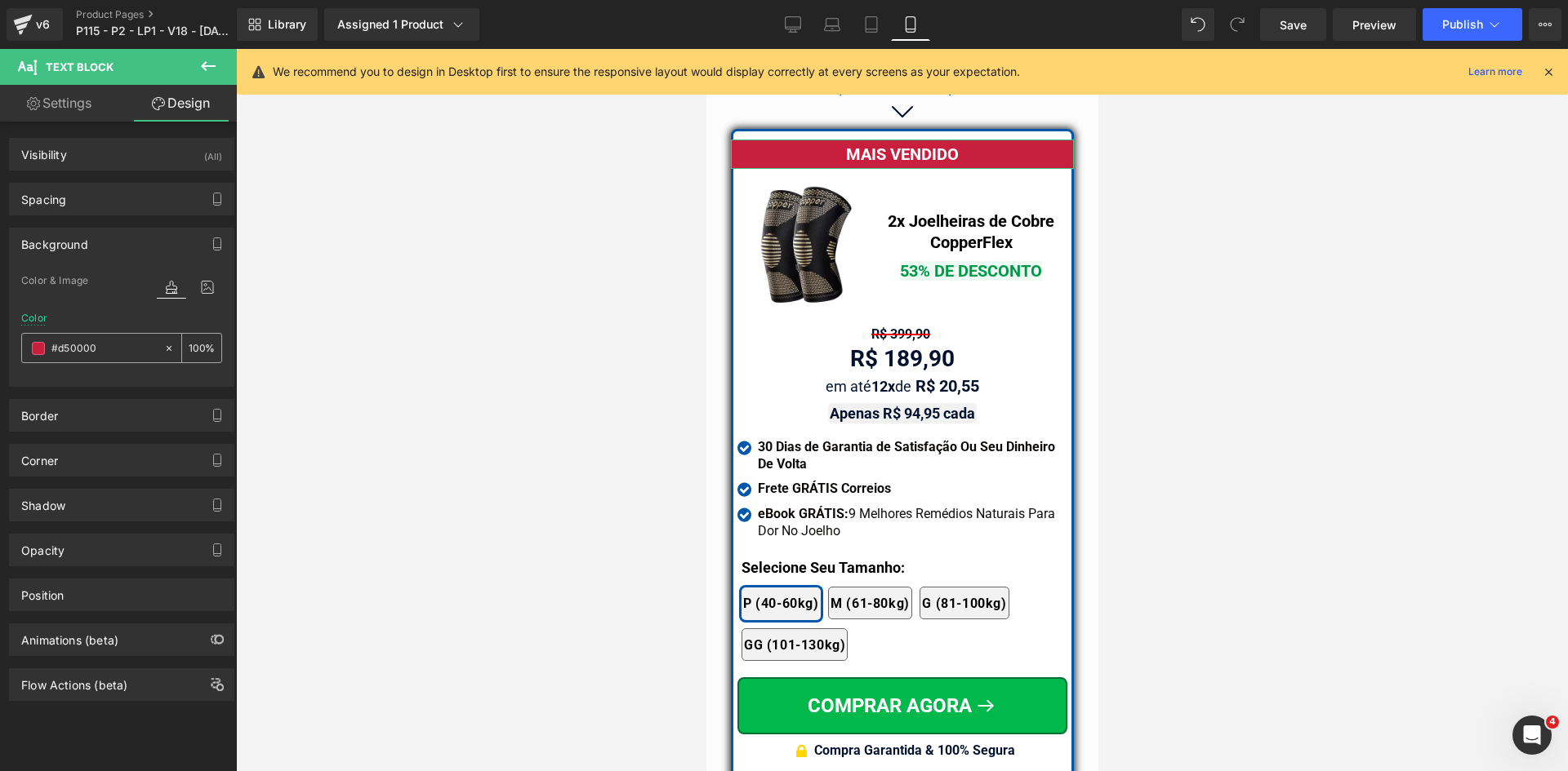
click at [83, 352] on input "#d50000" at bounding box center [104, 348] width 105 height 18
paste input "d50000"
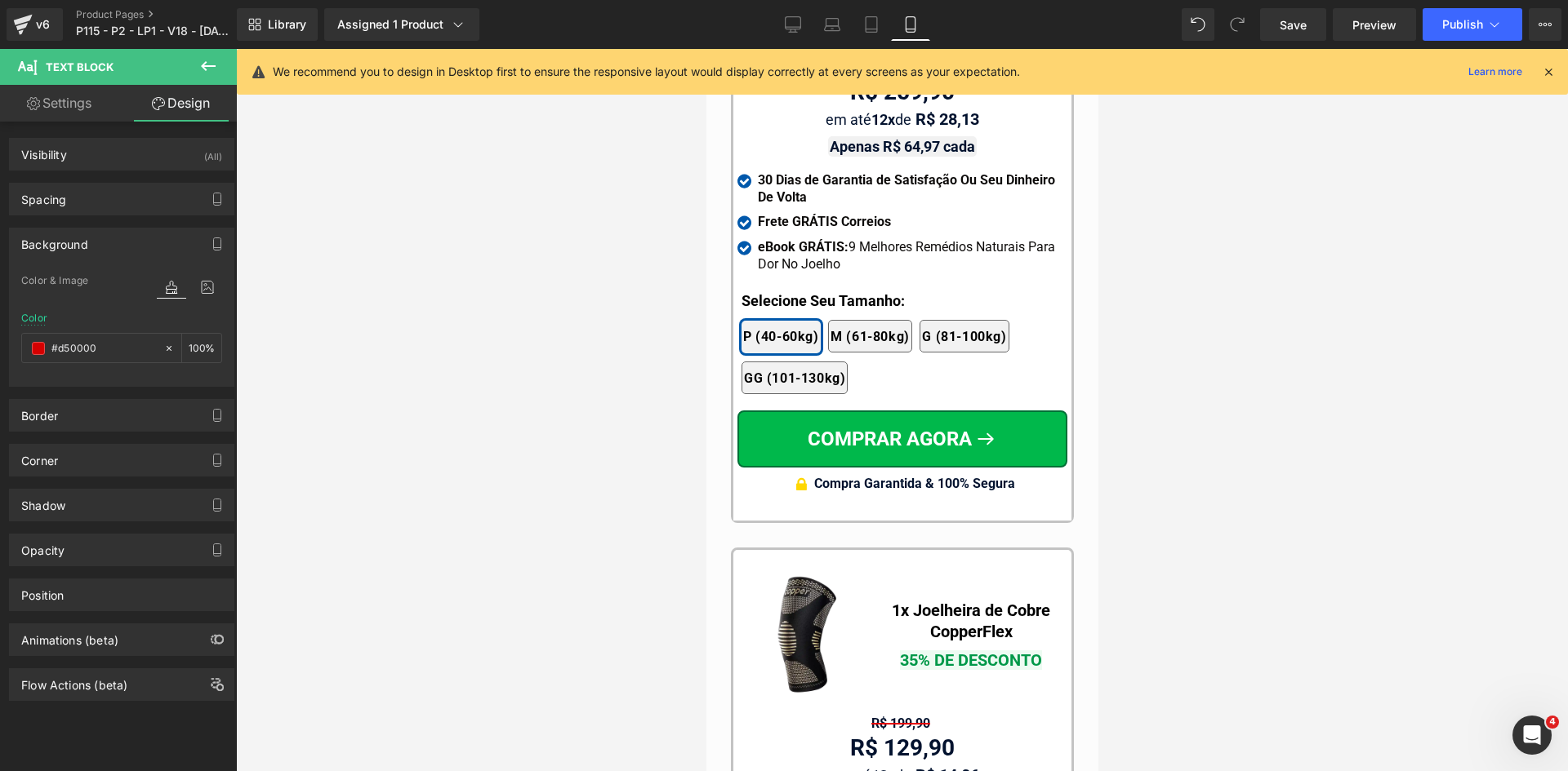
scroll to position [15427, 0]
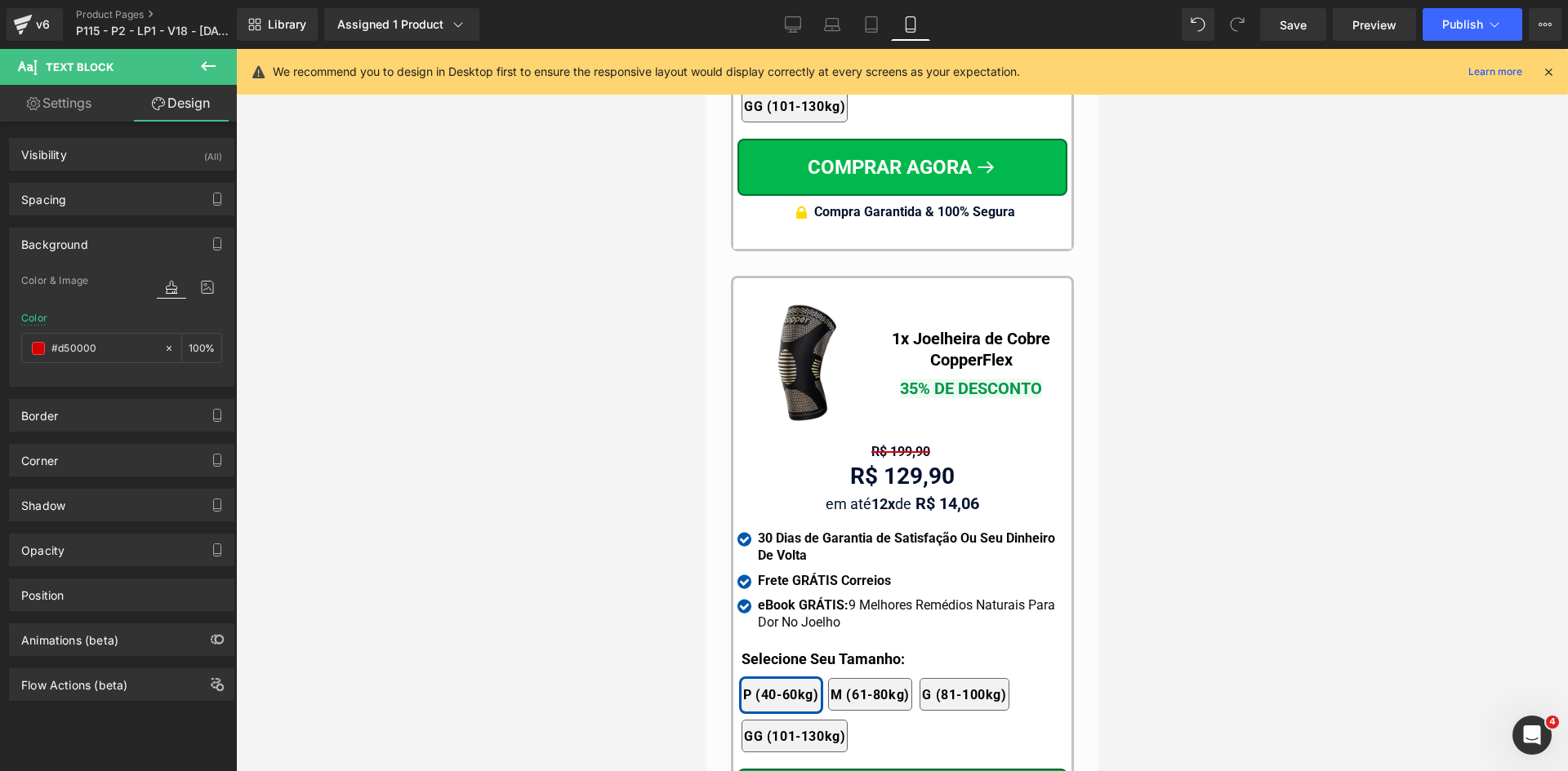
type input "#d50000"
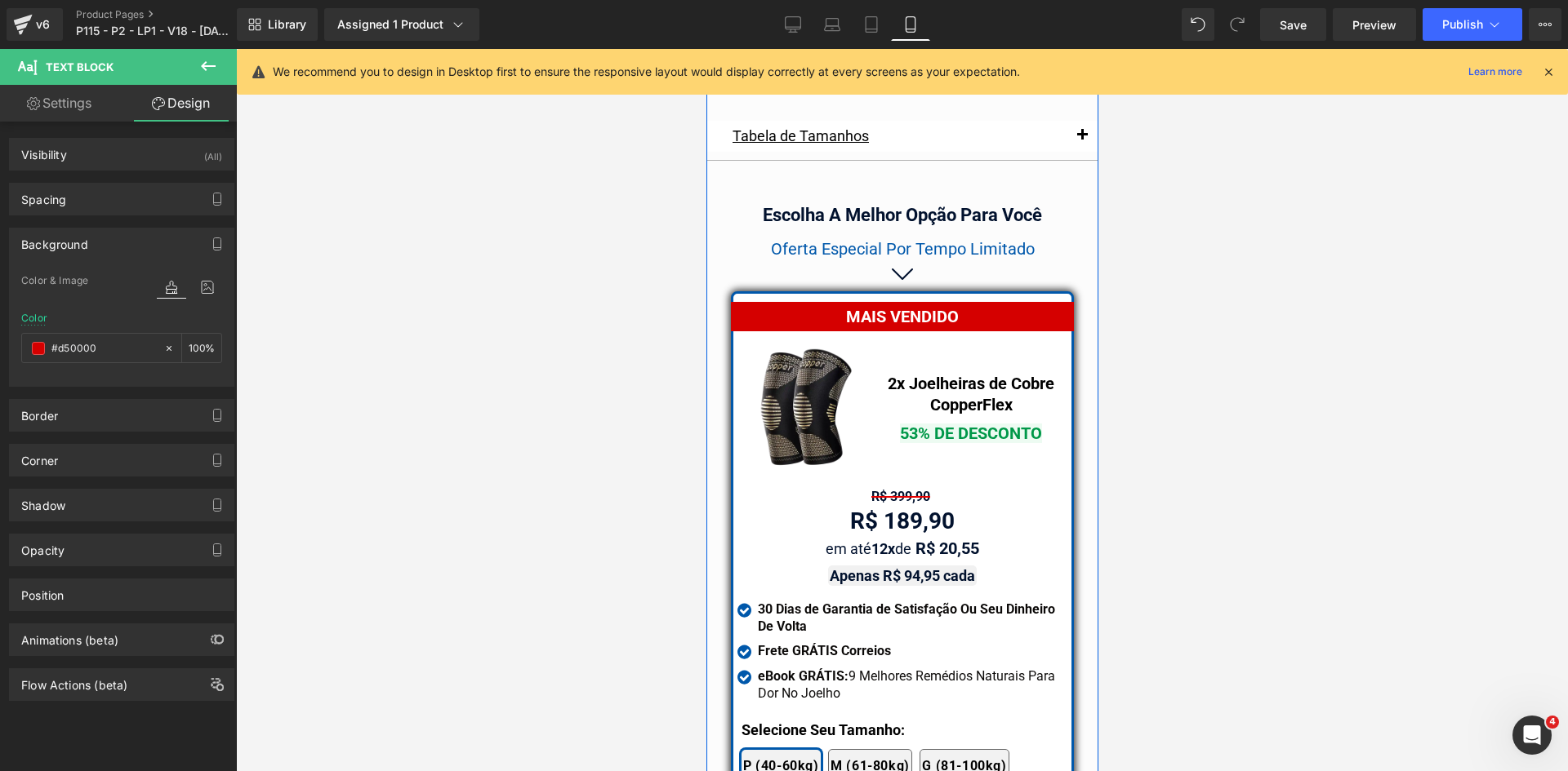
scroll to position [14039, 0]
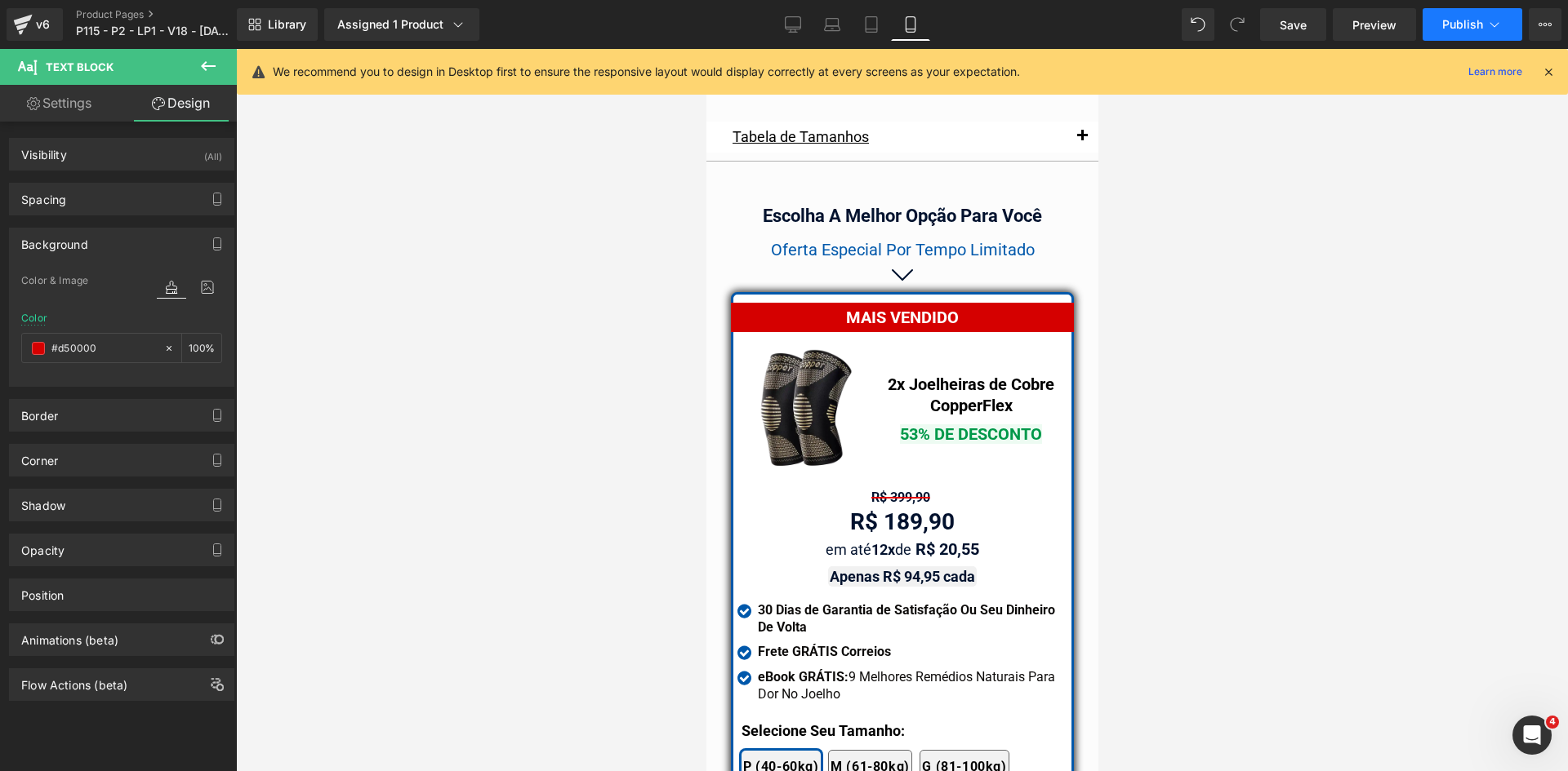
click at [1487, 18] on icon at bounding box center [1493, 24] width 16 height 16
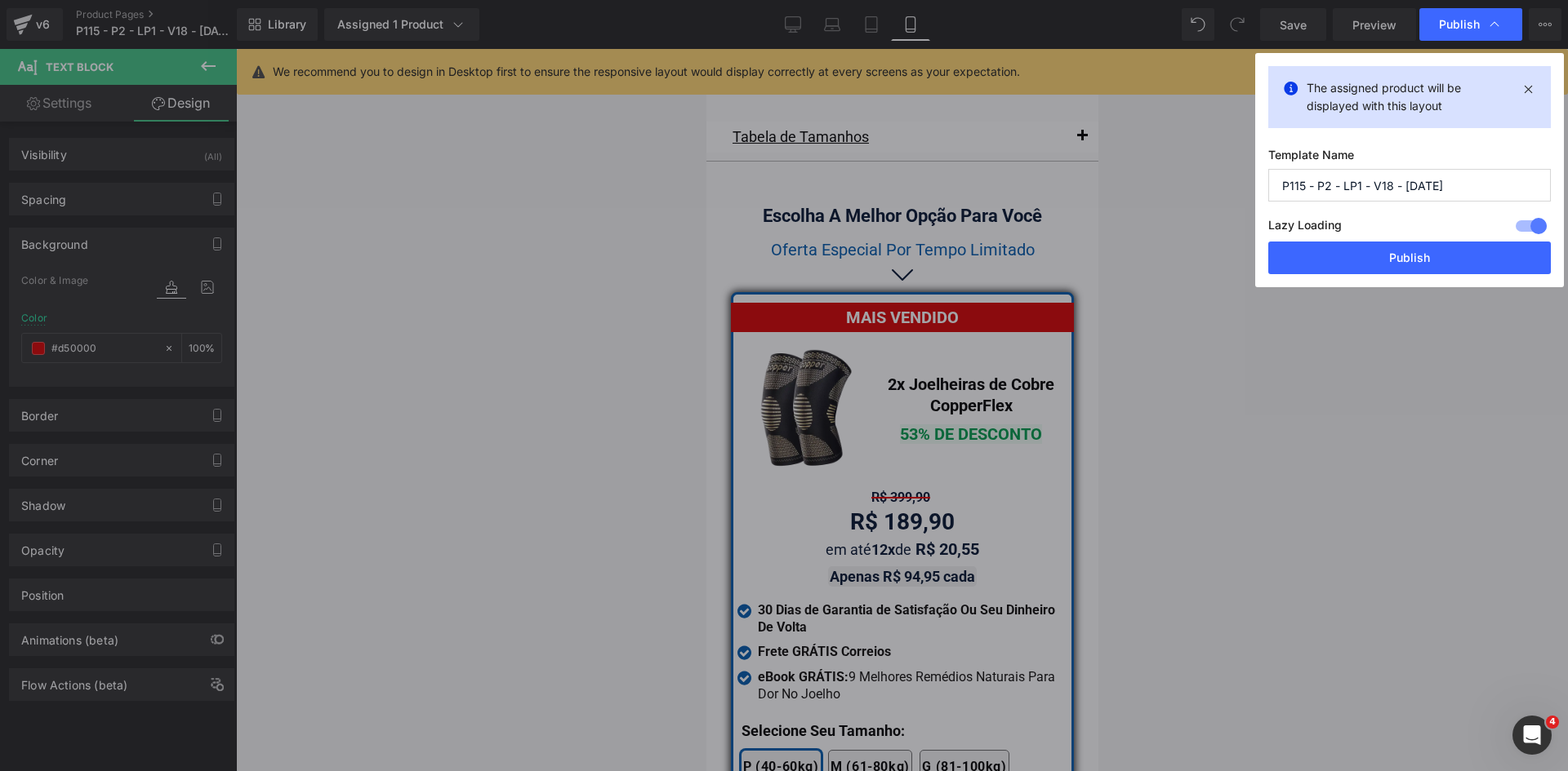
drag, startPoint x: 1424, startPoint y: 256, endPoint x: 1390, endPoint y: 138, distance: 122.8
click at [1424, 256] on button "Publish" at bounding box center [1409, 258] width 283 height 33
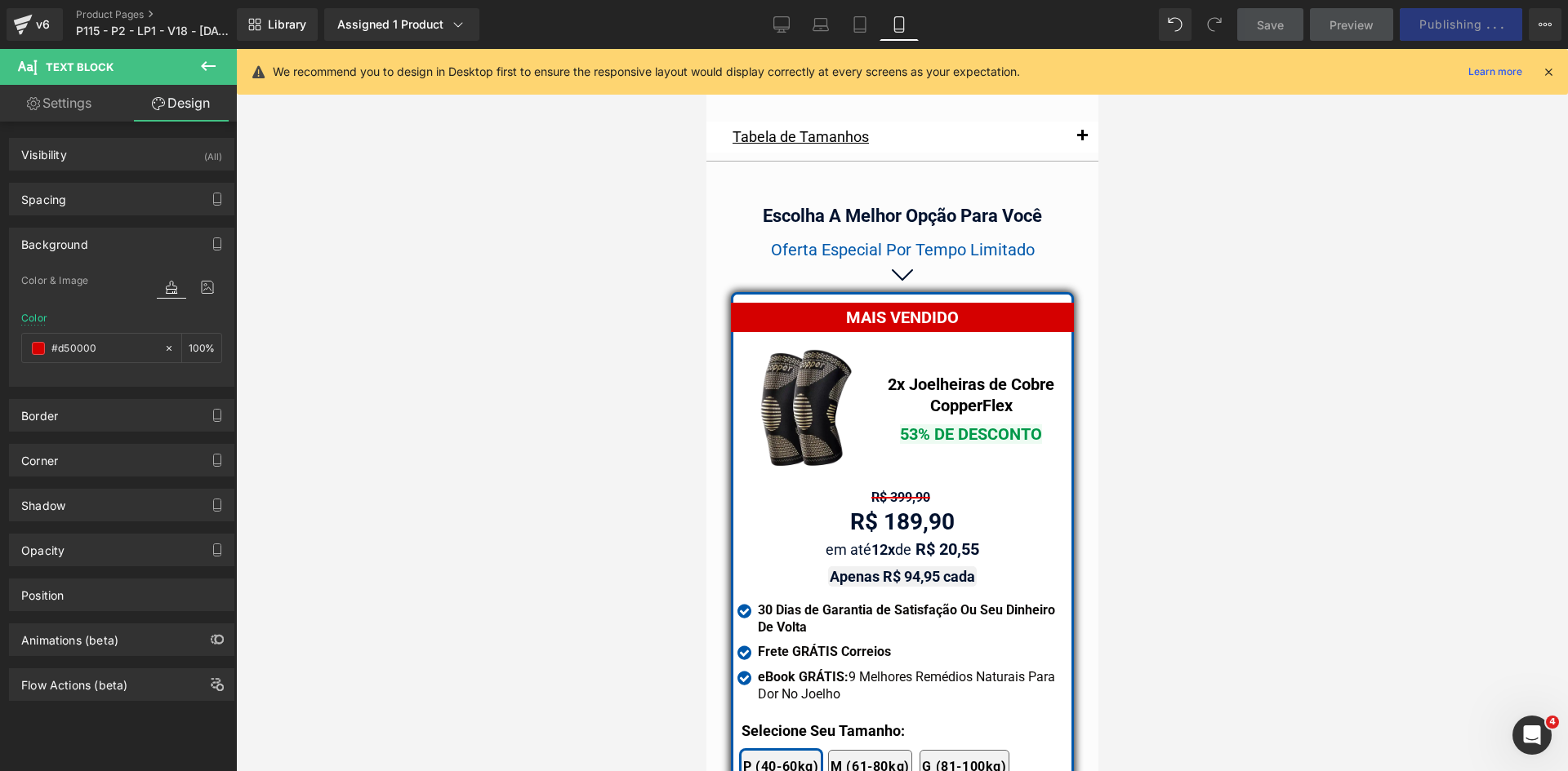
click at [1545, 72] on icon at bounding box center [1548, 72] width 15 height 15
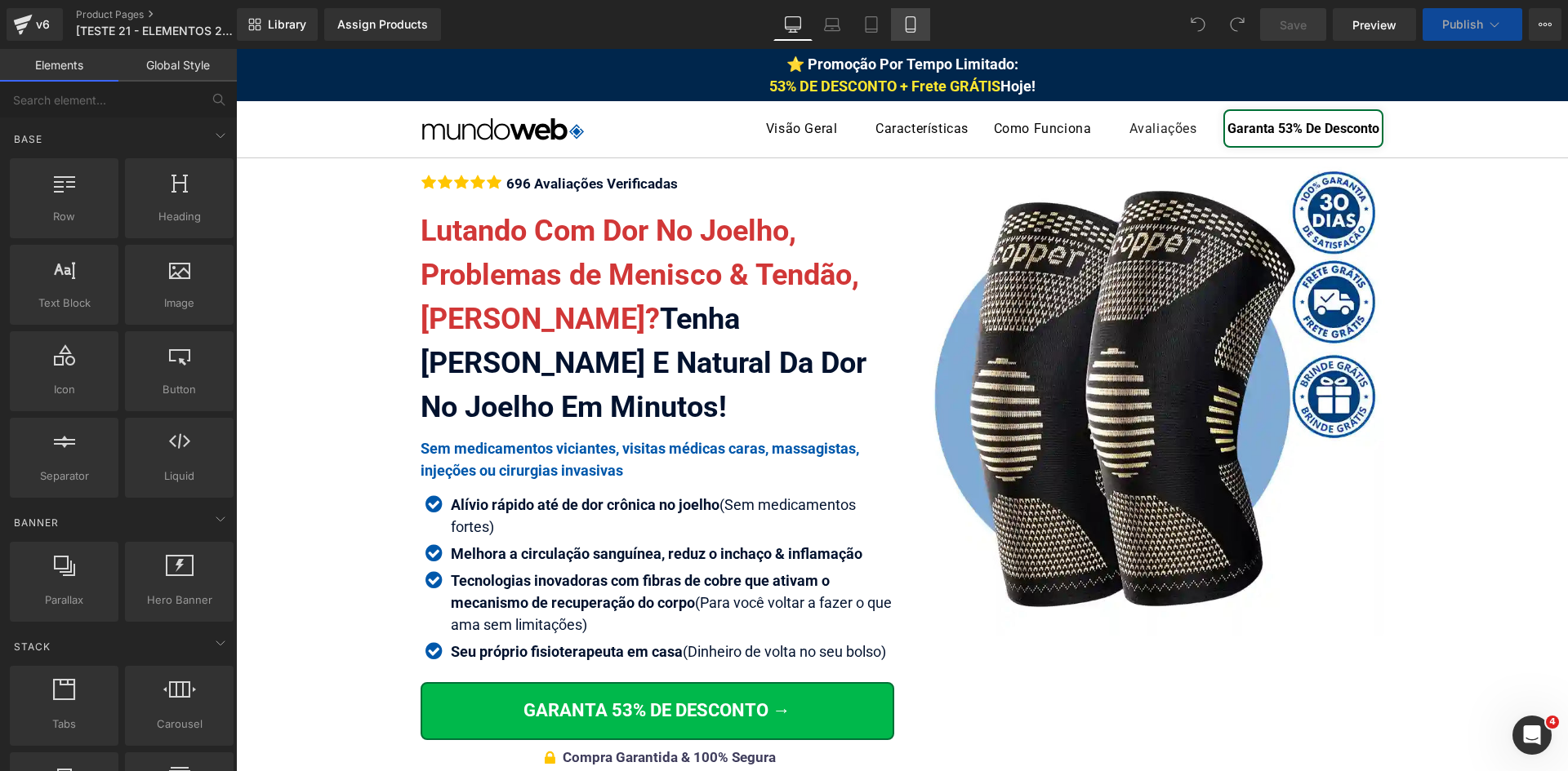
click at [908, 25] on icon at bounding box center [910, 24] width 16 height 16
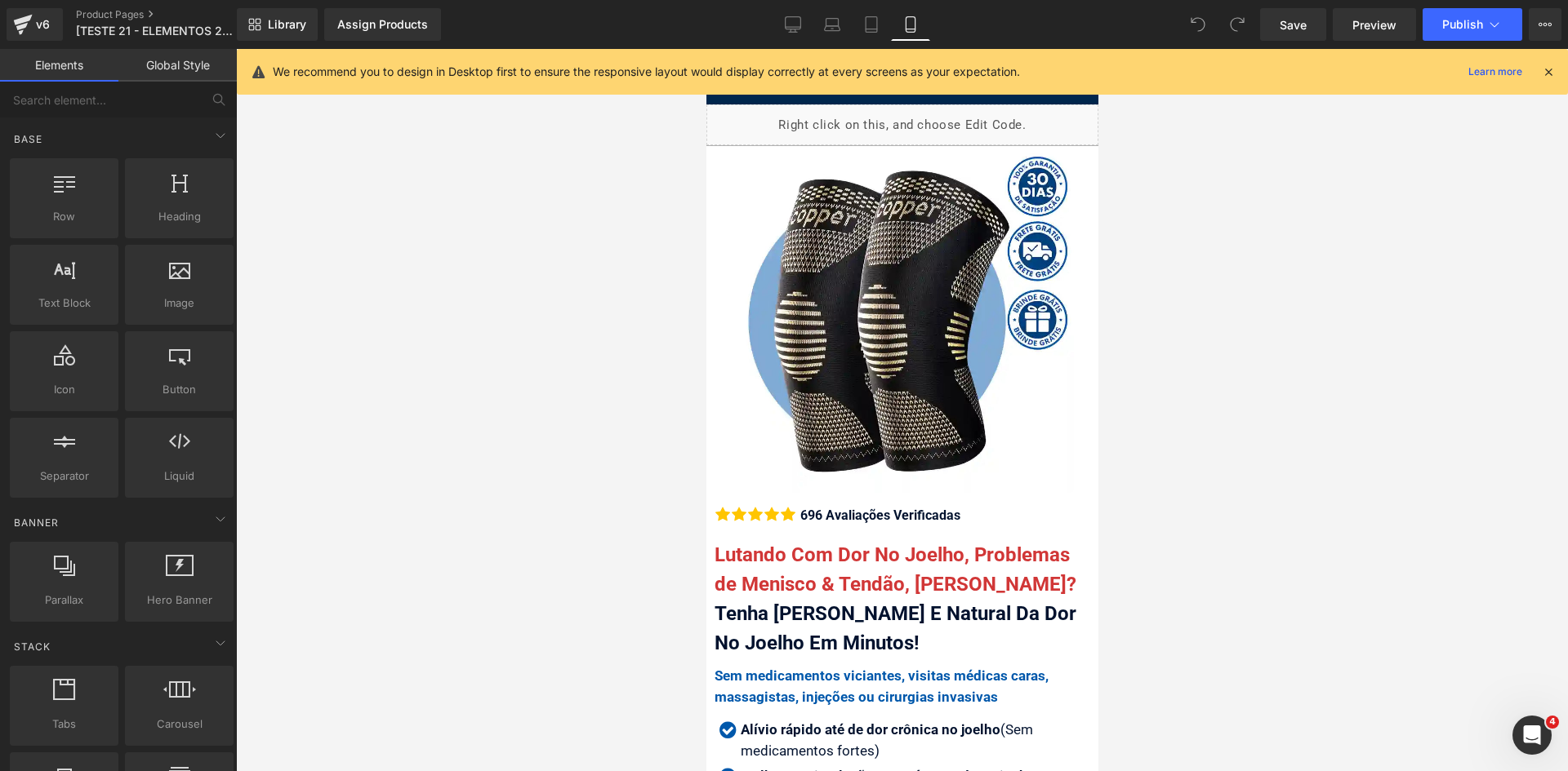
click at [1549, 76] on icon at bounding box center [1548, 72] width 15 height 15
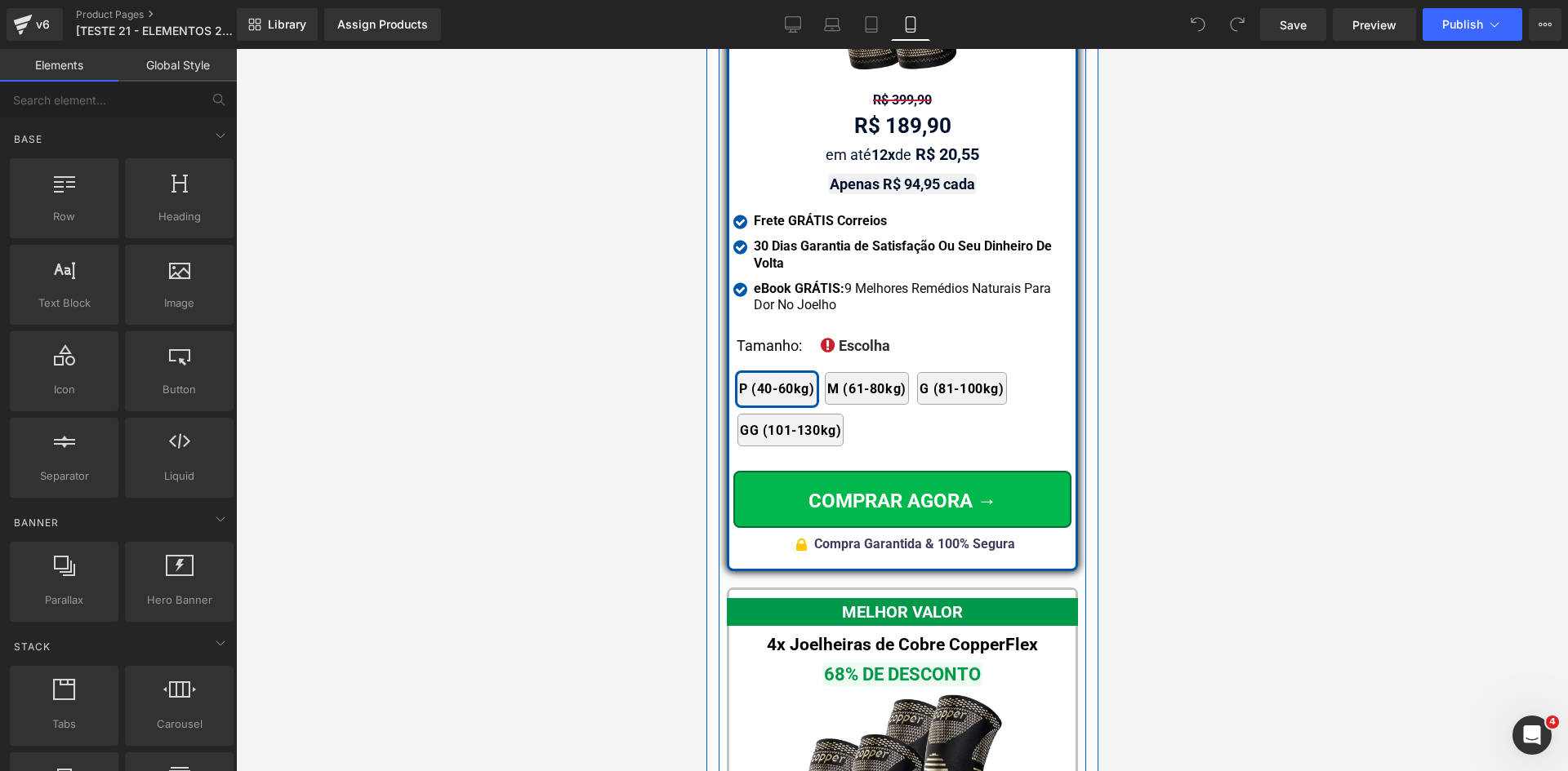
scroll to position [14658, 0]
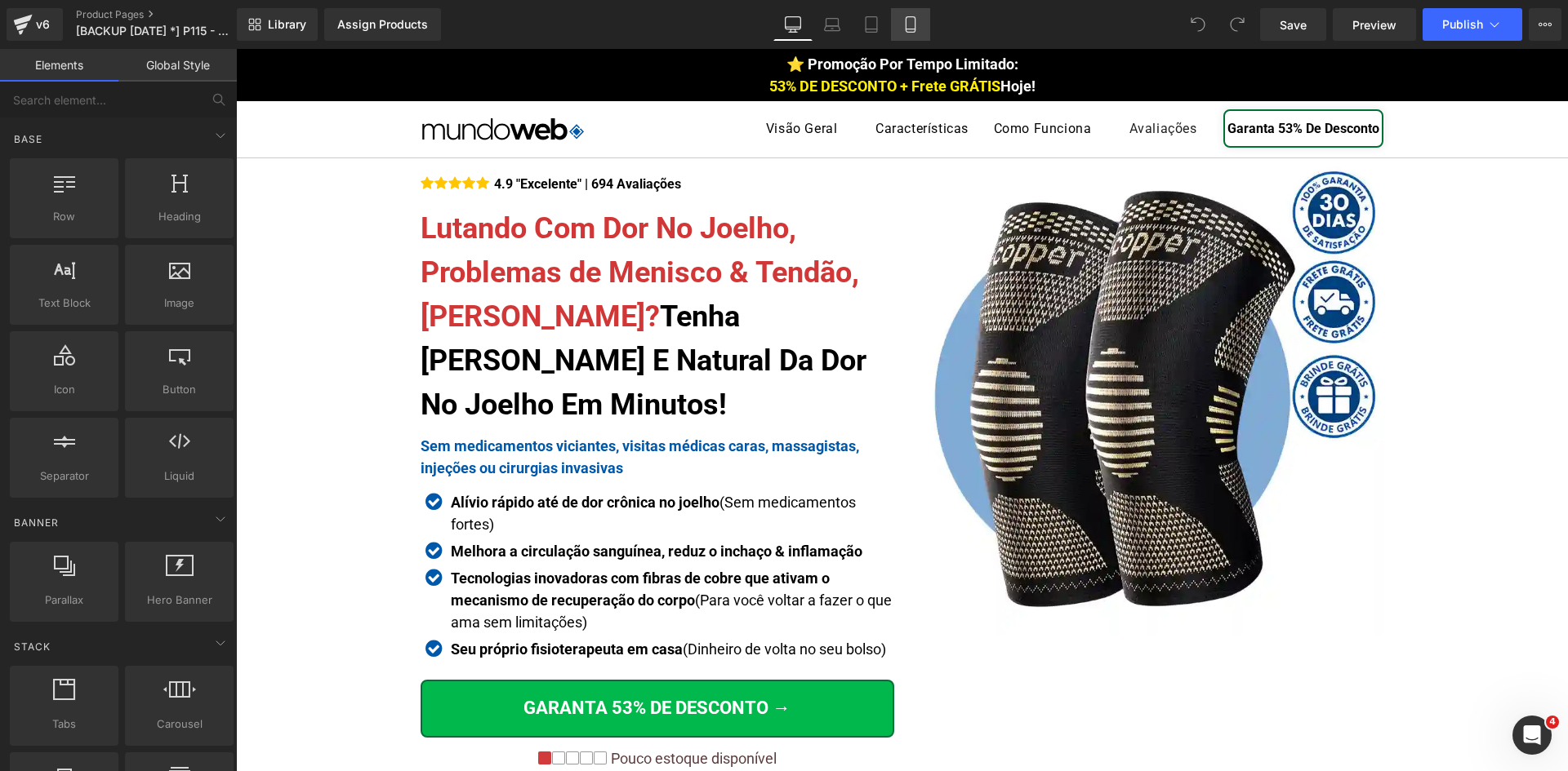
click at [915, 23] on icon at bounding box center [910, 25] width 9 height 15
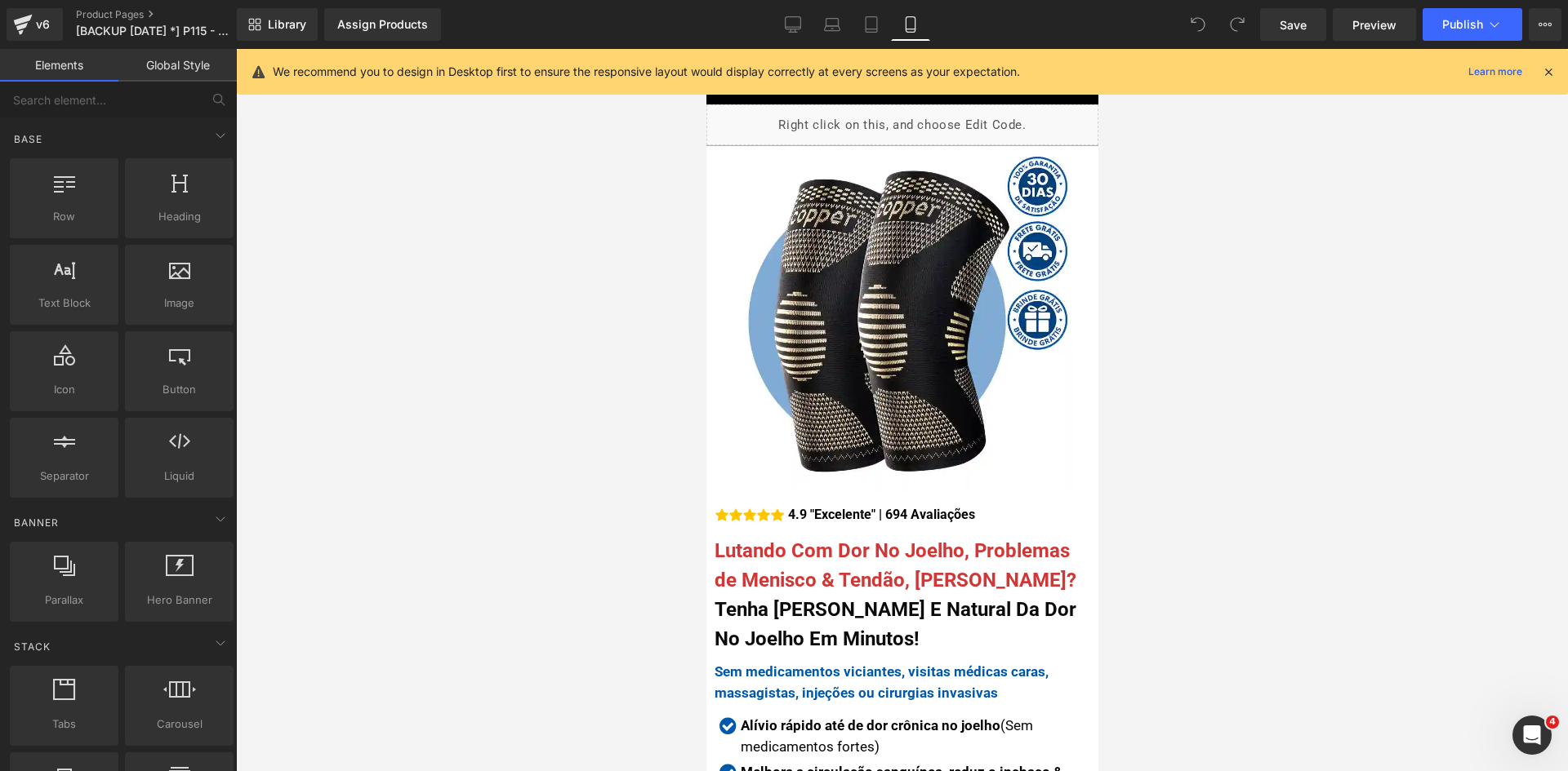
click at [1548, 74] on icon at bounding box center [1548, 72] width 15 height 15
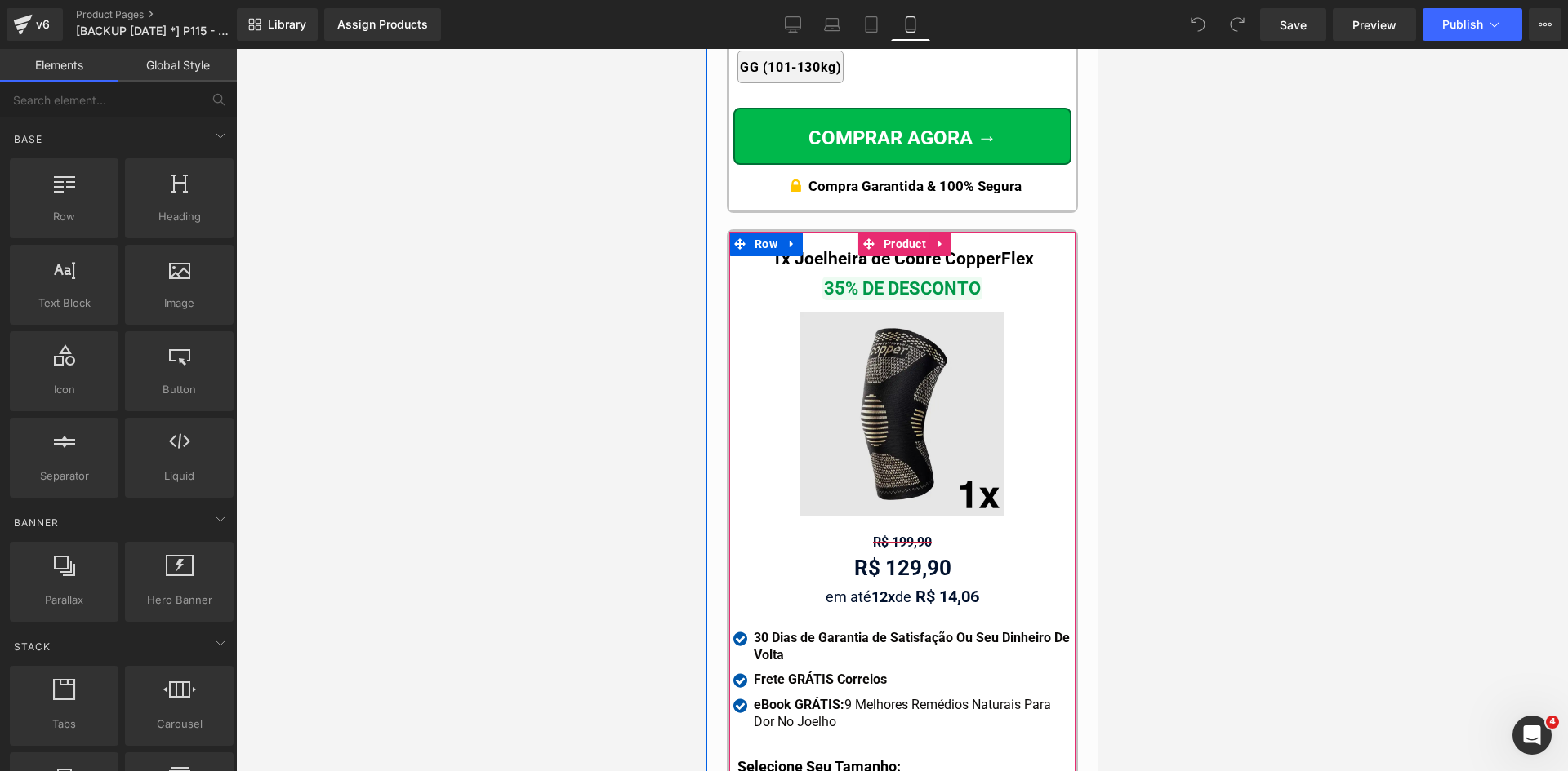
scroll to position [15909, 0]
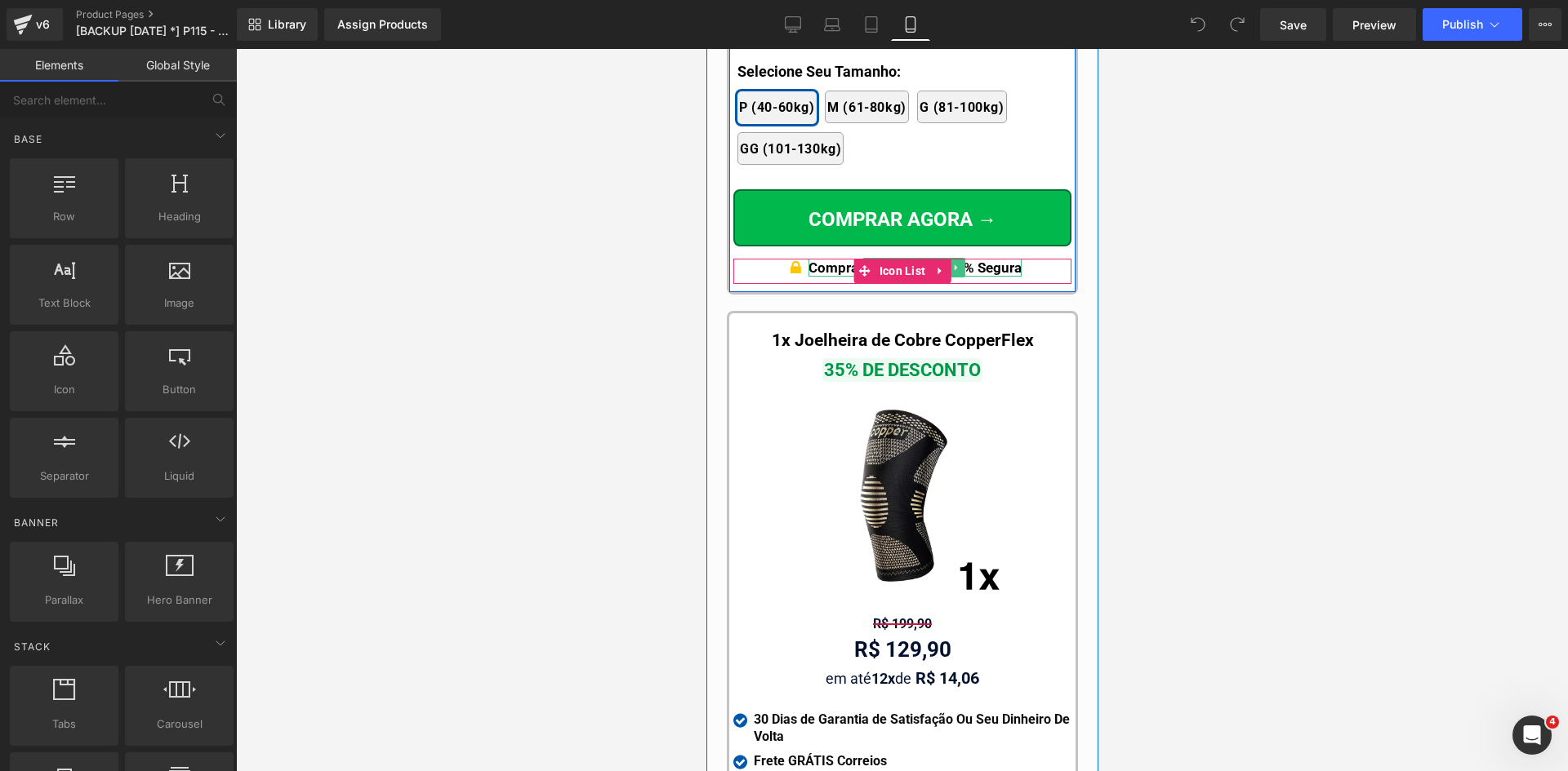
click at [1000, 258] on p "Compra Garantida & 100% Segura" at bounding box center [914, 267] width 213 height 18
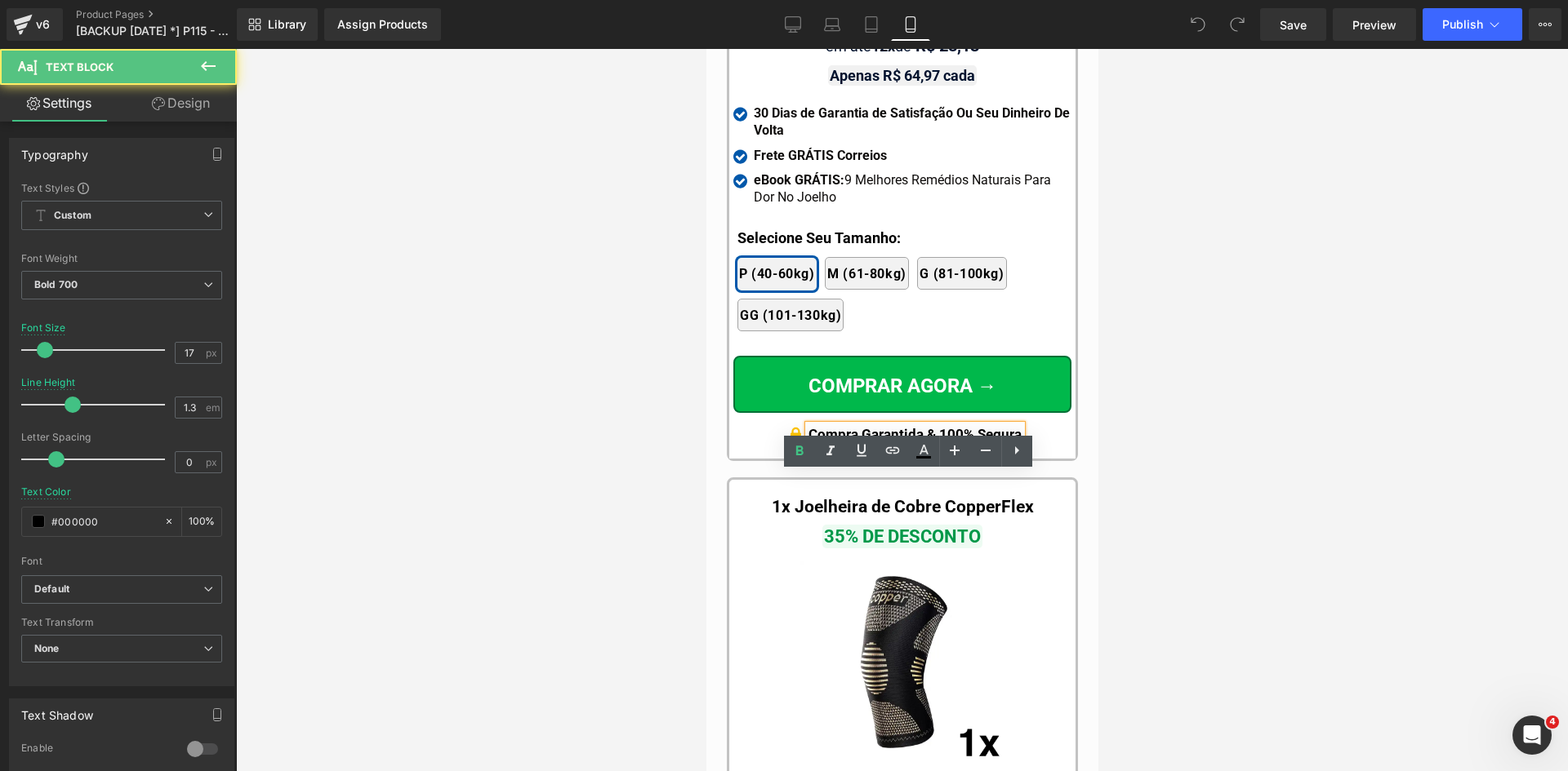
scroll to position [15665, 0]
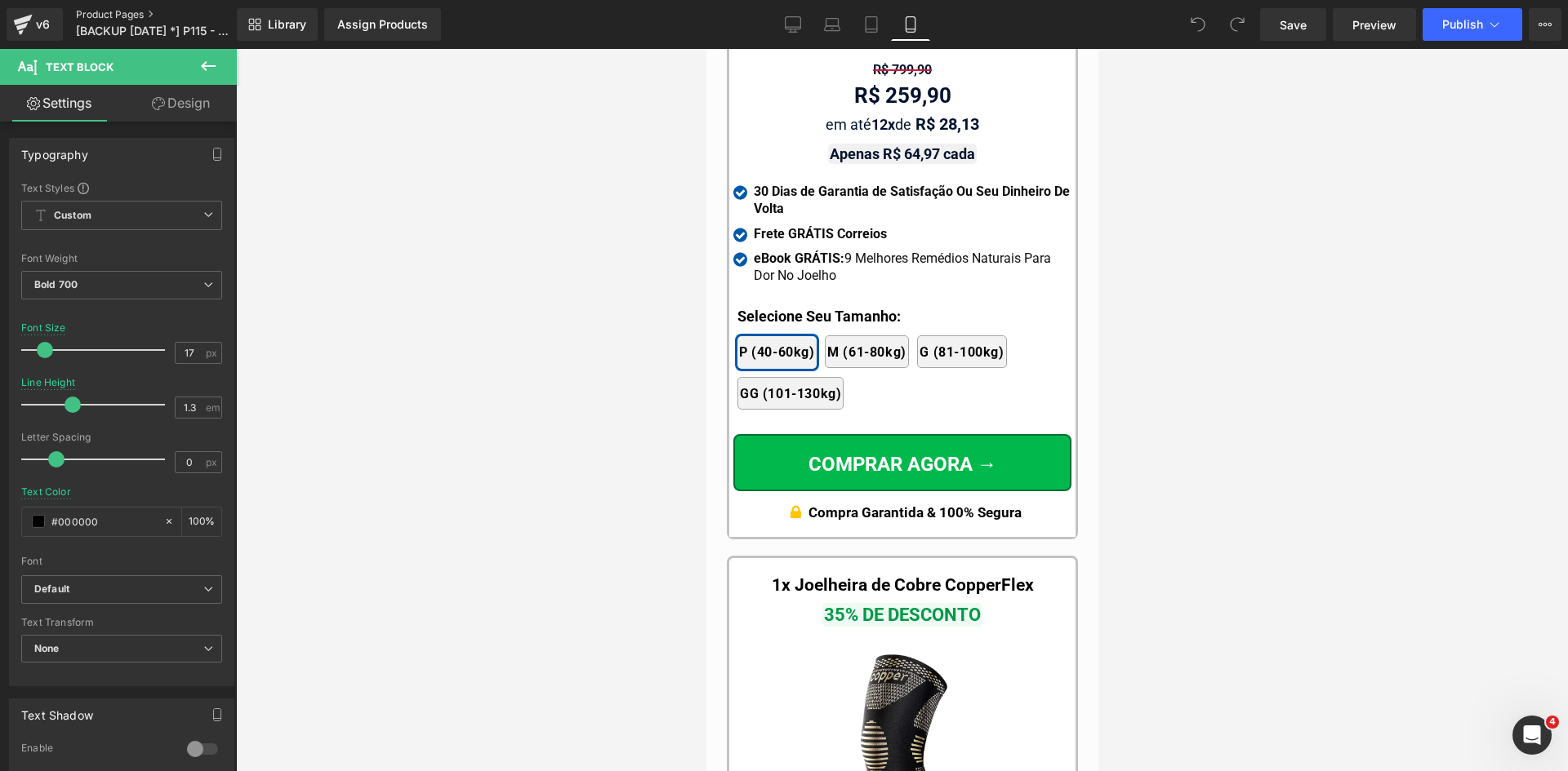
click at [104, 13] on link "Product Pages" at bounding box center [169, 14] width 188 height 13
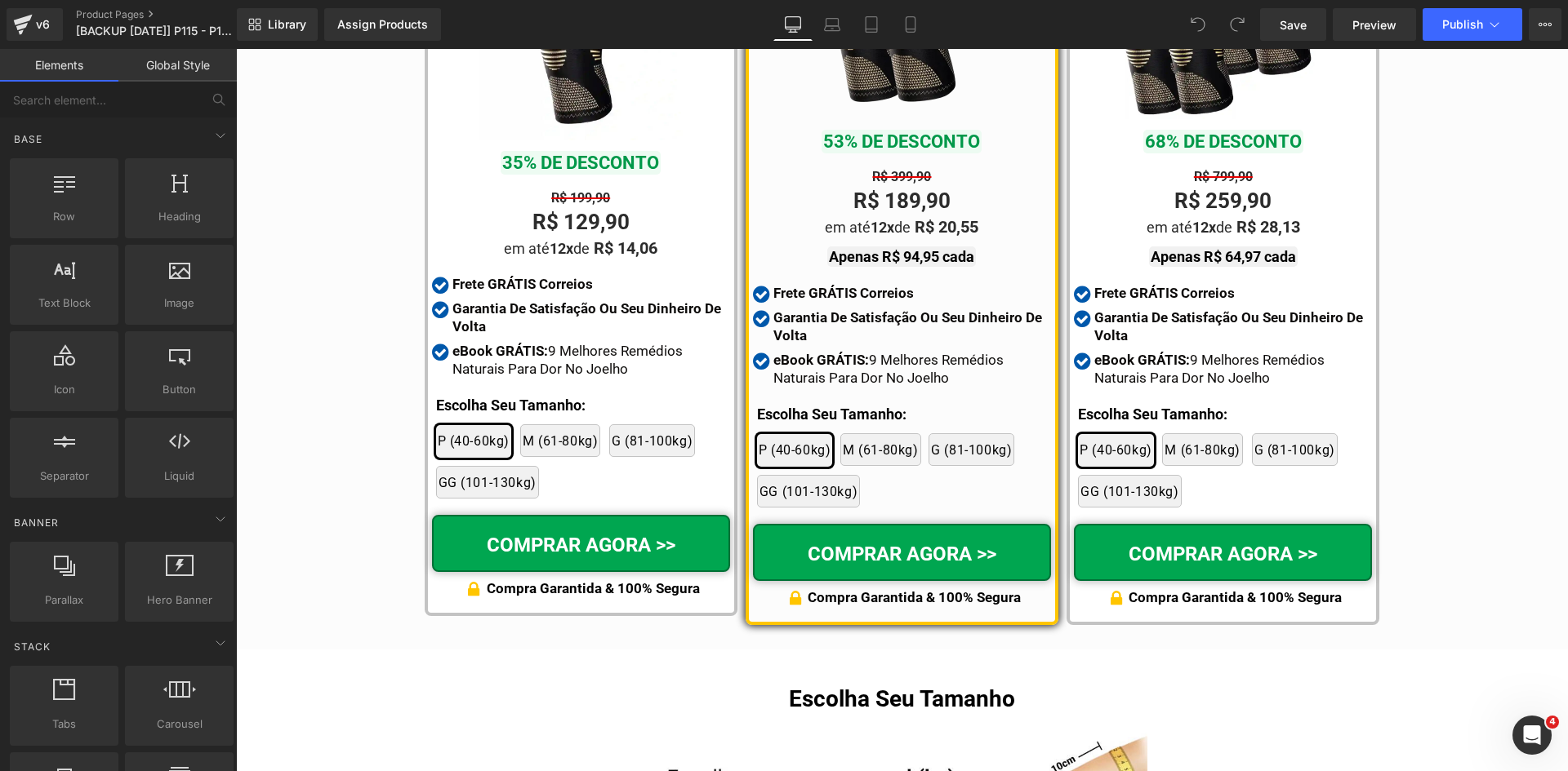
scroll to position [9367, 0]
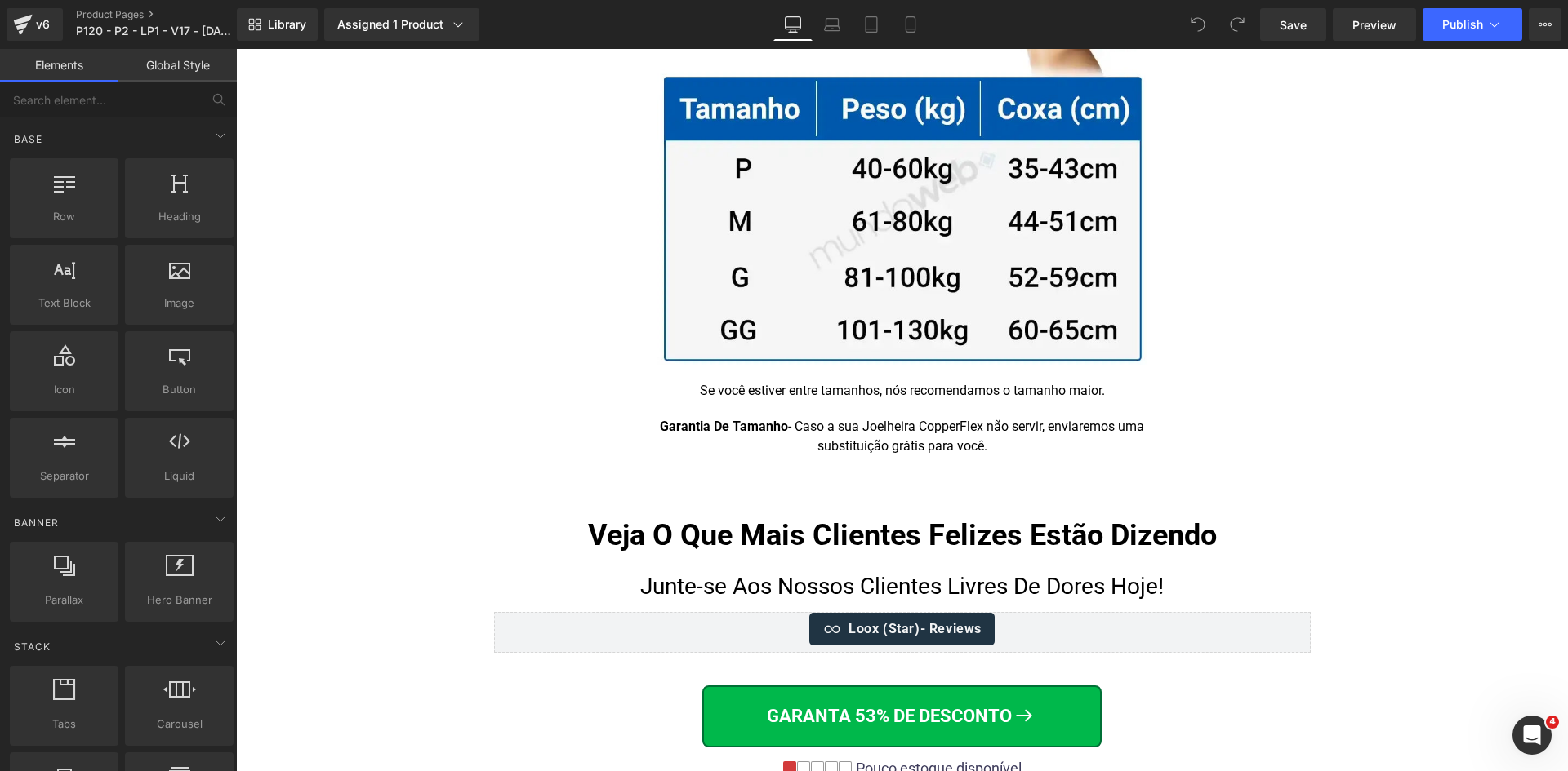
scroll to position [9991, 0]
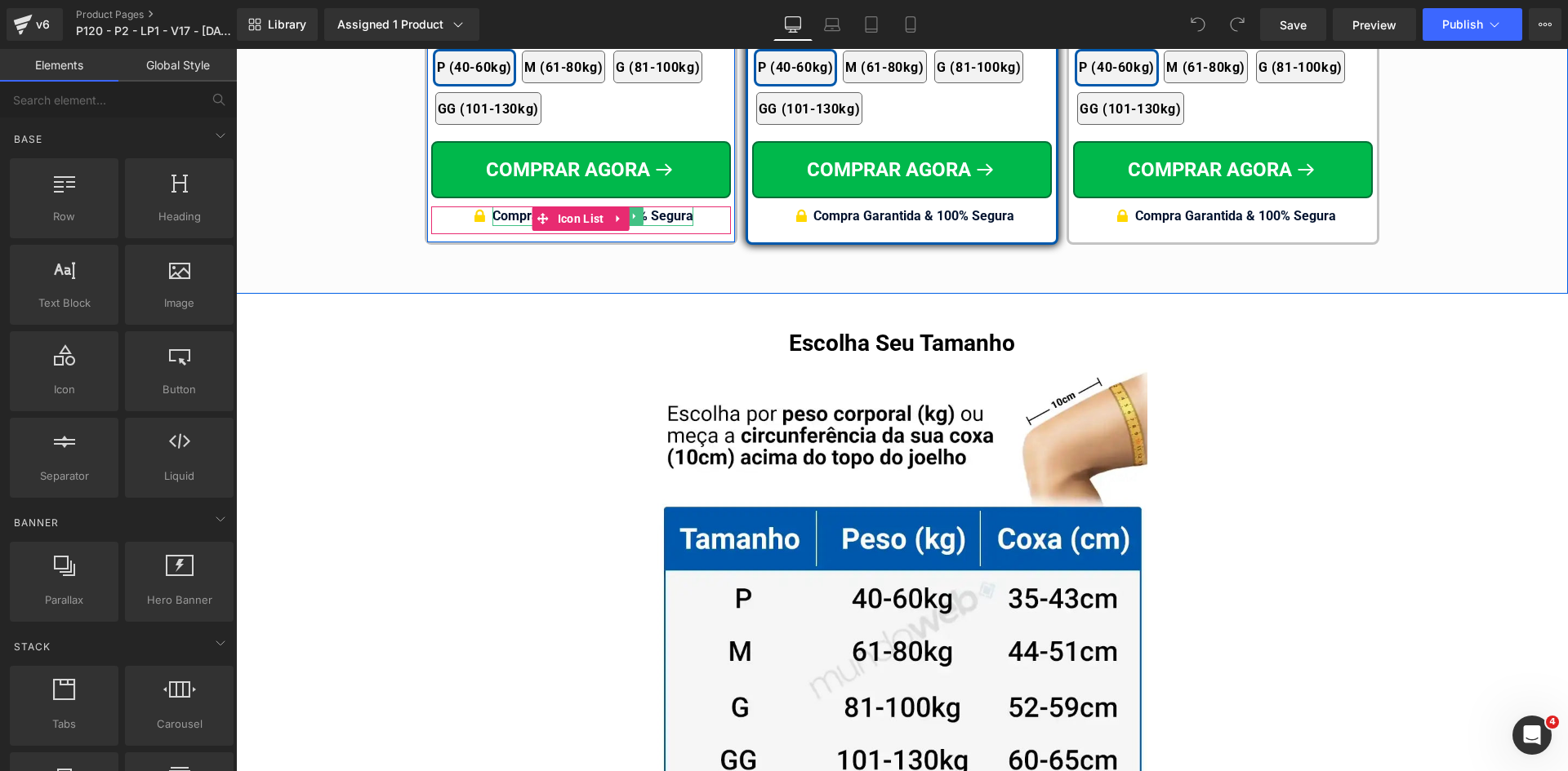
click at [666, 208] on span "Compra Garantida & 100% Segura" at bounding box center [593, 216] width 201 height 15
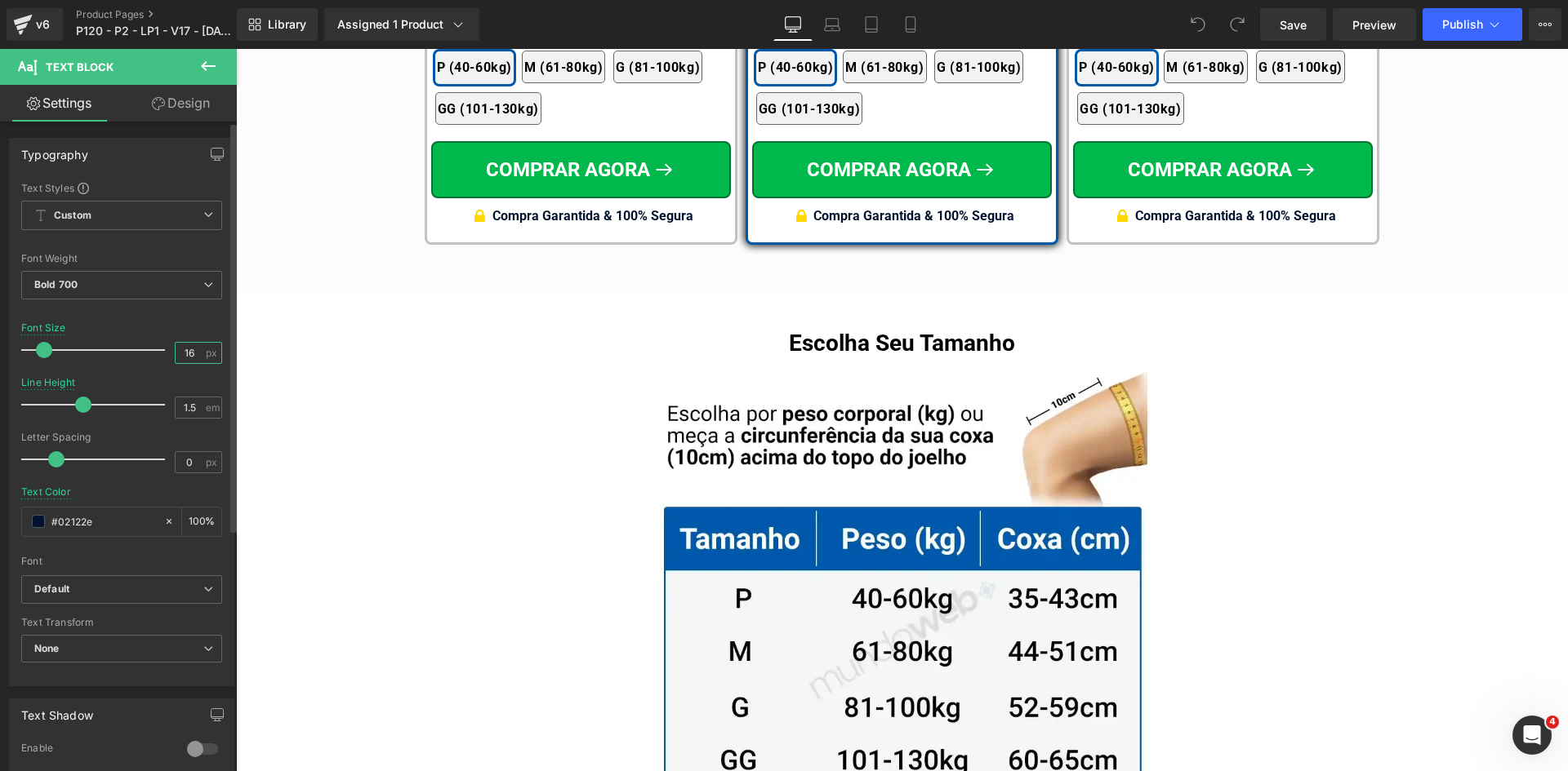
drag, startPoint x: 184, startPoint y: 354, endPoint x: 128, endPoint y: 355, distance: 56.0
click at [128, 355] on div "Font Size 16 px" at bounding box center [122, 349] width 201 height 55
click at [190, 346] on input "16" at bounding box center [190, 352] width 29 height 20
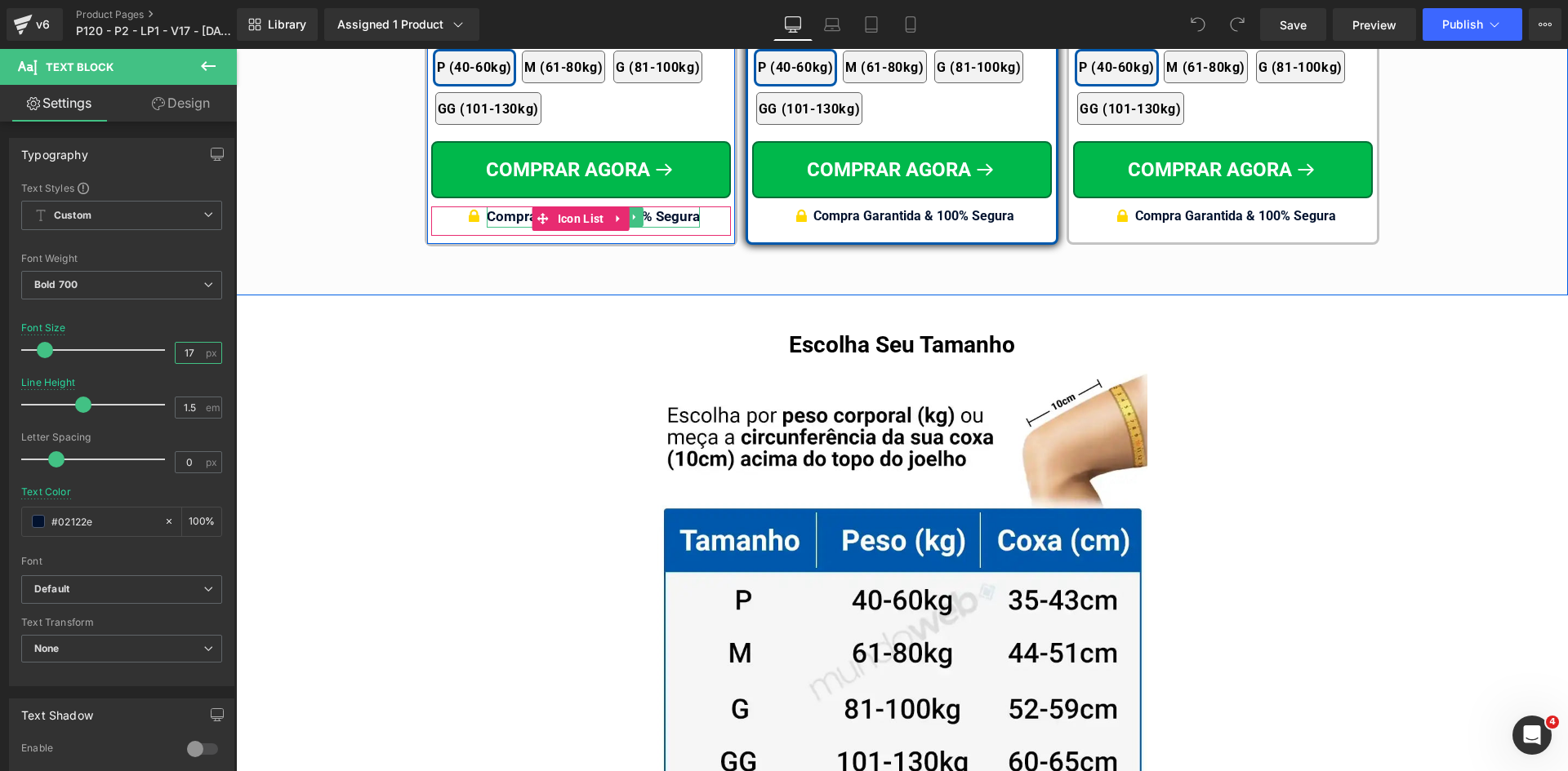
type input "17"
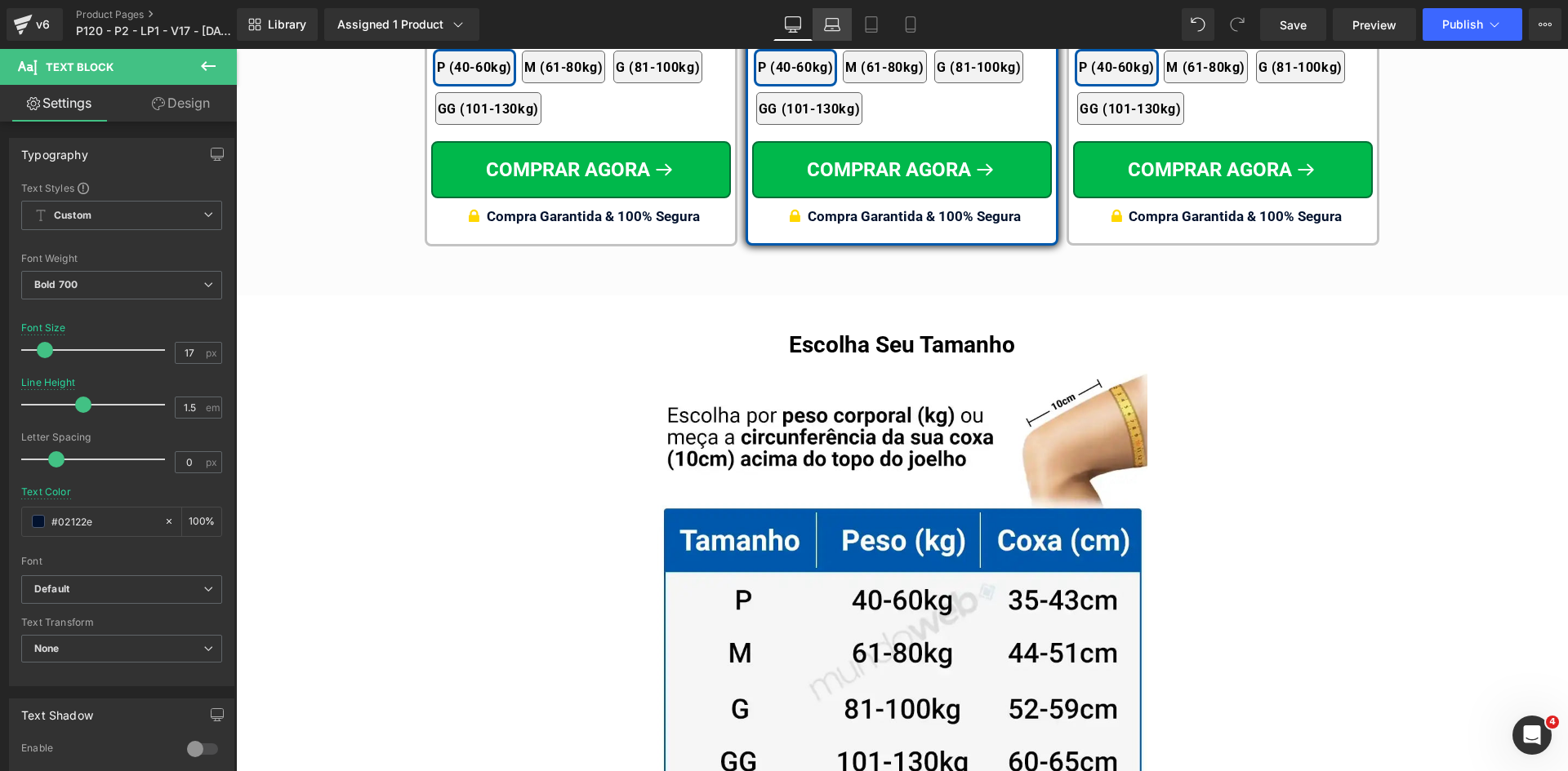
click at [842, 18] on link "Laptop" at bounding box center [831, 24] width 39 height 33
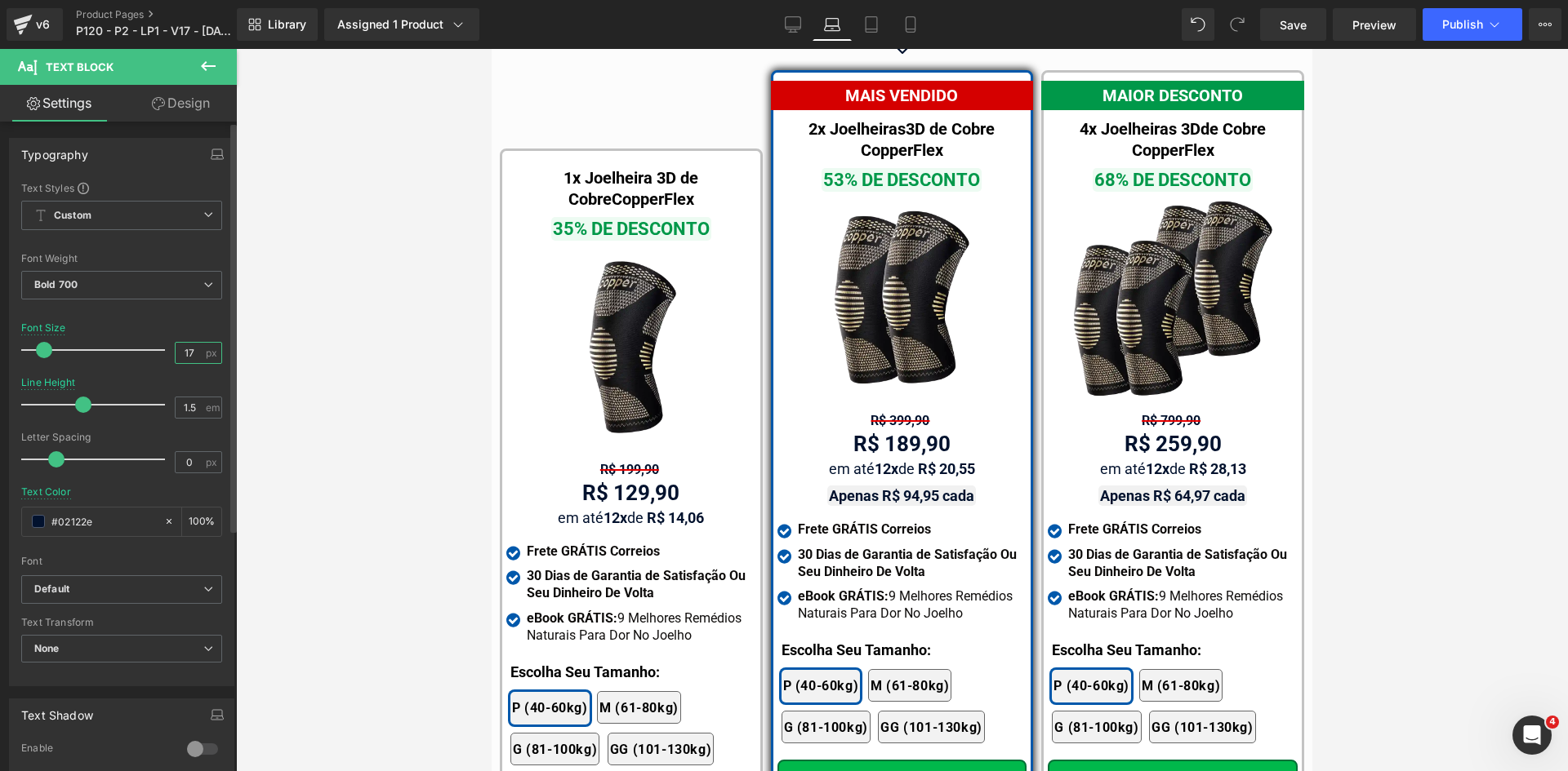
click at [182, 354] on input "17" at bounding box center [190, 352] width 29 height 20
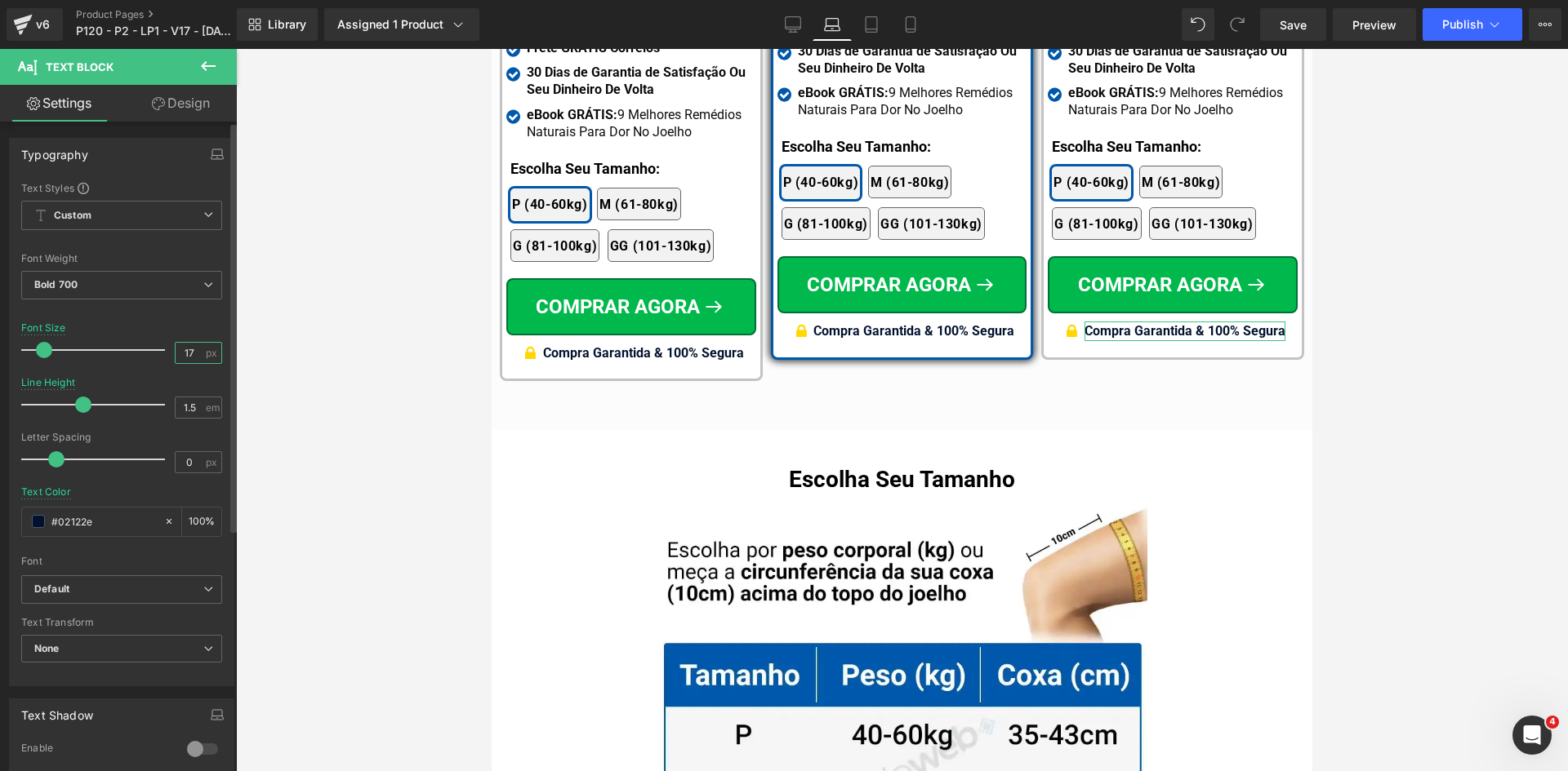
click at [182, 354] on input "17" at bounding box center [190, 352] width 29 height 20
type input "17"
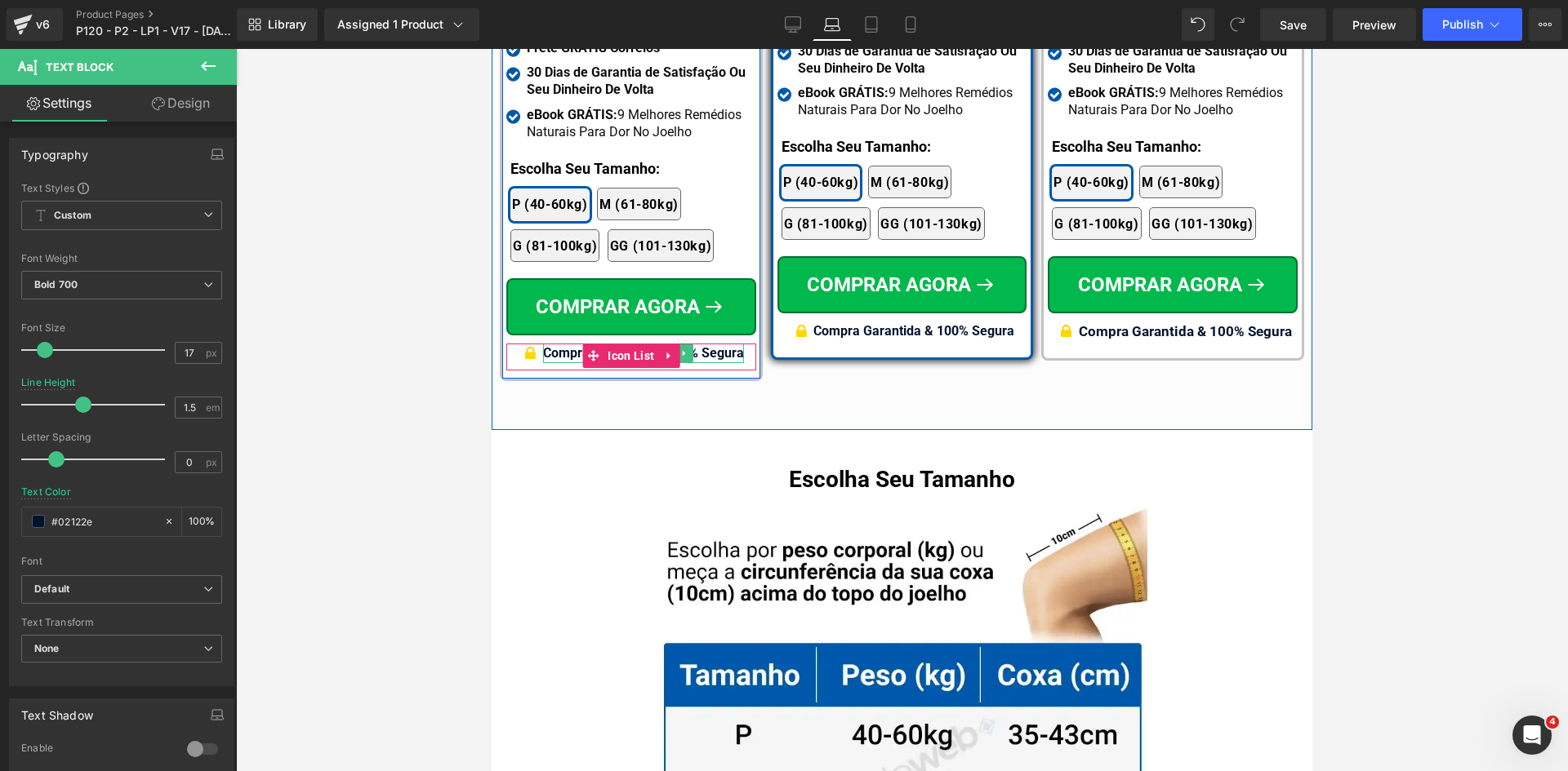
click at [714, 345] on span "Compra Garantida & 100% Segura" at bounding box center [644, 353] width 201 height 15
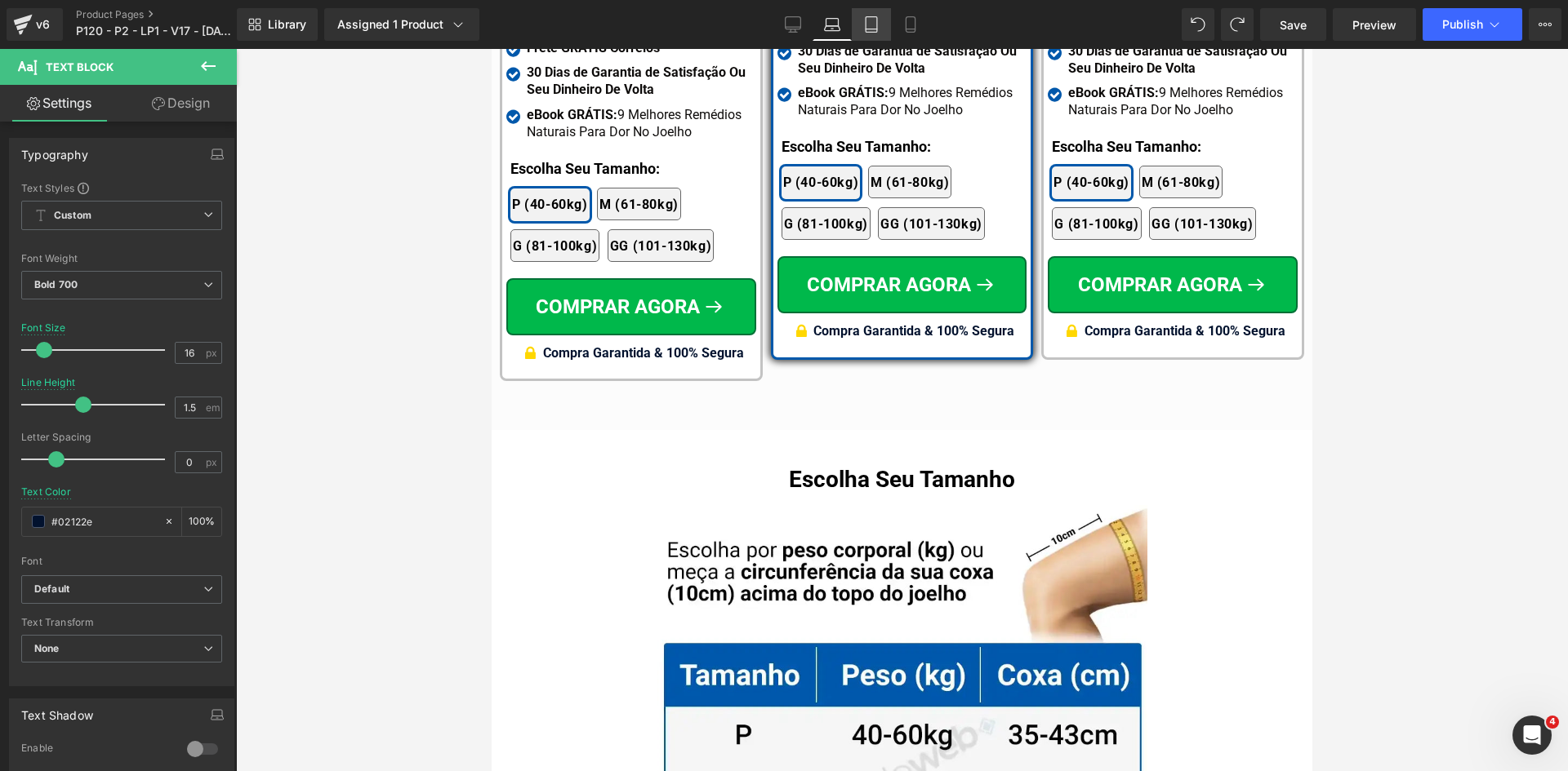
click at [889, 19] on link "Tablet" at bounding box center [871, 24] width 39 height 33
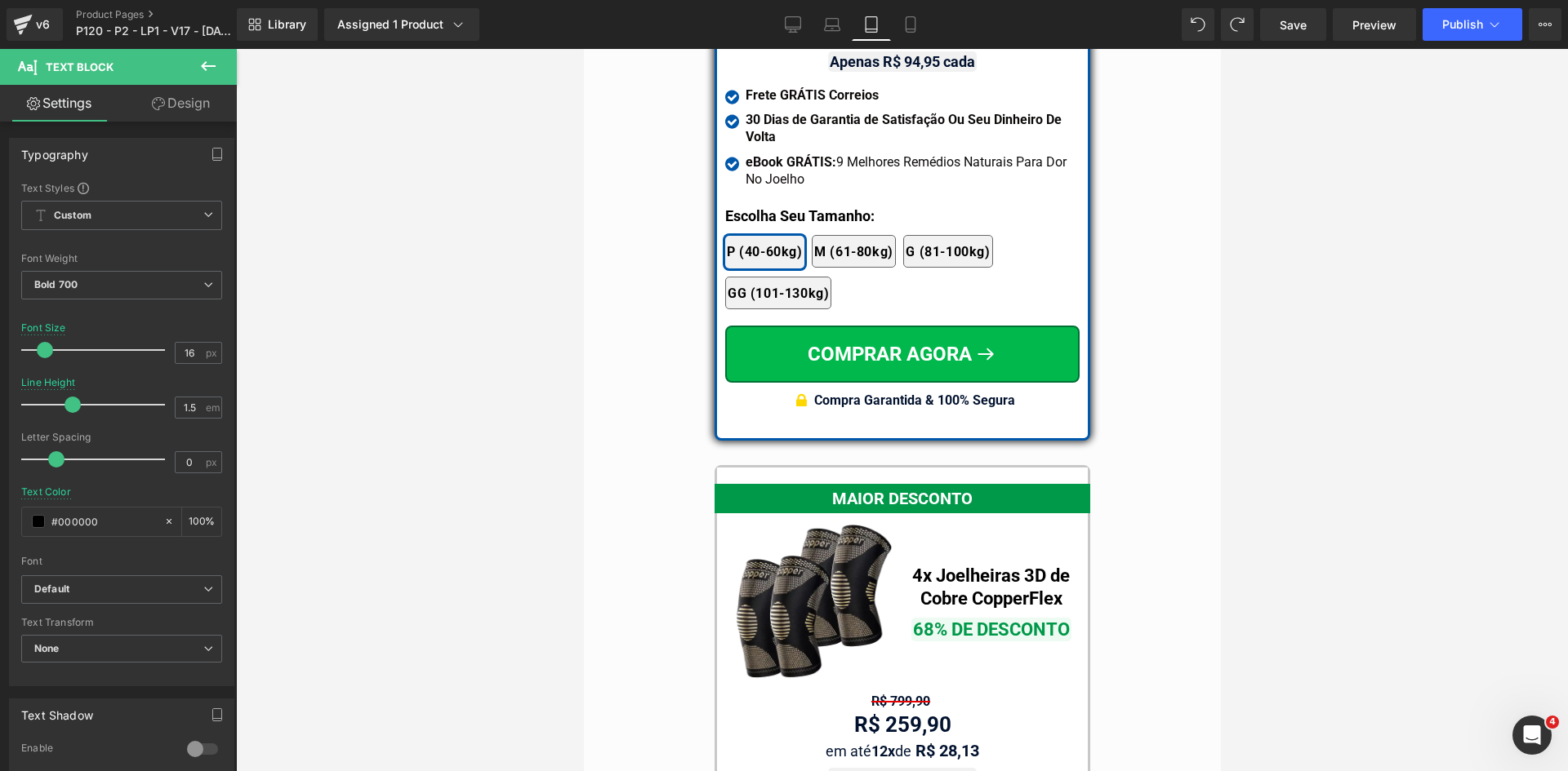
scroll to position [14117, 0]
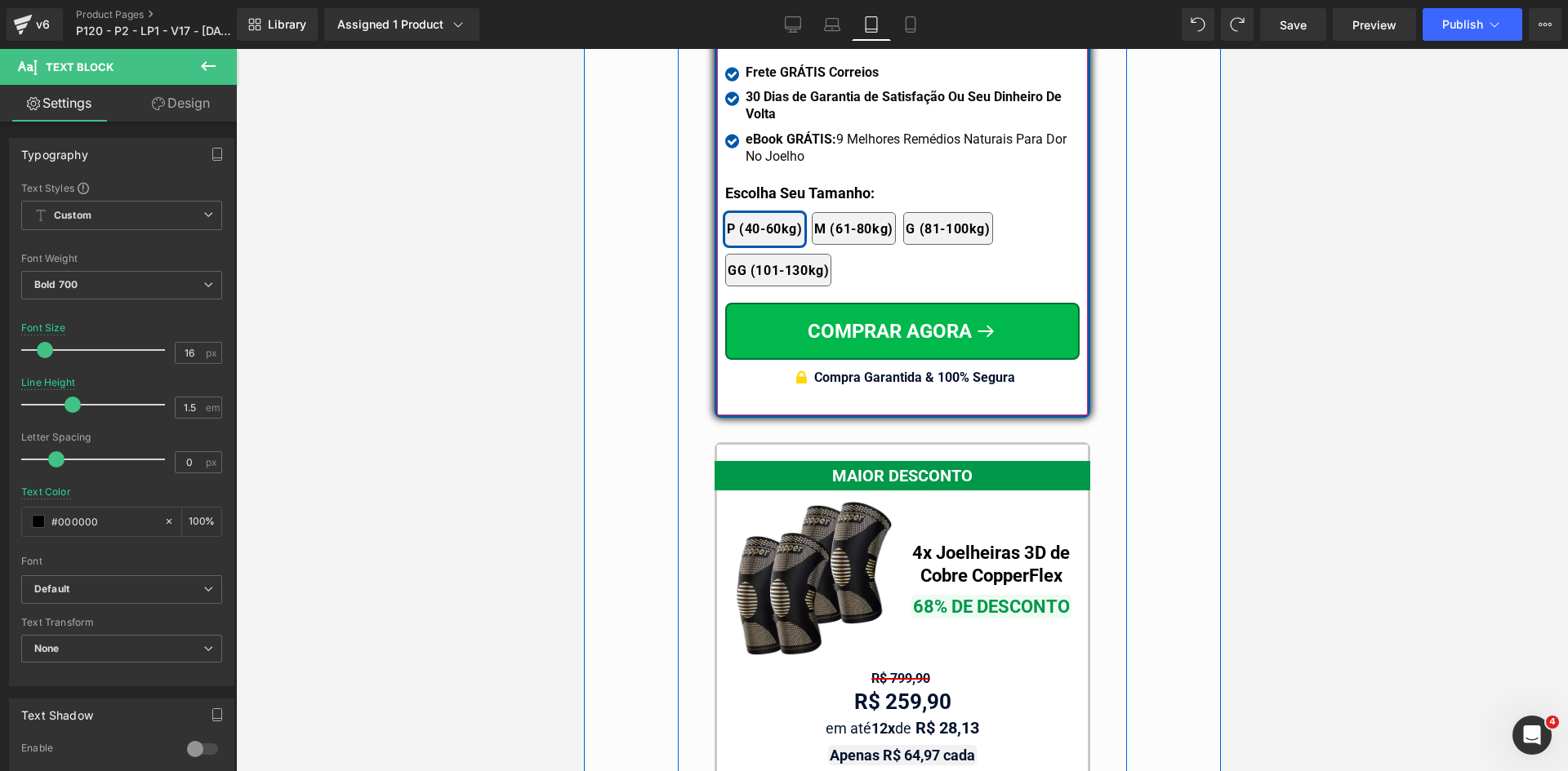
click at [993, 370] on b "Compra Garantida & 100% Segura" at bounding box center [914, 377] width 201 height 15
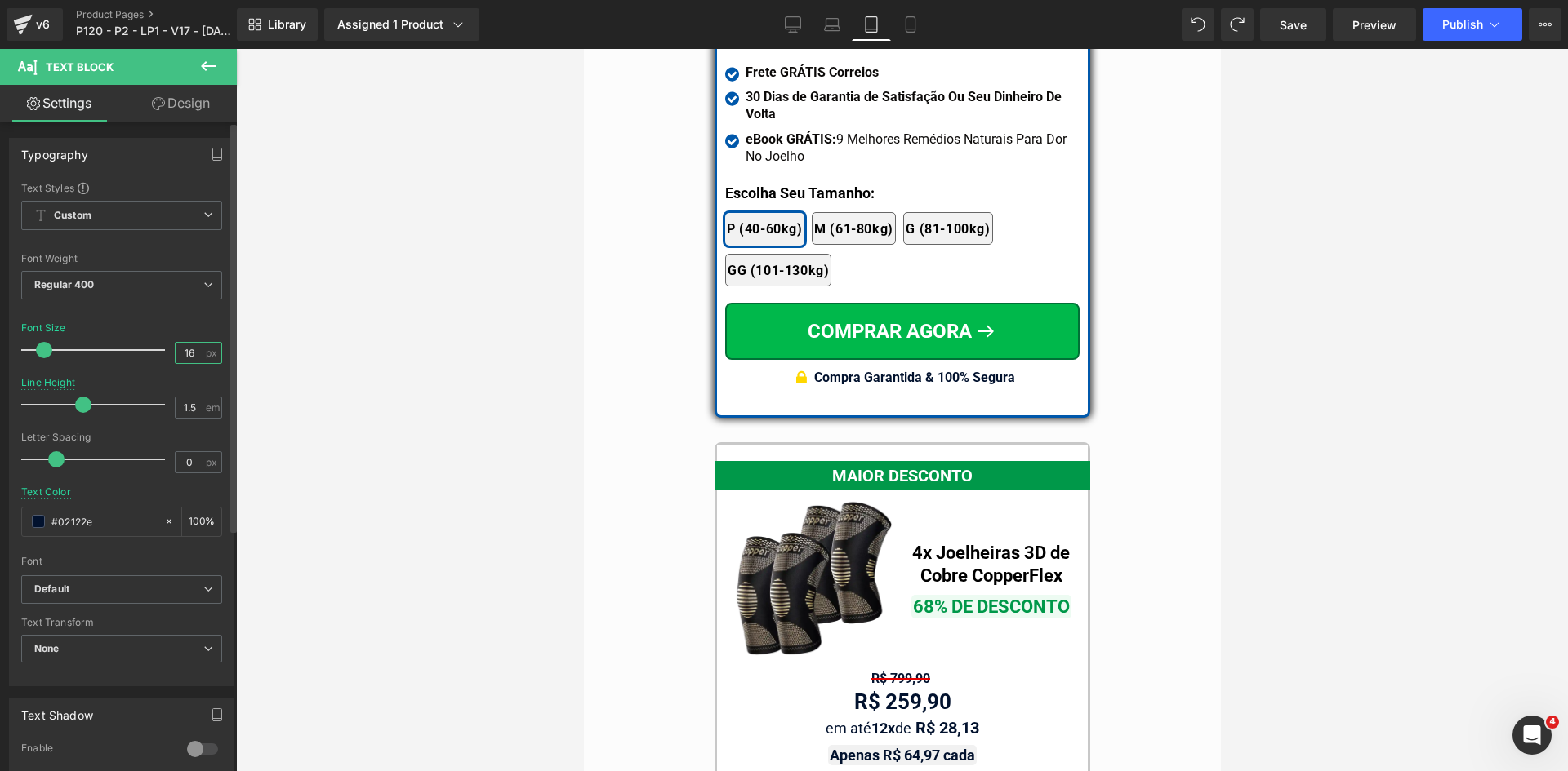
drag, startPoint x: 178, startPoint y: 351, endPoint x: 224, endPoint y: 358, distance: 46.5
click at [220, 357] on div "Text Styles Custom Custom Setup Global Style Custom Setup Global Style Thin 100…" at bounding box center [121, 432] width 224 height 504
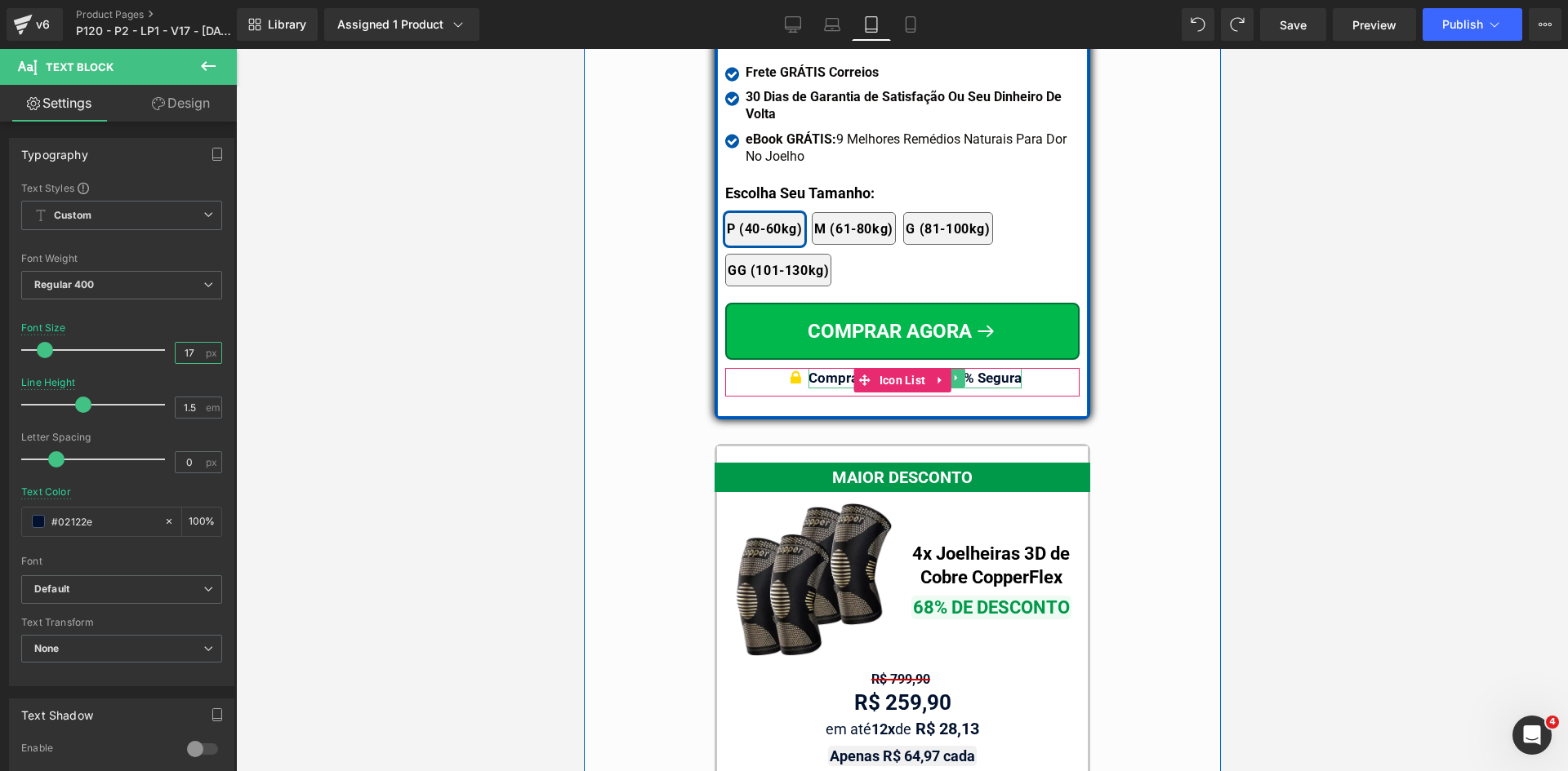
type input "17"
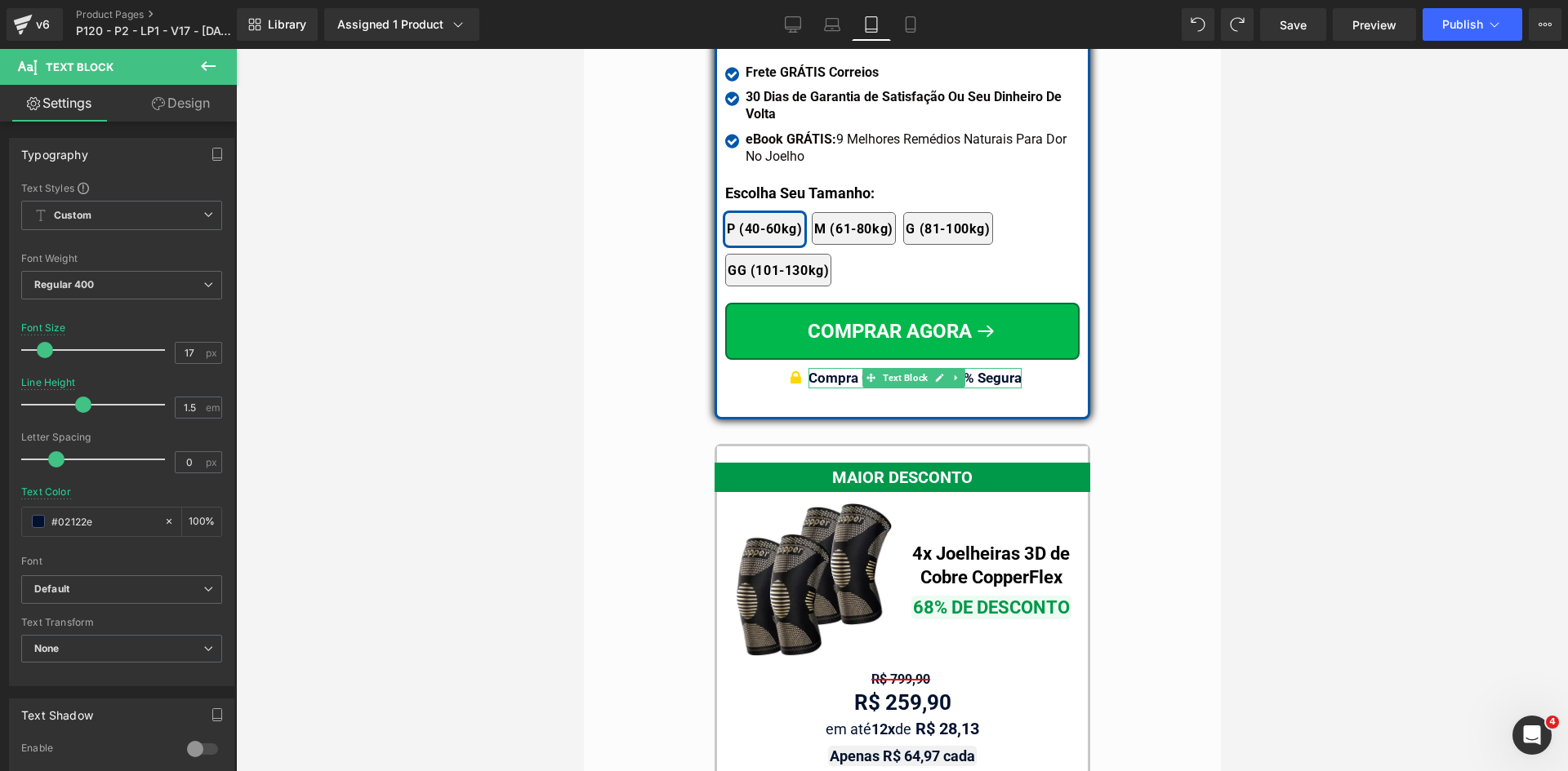
drag, startPoint x: 1543, startPoint y: 524, endPoint x: 958, endPoint y: 474, distance: 587.1
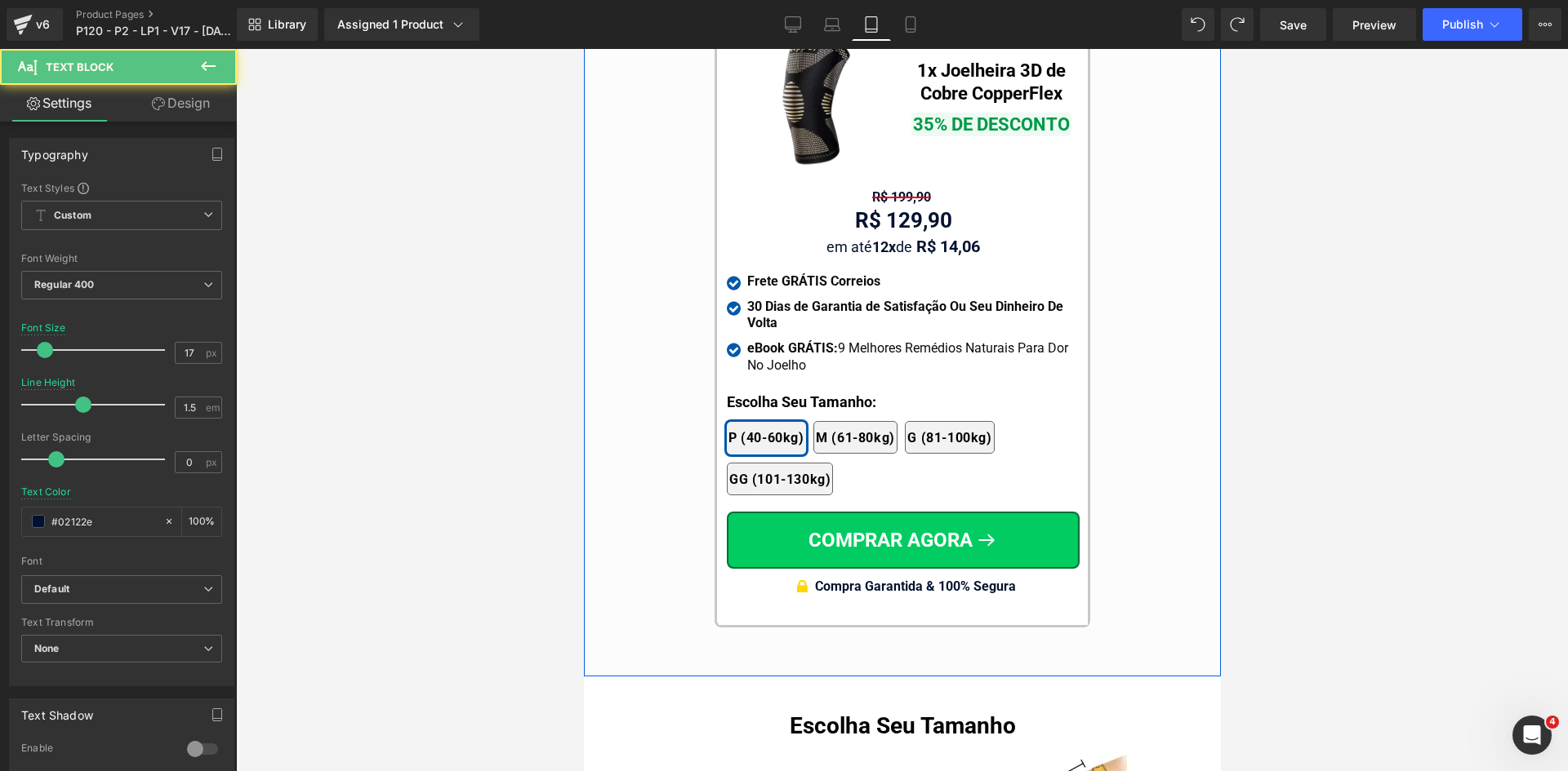
scroll to position [15342, 0]
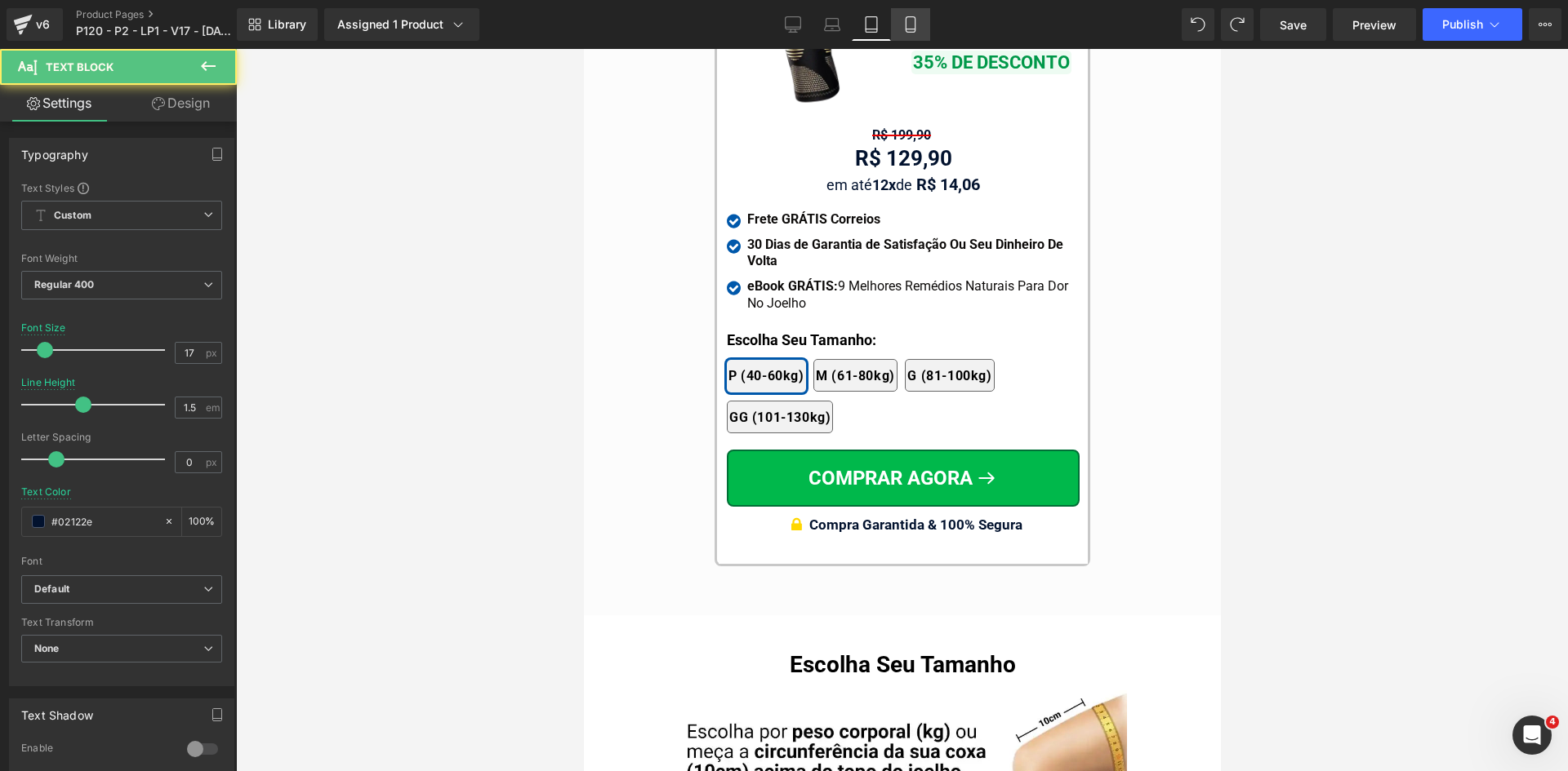
click at [915, 20] on icon at bounding box center [910, 25] width 9 height 15
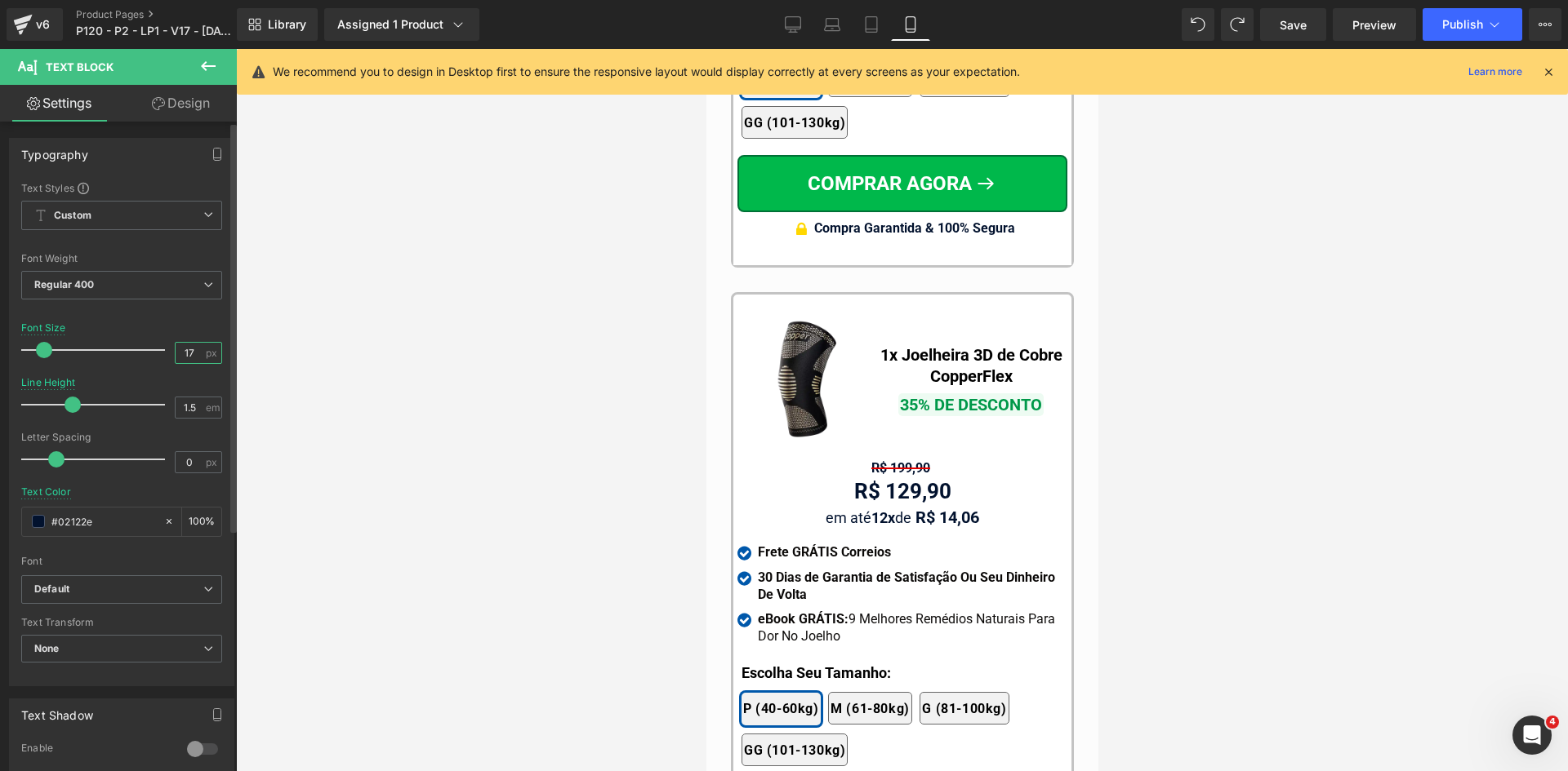
scroll to position [15624, 0]
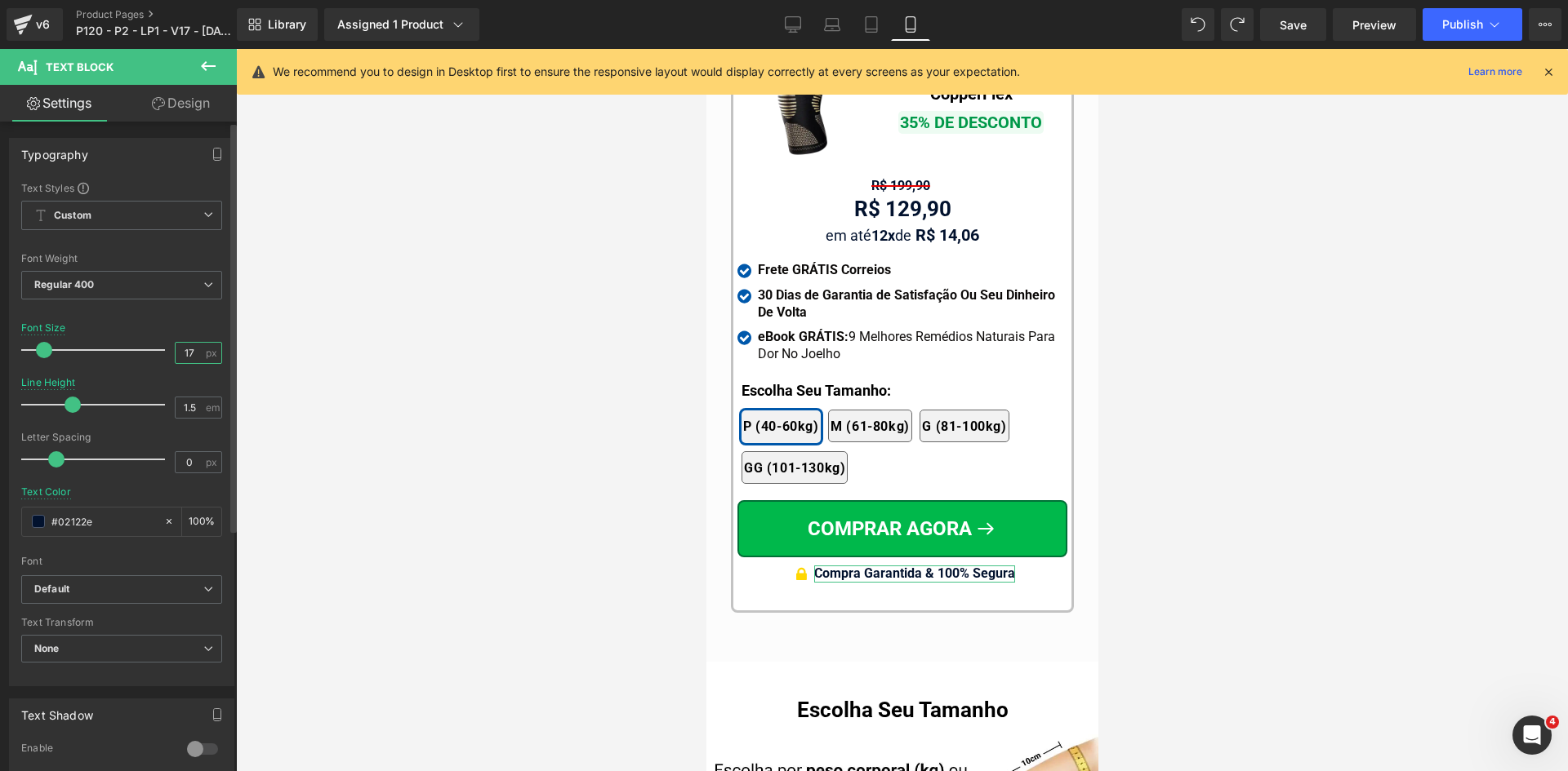
click at [176, 358] on input "17" at bounding box center [190, 352] width 29 height 20
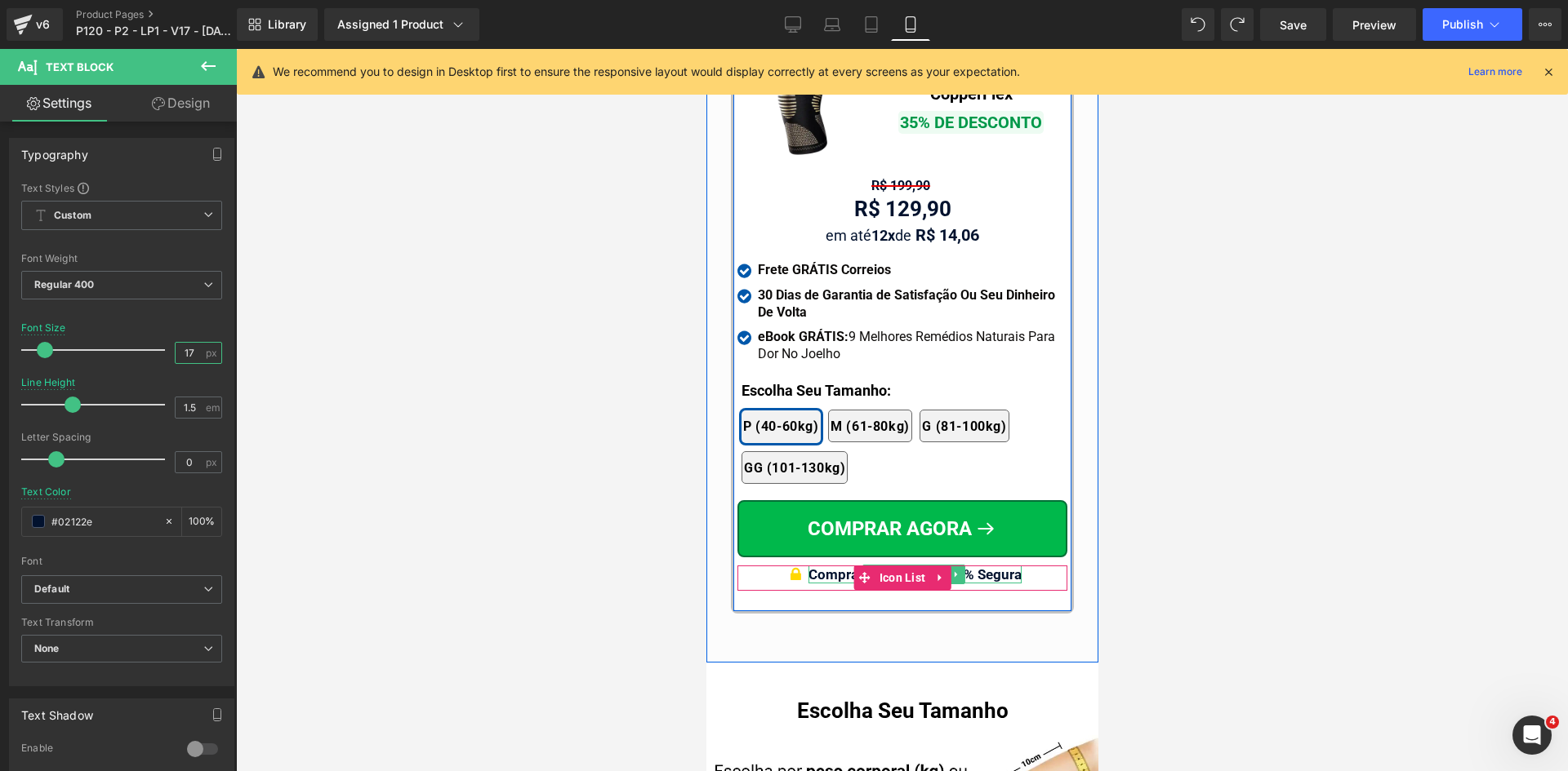
type input "17"
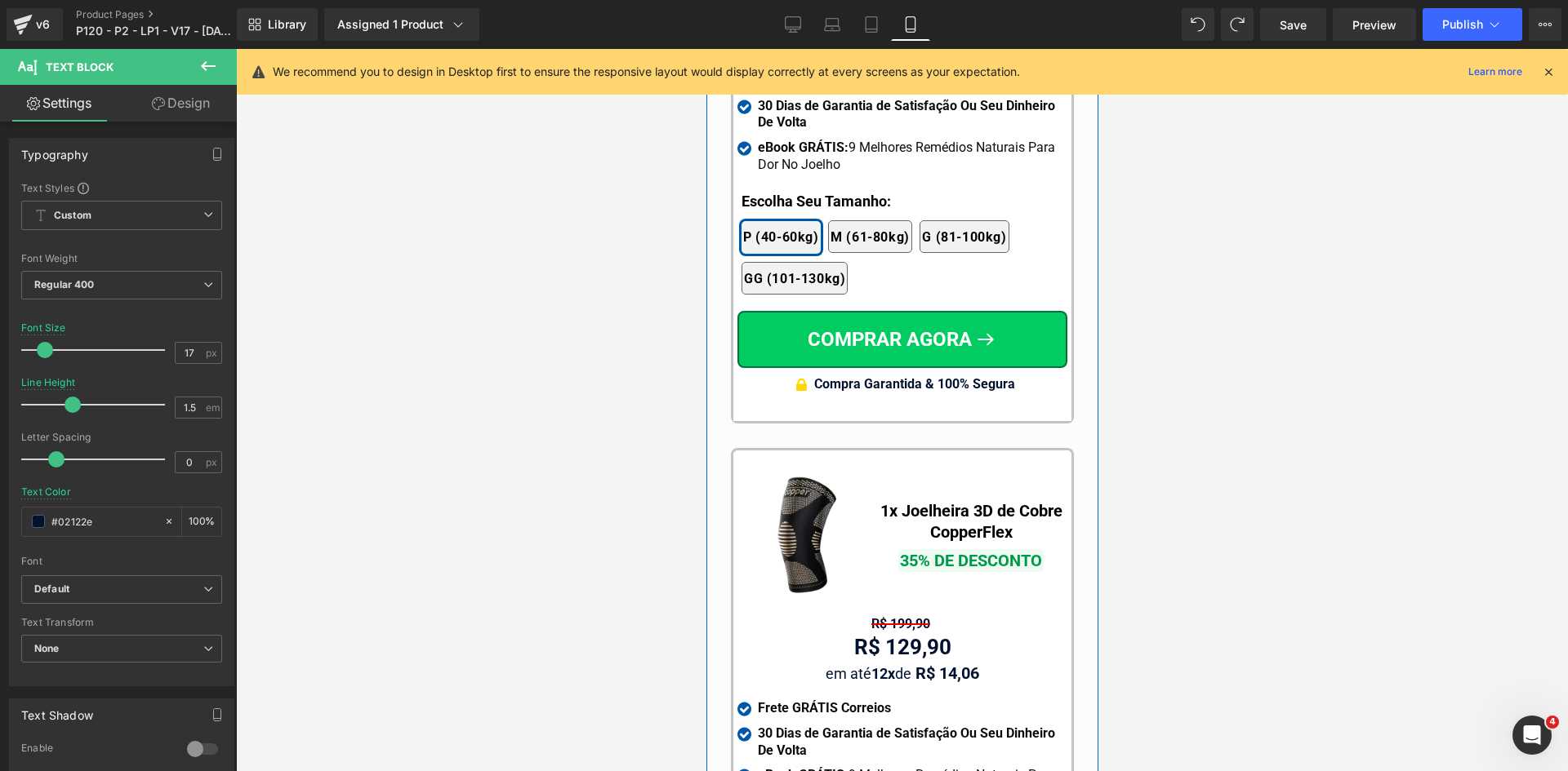
scroll to position [15135, 0]
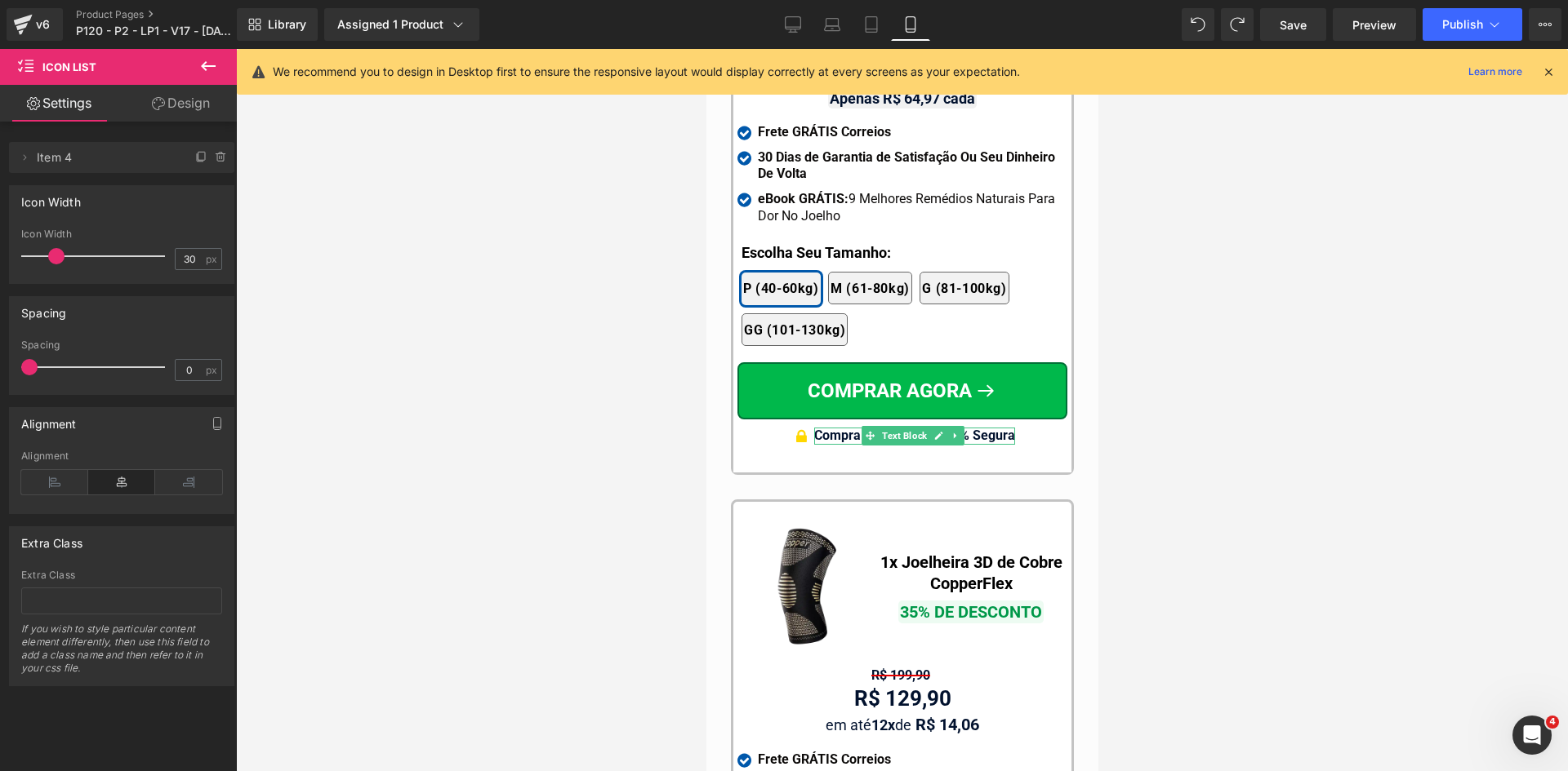
drag, startPoint x: 1669, startPoint y: 578, endPoint x: 962, endPoint y: 519, distance: 709.5
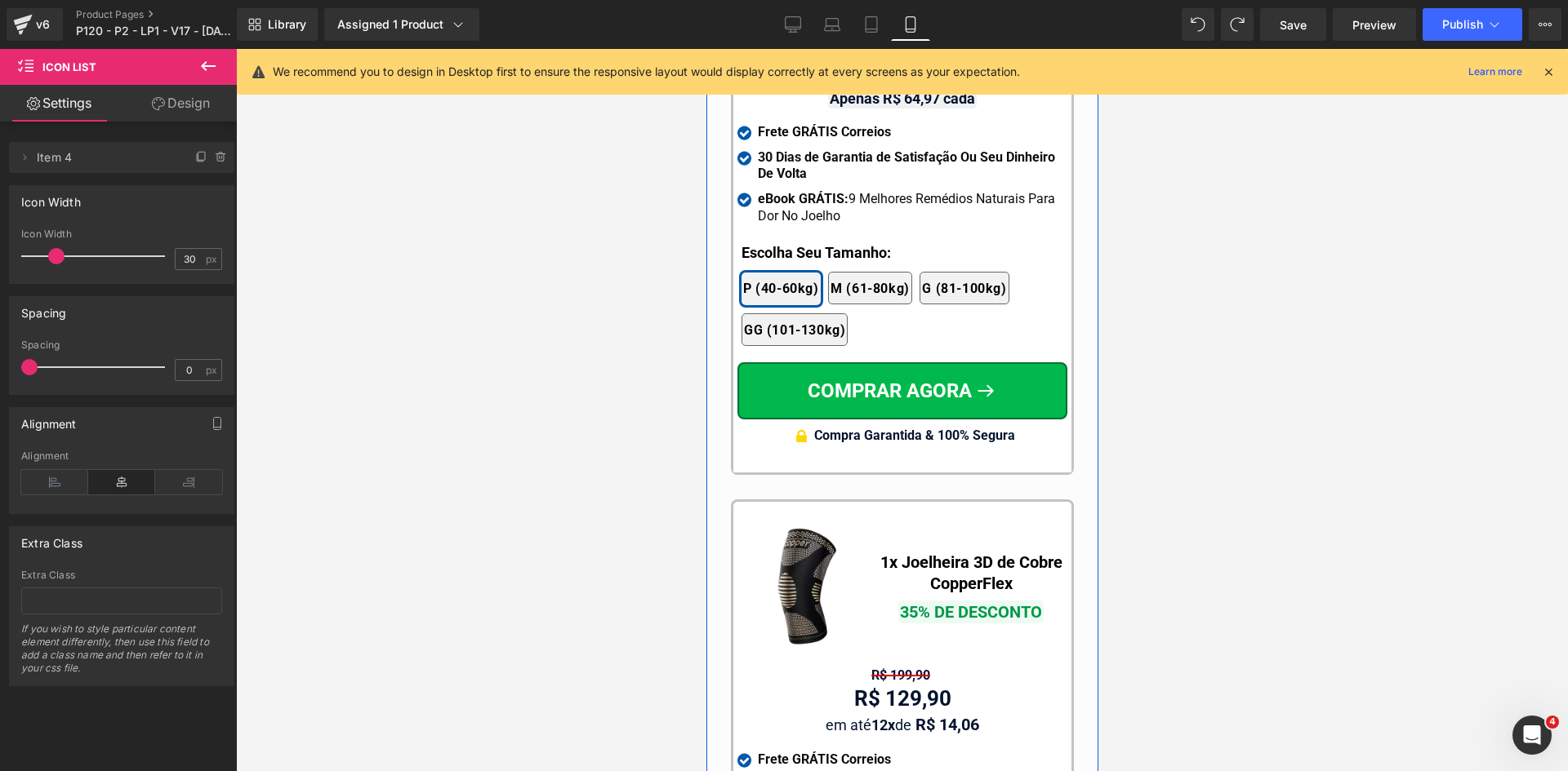
scroll to position [14563, 0]
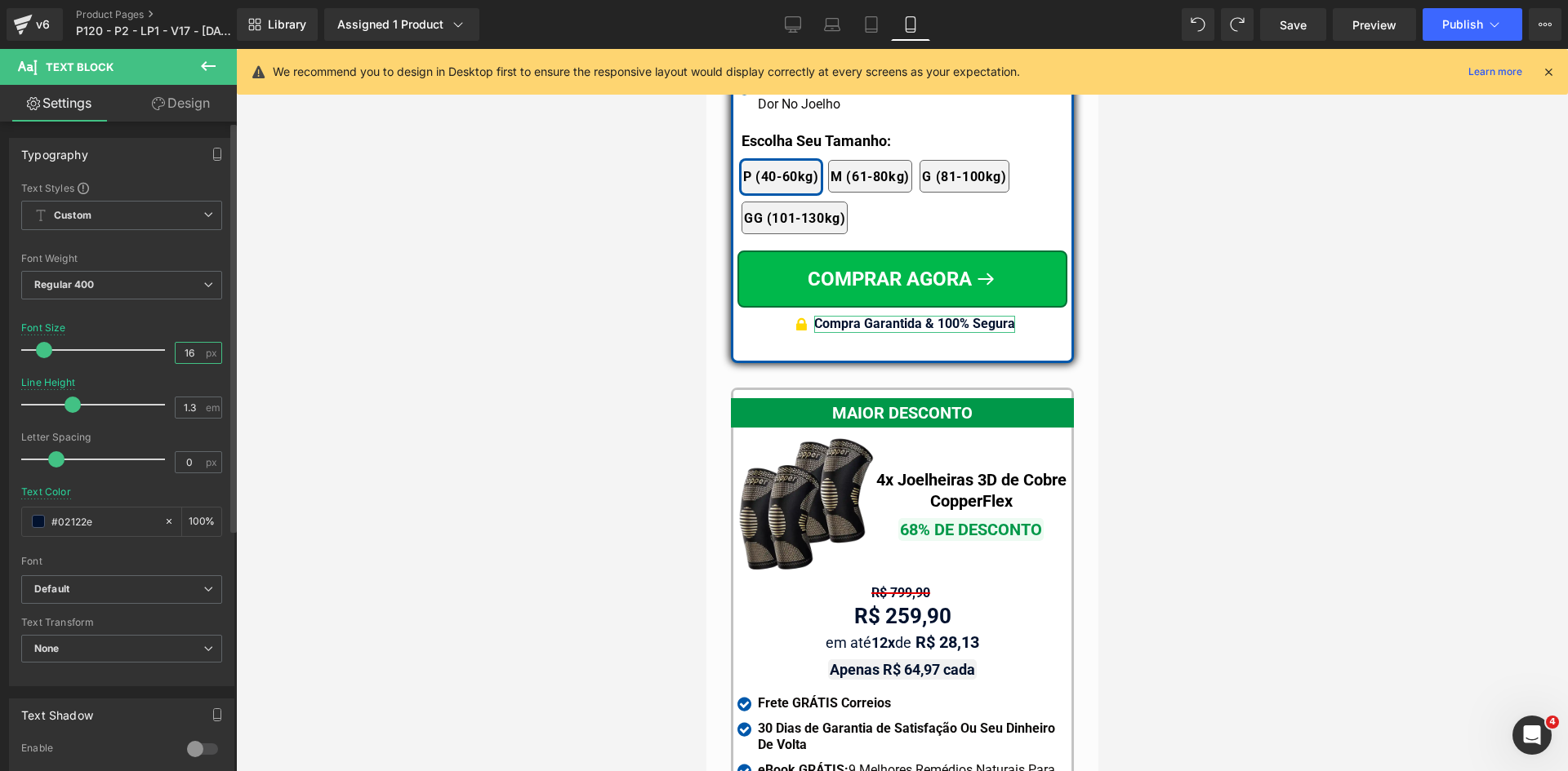
drag, startPoint x: 181, startPoint y: 351, endPoint x: 225, endPoint y: 357, distance: 44.4
click at [219, 354] on div "Text Styles Custom Custom Setup Global Style Custom Setup Global Style Thin 100…" at bounding box center [121, 432] width 224 height 504
click at [184, 347] on input "117" at bounding box center [190, 352] width 29 height 20
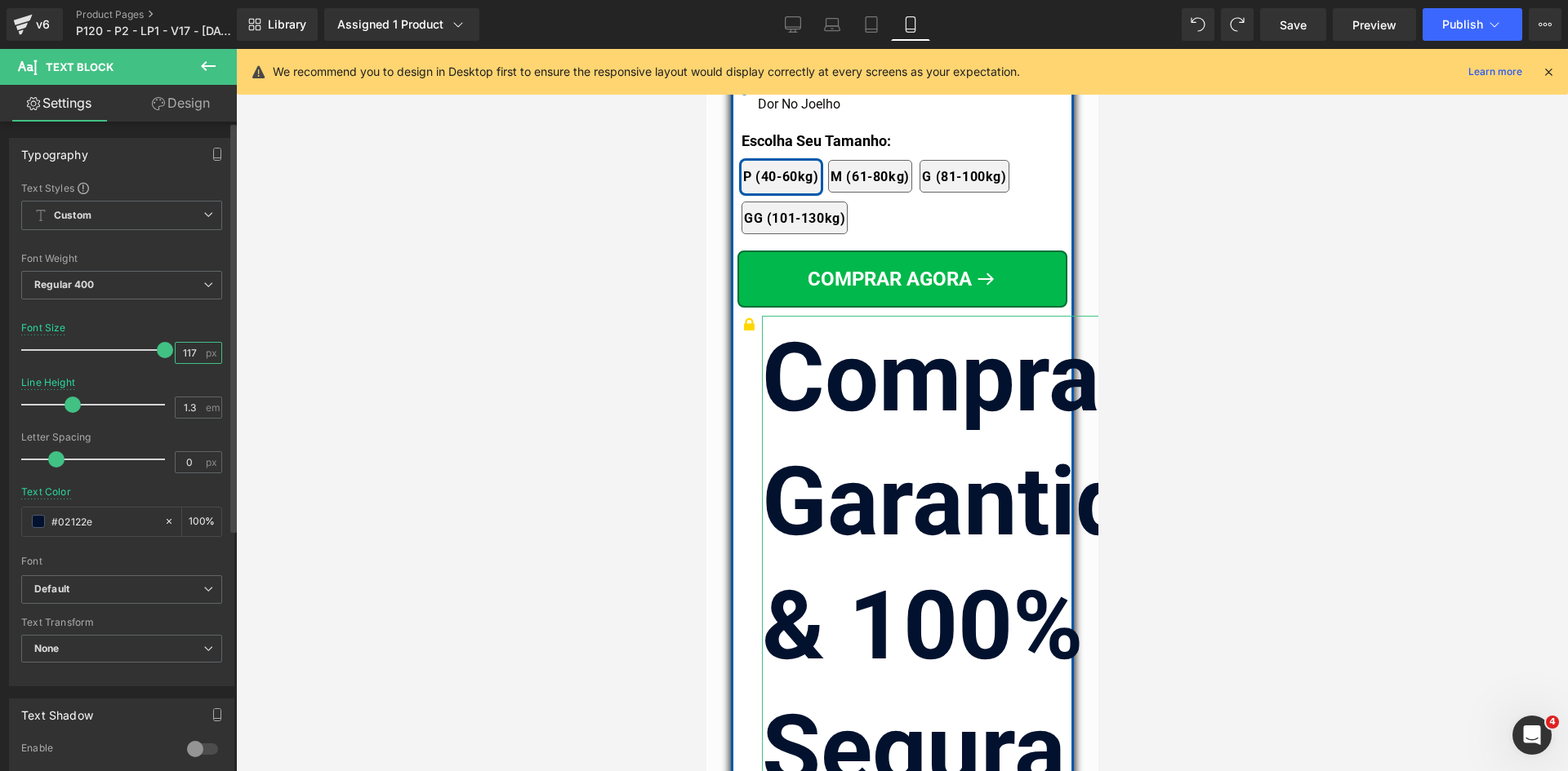
click at [184, 347] on input "117" at bounding box center [190, 352] width 29 height 20
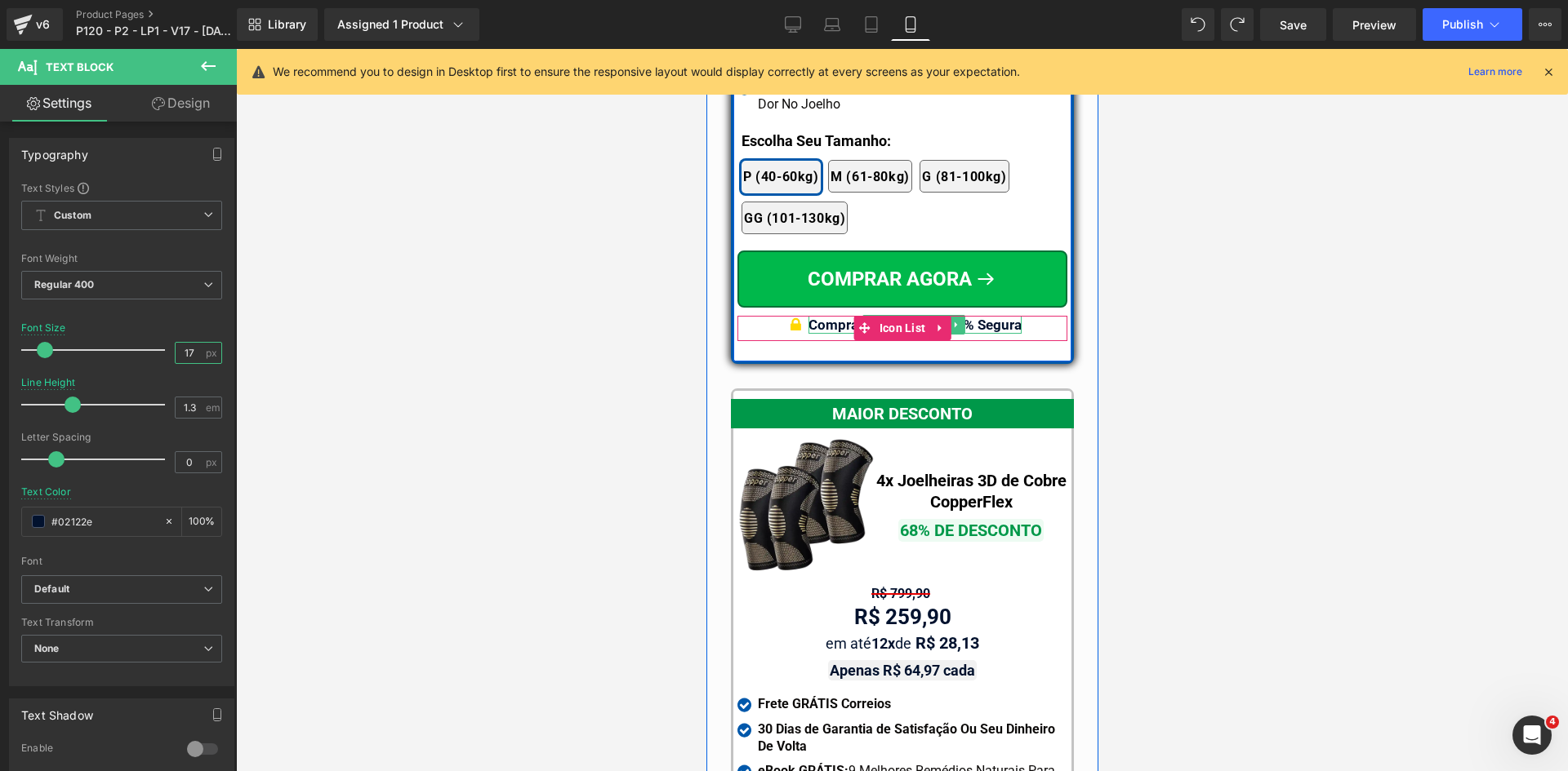
type input "17"
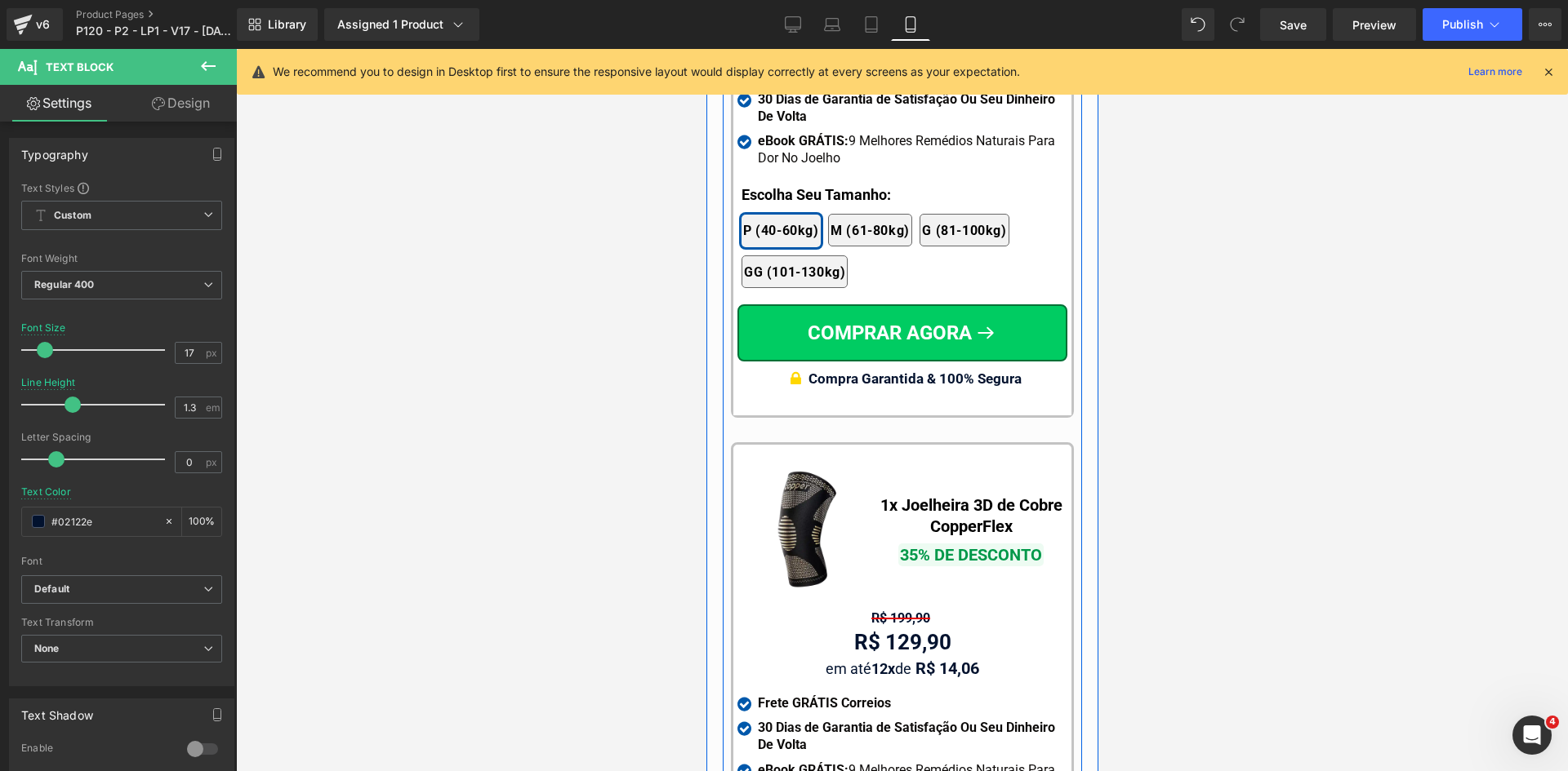
scroll to position [15052, 0]
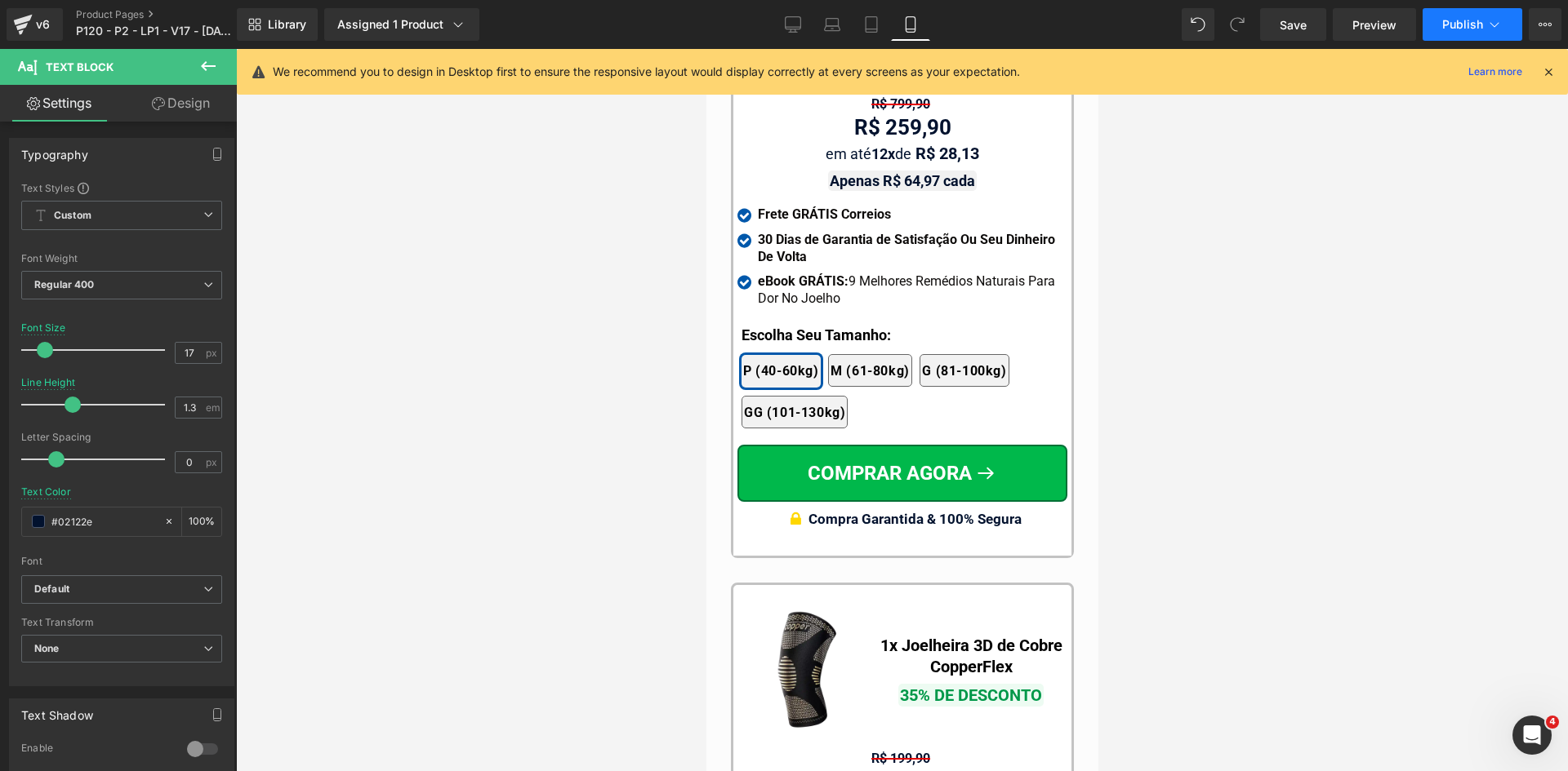
click at [1446, 40] on button "Publish" at bounding box center [1472, 24] width 100 height 33
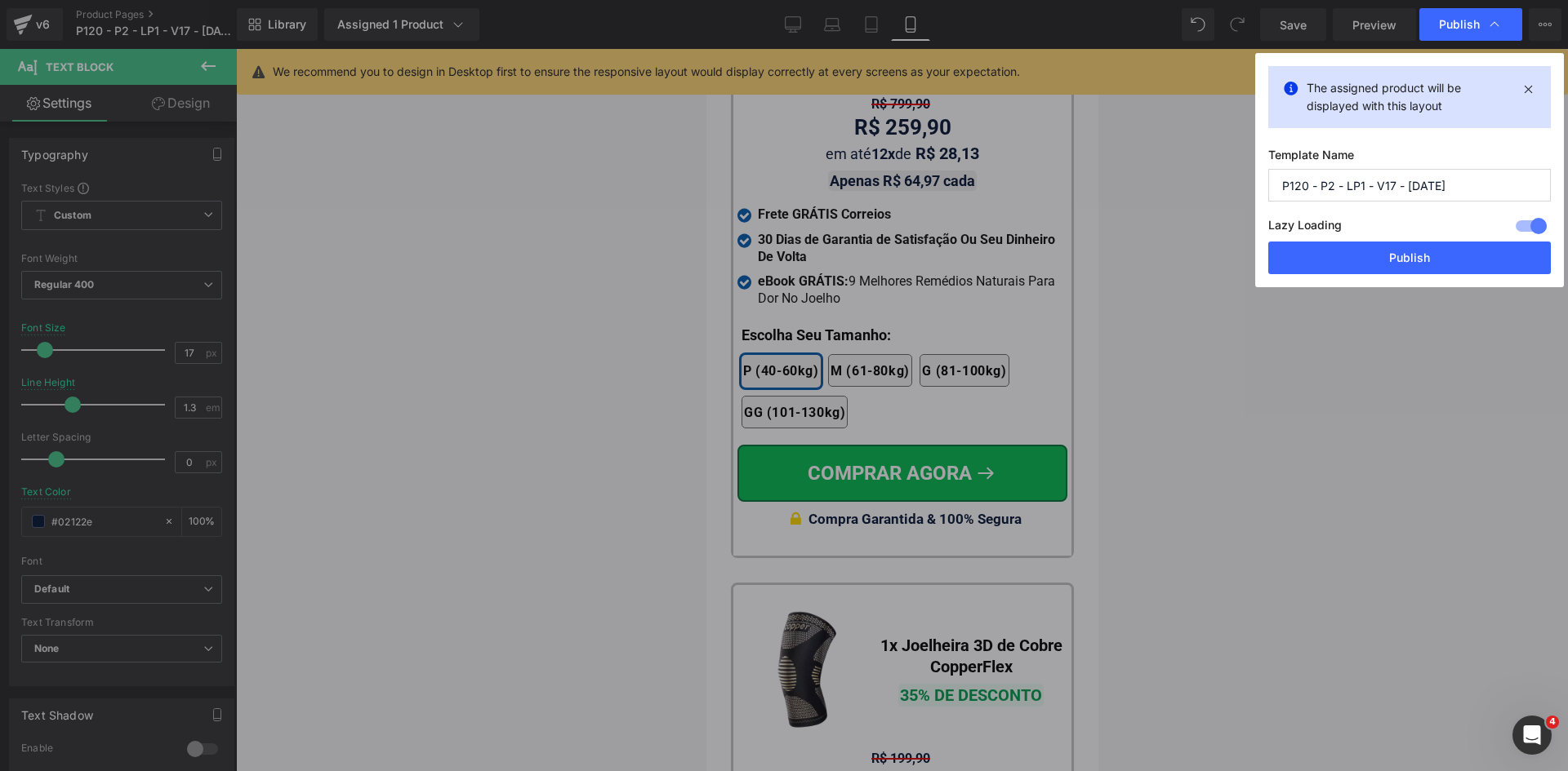
drag, startPoint x: 1425, startPoint y: 253, endPoint x: 1417, endPoint y: 271, distance: 19.7
click at [1426, 253] on button "Publish" at bounding box center [1409, 258] width 283 height 33
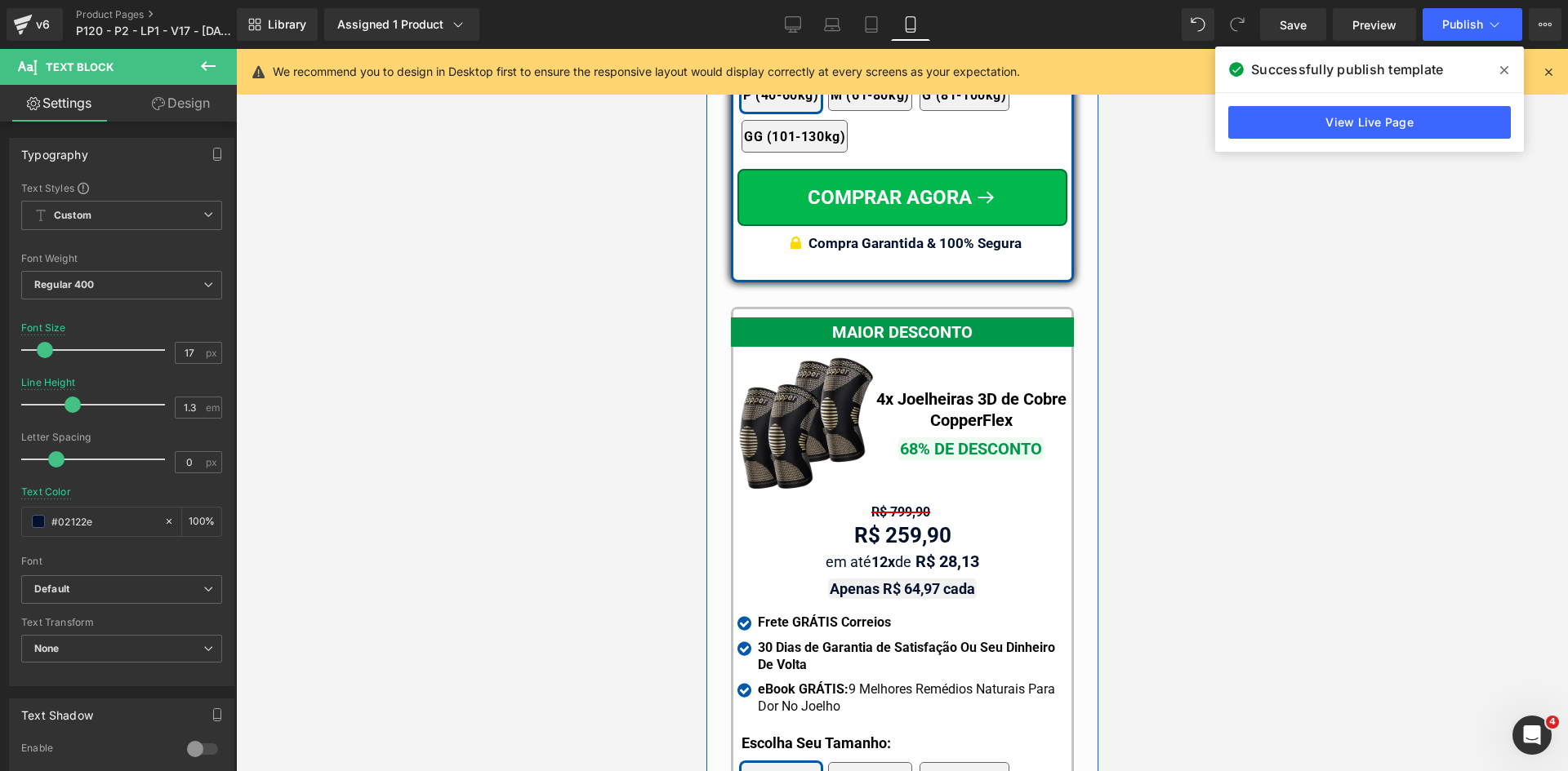
scroll to position [14563, 0]
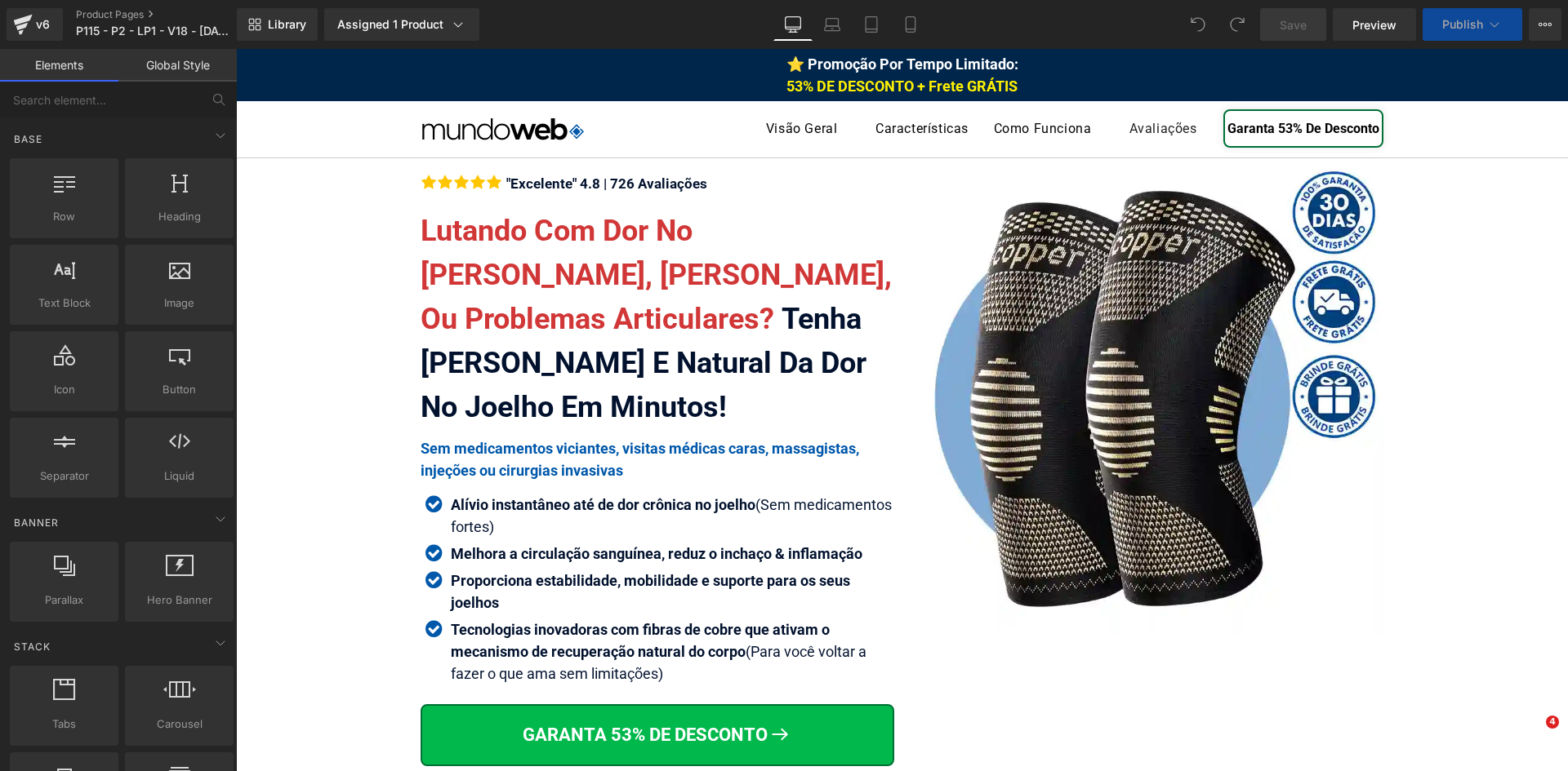
drag, startPoint x: 1567, startPoint y: 72, endPoint x: 1143, endPoint y: 89, distance: 424.3
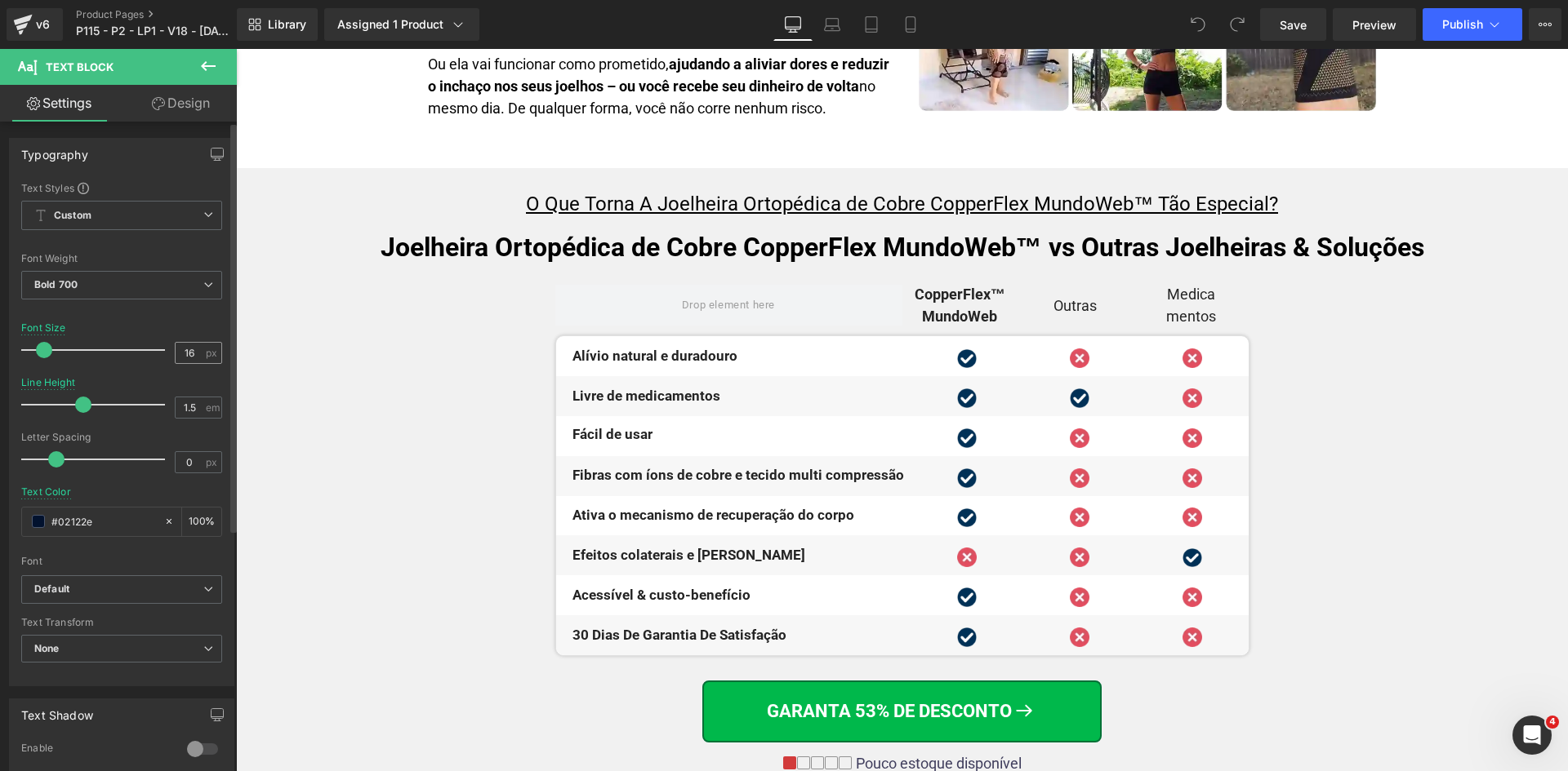
scroll to position [9608, 0]
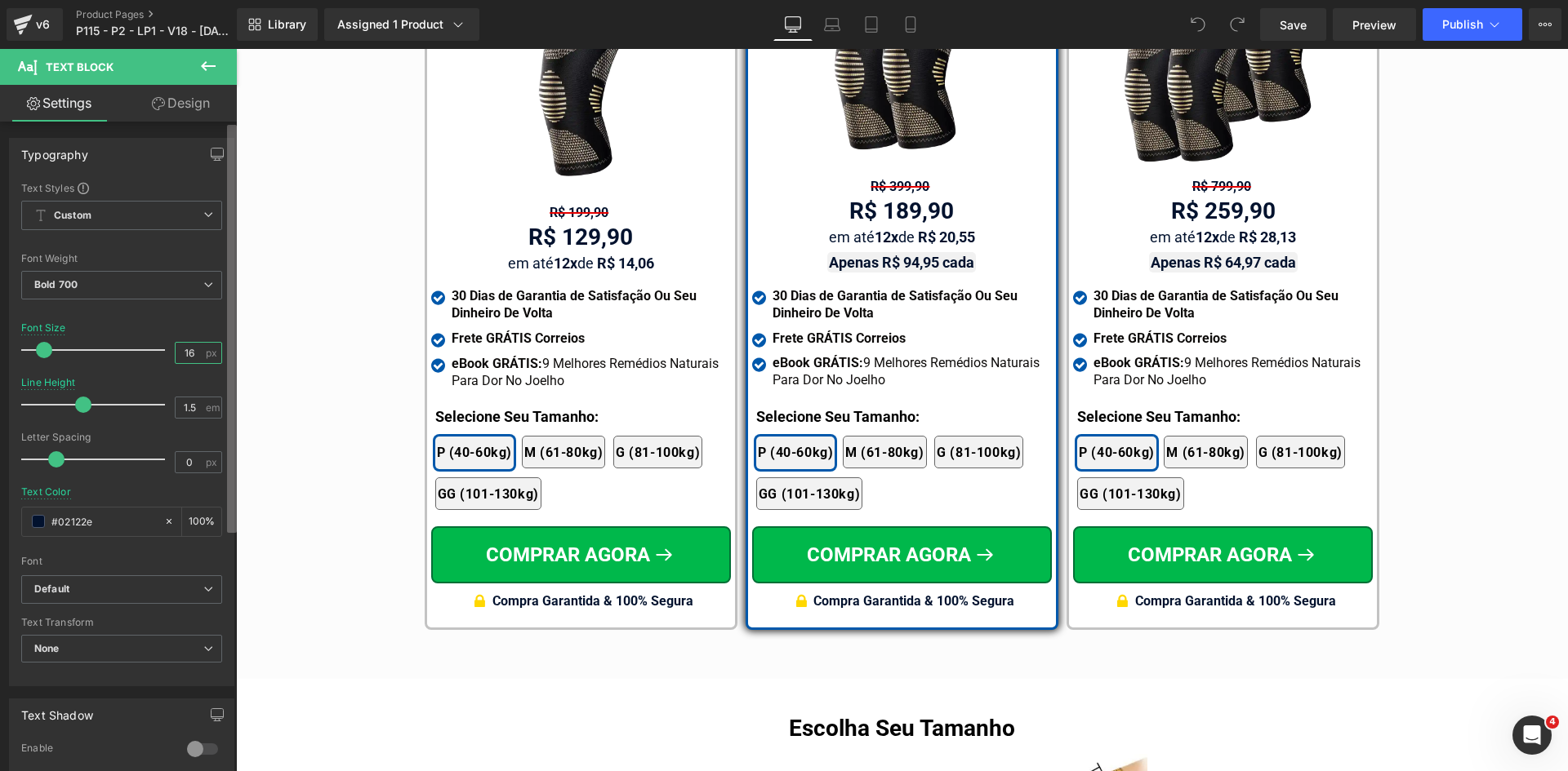
drag, startPoint x: 174, startPoint y: 352, endPoint x: 233, endPoint y: 355, distance: 59.1
click at [225, 355] on div "Text Styles Custom Custom Setup Global Style Custom Setup Global Style Thin 100…" at bounding box center [121, 432] width 224 height 504
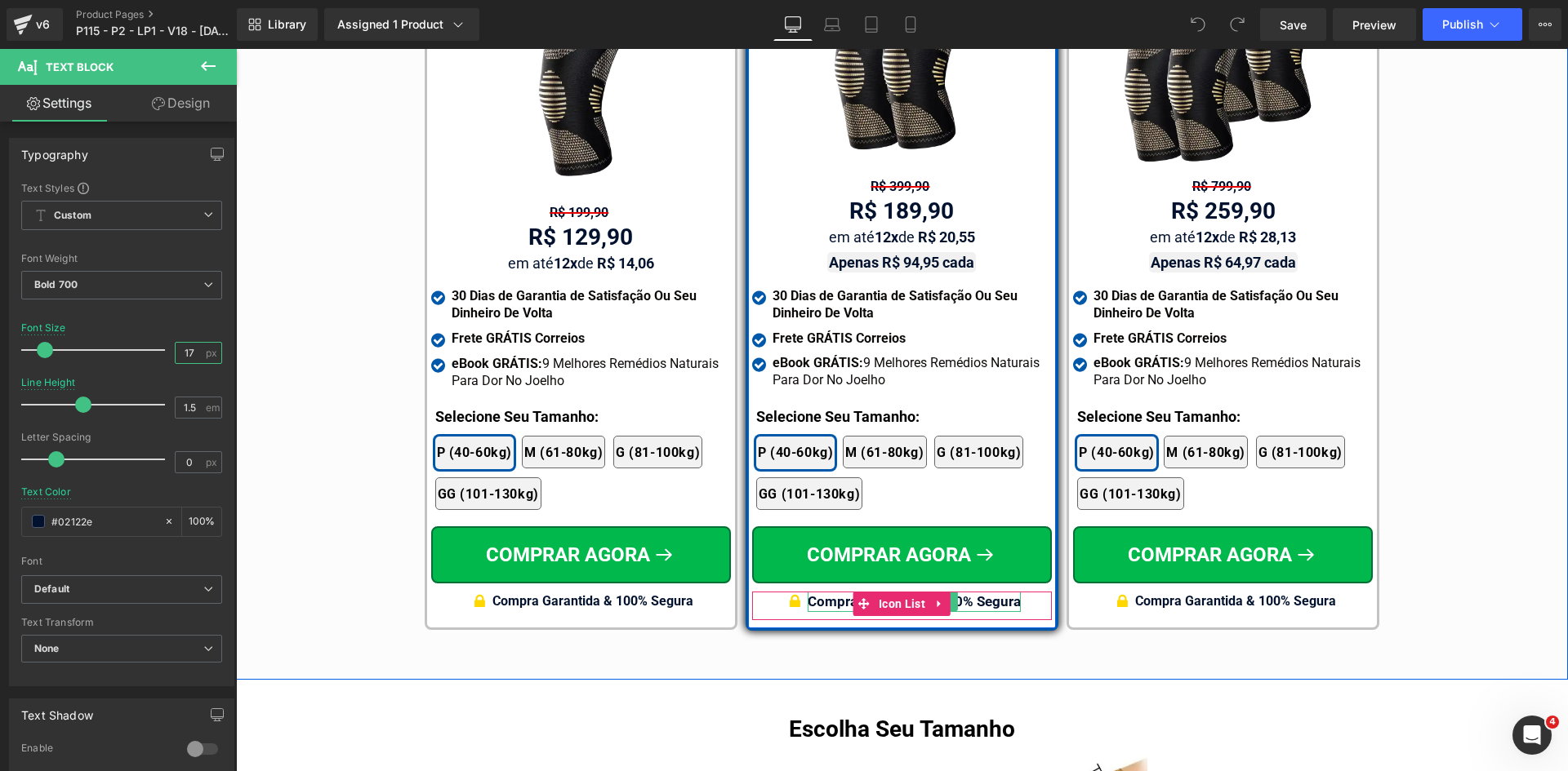
type input "17"
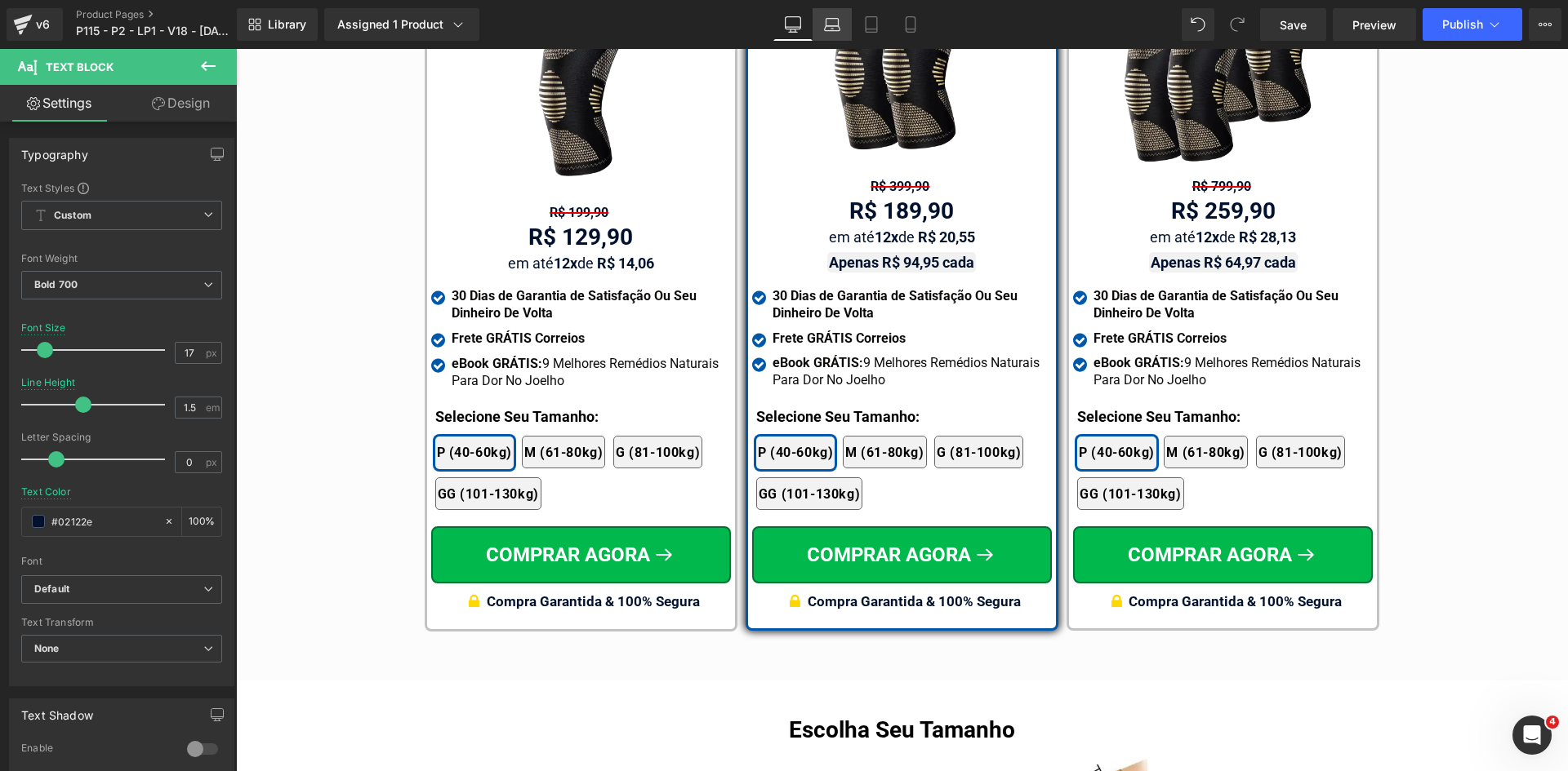
click at [828, 24] on icon at bounding box center [832, 22] width 13 height 8
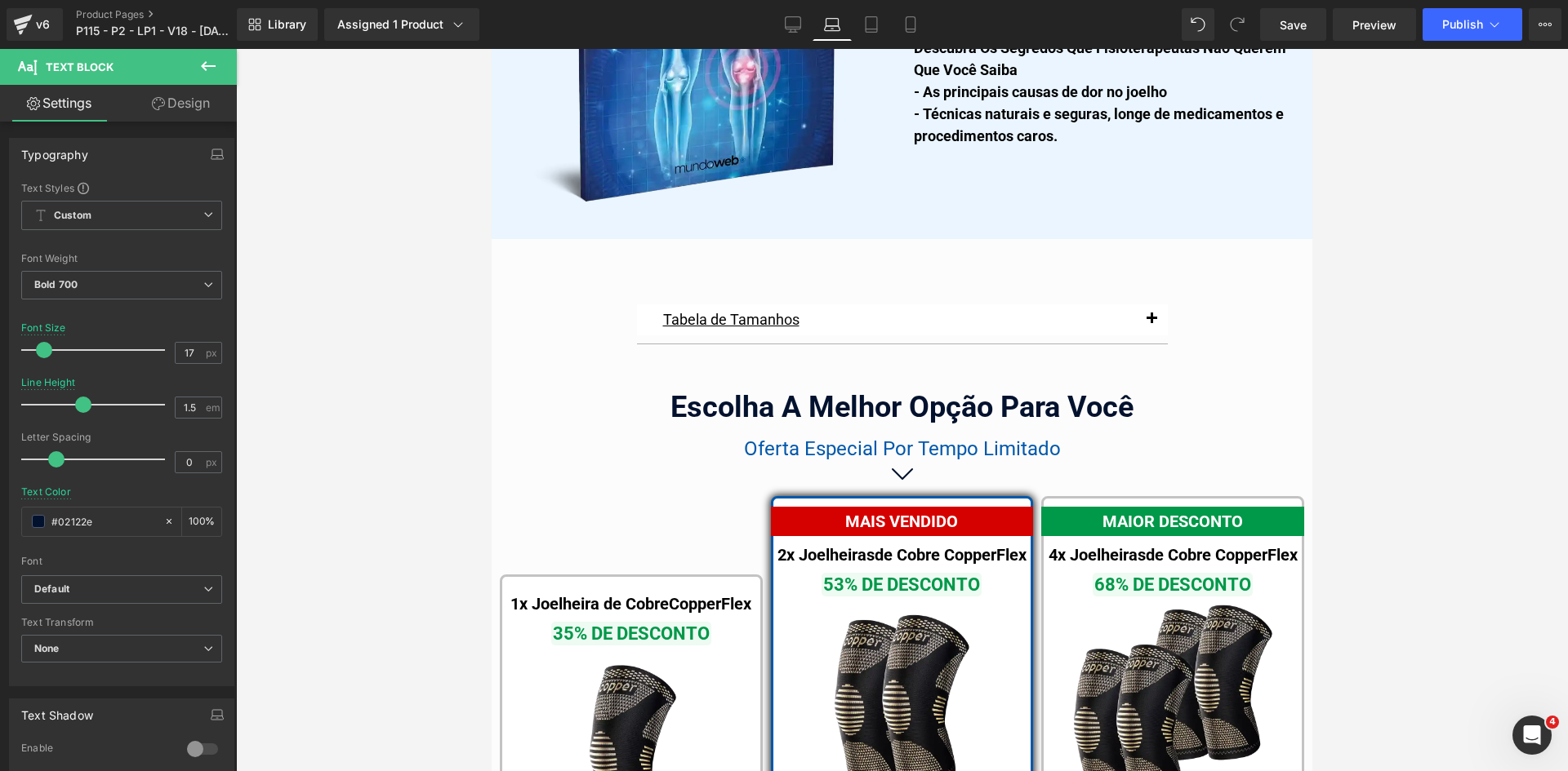
scroll to position [10537, 0]
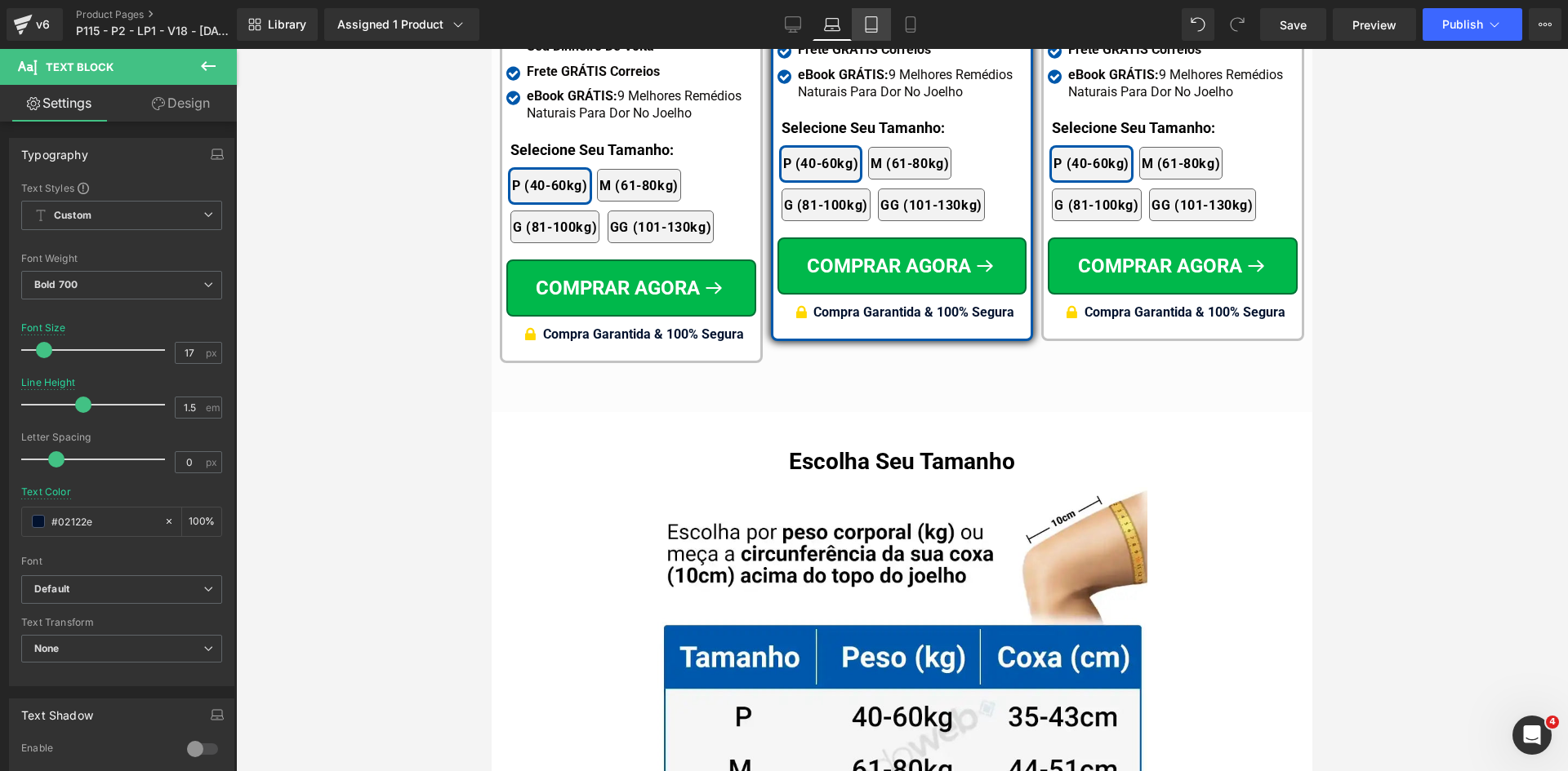
click at [859, 26] on link "Tablet" at bounding box center [871, 24] width 39 height 33
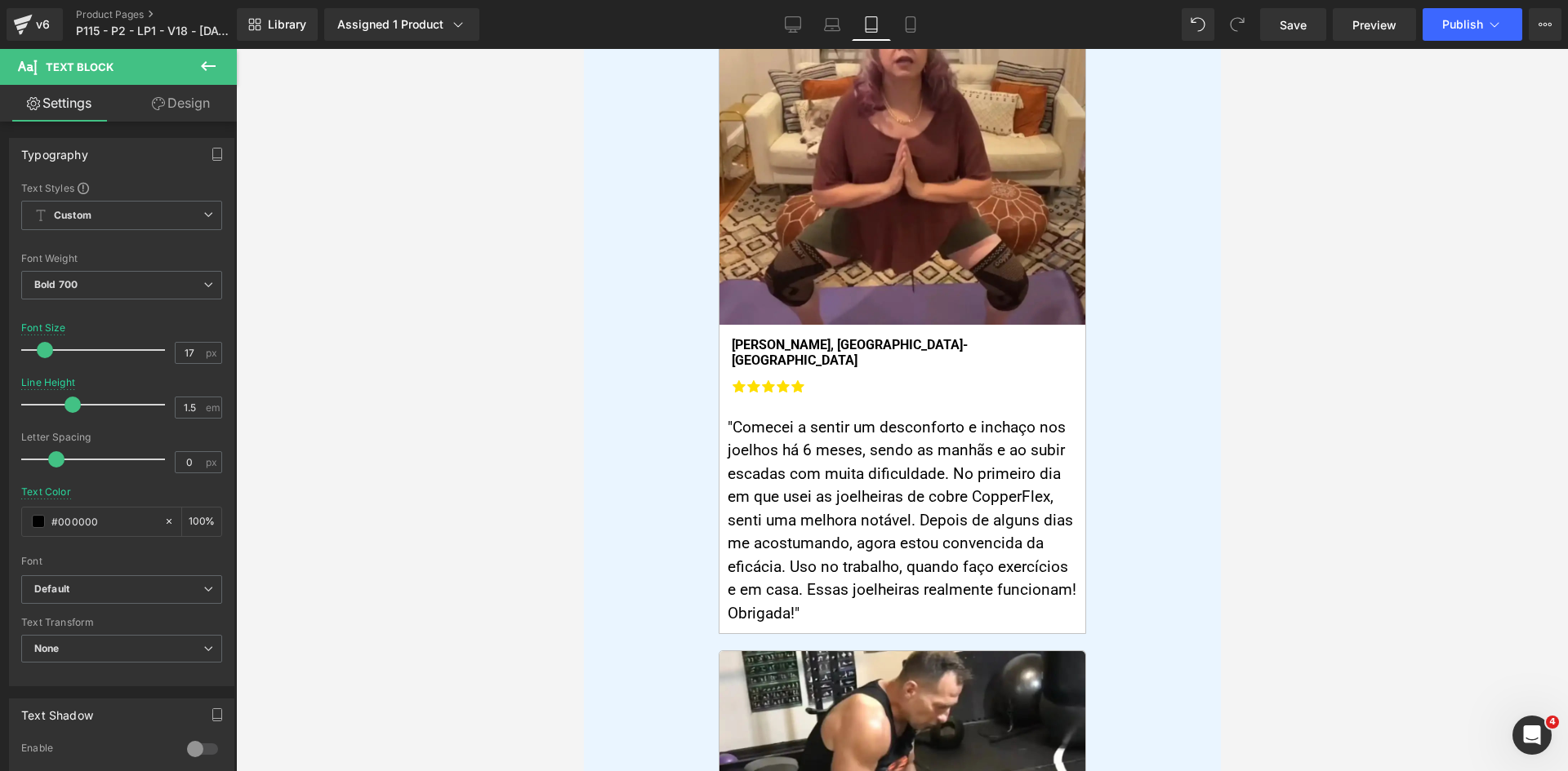
scroll to position [0, 0]
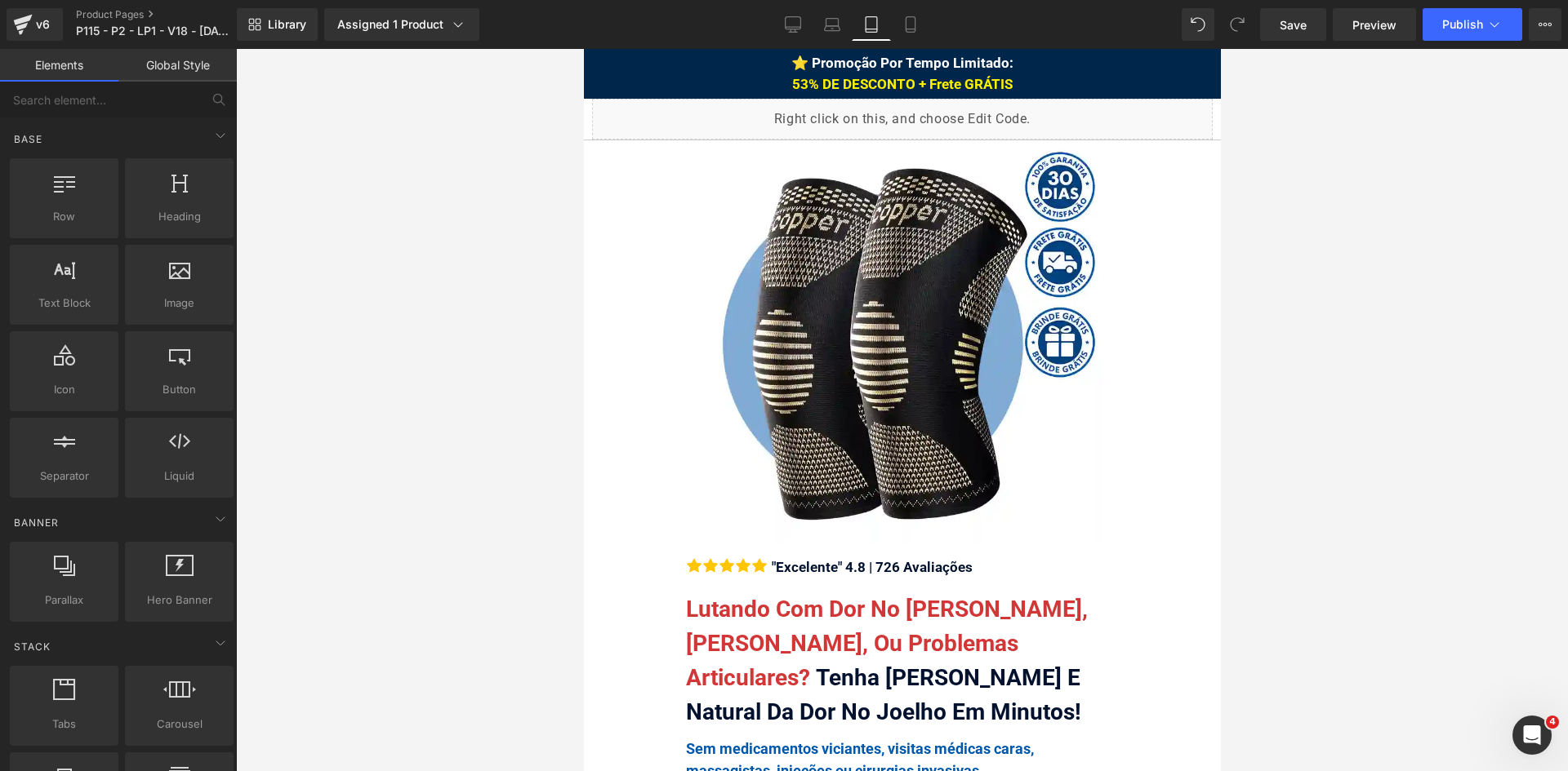
drag, startPoint x: 1219, startPoint y: 71, endPoint x: 1207, endPoint y: 78, distance: 13.9
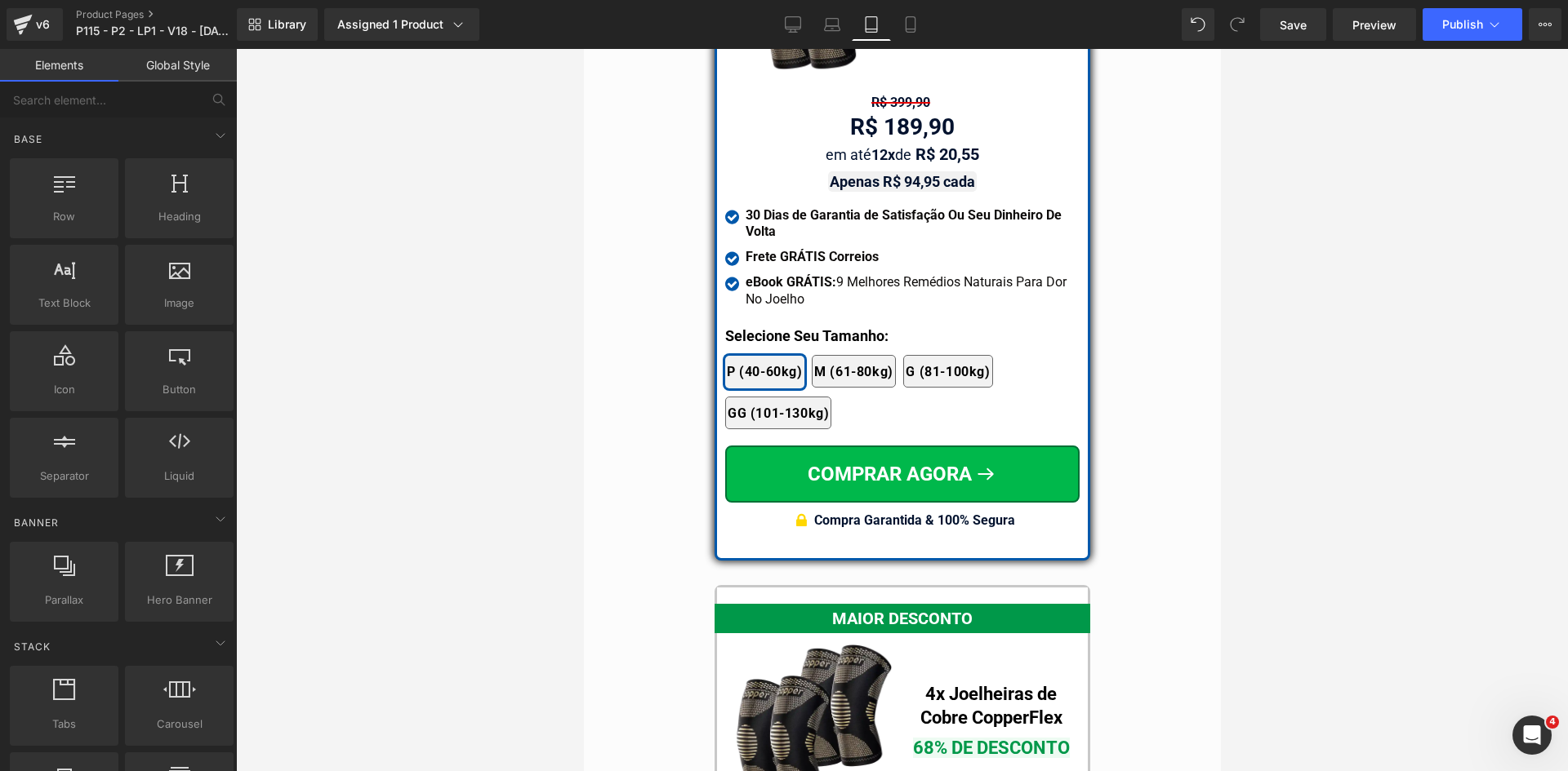
scroll to position [14117, 0]
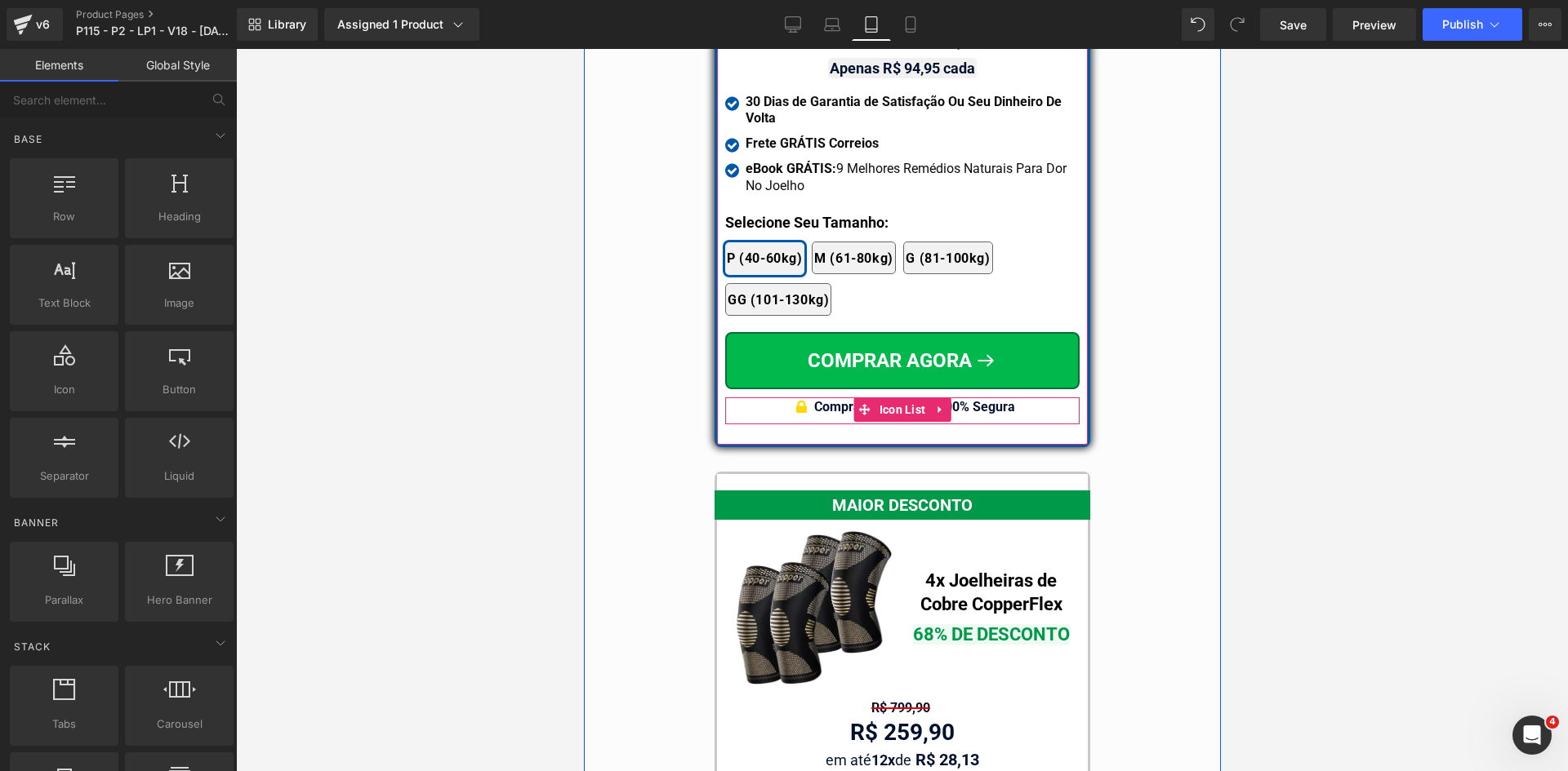
click at [583, 49] on div at bounding box center [583, 49] width 0 height 0
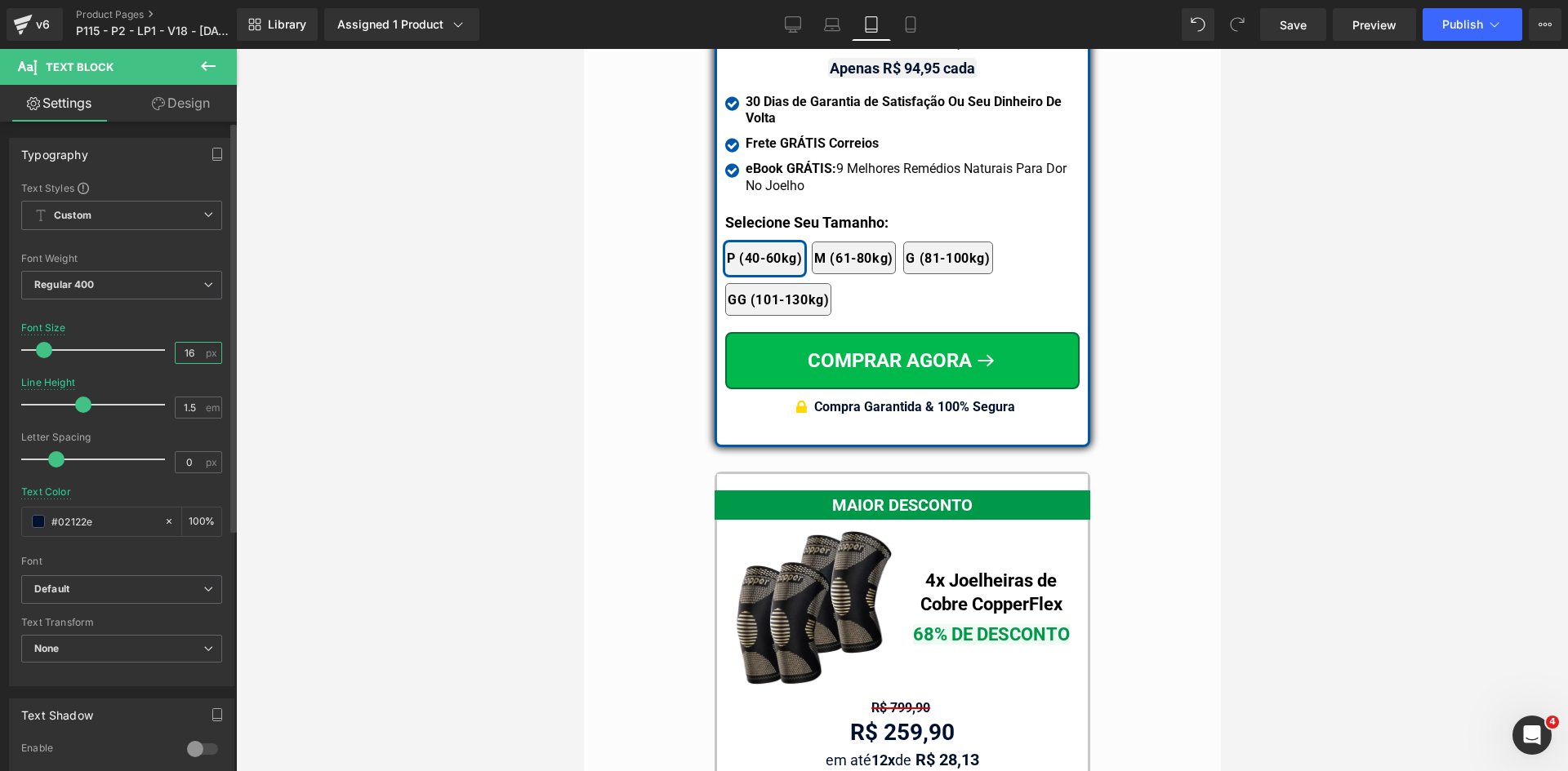
drag, startPoint x: 176, startPoint y: 352, endPoint x: 208, endPoint y: 354, distance: 32.1
click at [208, 354] on div "16 px" at bounding box center [198, 352] width 47 height 22
type input "17"
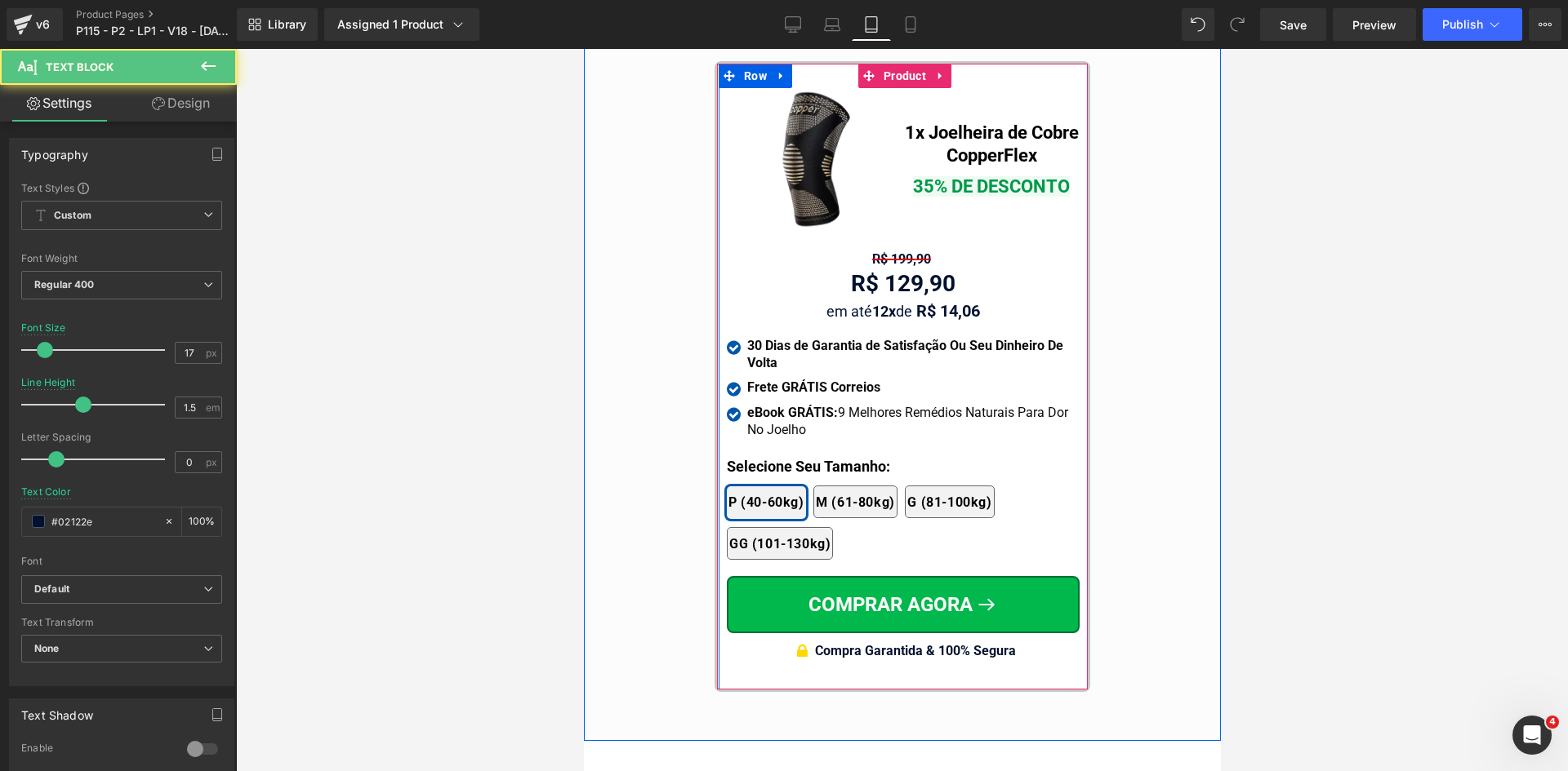
scroll to position [15259, 0]
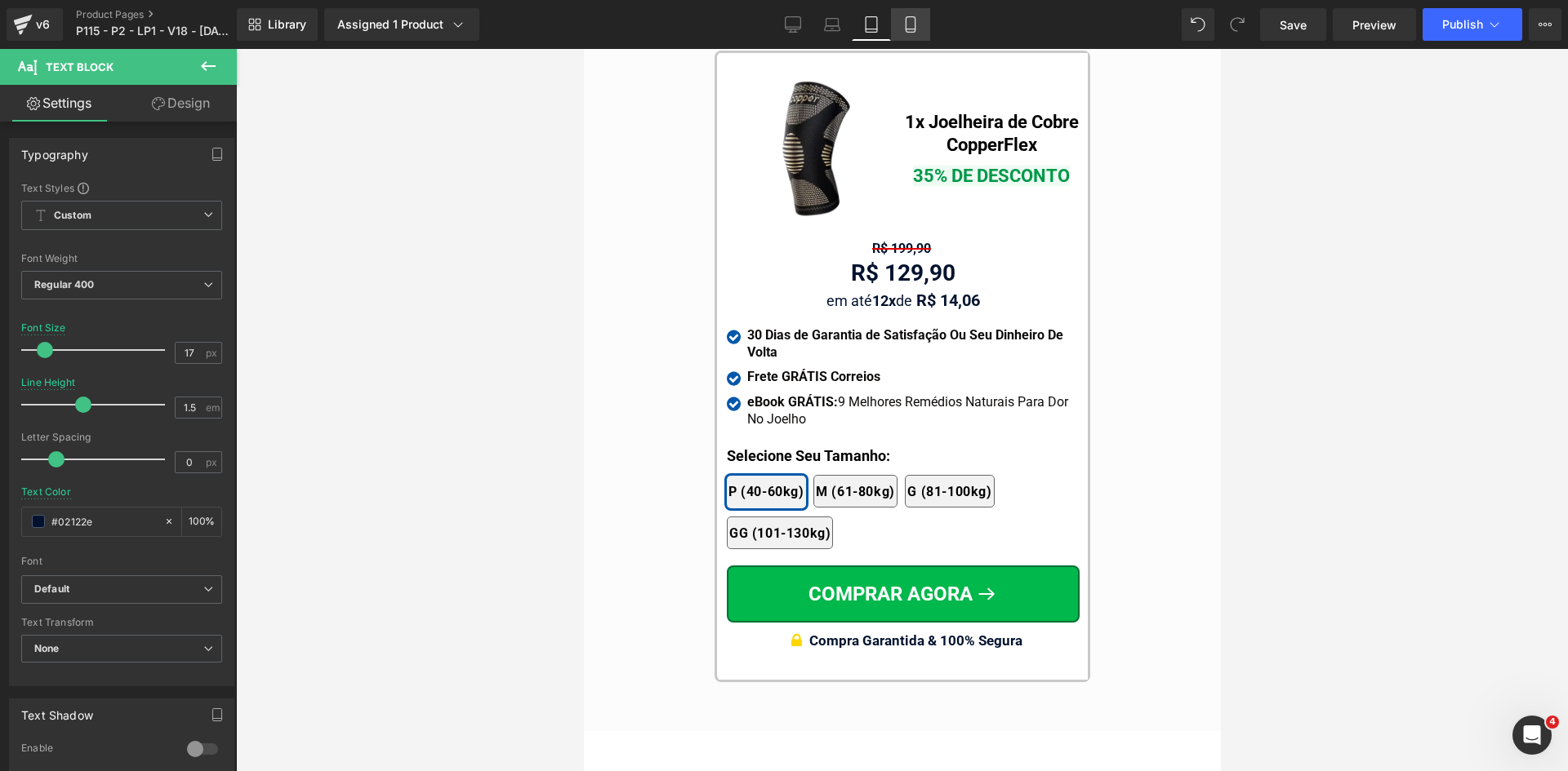
click at [906, 25] on icon at bounding box center [910, 25] width 9 height 15
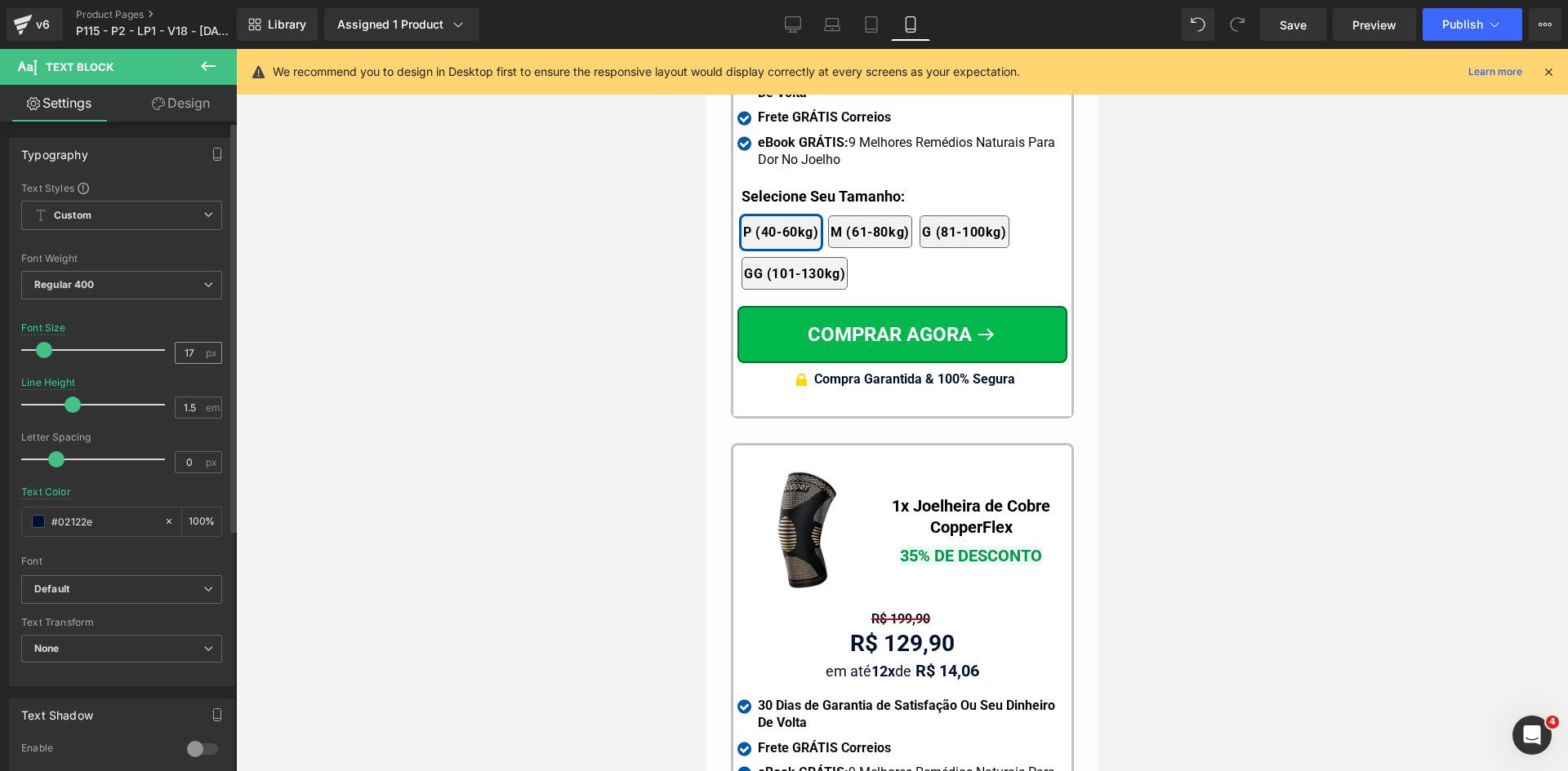
scroll to position [15615, 0]
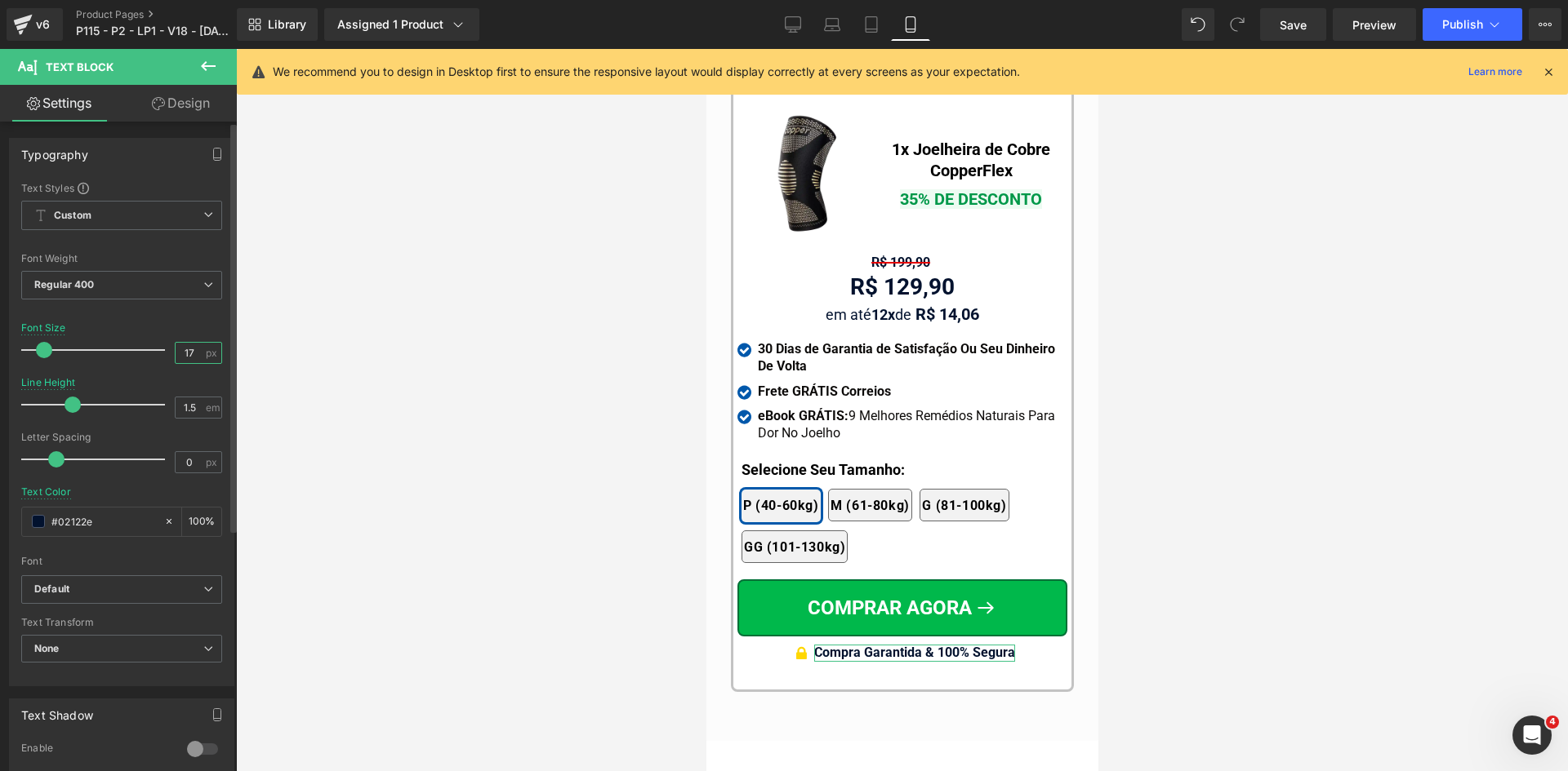
click at [188, 349] on input "17" at bounding box center [190, 352] width 29 height 20
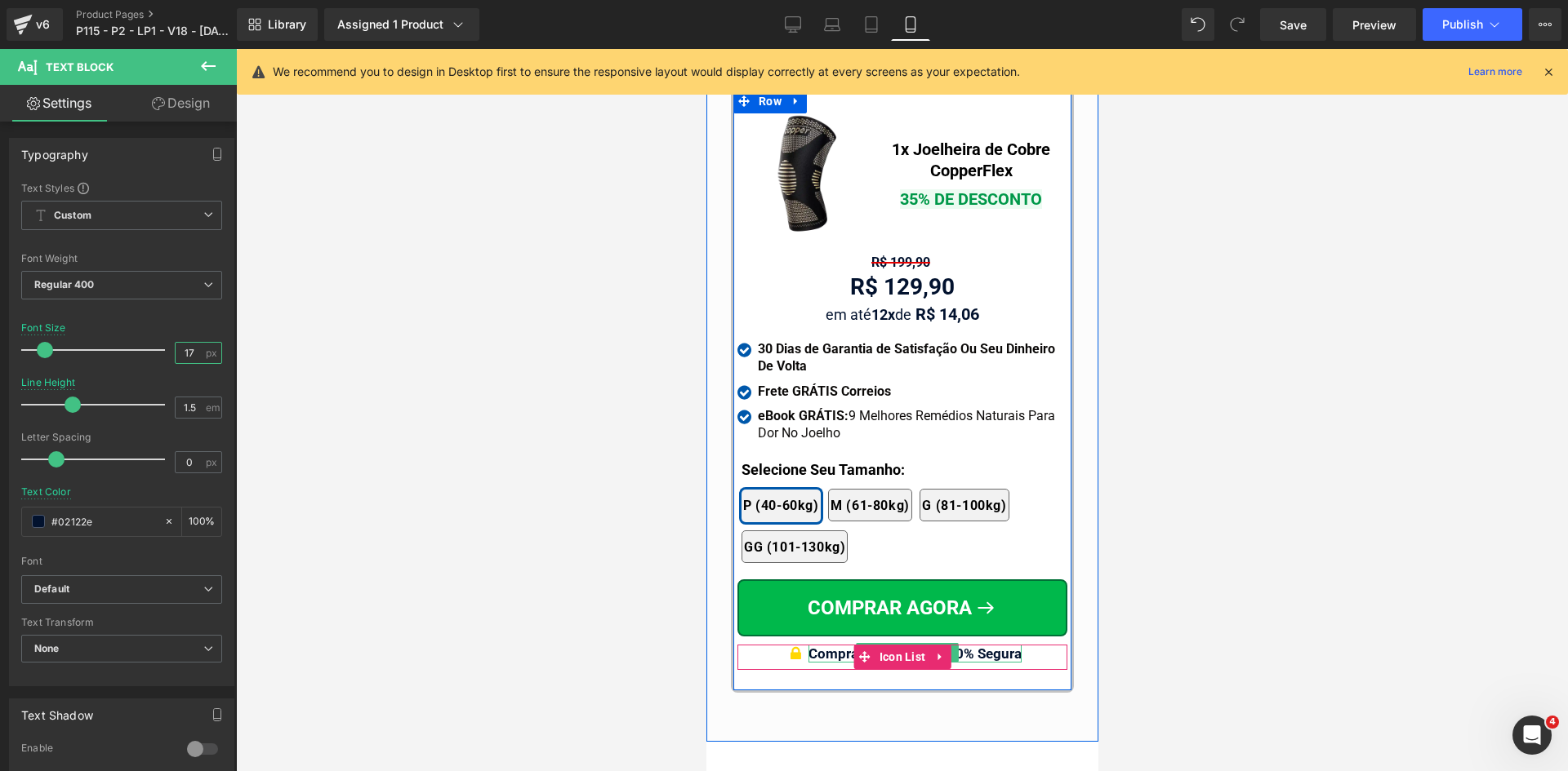
type input "17"
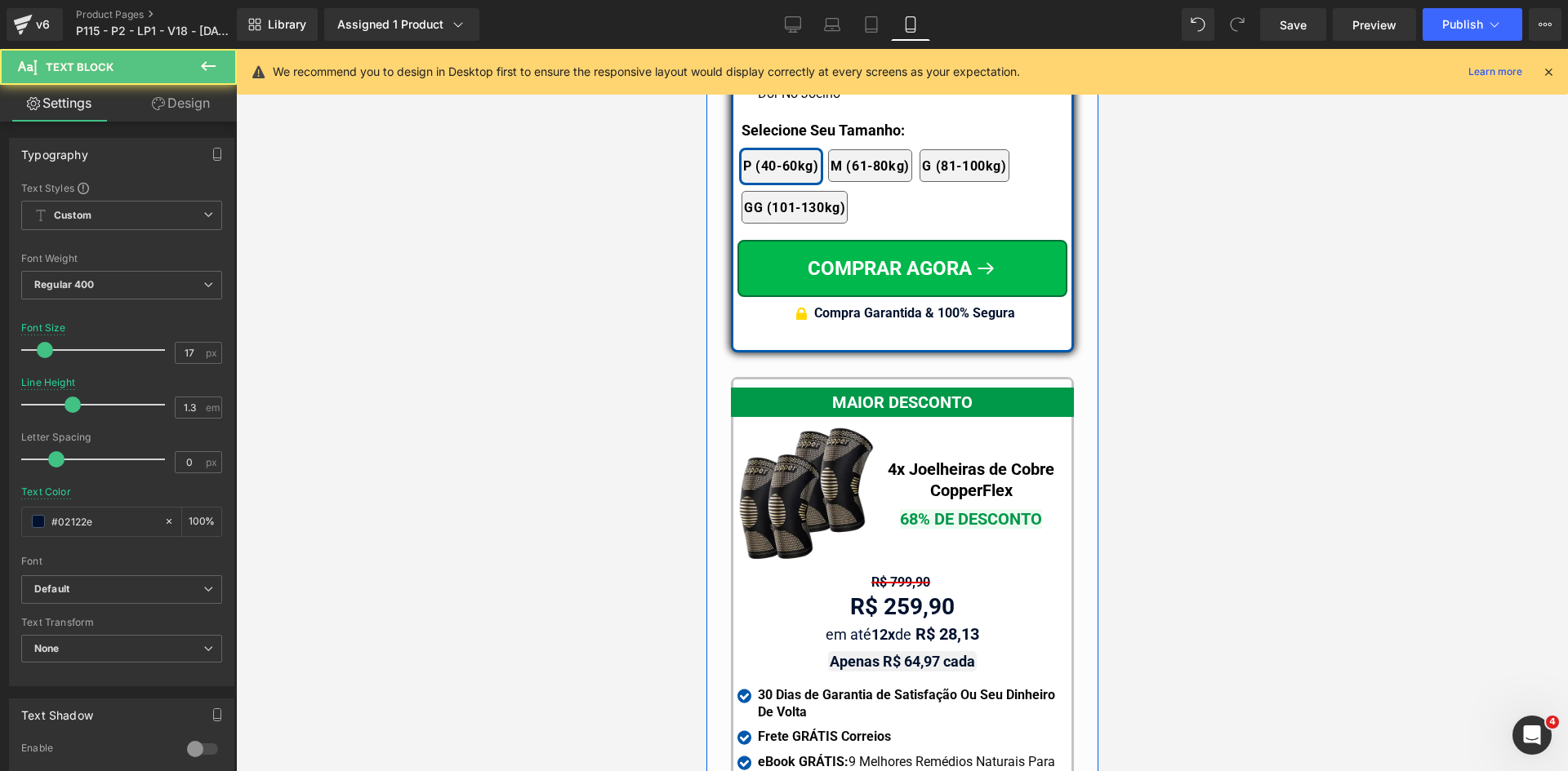
scroll to position [14473, 0]
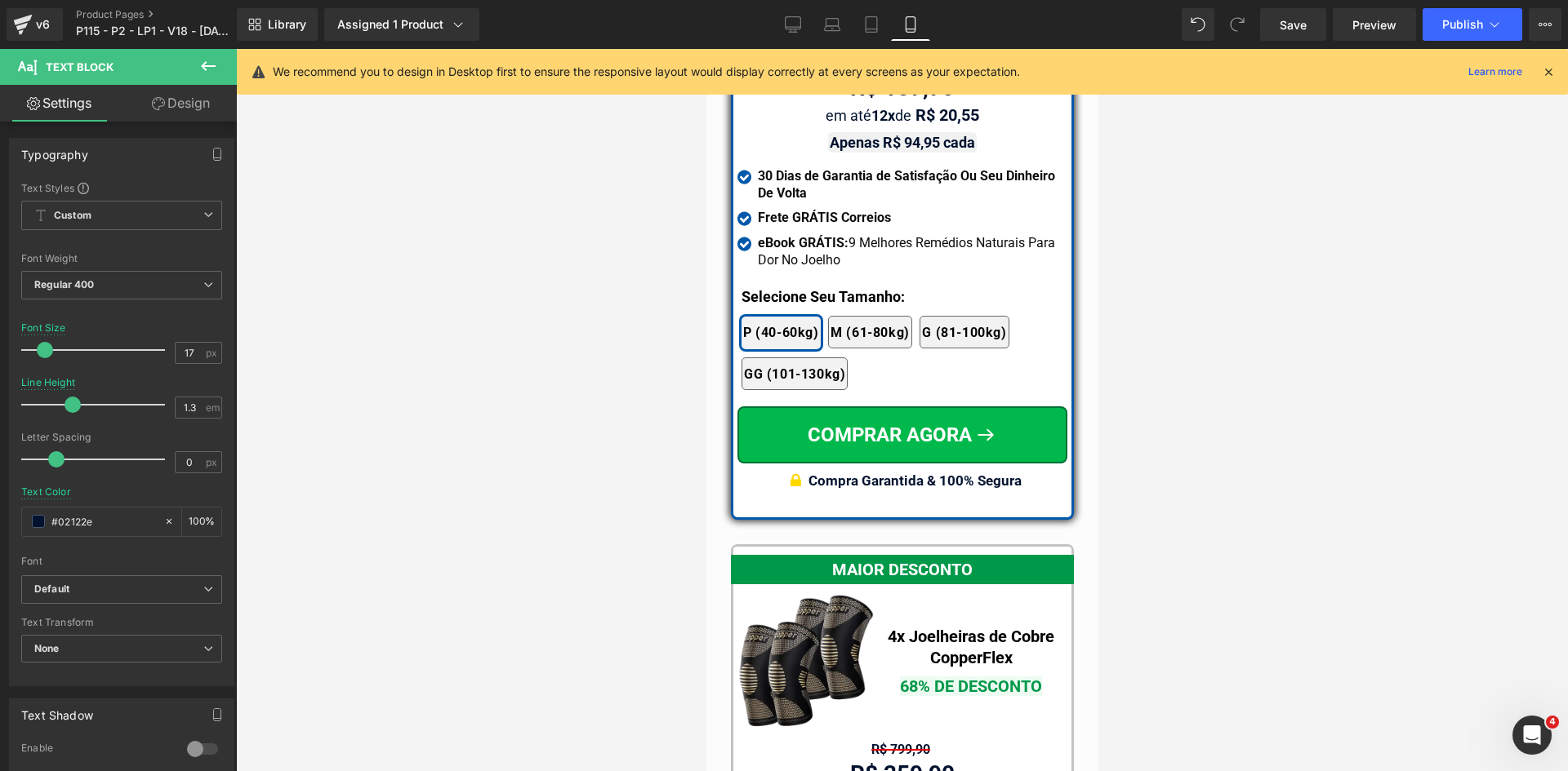
click at [1547, 75] on icon at bounding box center [1548, 72] width 15 height 15
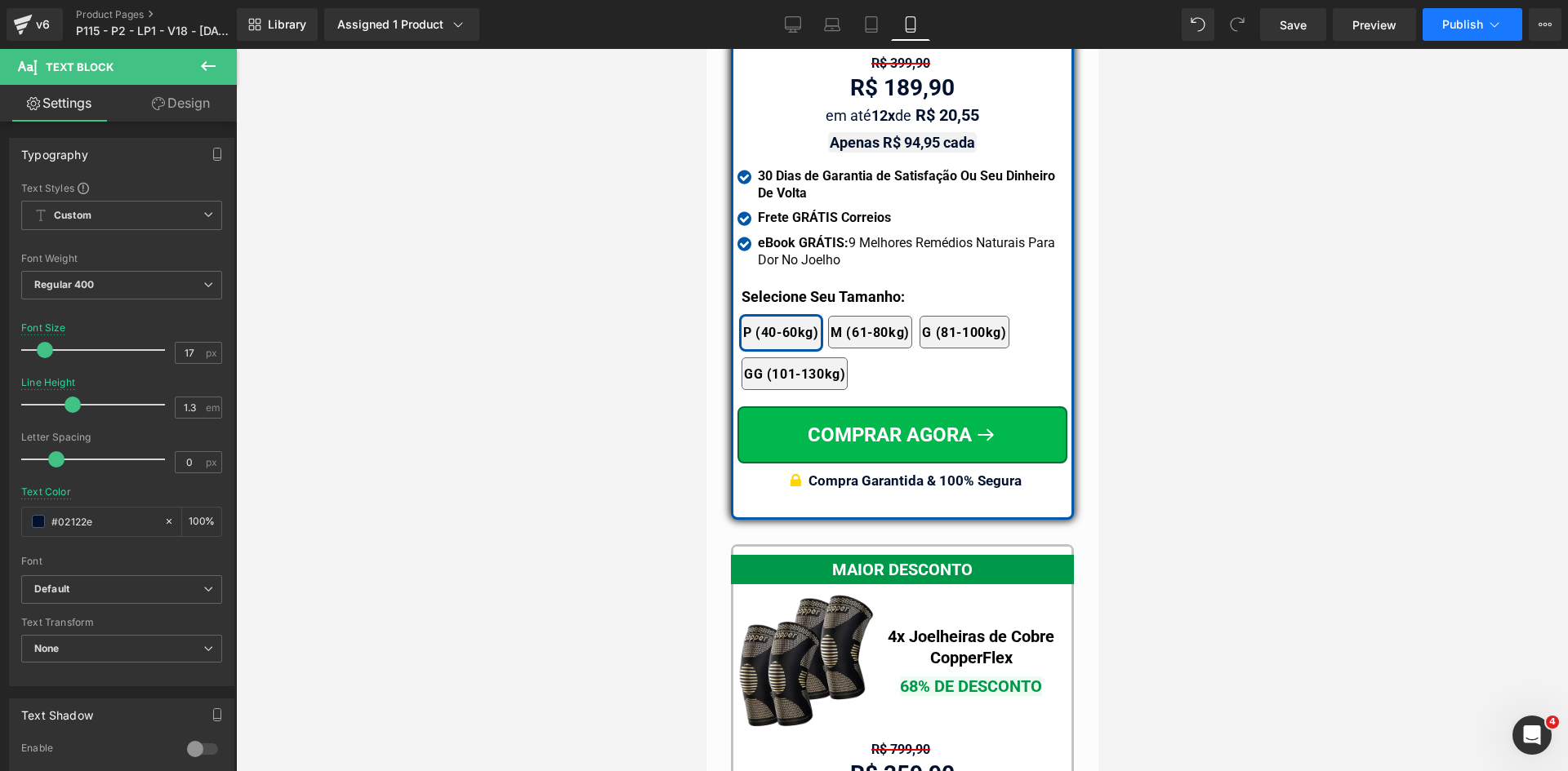
click at [1457, 26] on span "Publish" at bounding box center [1462, 24] width 41 height 13
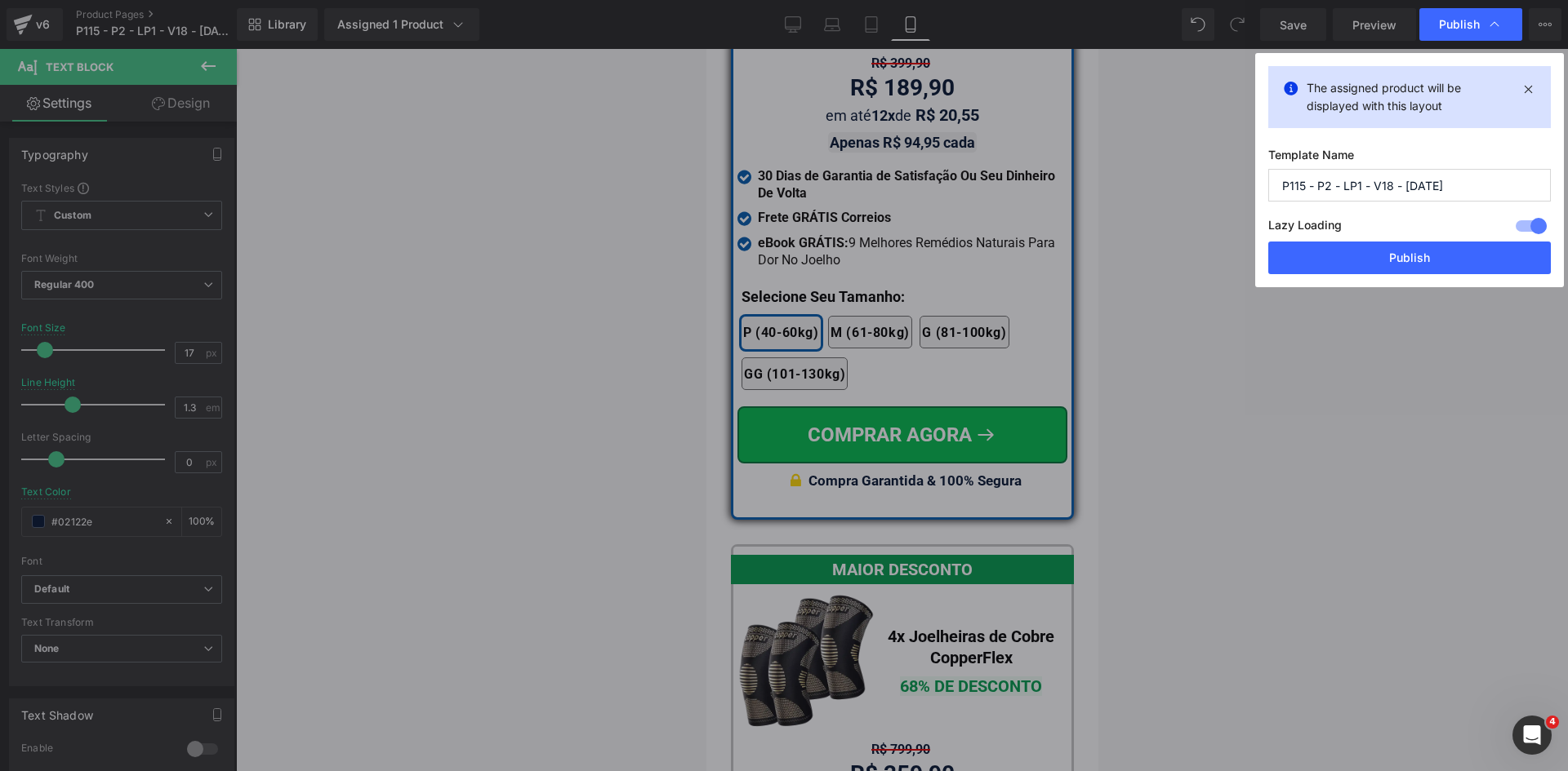
click at [1449, 262] on button "Publish" at bounding box center [1409, 258] width 283 height 33
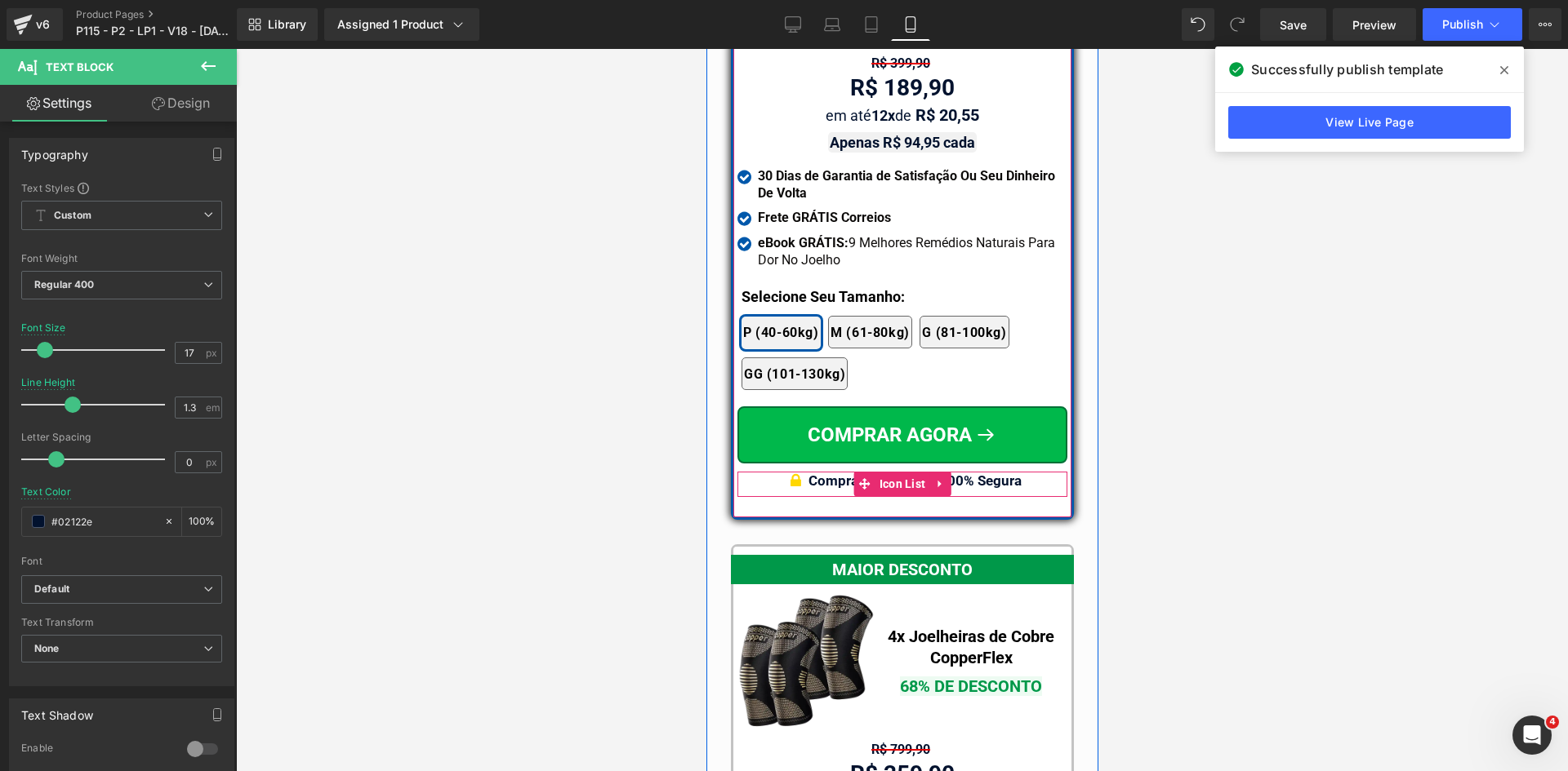
click at [987, 472] on b "Compra Garantida & 100% Segura" at bounding box center [914, 480] width 213 height 16
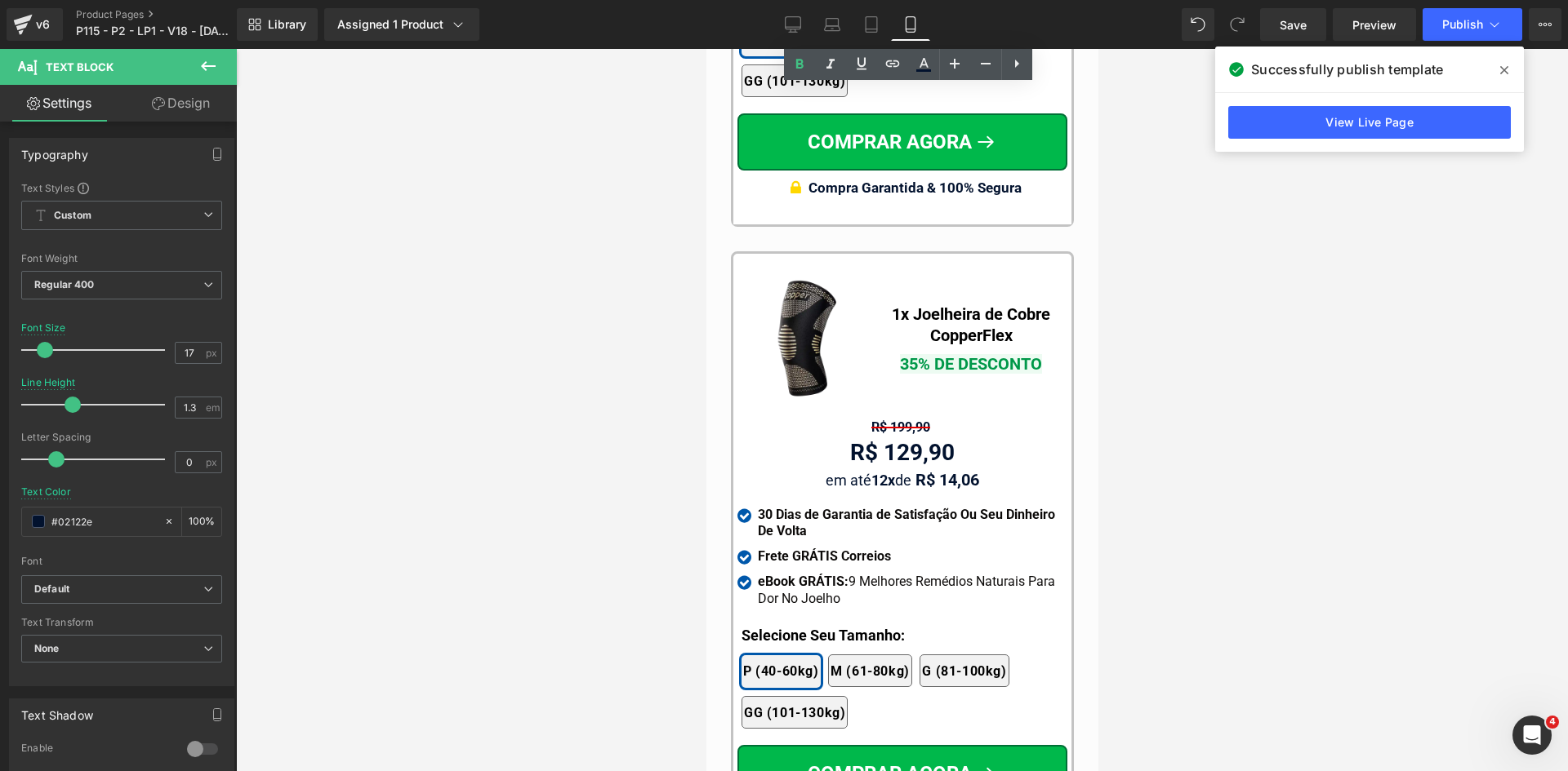
scroll to position [15615, 0]
